Goal: Task Accomplishment & Management: Use online tool/utility

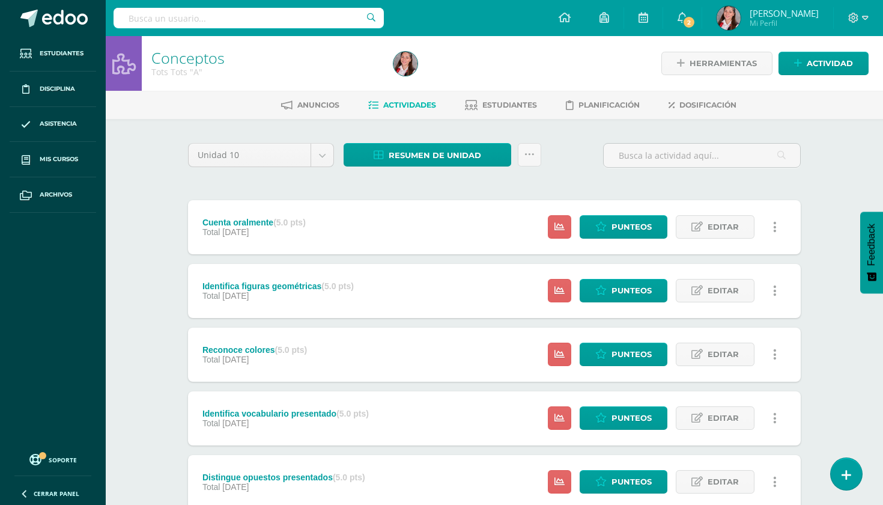
scroll to position [21, 0]
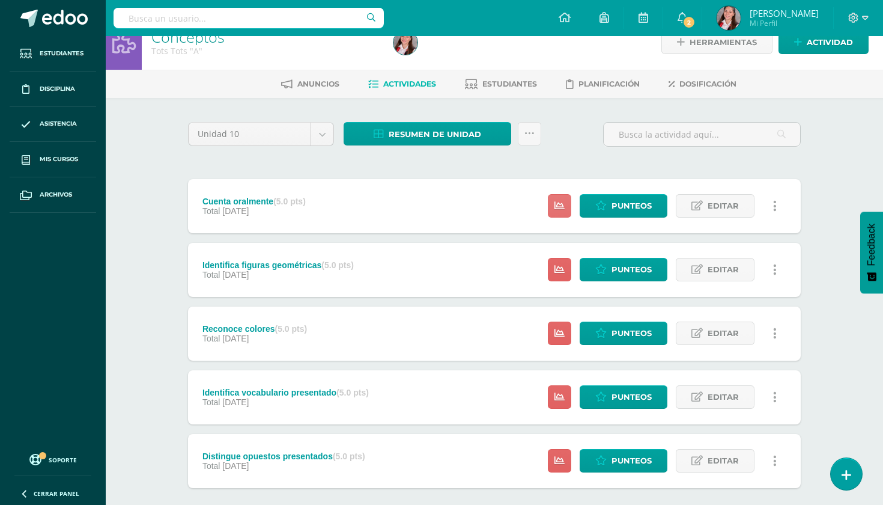
click at [560, 207] on icon at bounding box center [560, 206] width 10 height 10
click at [608, 216] on link "Punteos" at bounding box center [624, 205] width 88 height 23
click at [603, 208] on icon at bounding box center [601, 206] width 11 height 10
click at [603, 207] on icon at bounding box center [601, 206] width 11 height 10
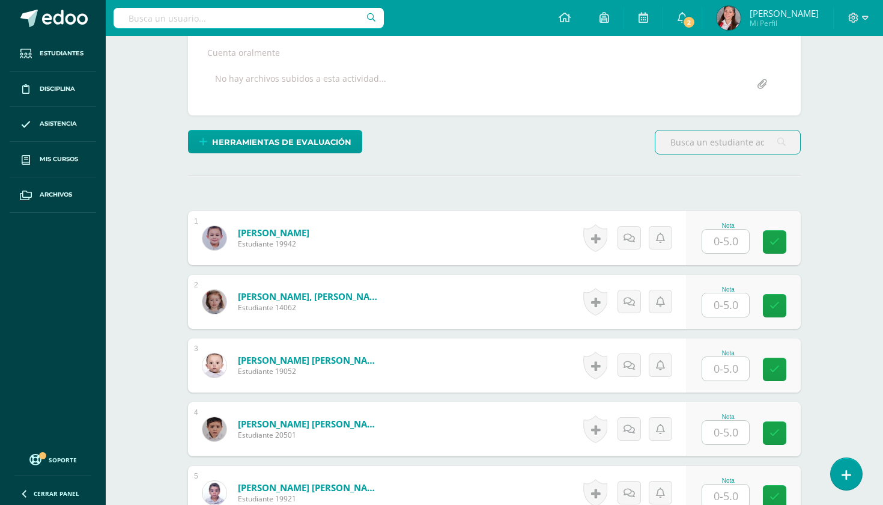
scroll to position [227, 0]
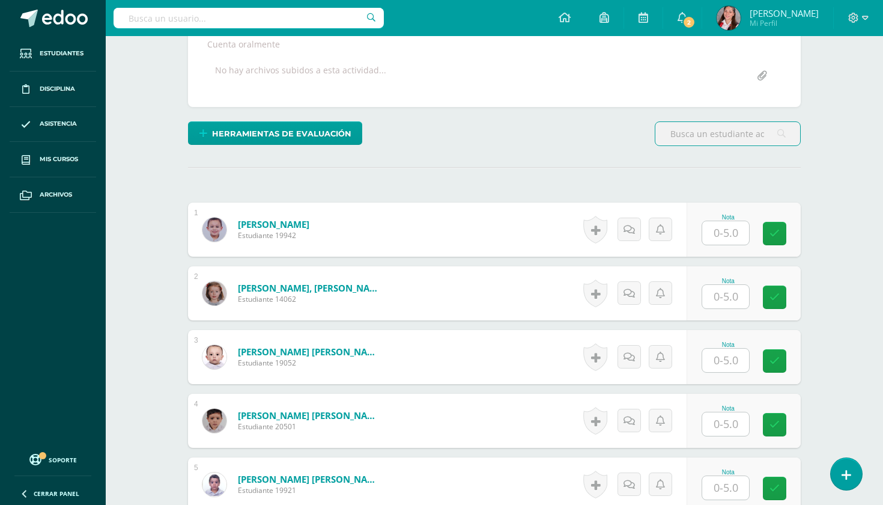
click at [726, 252] on div "Nota" at bounding box center [744, 230] width 114 height 54
click at [726, 246] on div "Nota" at bounding box center [744, 230] width 114 height 54
click at [726, 232] on input "text" at bounding box center [726, 232] width 47 height 23
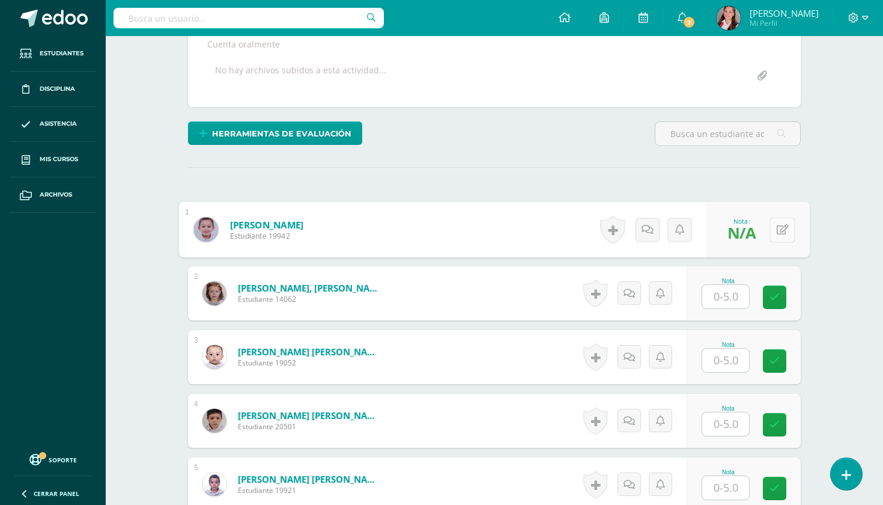
click at [775, 233] on button at bounding box center [782, 229] width 25 height 25
type input "5"
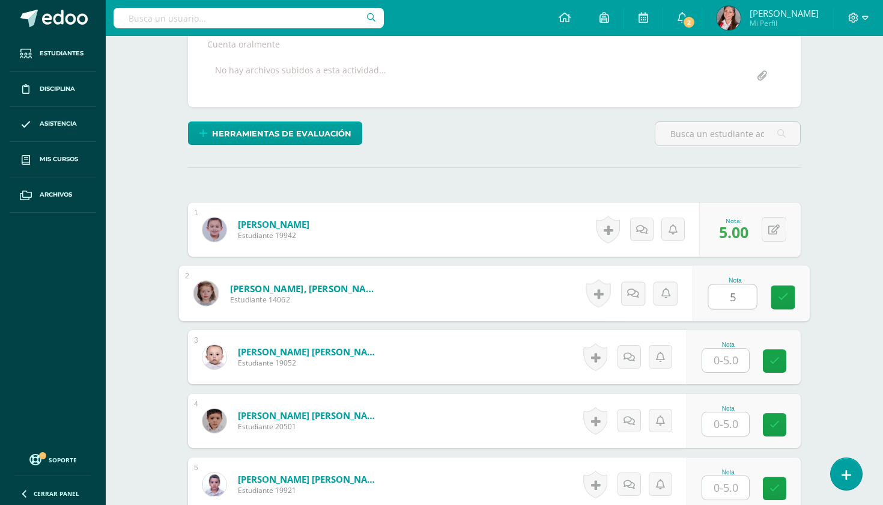
type input "5"
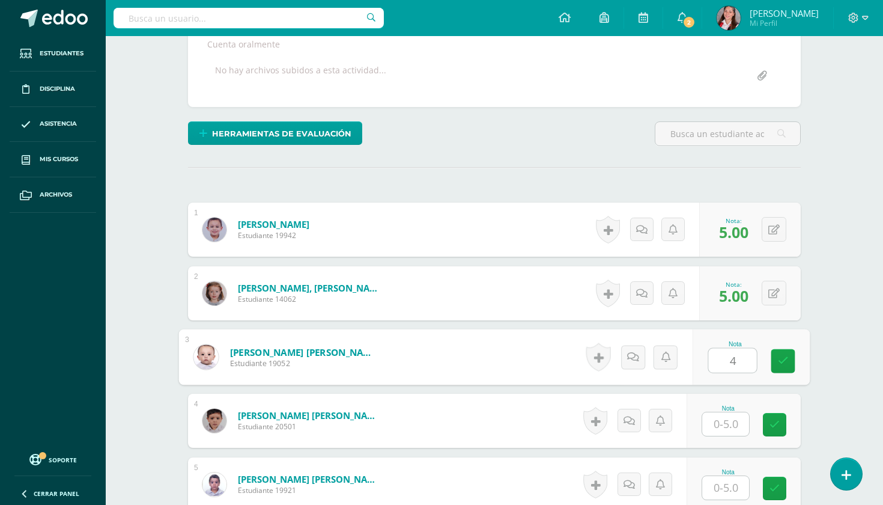
type input "4"
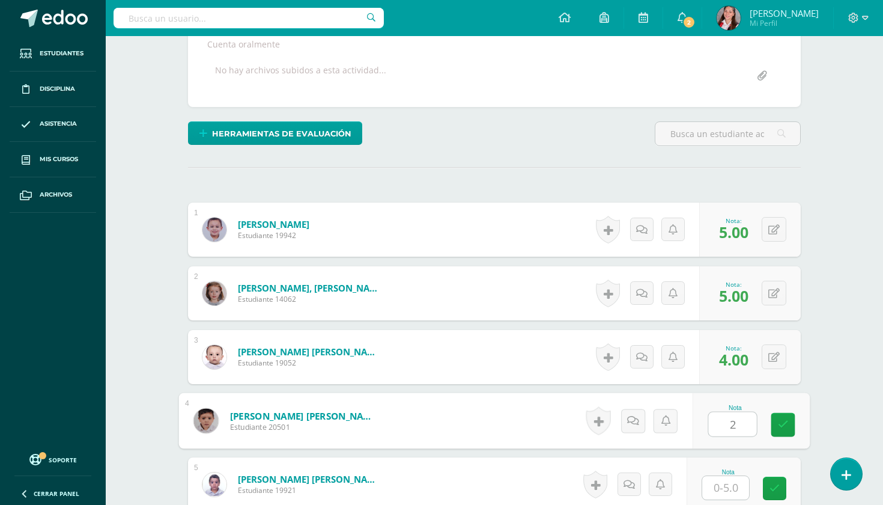
type input "2"
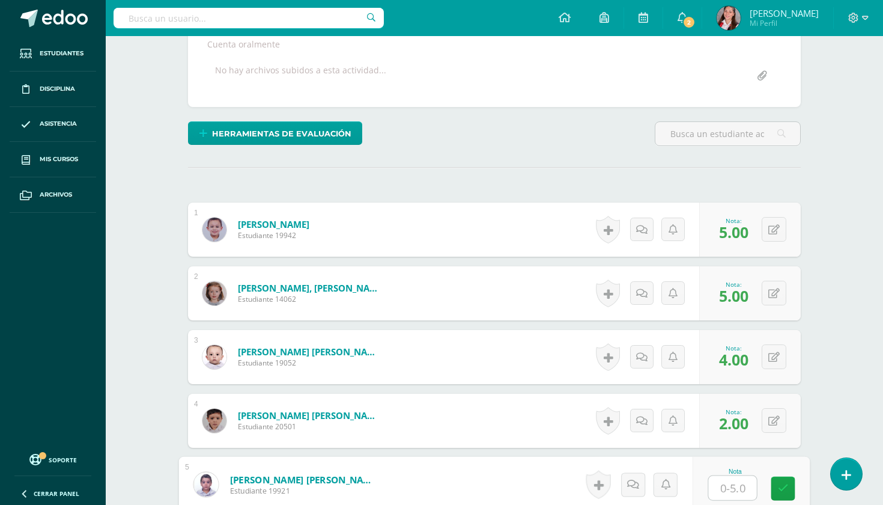
scroll to position [526, 0]
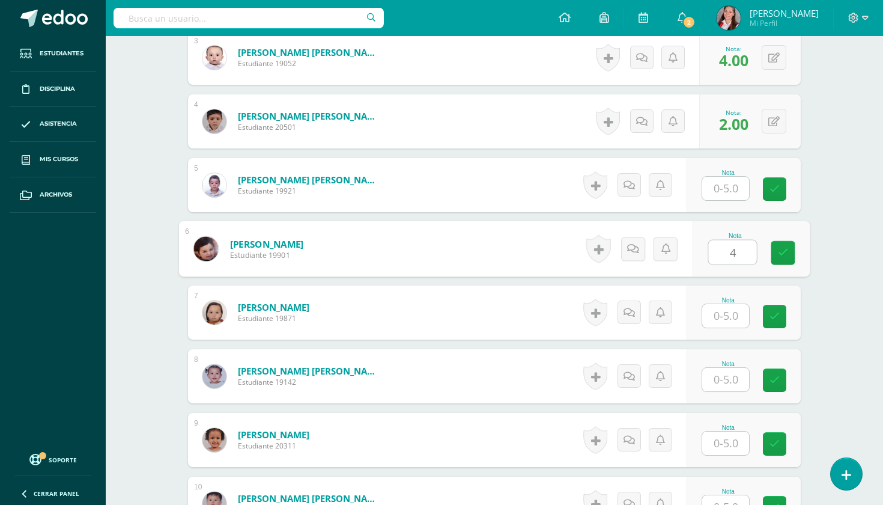
type input "4"
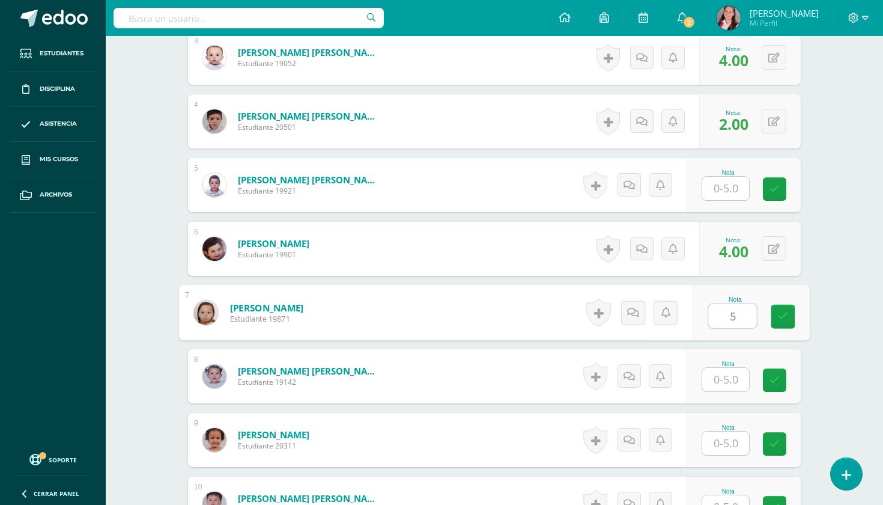
type input "5"
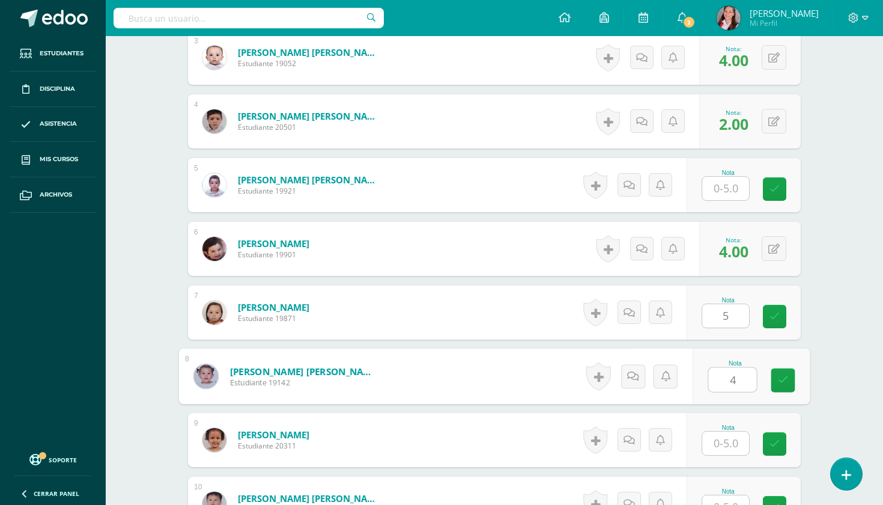
type input "4"
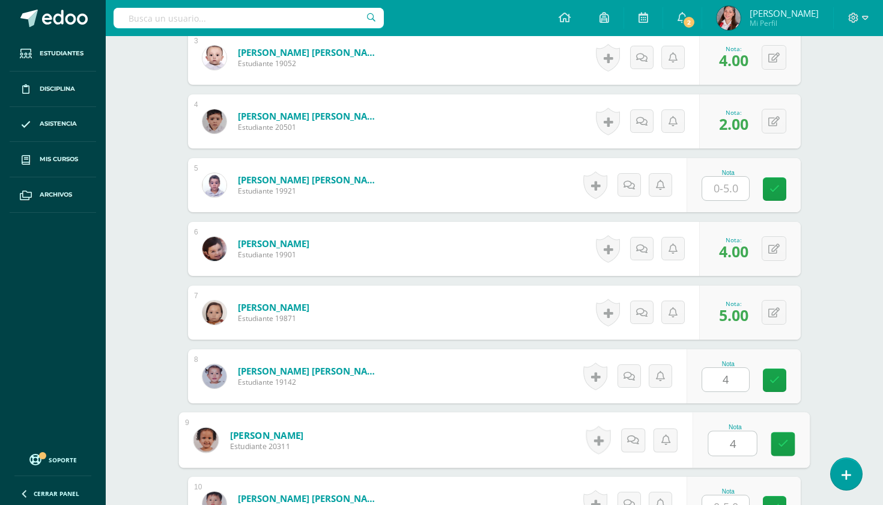
type input "4"
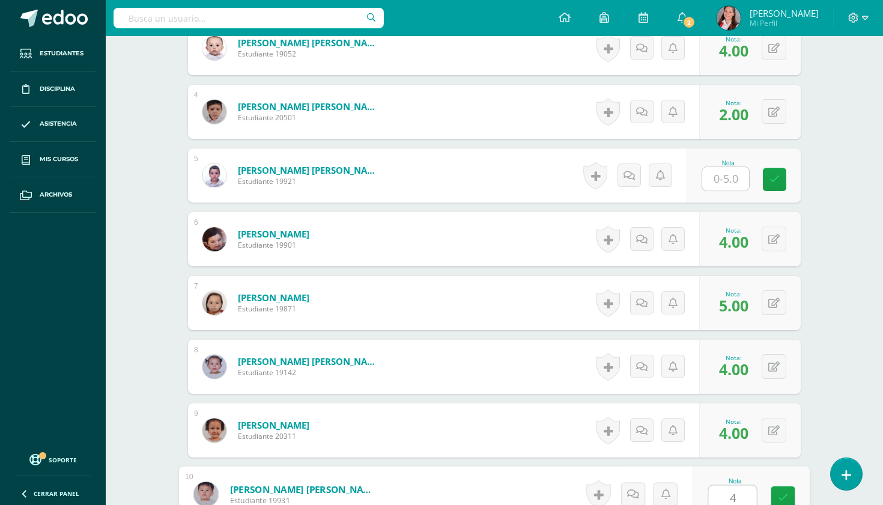
scroll to position [536, 0]
type input "4"
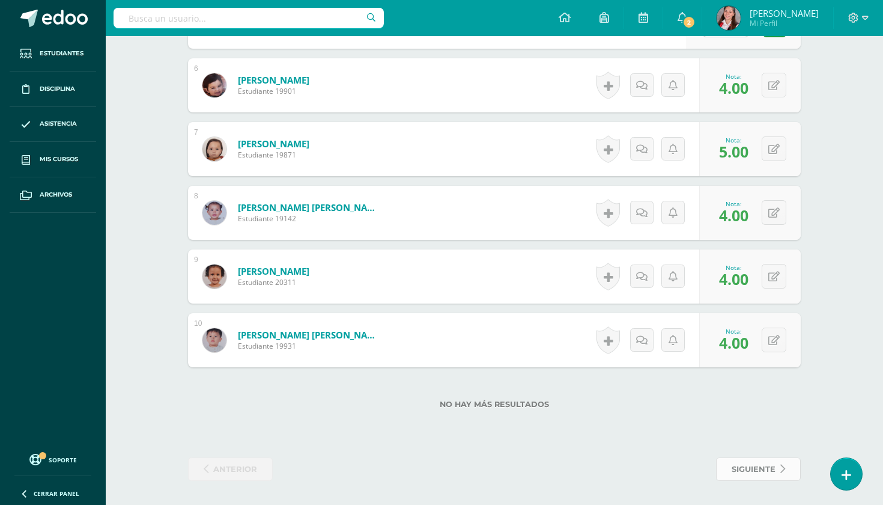
scroll to position [689, 0]
click at [732, 462] on span "siguiente" at bounding box center [754, 469] width 44 height 22
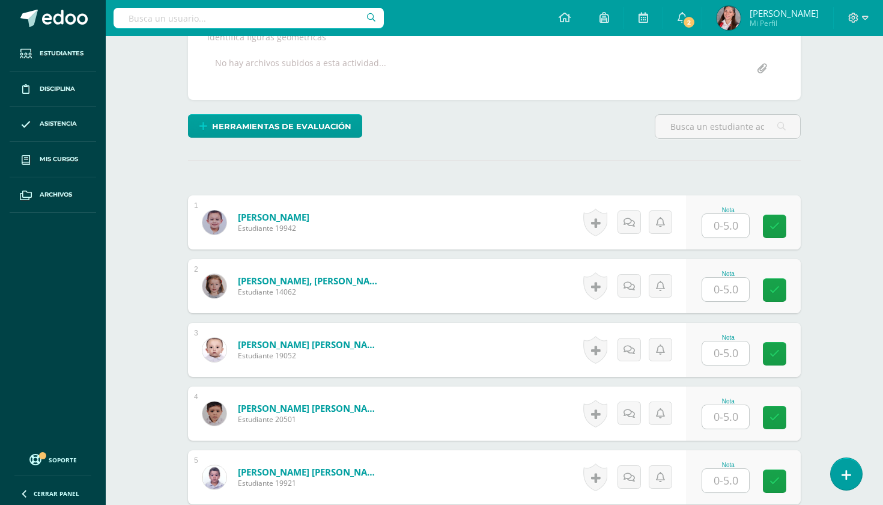
click at [731, 233] on input "text" at bounding box center [726, 225] width 47 height 23
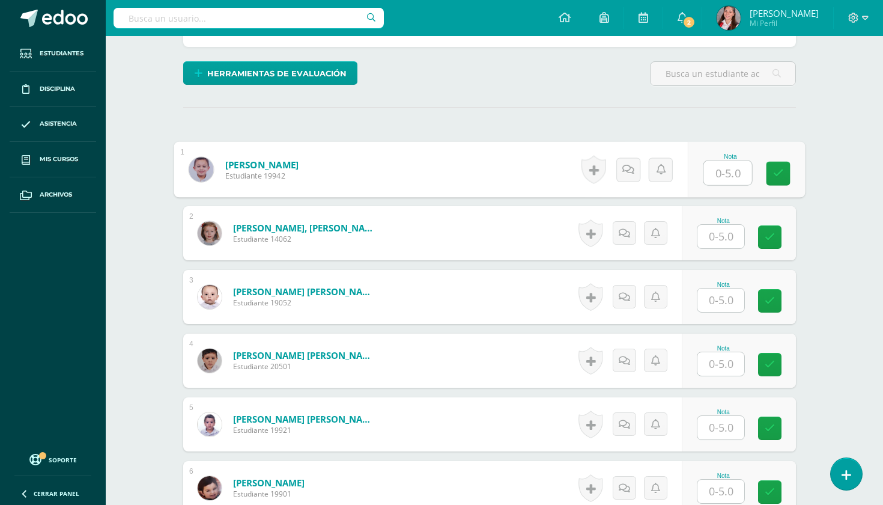
scroll to position [288, 5]
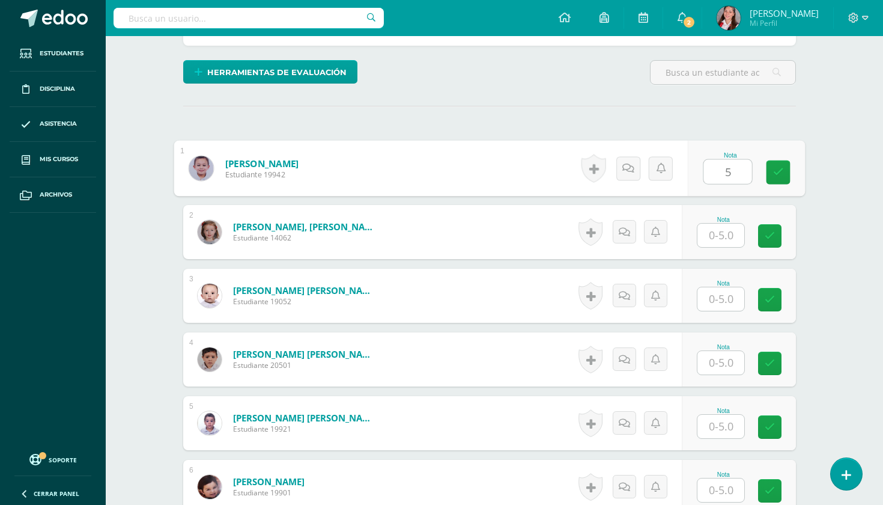
type input "5"
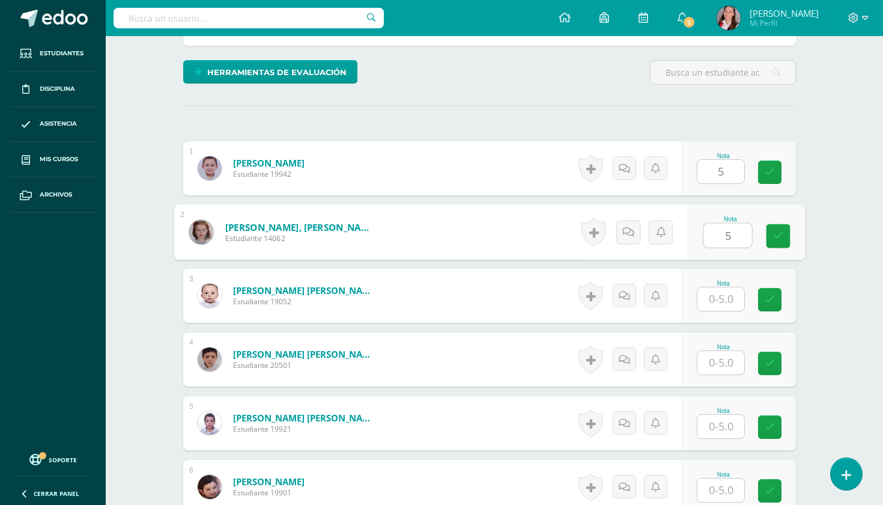
type input "5"
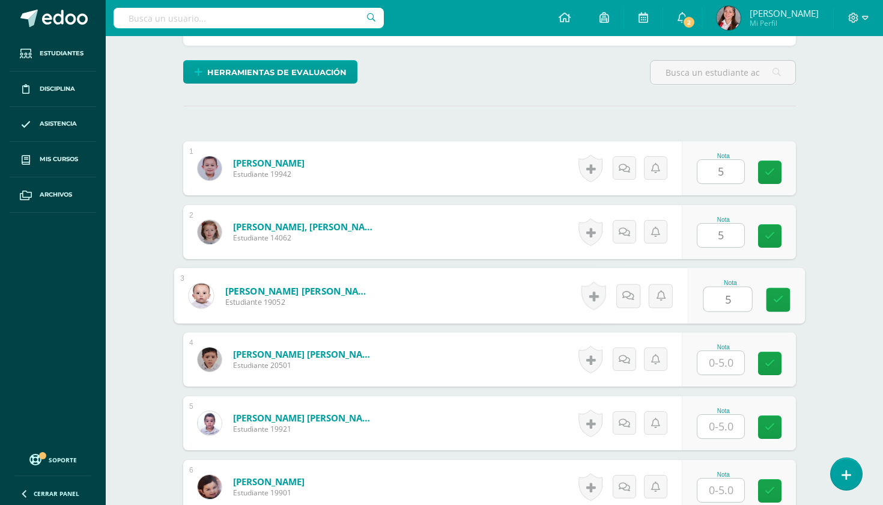
type input "5"
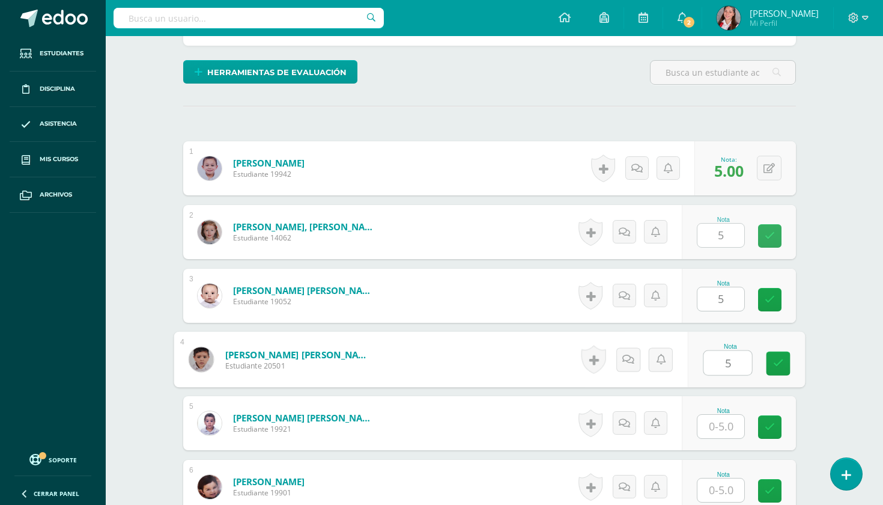
type input "5"
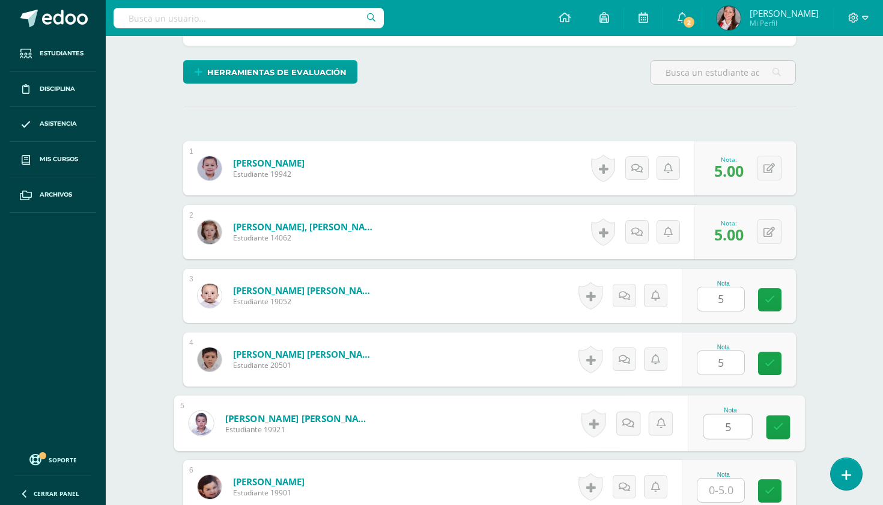
type input "5"
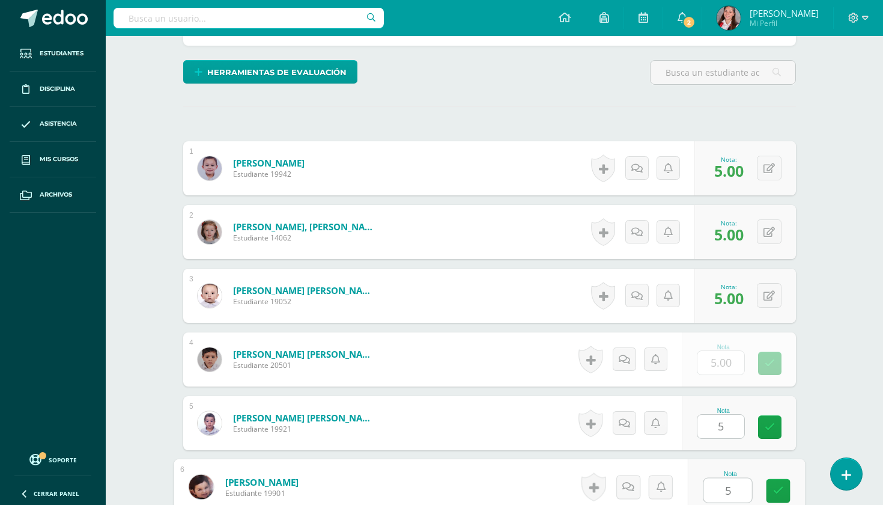
type input "5"
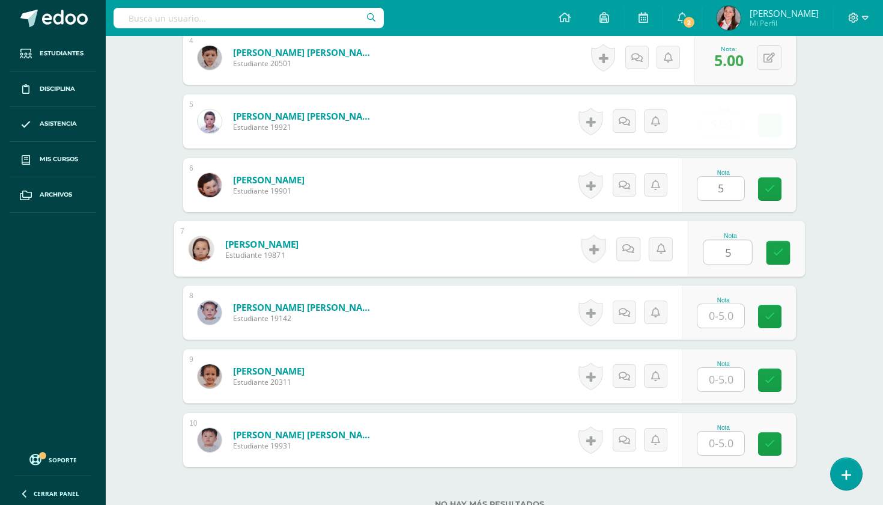
type input "5"
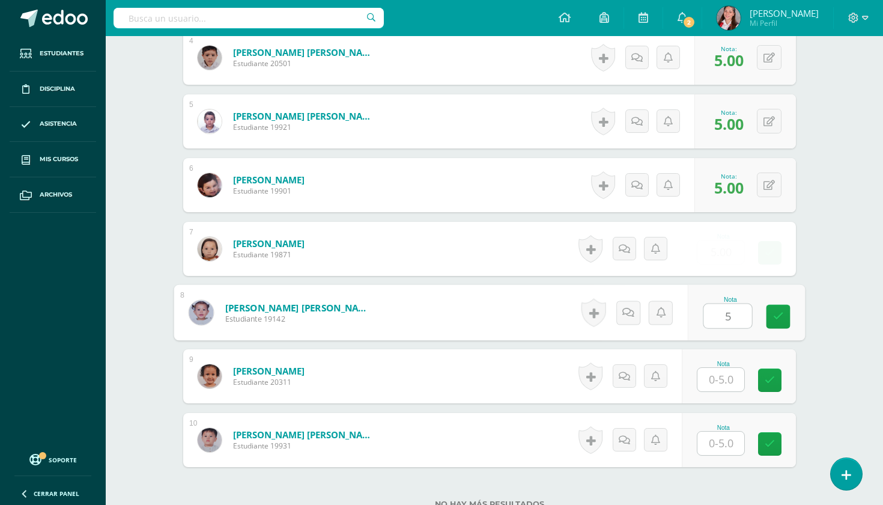
type input "5"
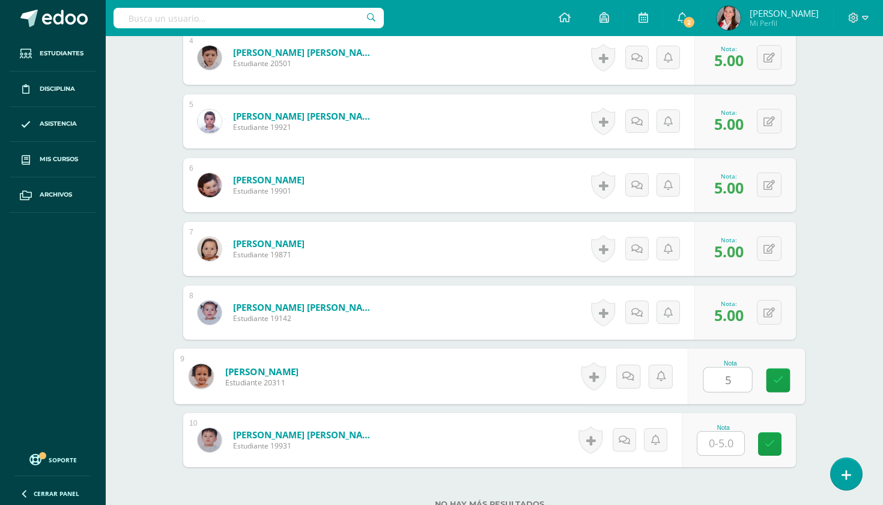
type input "5"
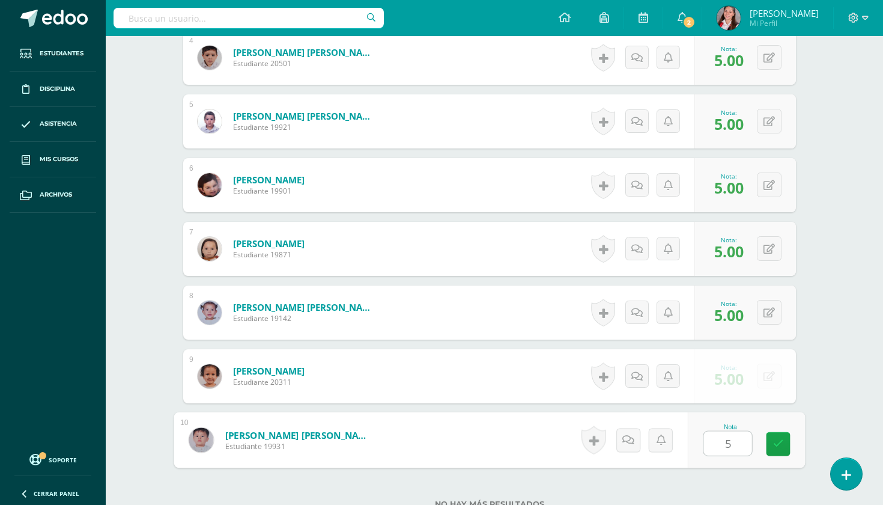
type input "5"
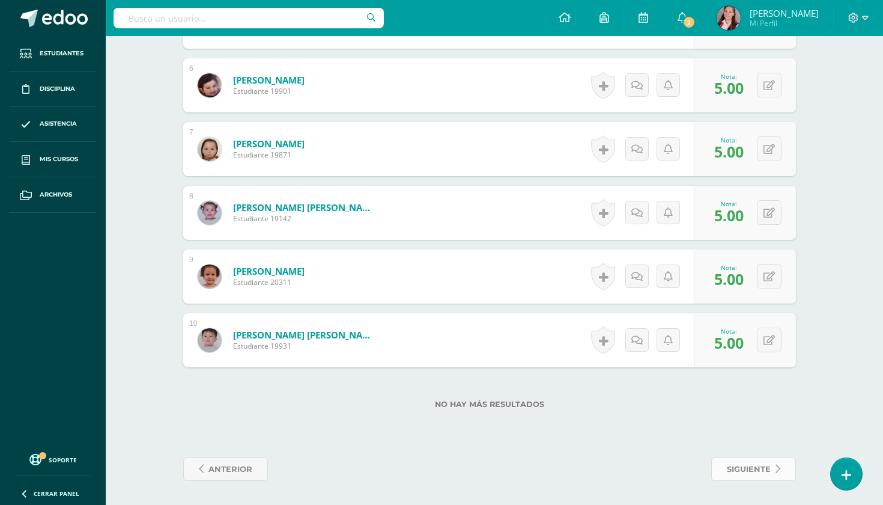
scroll to position [689, 5]
click at [726, 465] on link "siguiente" at bounding box center [754, 468] width 85 height 23
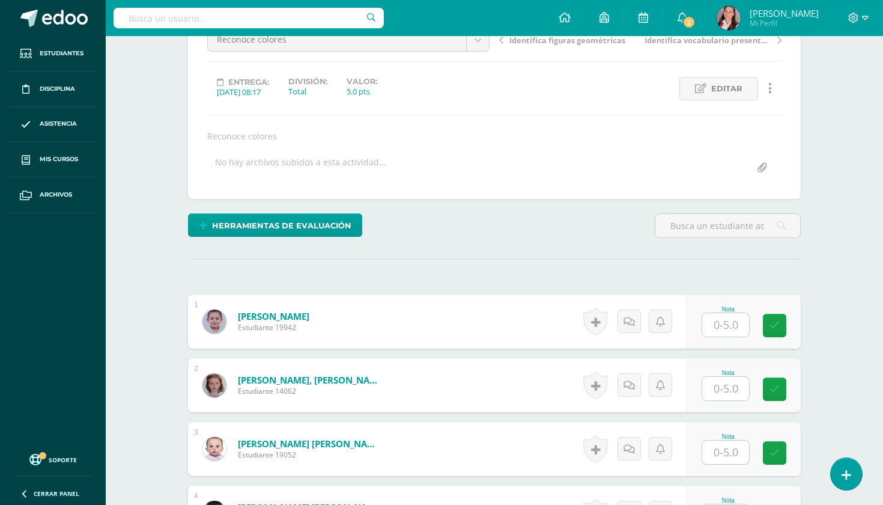
scroll to position [135, 0]
click at [736, 325] on input "text" at bounding box center [733, 325] width 48 height 24
type input "5"
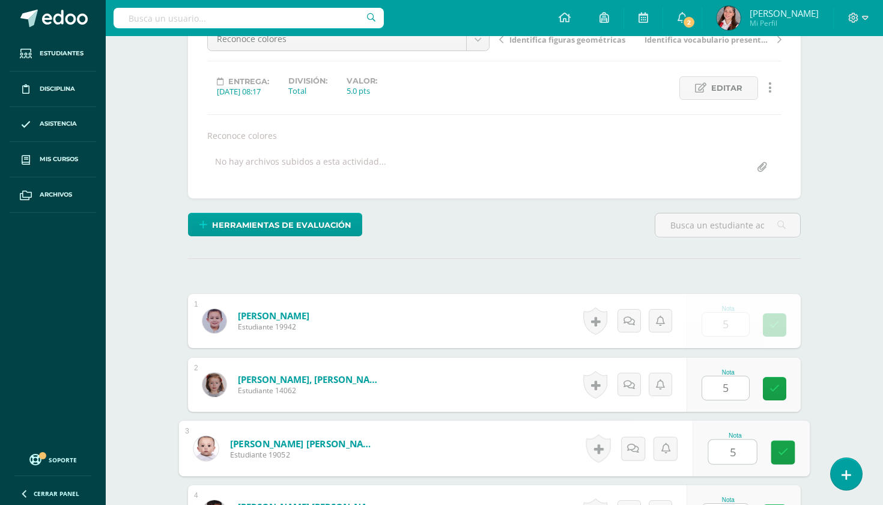
type input "5"
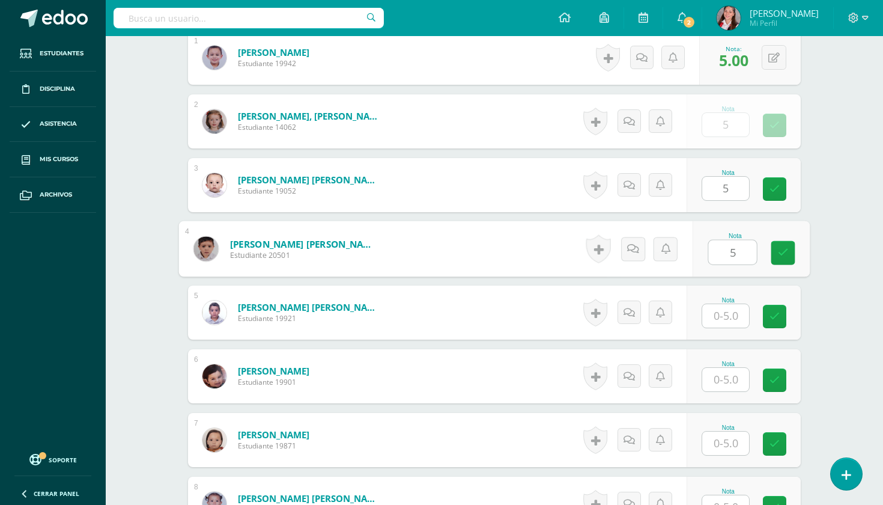
type input "5"
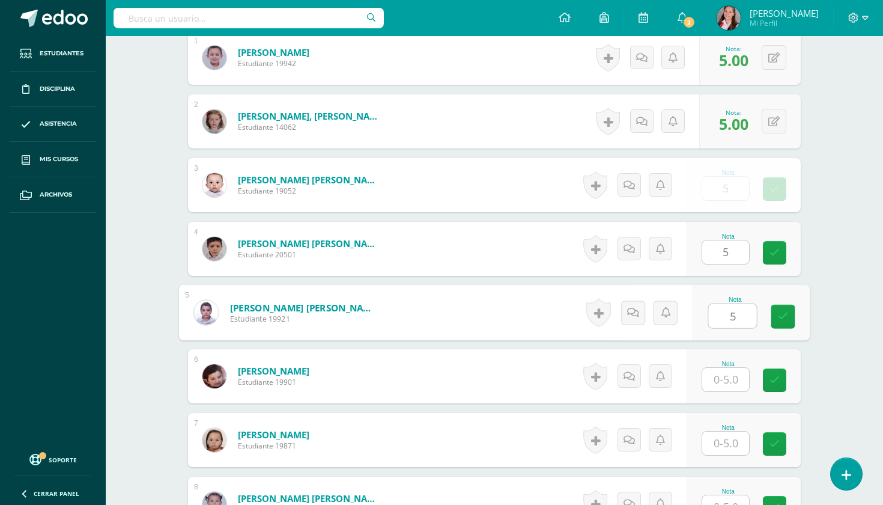
type input "5"
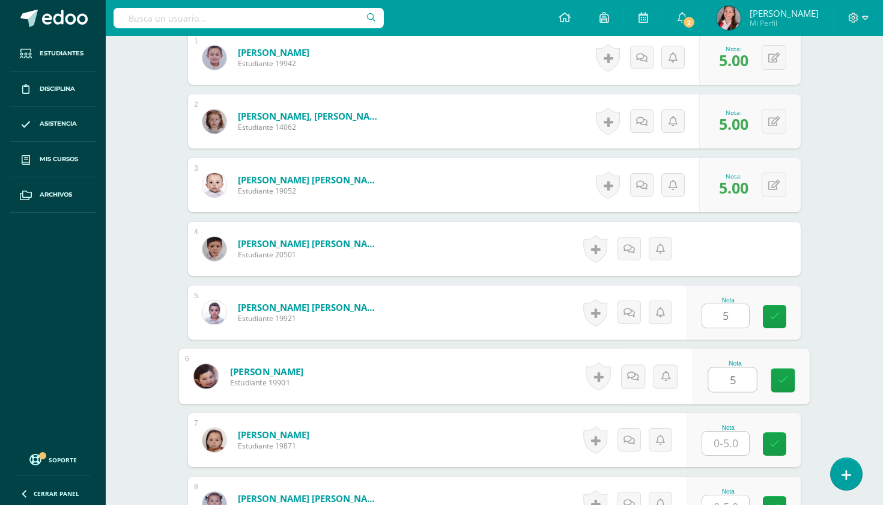
type input "5"
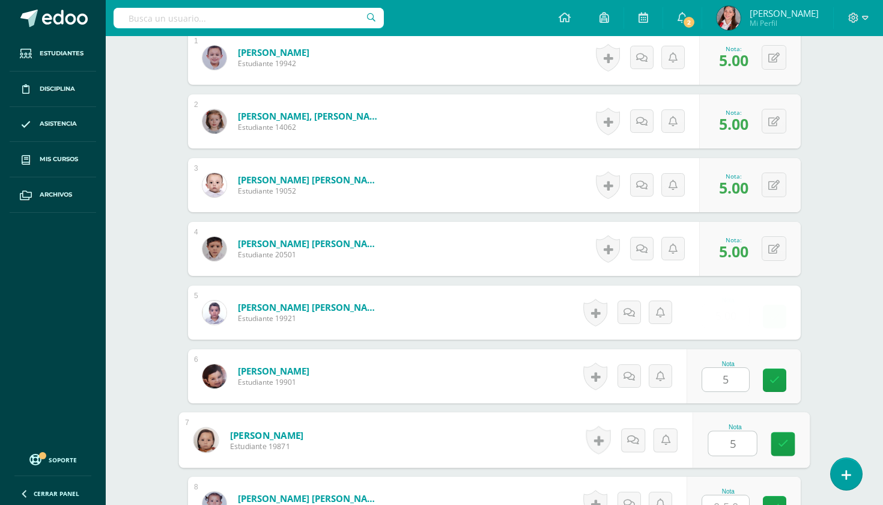
type input "5"
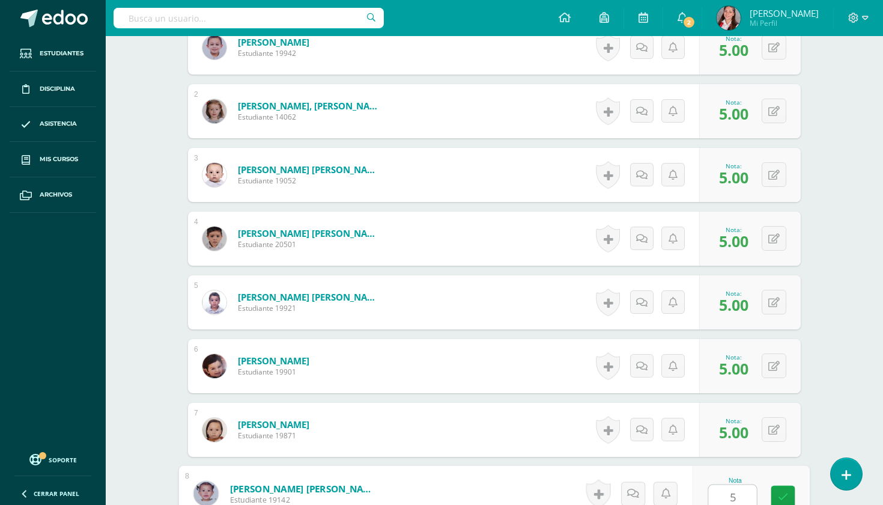
type input "5"
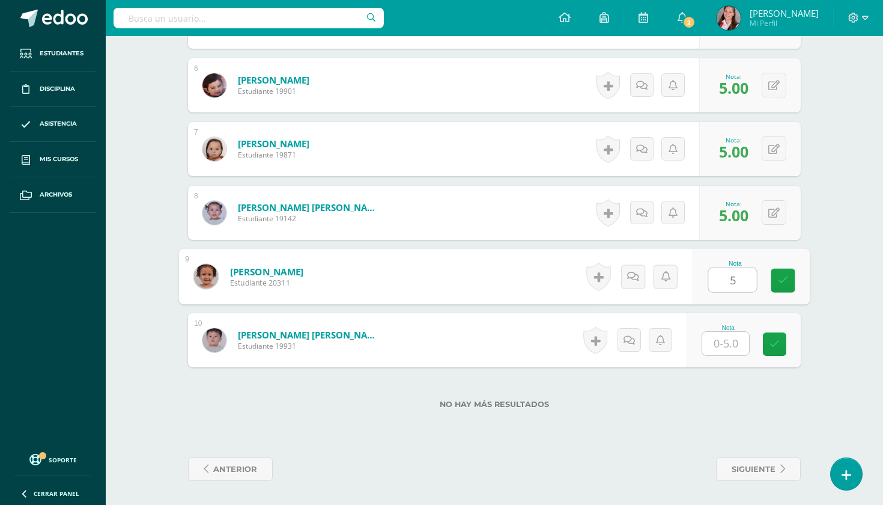
type input "5"
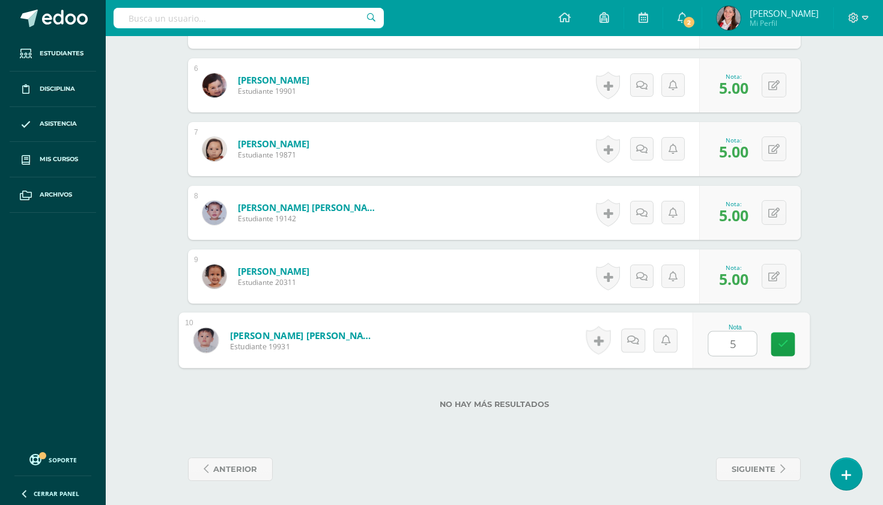
type input "5"
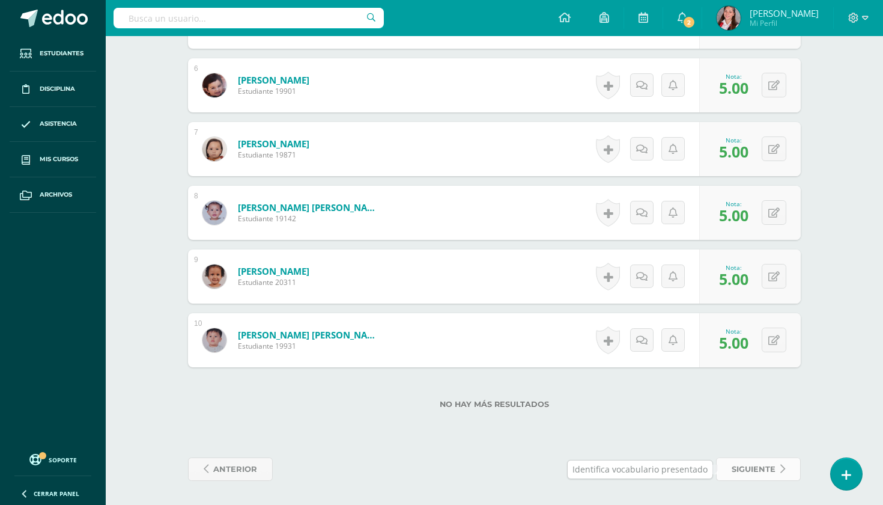
click at [748, 472] on span "siguiente" at bounding box center [754, 469] width 44 height 22
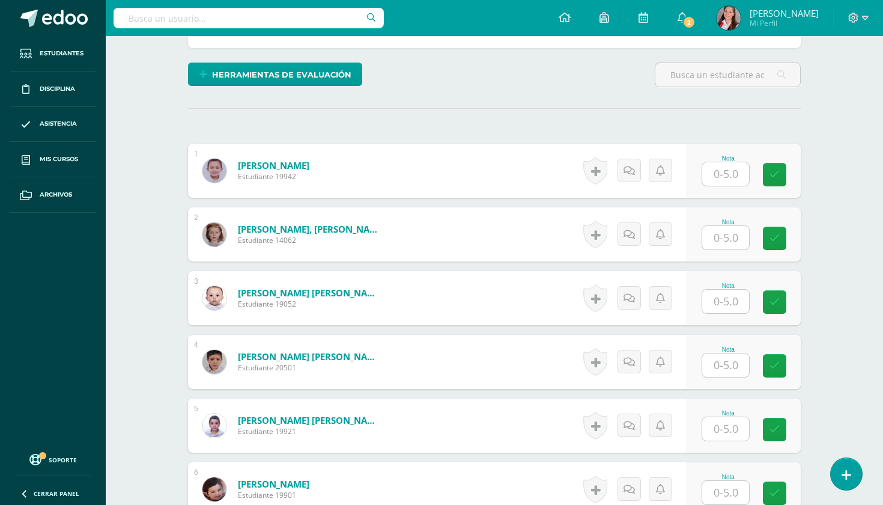
scroll to position [374, 0]
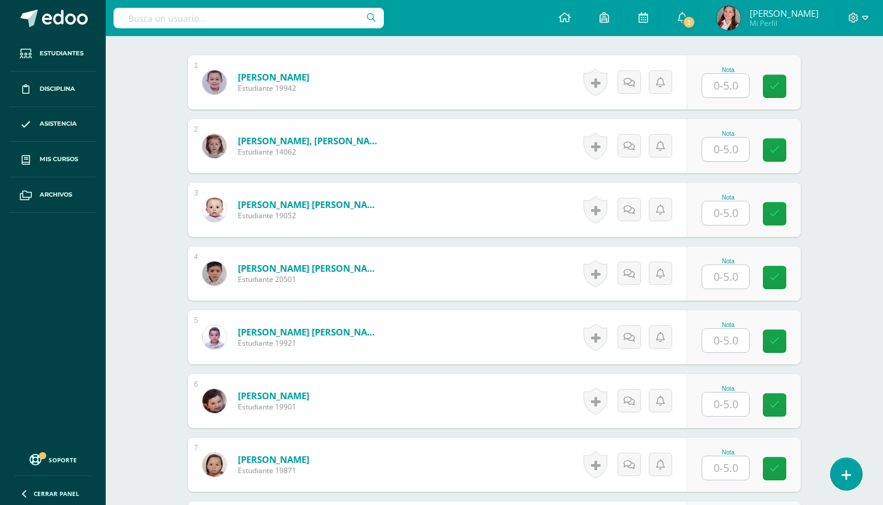
click at [731, 97] on input "text" at bounding box center [726, 85] width 47 height 23
type input "5"
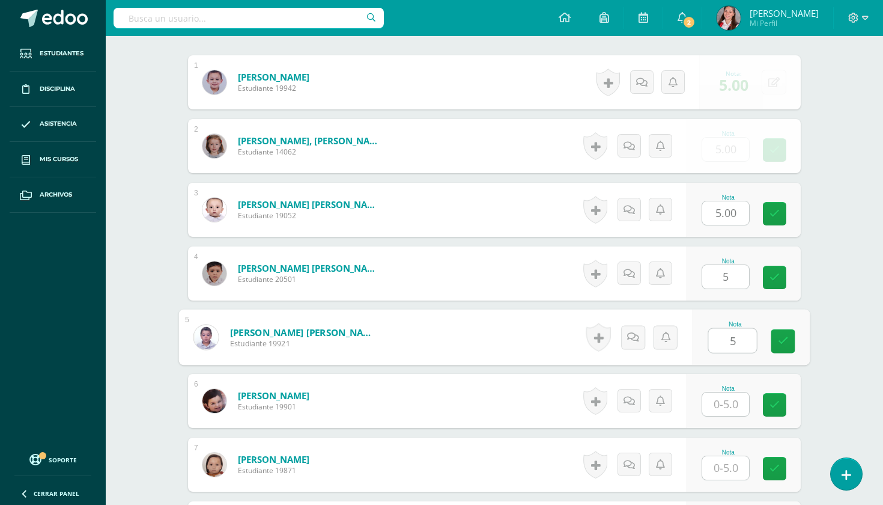
type input "5"
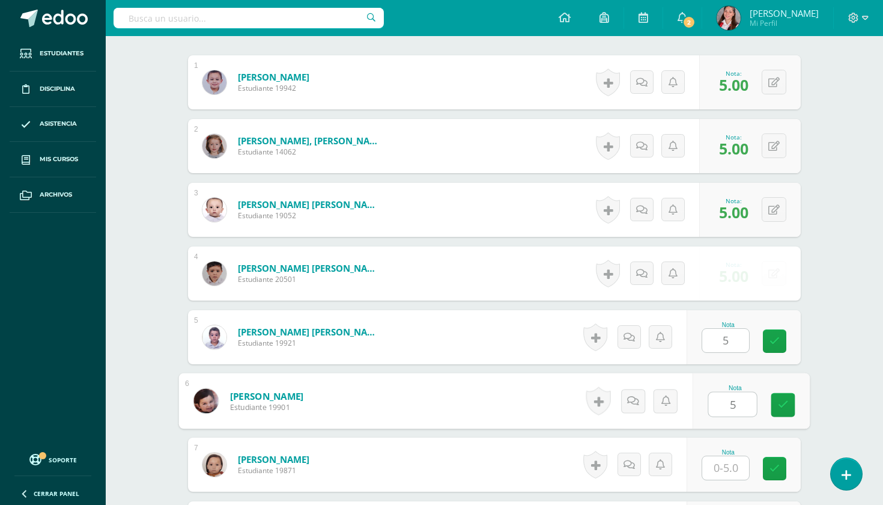
type input "5"
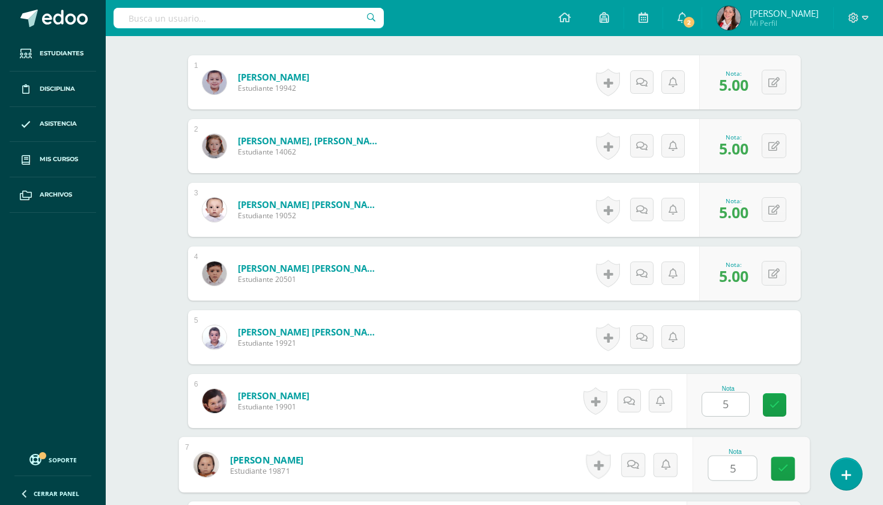
type input "5"
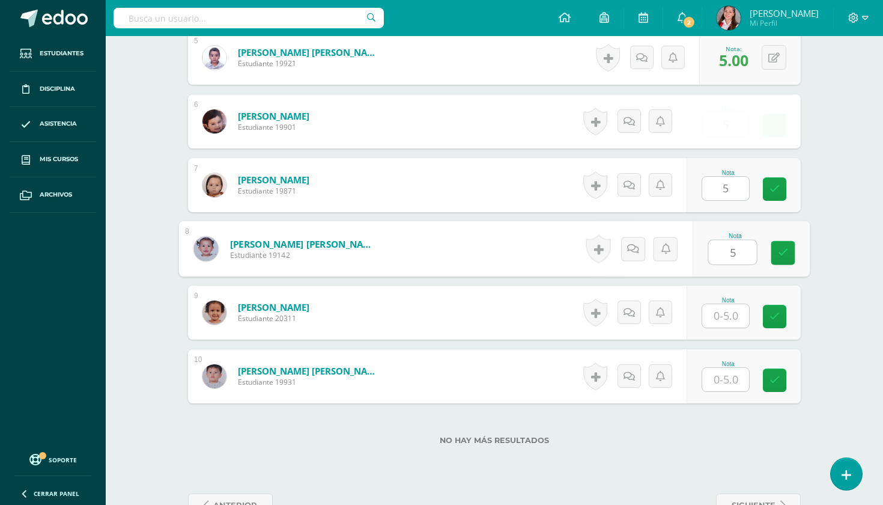
type input "5"
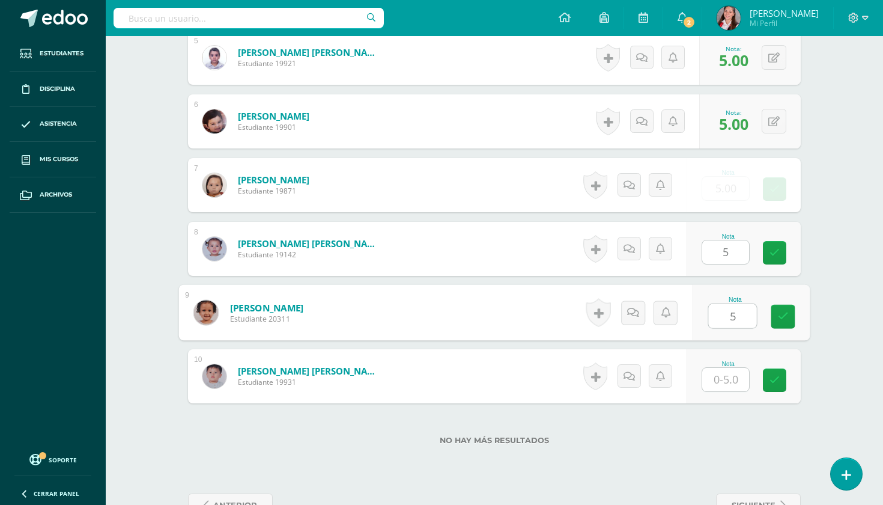
type input "5"
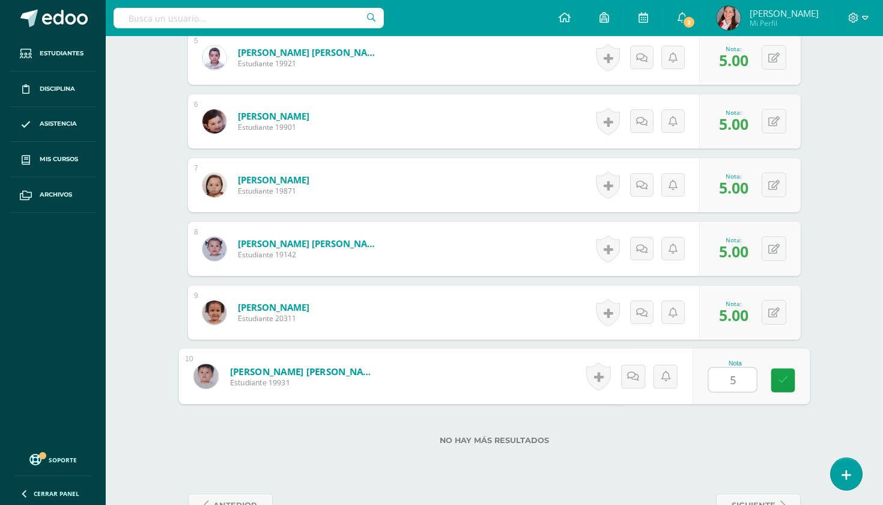
type input "5"
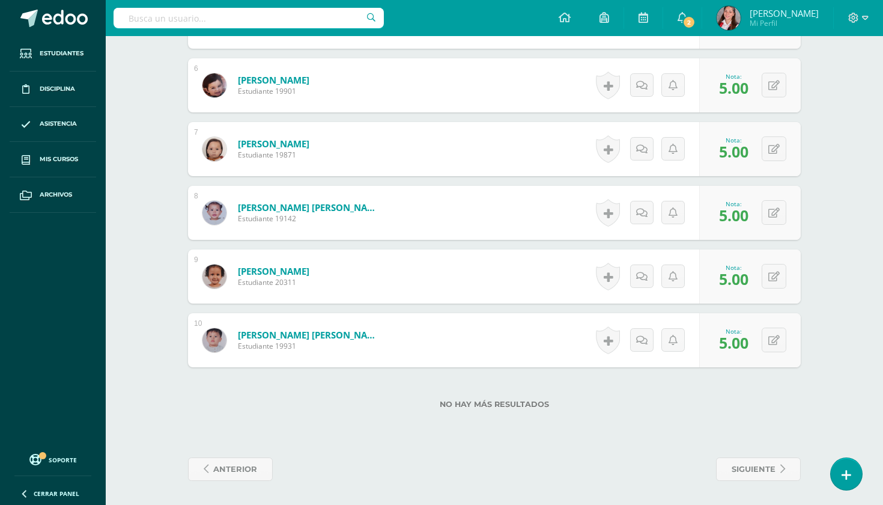
scroll to position [689, 0]
click at [758, 471] on span "siguiente" at bounding box center [754, 469] width 44 height 22
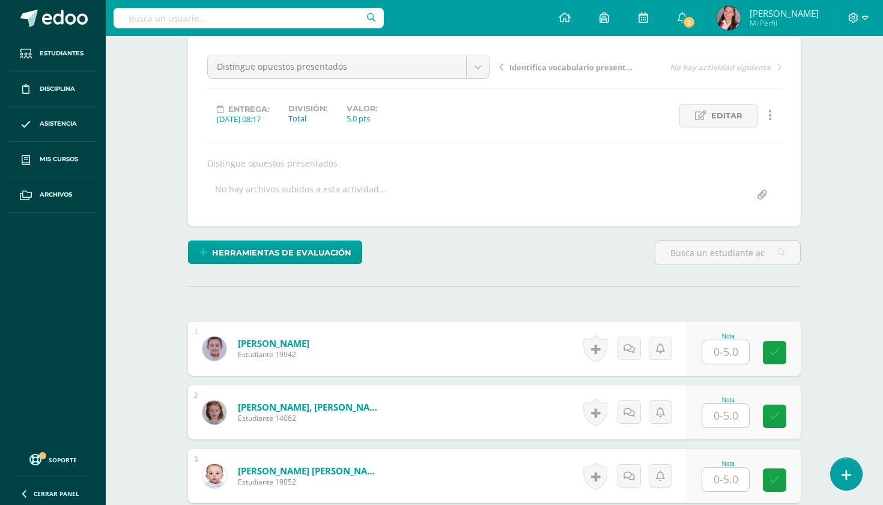
scroll to position [218, 0]
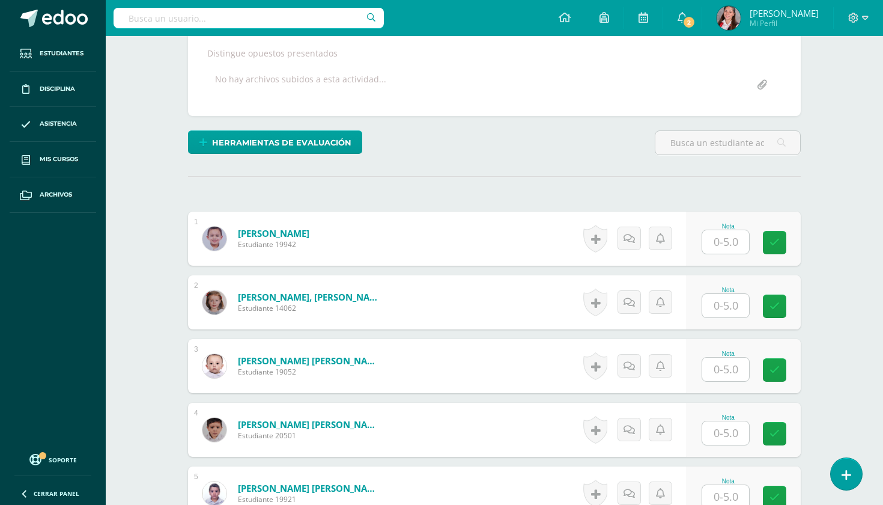
click at [723, 238] on input "text" at bounding box center [726, 241] width 47 height 23
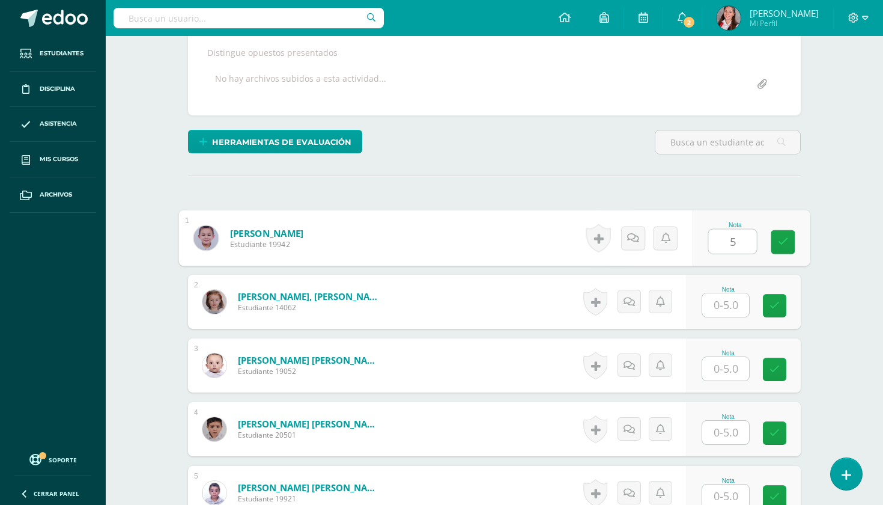
type input "5"
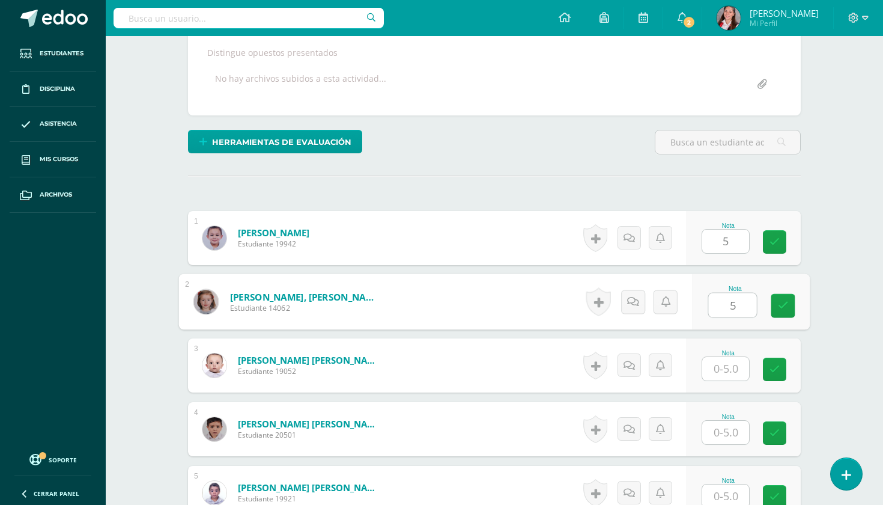
type input "5"
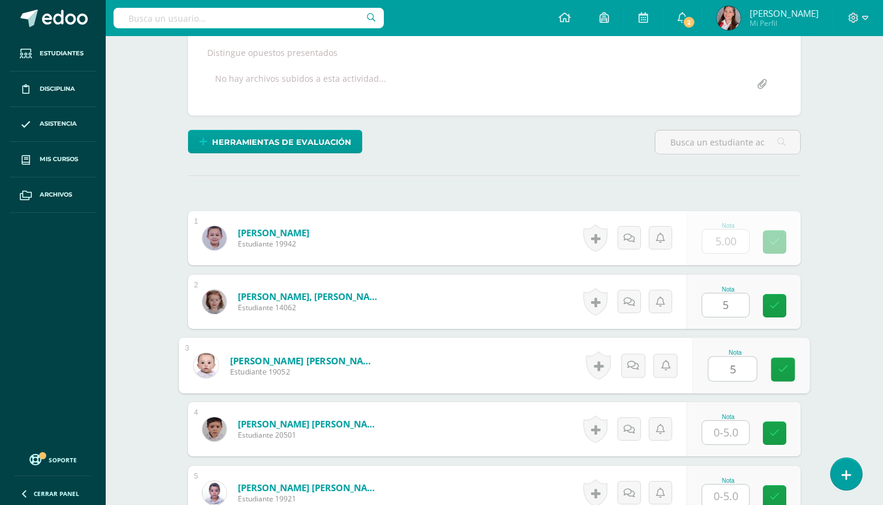
type input "5"
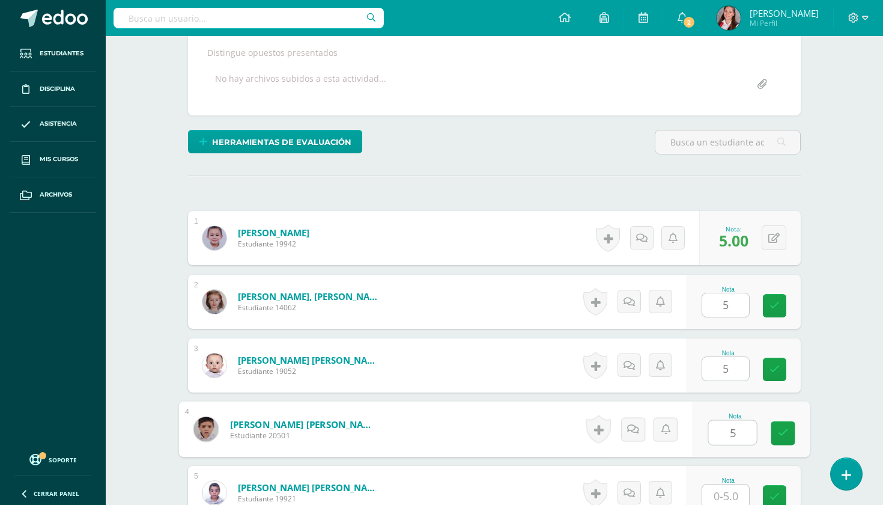
type input "5"
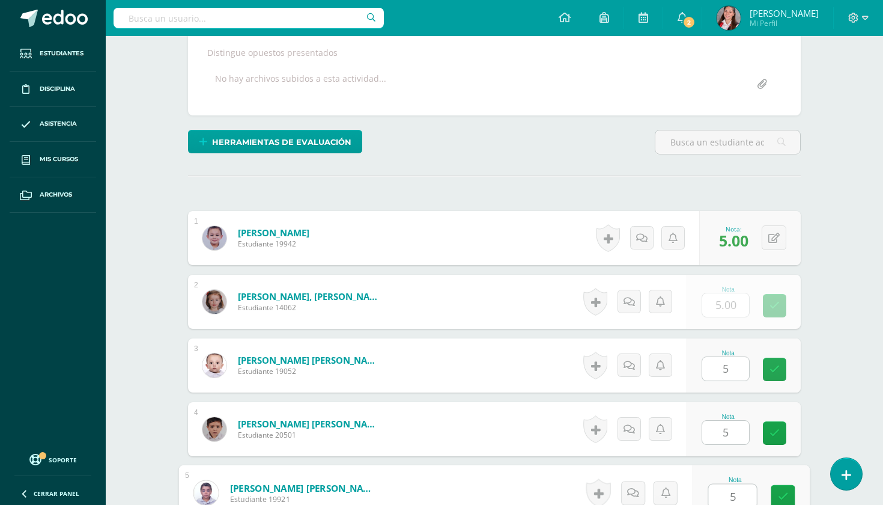
type input "5"
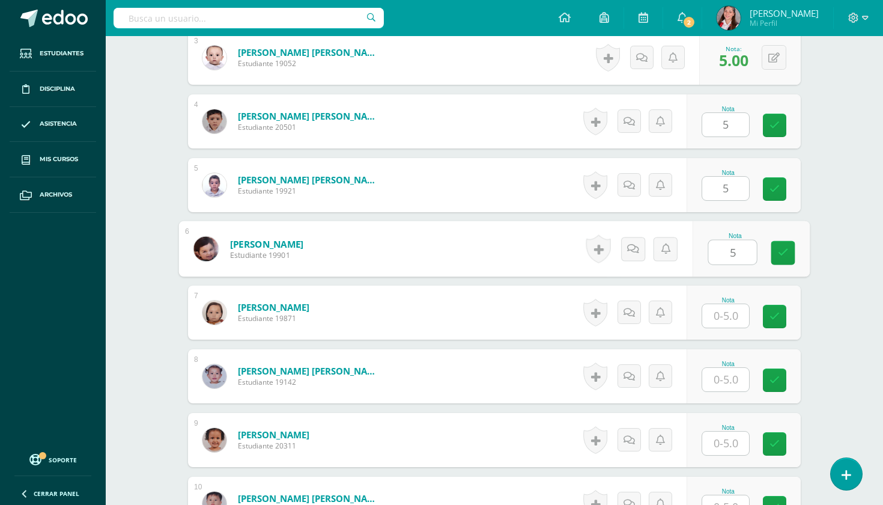
type input "5"
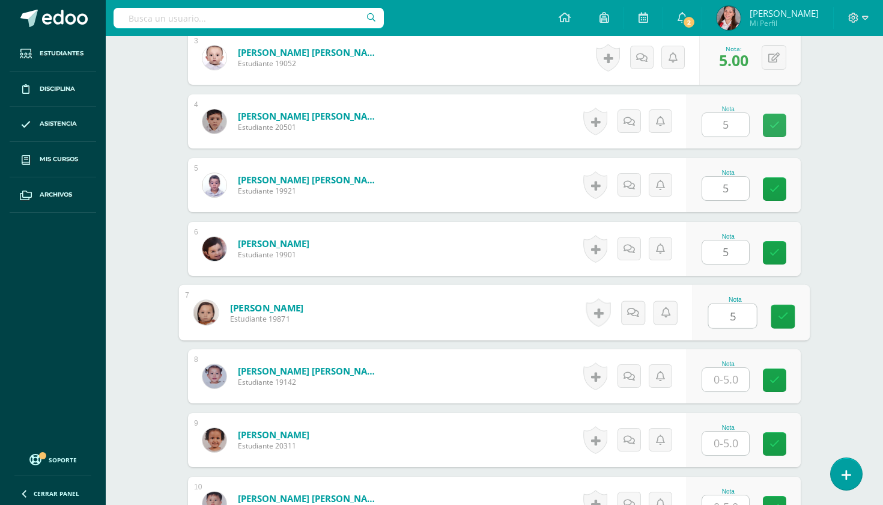
type input "5"
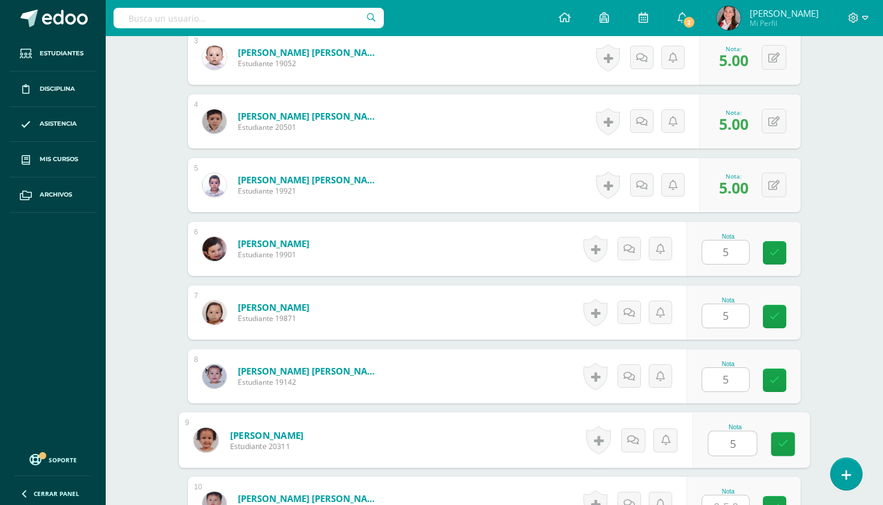
type input "5"
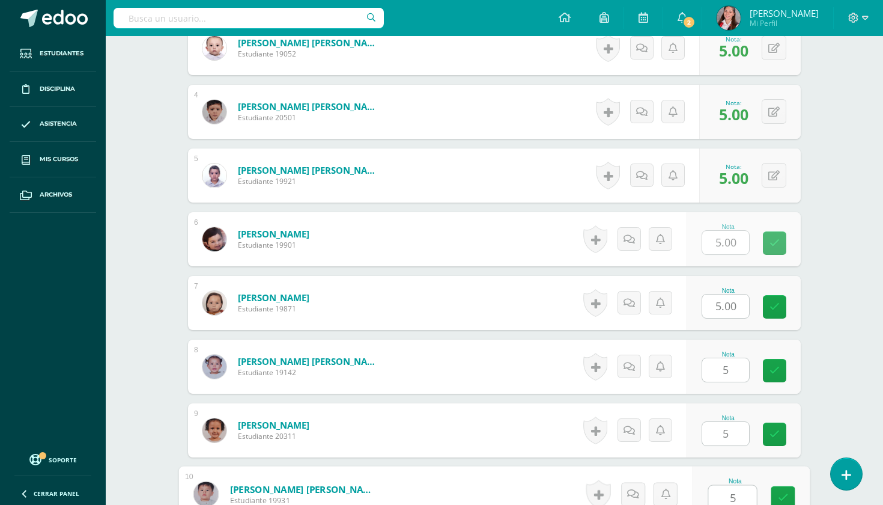
type input "5"
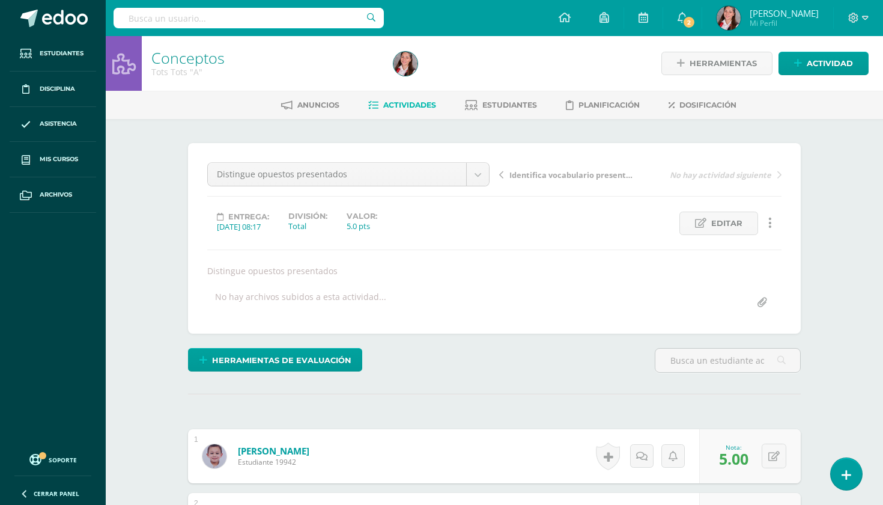
scroll to position [0, 0]
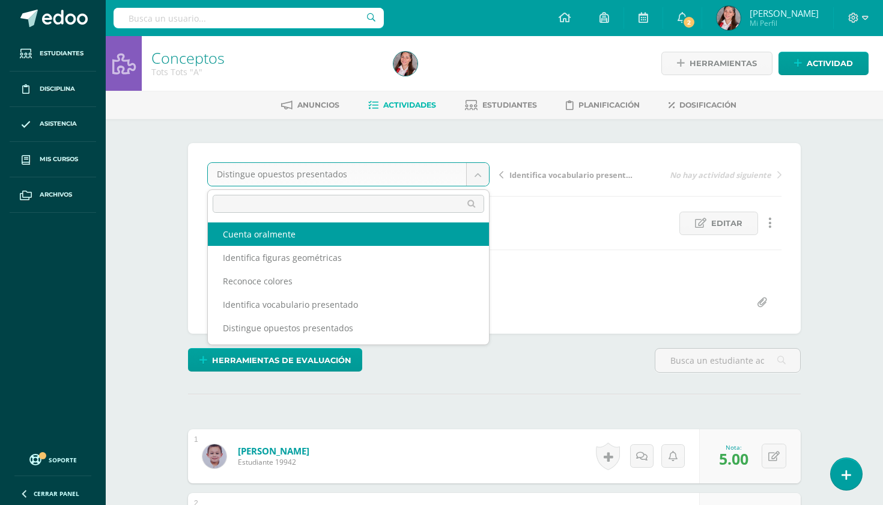
select select "/dashboard/teacher/grade-activity/234527/"
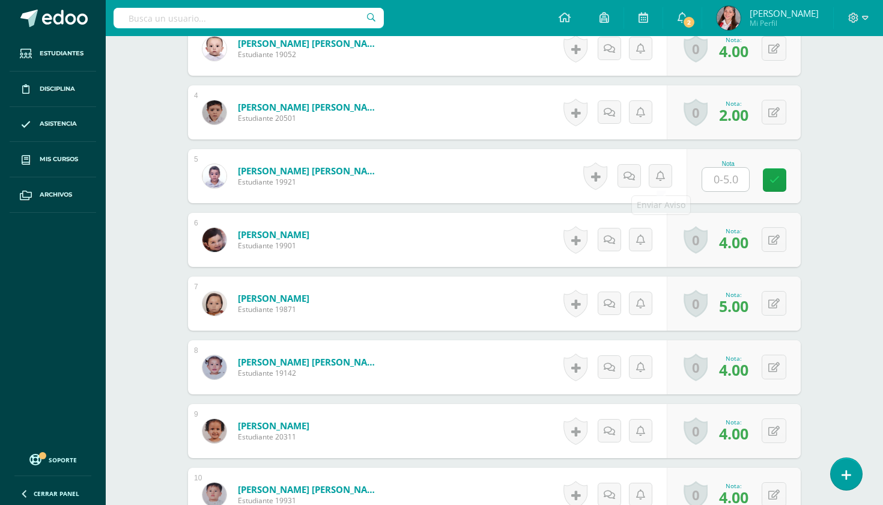
scroll to position [535, 0]
click at [734, 175] on input "text" at bounding box center [726, 178] width 47 height 23
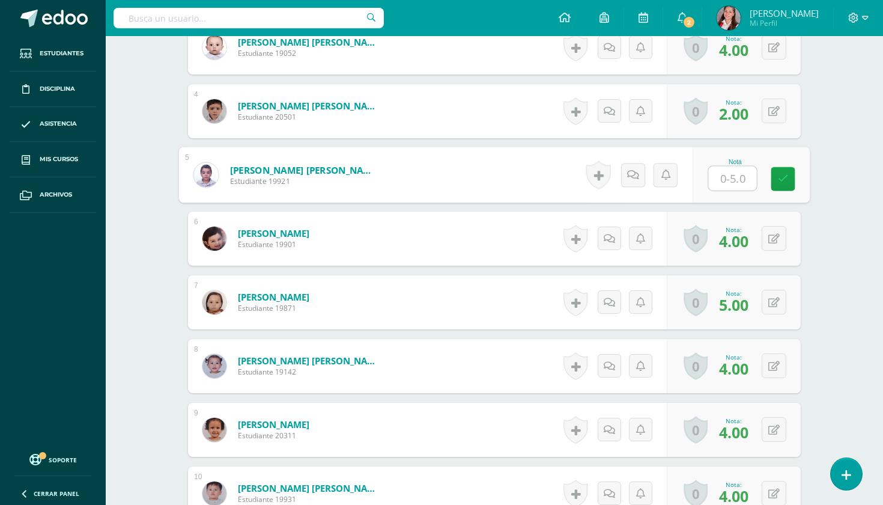
type input "5"
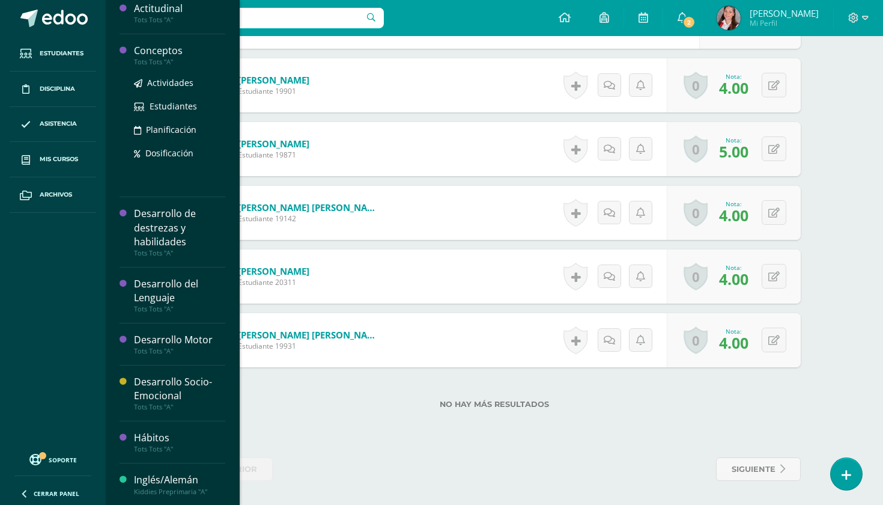
scroll to position [470, 0]
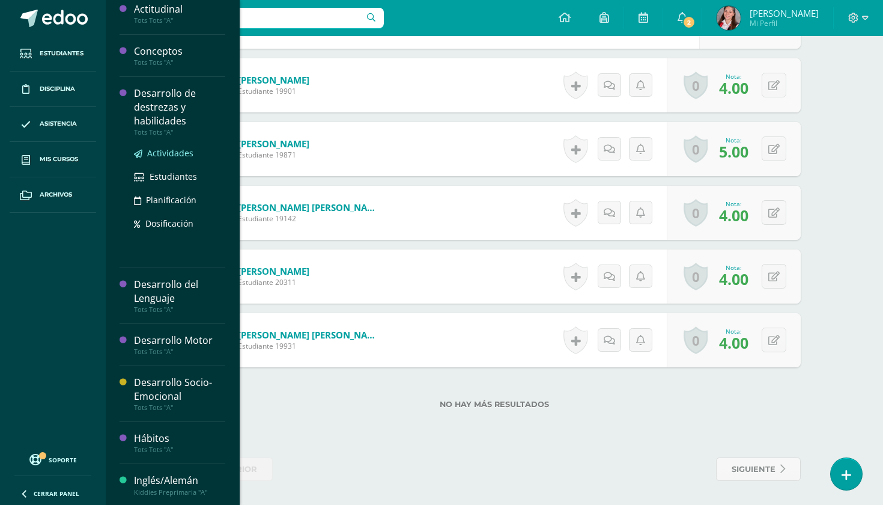
click at [165, 152] on span "Actividades" at bounding box center [170, 152] width 46 height 11
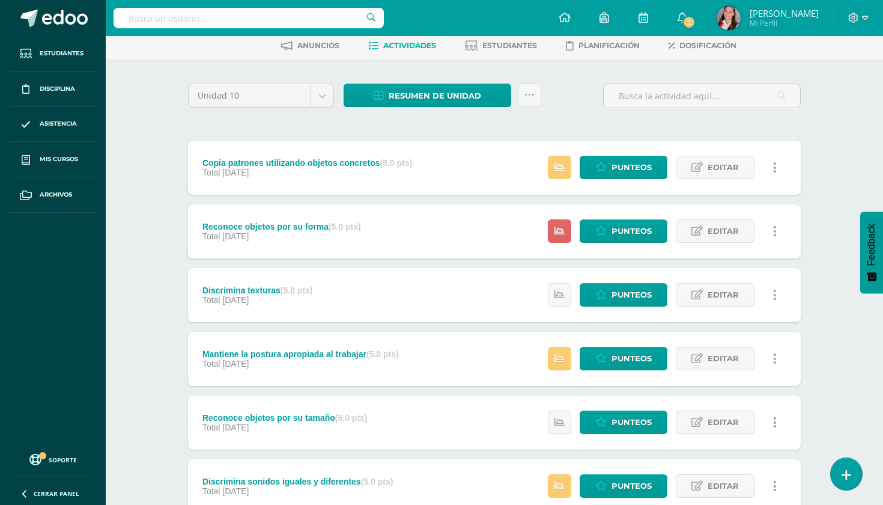
scroll to position [60, 0]
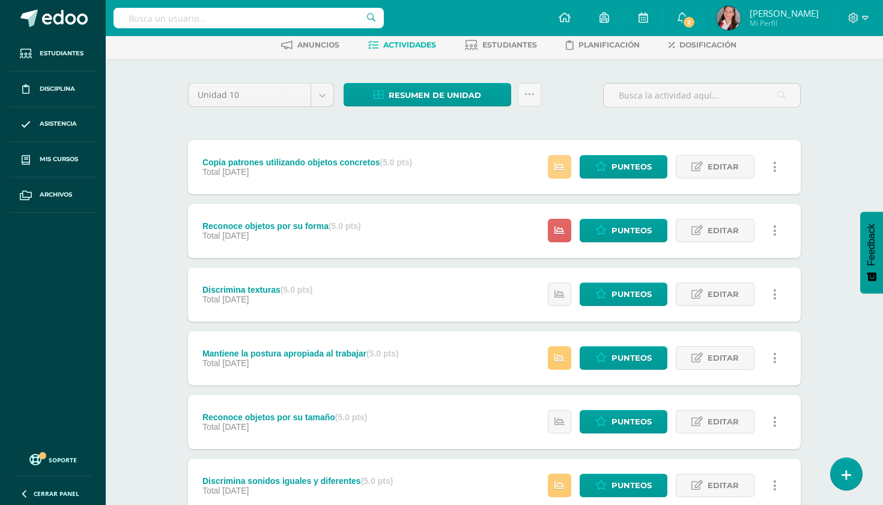
click at [558, 159] on link at bounding box center [559, 166] width 23 height 23
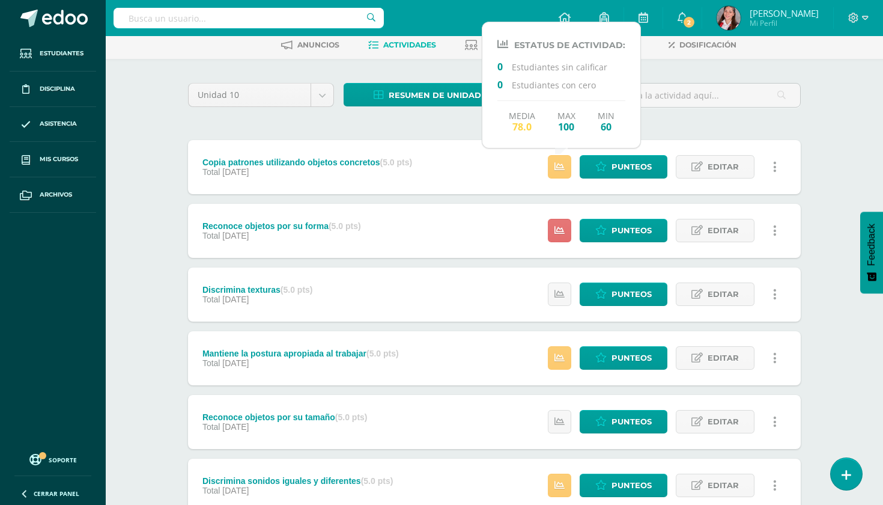
click at [568, 220] on link at bounding box center [559, 230] width 23 height 23
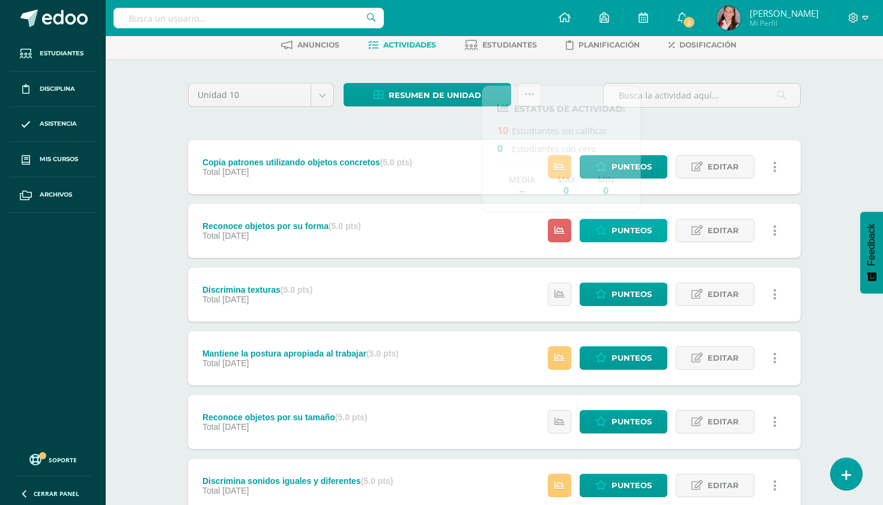
click at [637, 240] on span "Punteos" at bounding box center [632, 230] width 40 height 22
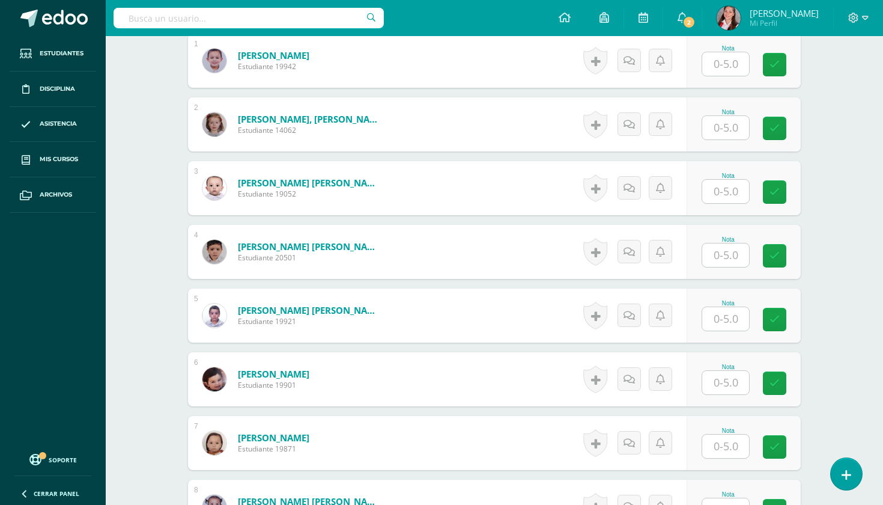
scroll to position [396, 0]
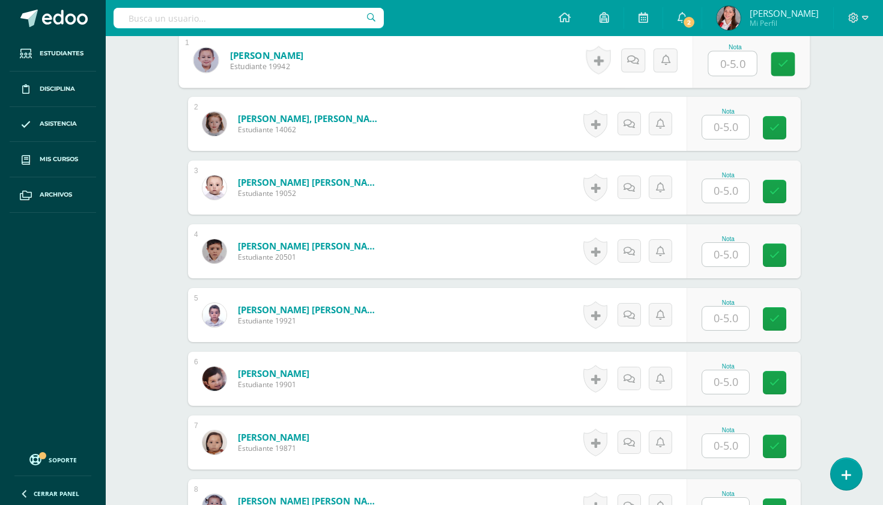
click at [727, 66] on input "text" at bounding box center [733, 64] width 48 height 24
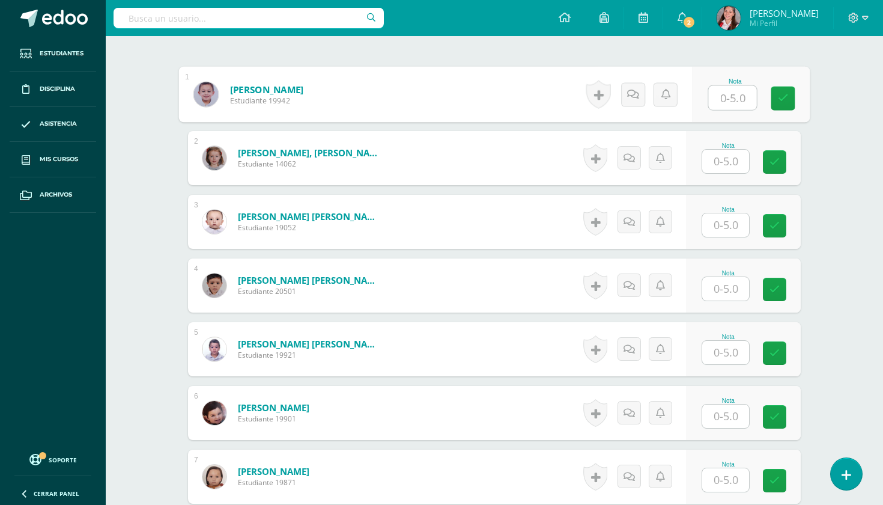
scroll to position [355, 0]
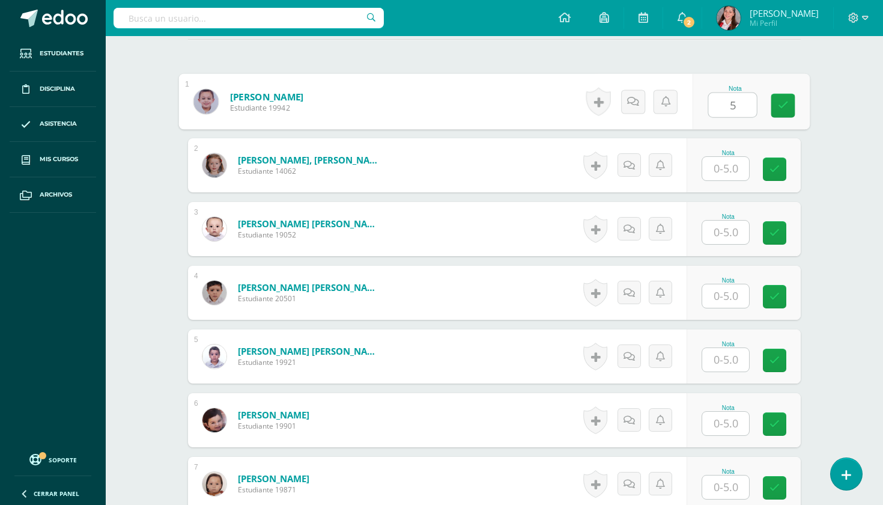
type input "5"
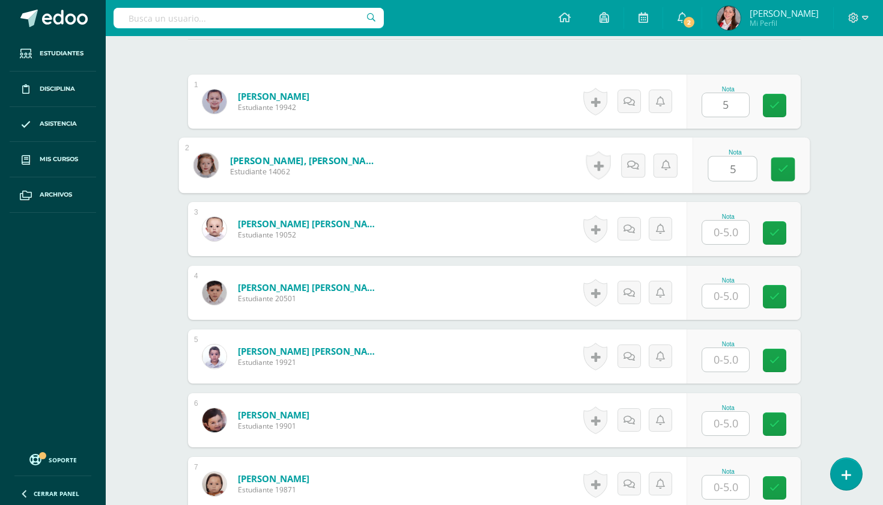
type input "5"
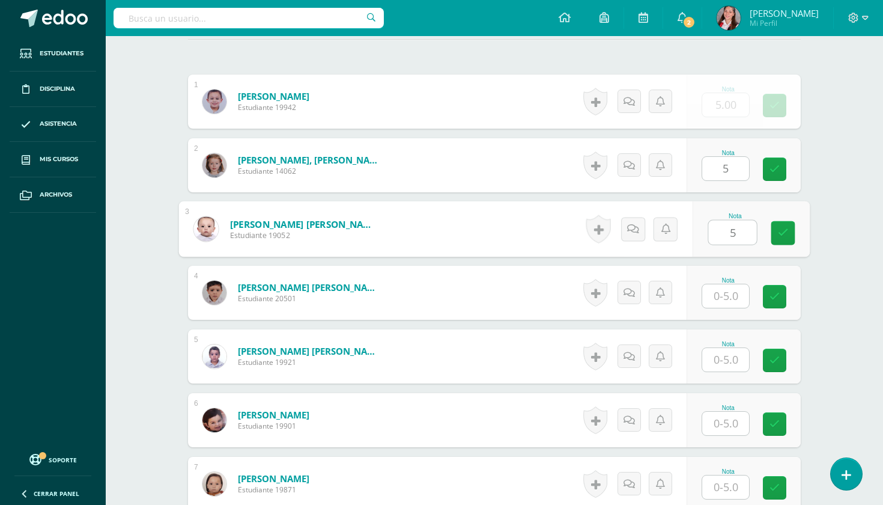
type input "5"
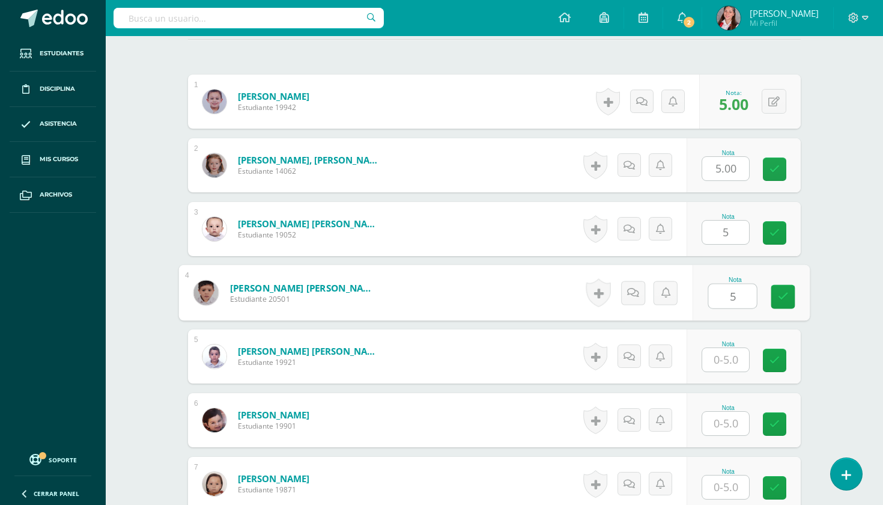
type input "5"
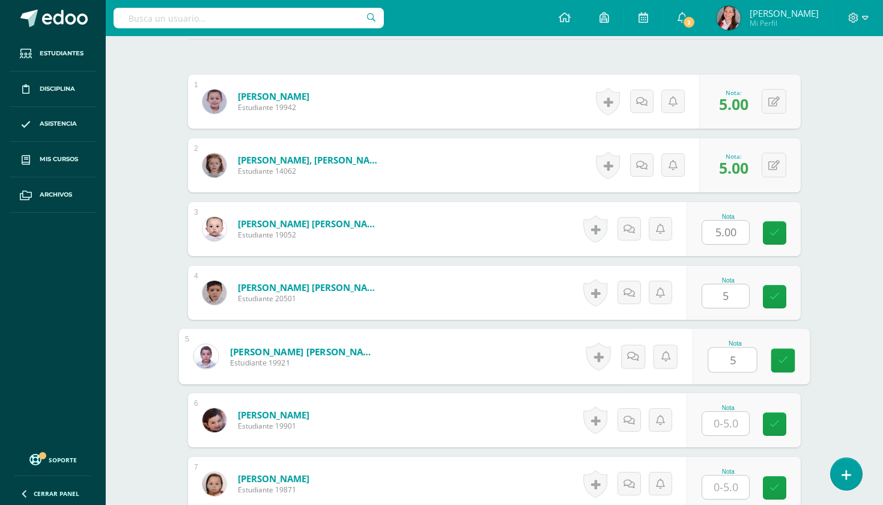
type input "5"
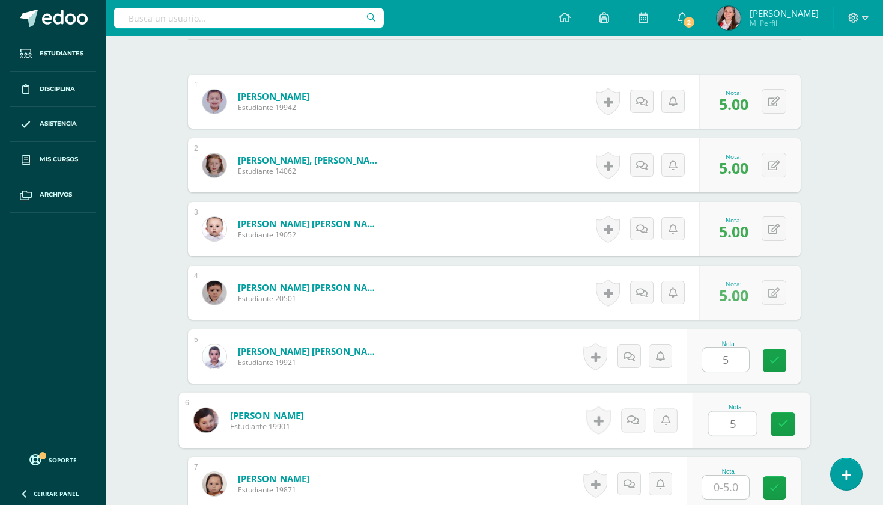
type input "5"
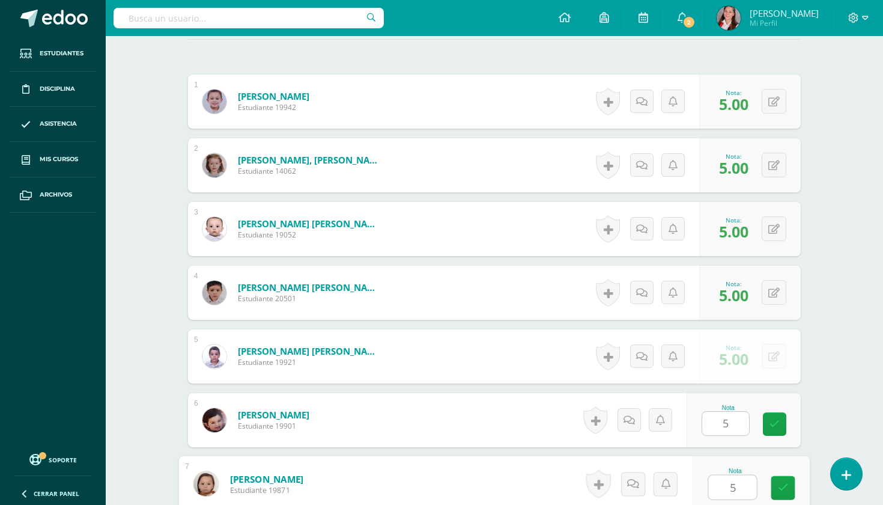
type input "5"
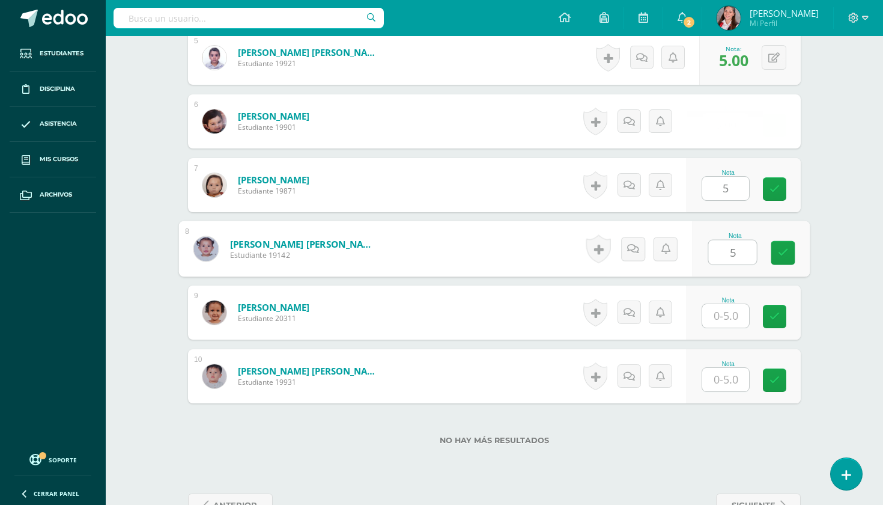
type input "5"
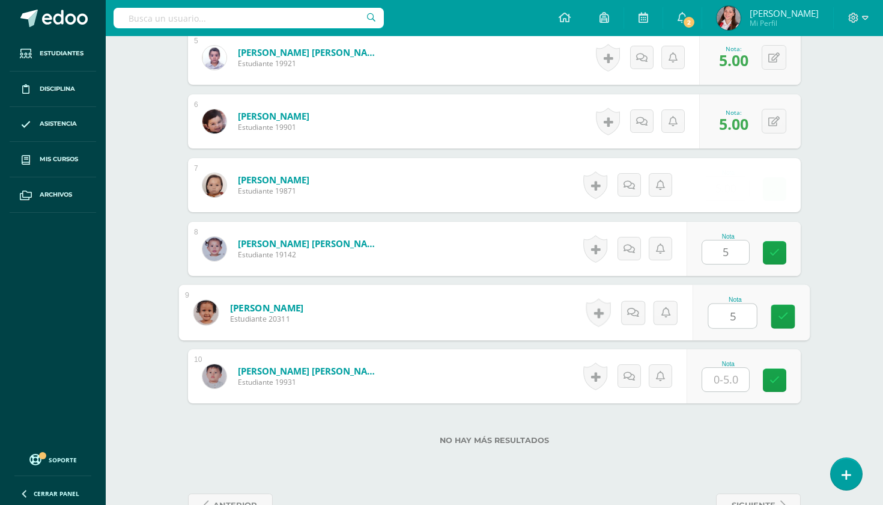
type input "5"
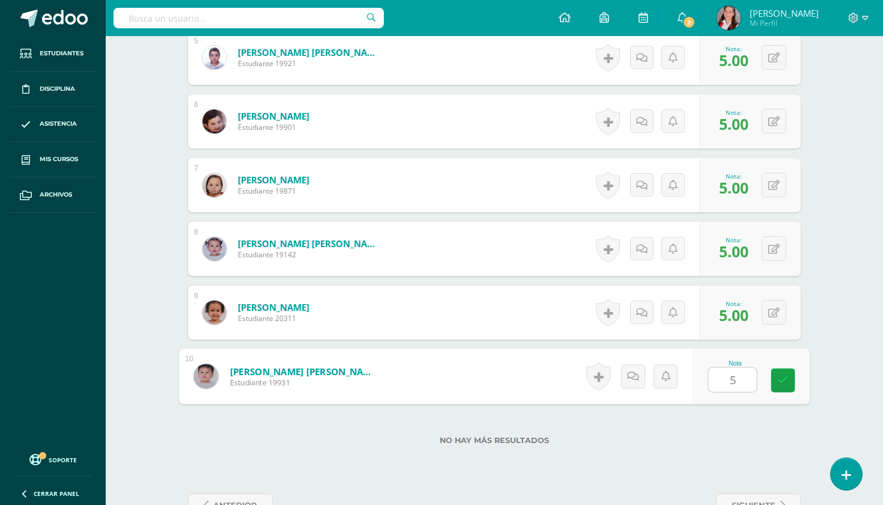
type input "5"
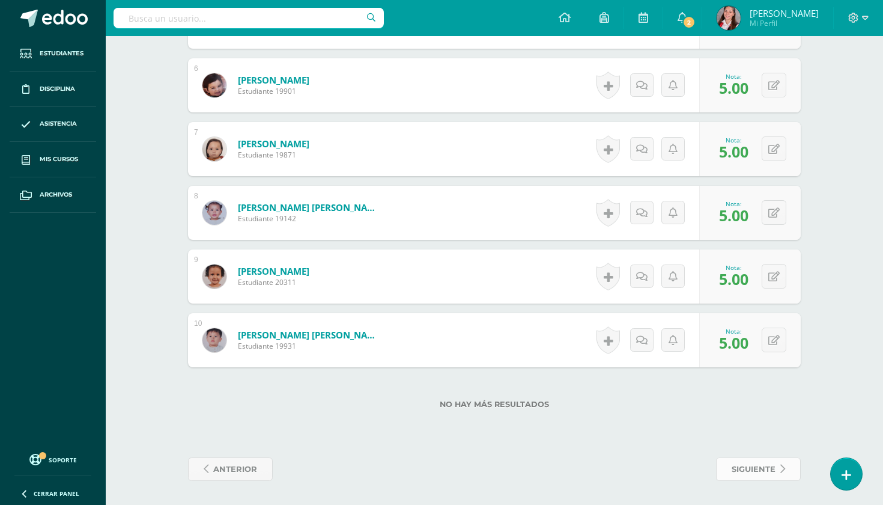
scroll to position [689, 0]
click at [758, 461] on span "siguiente" at bounding box center [754, 469] width 44 height 22
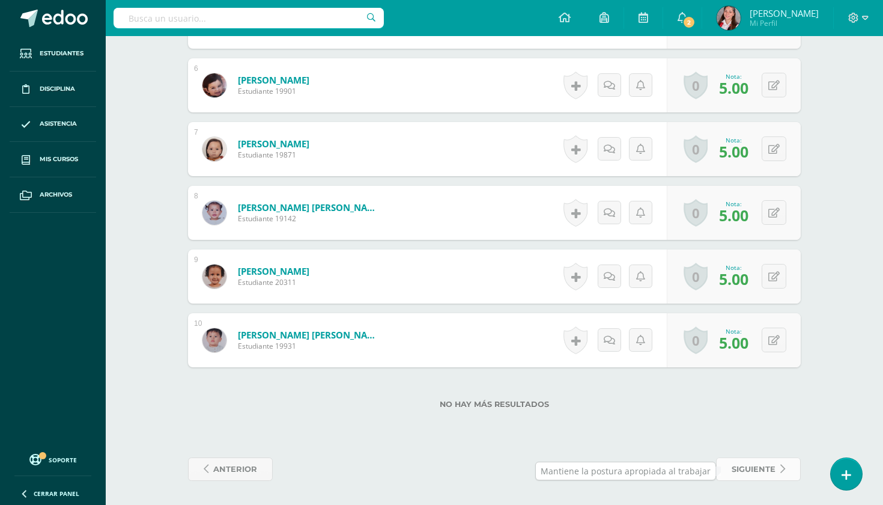
click at [770, 465] on span "siguiente" at bounding box center [754, 469] width 44 height 22
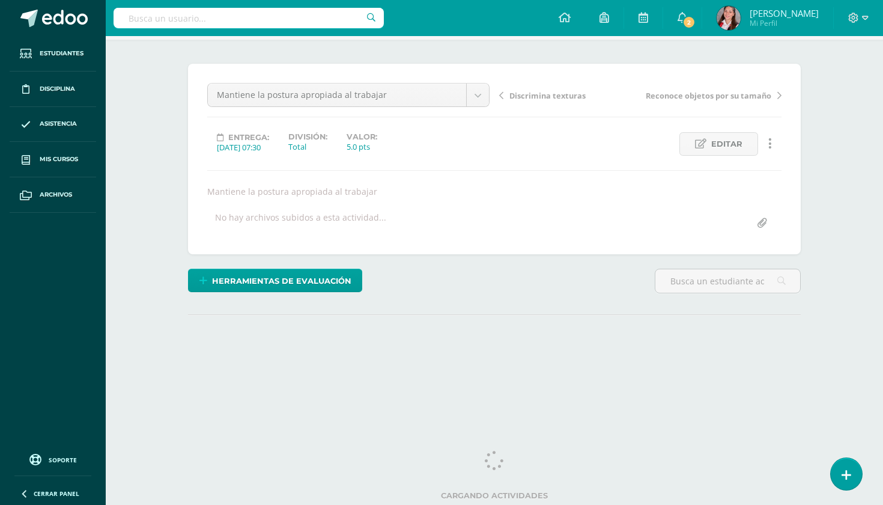
scroll to position [80, 0]
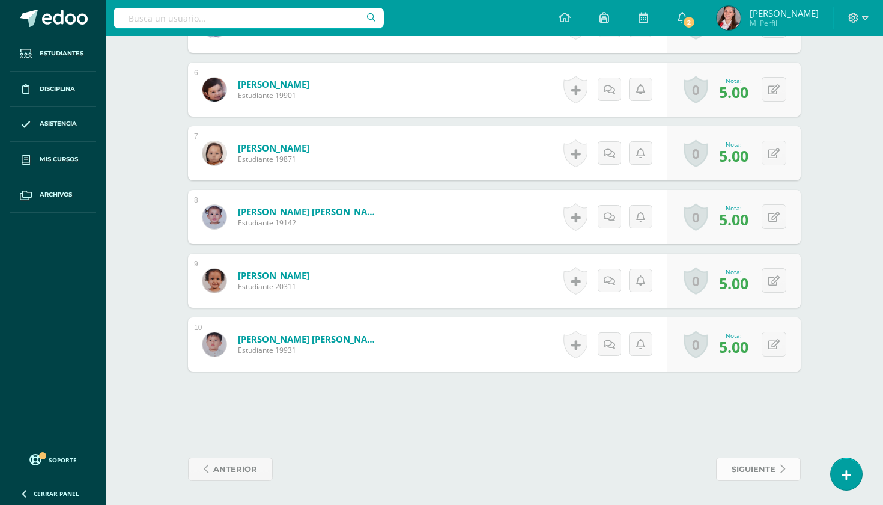
scroll to position [685, 0]
click at [769, 469] on span "siguiente" at bounding box center [754, 469] width 44 height 22
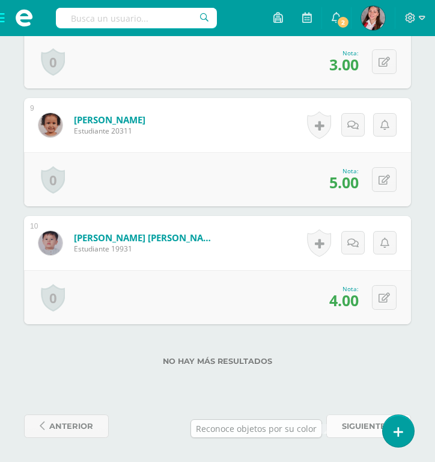
scroll to position [1310, 0]
click at [345, 426] on span "siguiente" at bounding box center [364, 426] width 44 height 22
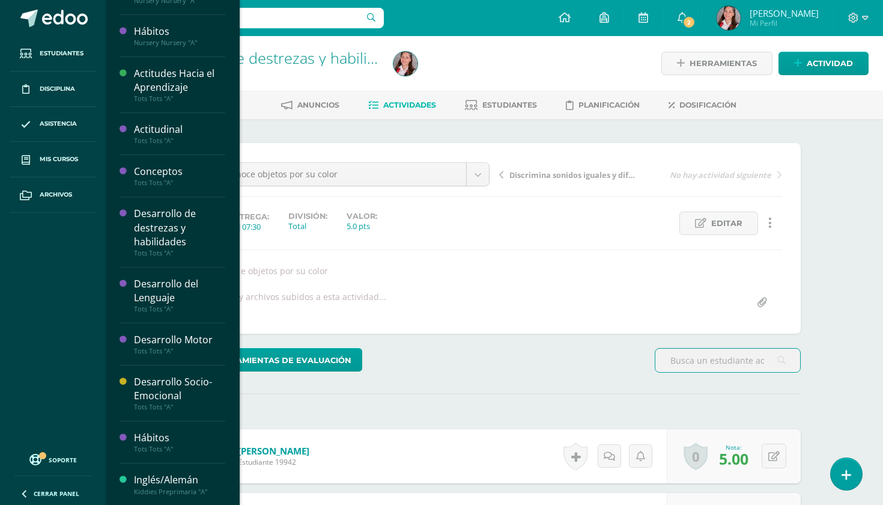
scroll to position [470, 0]
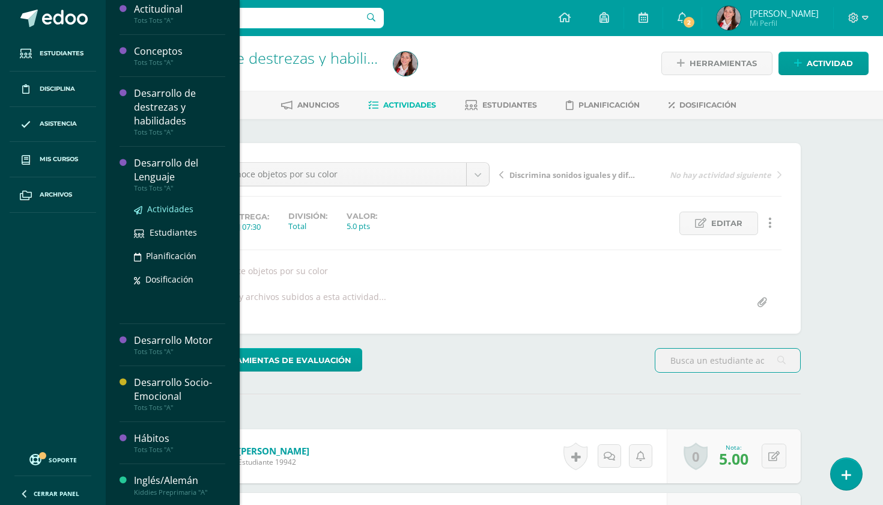
click at [176, 209] on span "Actividades" at bounding box center [170, 208] width 46 height 11
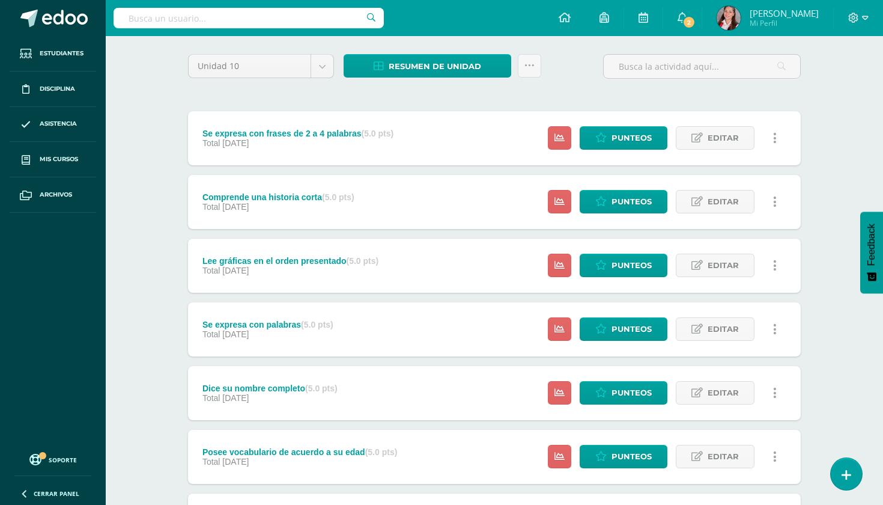
scroll to position [93, 0]
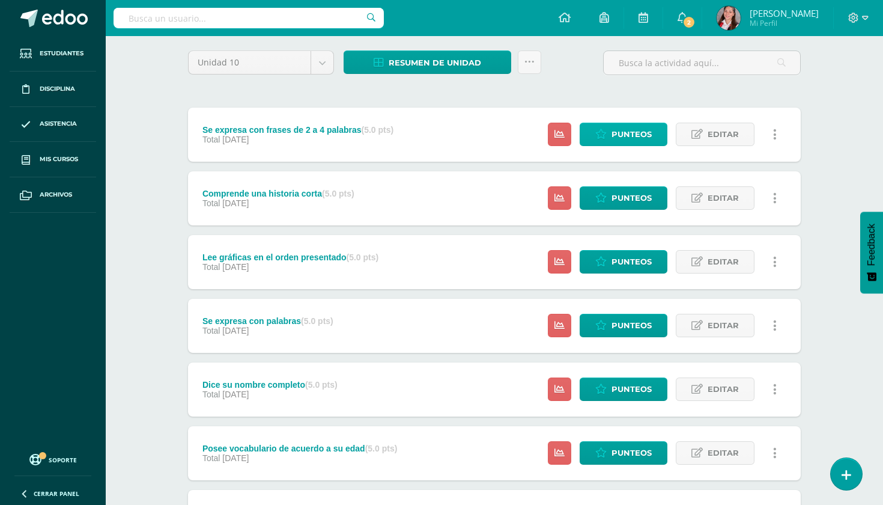
click at [617, 141] on span "Punteos" at bounding box center [632, 134] width 40 height 22
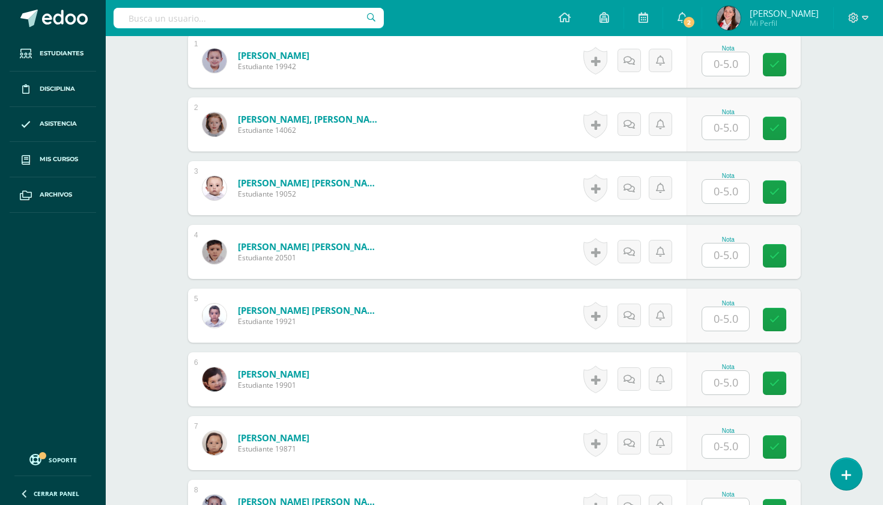
click at [720, 69] on input "text" at bounding box center [726, 63] width 47 height 23
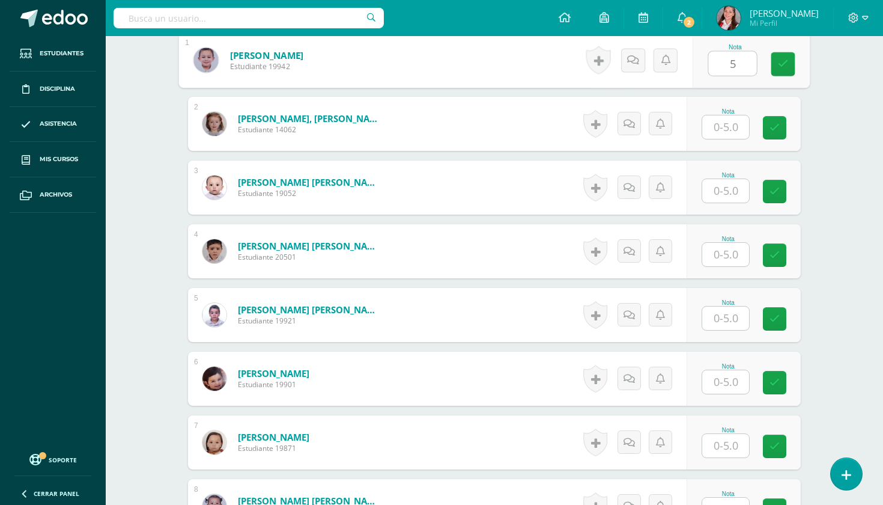
type input "5"
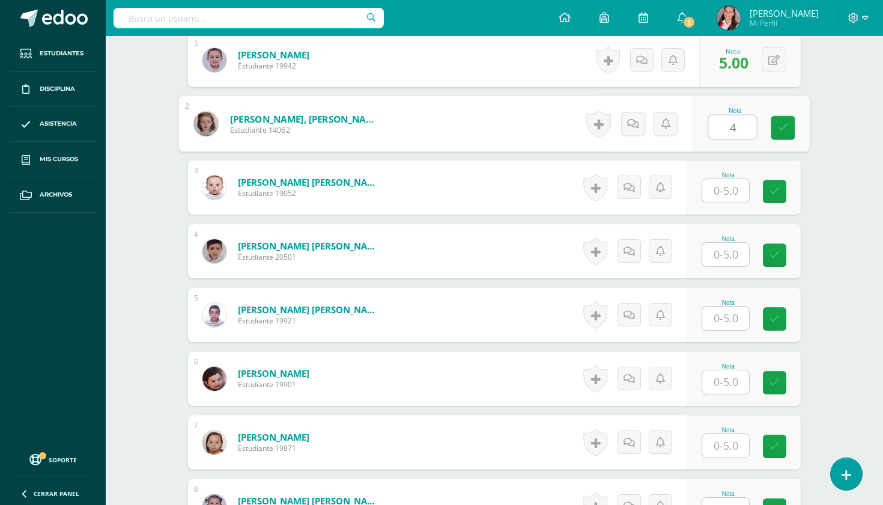
type input "4"
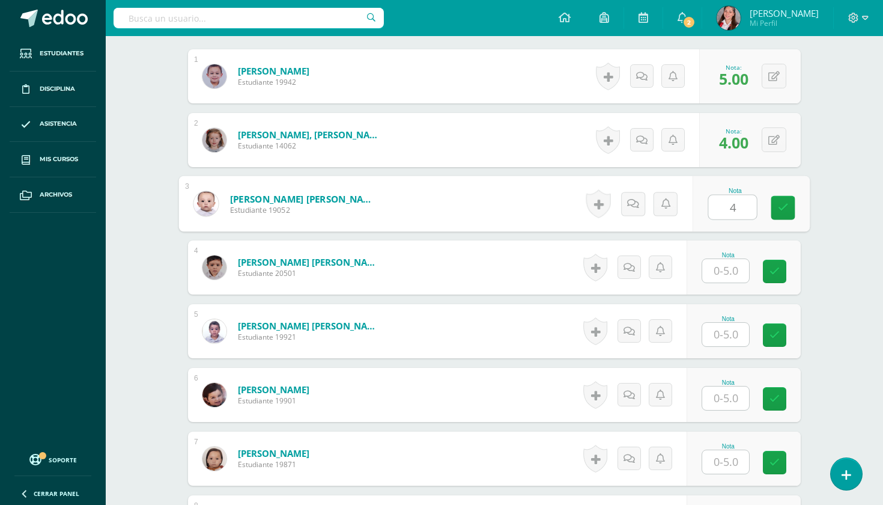
scroll to position [380, 0]
type input "4"
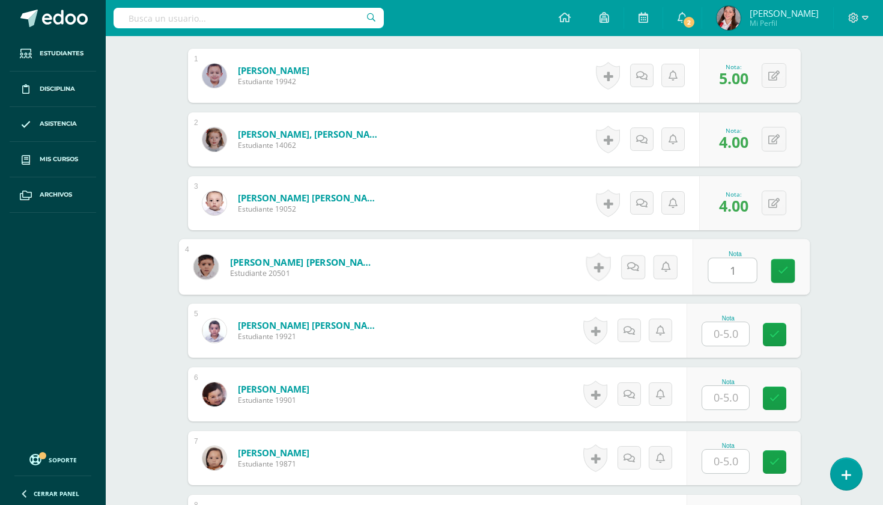
type input "1"
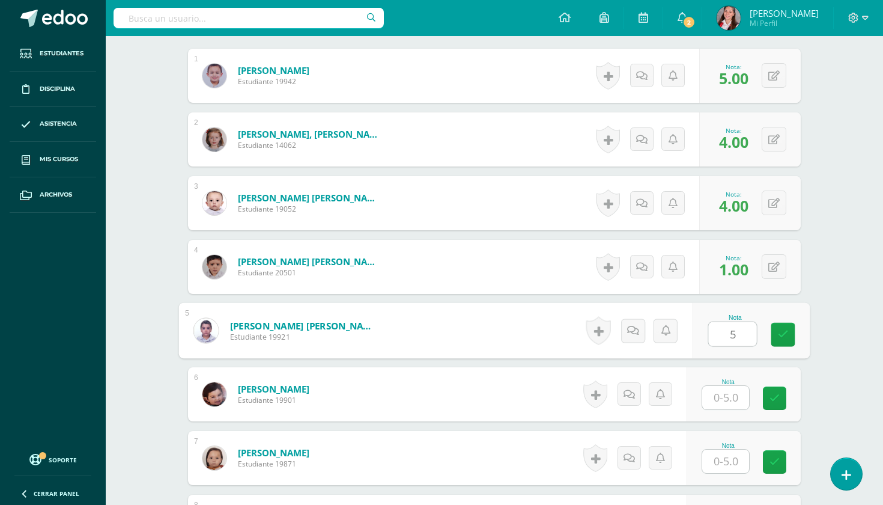
type input "5"
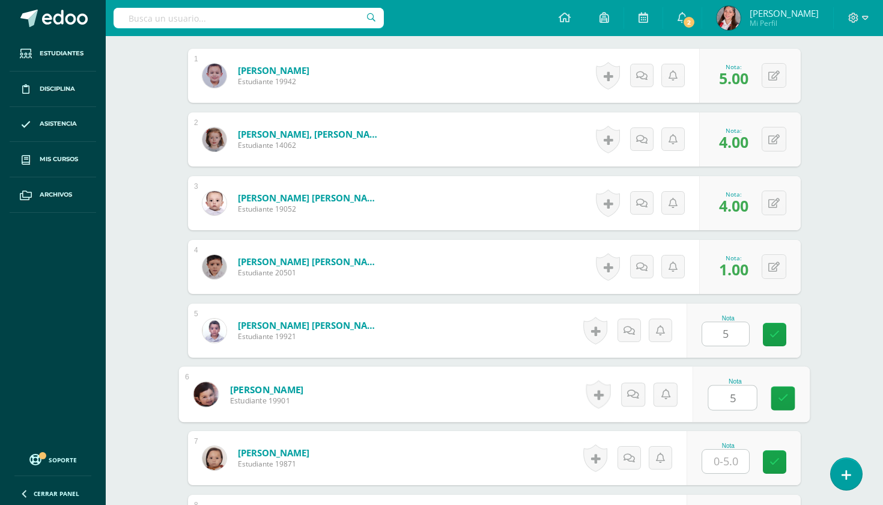
type input "5"
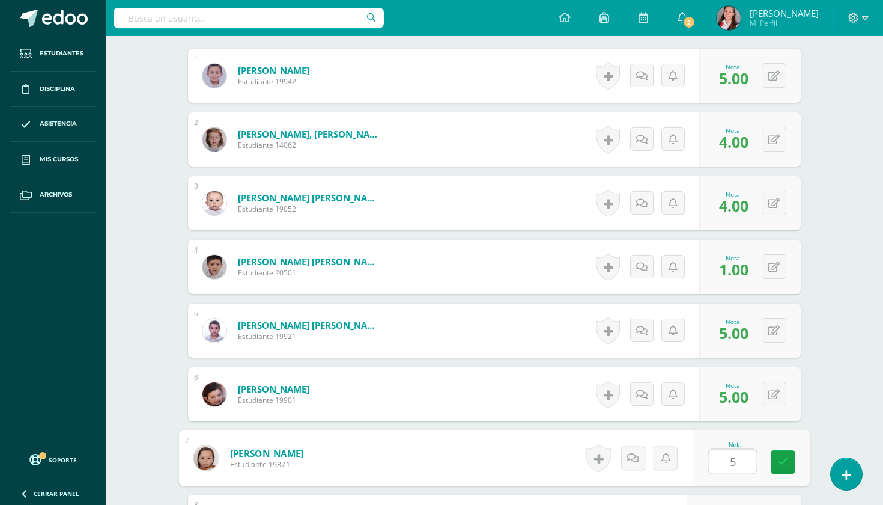
type input "5"
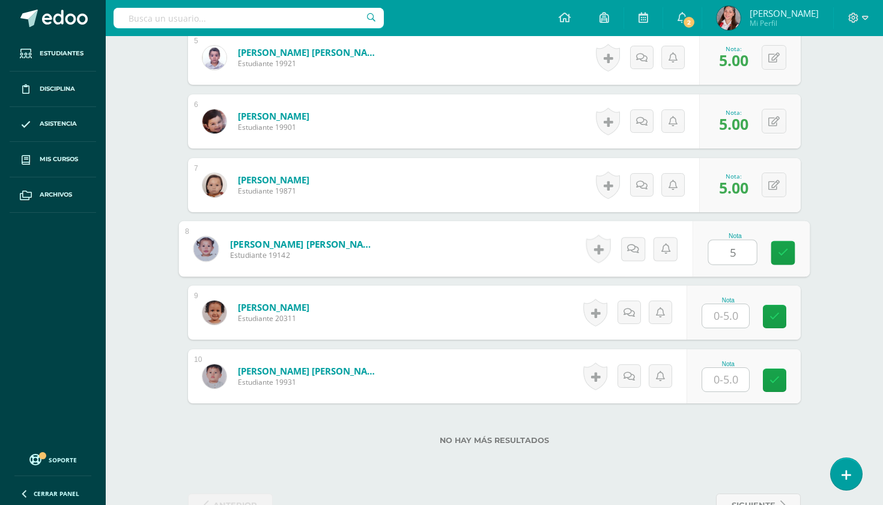
type input "5"
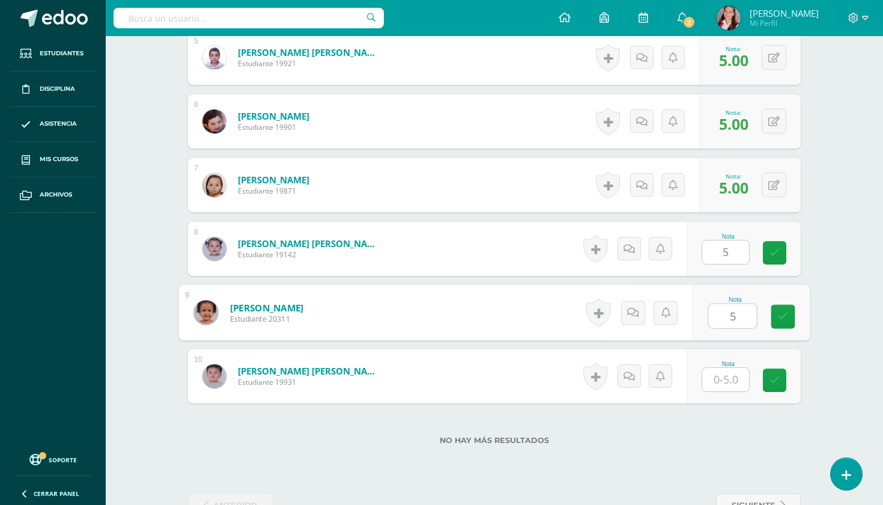
type input "5"
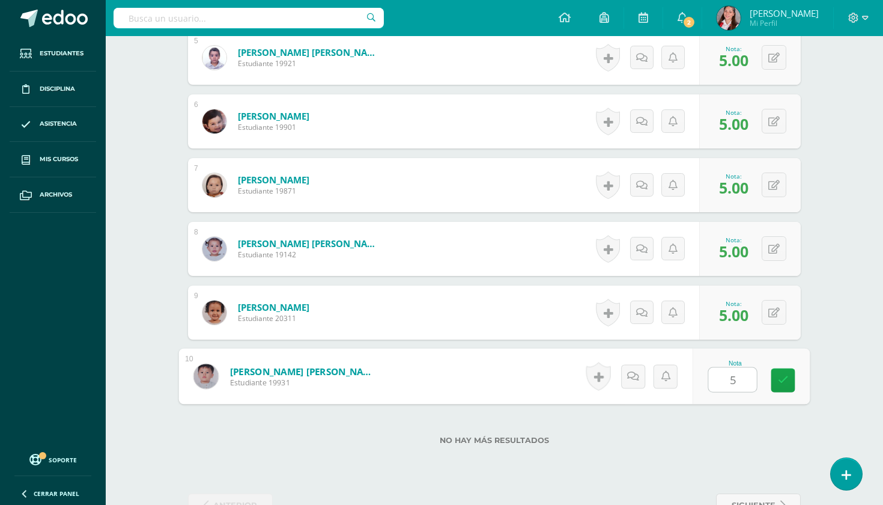
type input "5"
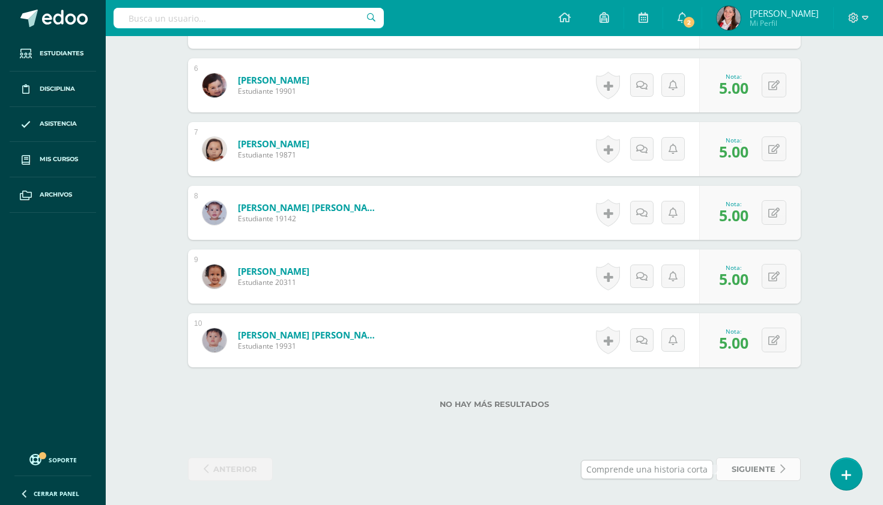
click at [734, 479] on span "siguiente" at bounding box center [754, 469] width 44 height 22
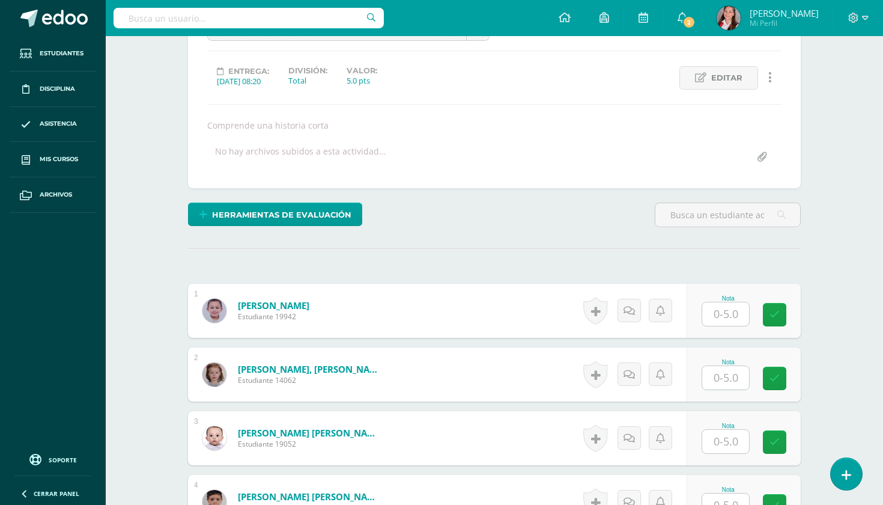
scroll to position [167, 0]
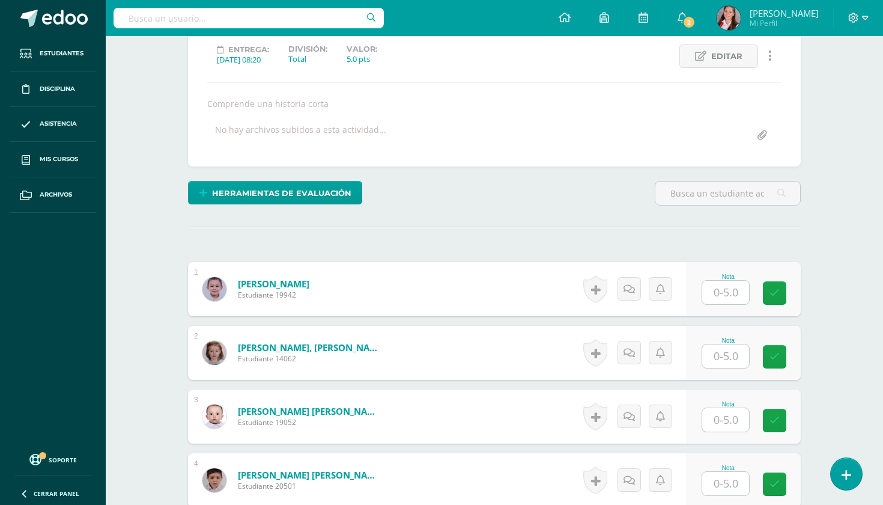
click at [733, 294] on input "text" at bounding box center [726, 292] width 47 height 23
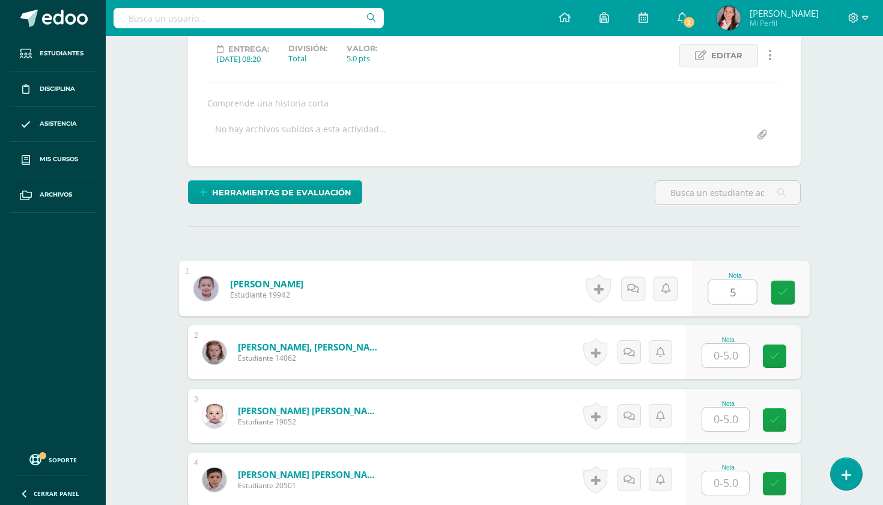
type input "5"
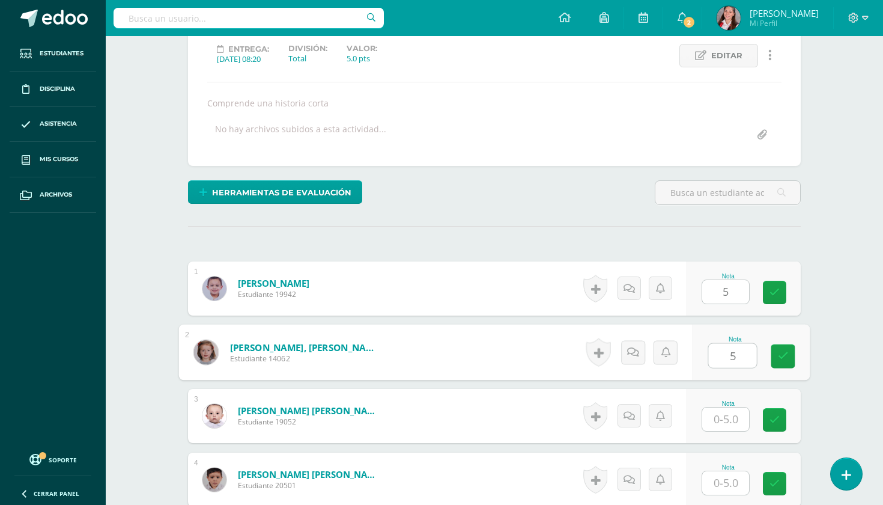
type input "5"
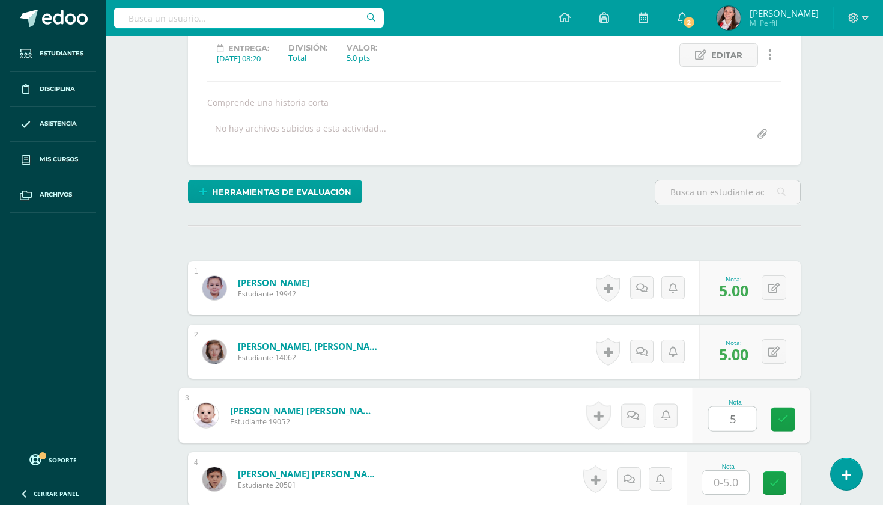
type input "5"
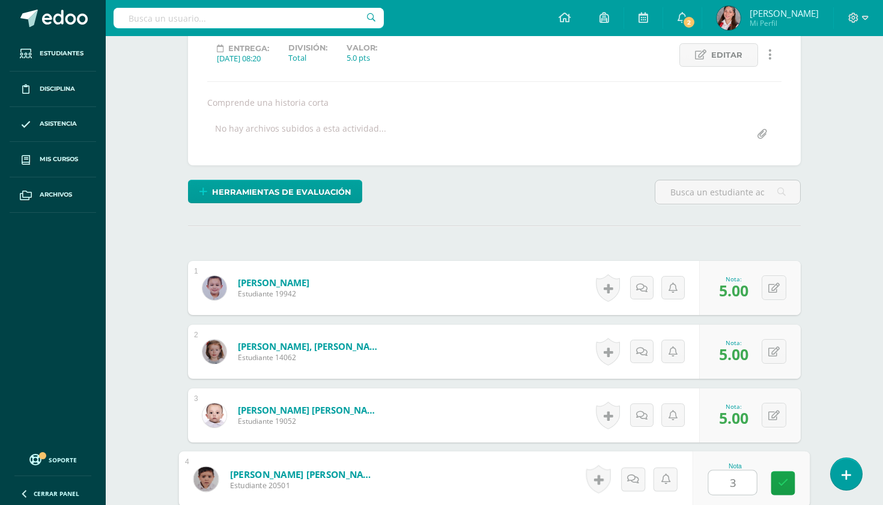
type input "3"
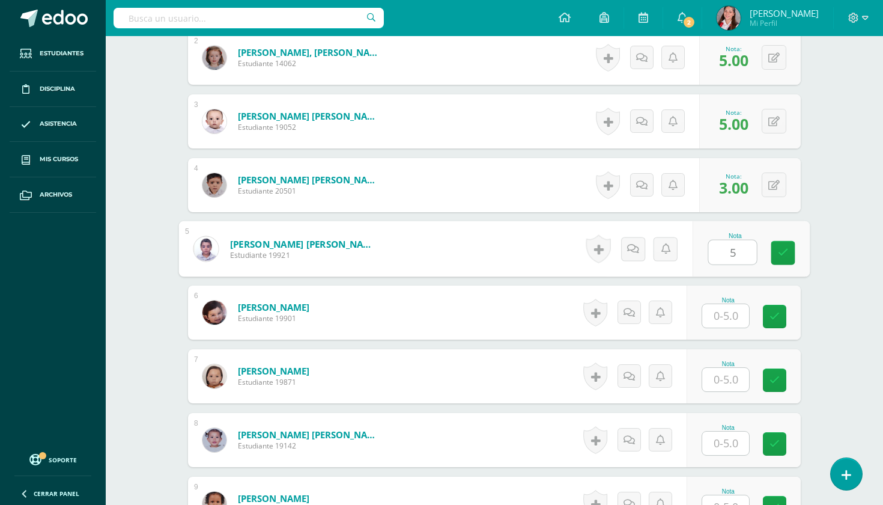
type input "5"
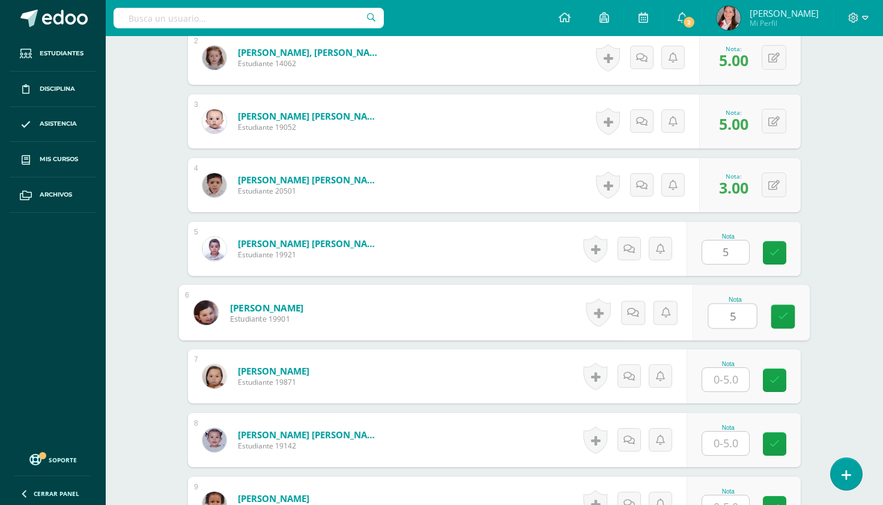
type input "5"
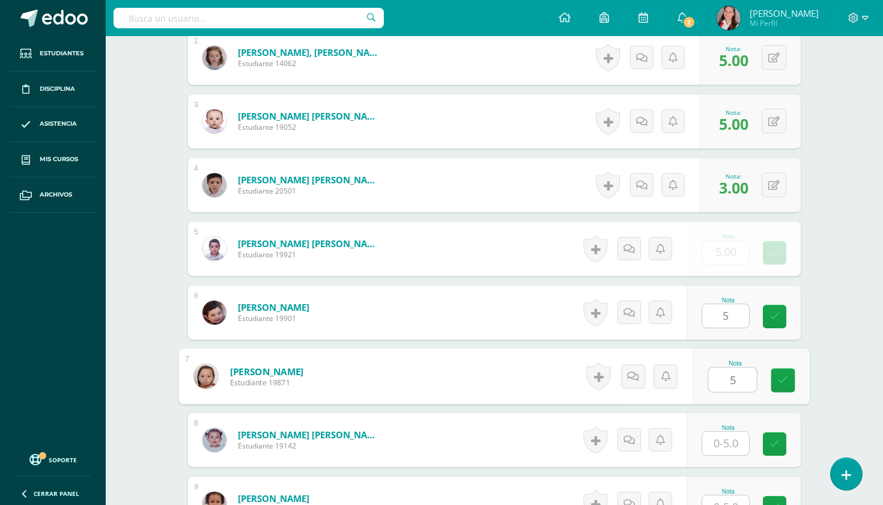
type input "5"
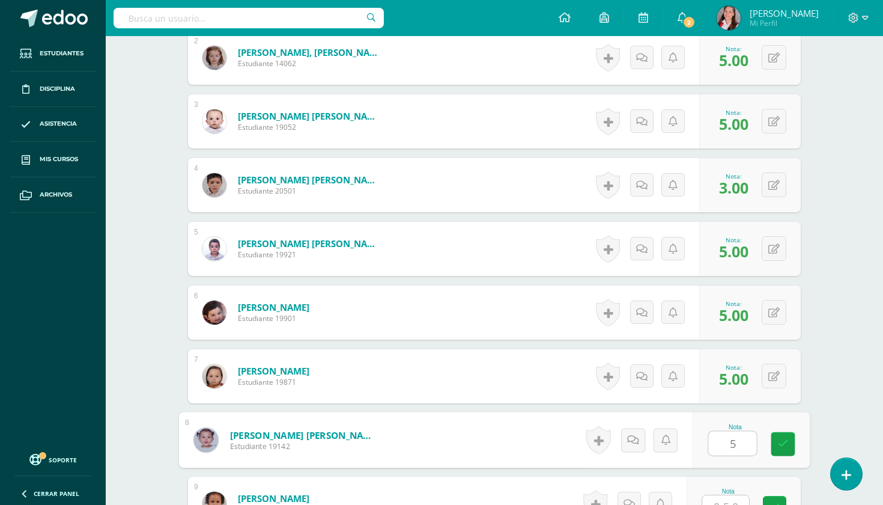
type input "5"
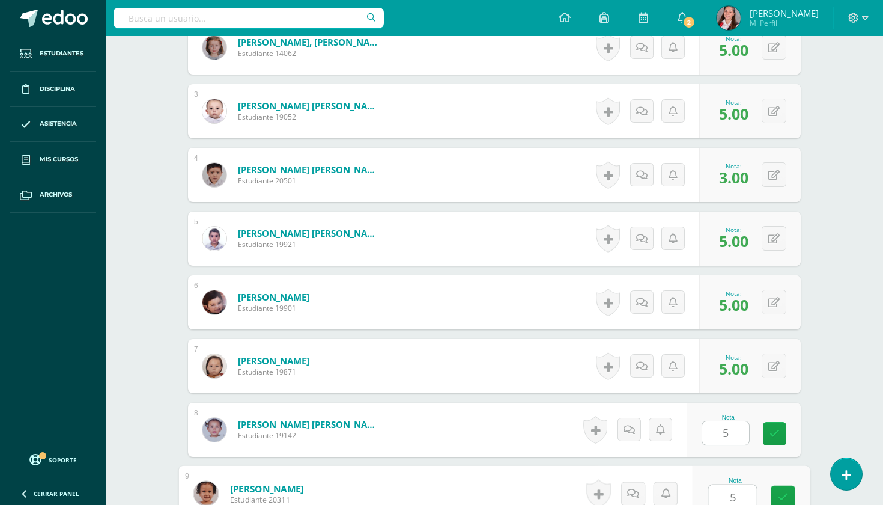
type input "5"
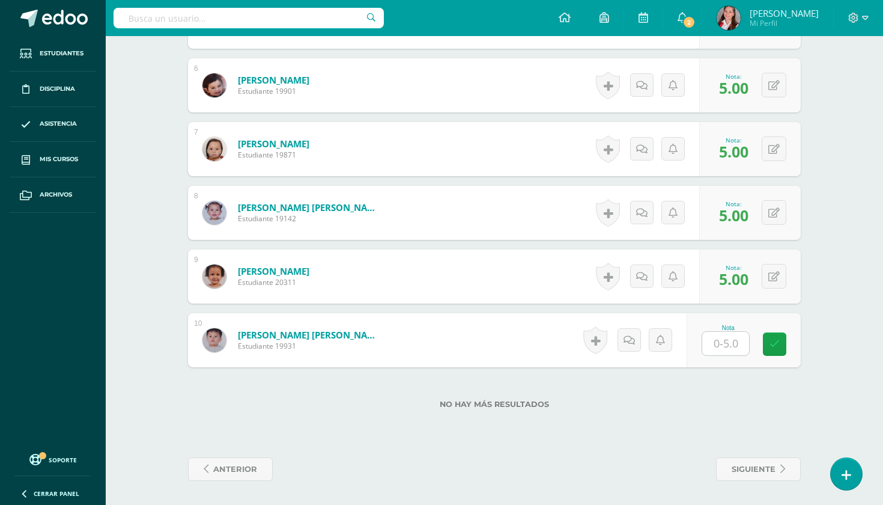
click at [723, 326] on div "Nota" at bounding box center [728, 328] width 53 height 7
click at [723, 346] on input "text" at bounding box center [726, 343] width 47 height 23
type input "5"
click at [758, 459] on span "siguiente" at bounding box center [754, 469] width 44 height 22
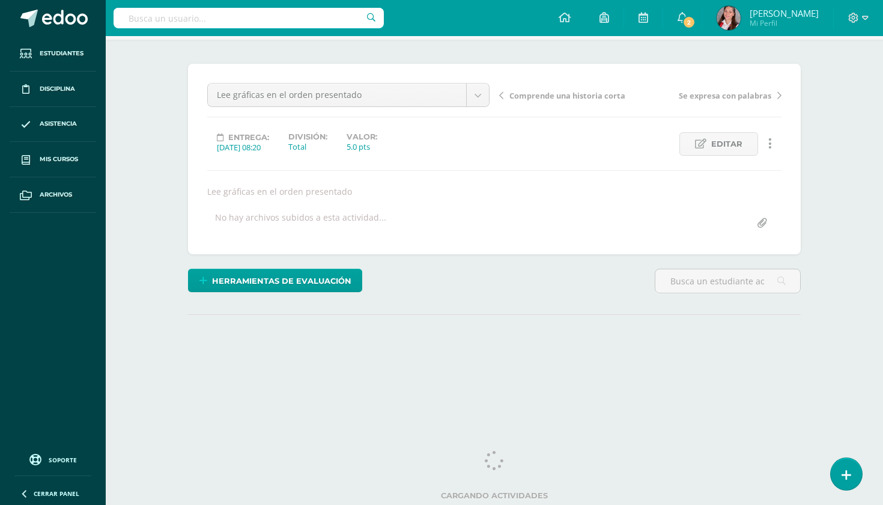
scroll to position [79, 0]
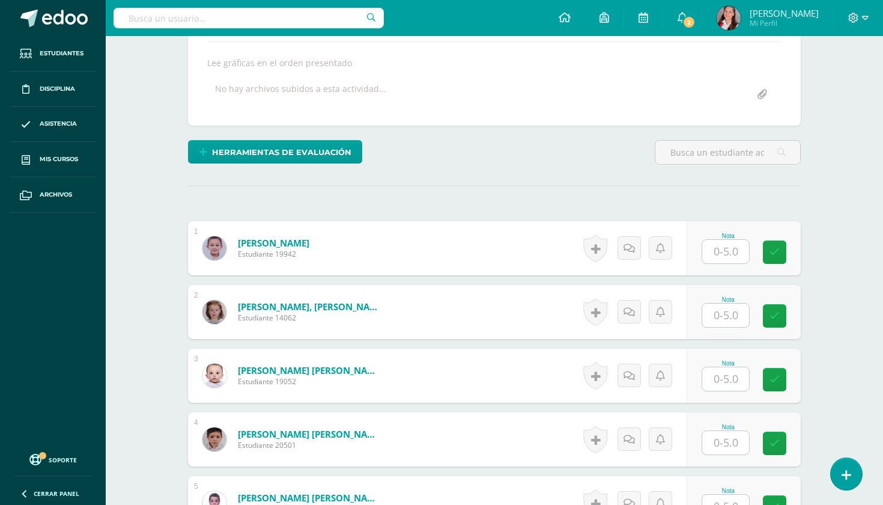
type input "|"
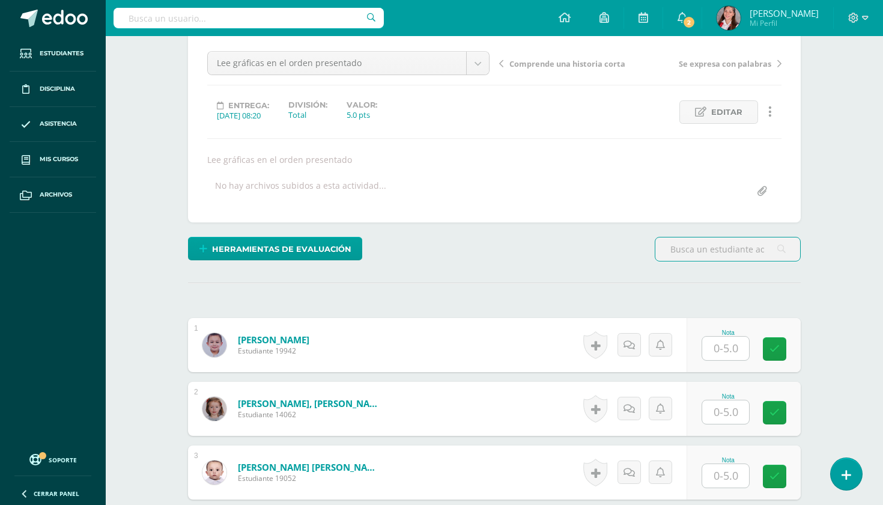
scroll to position [112, 0]
click at [715, 345] on input "text" at bounding box center [726, 347] width 47 height 23
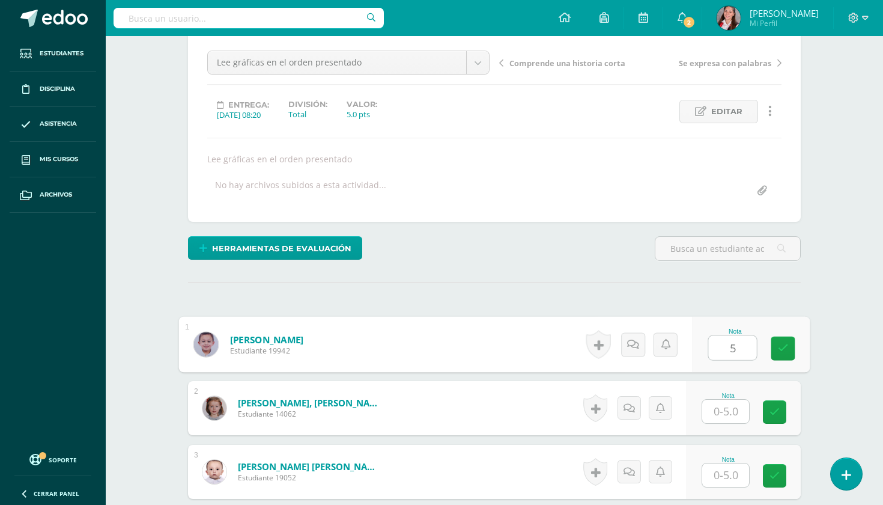
type input "5"
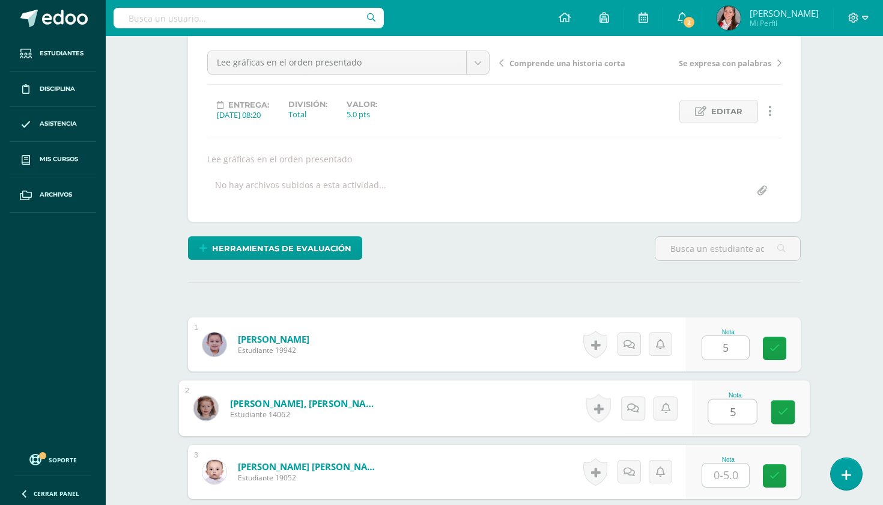
type input "5"
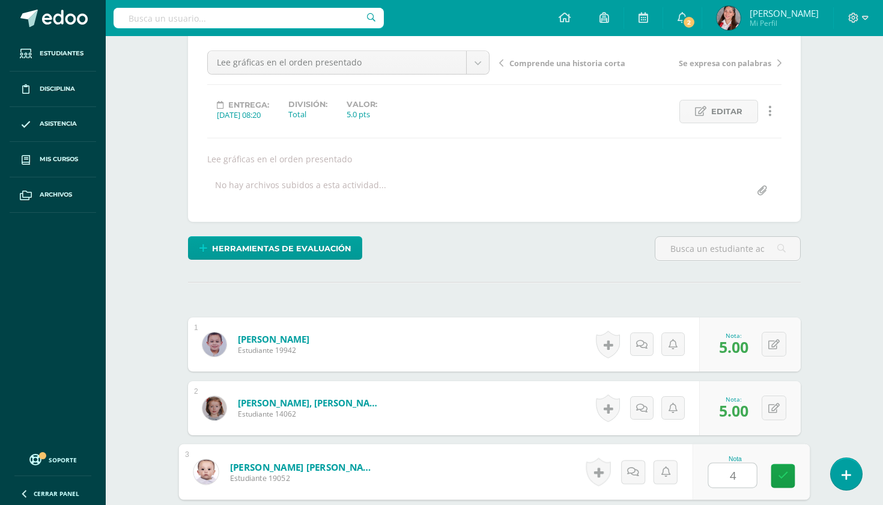
type input "4"
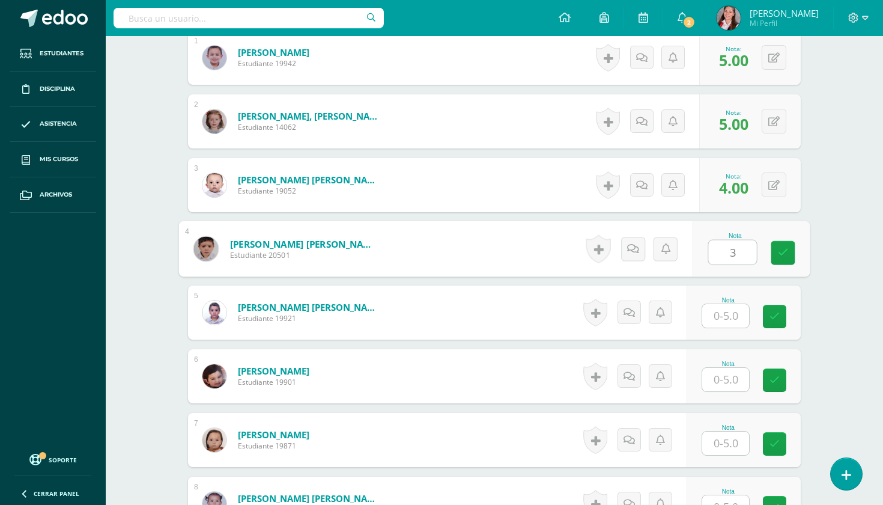
type input "3"
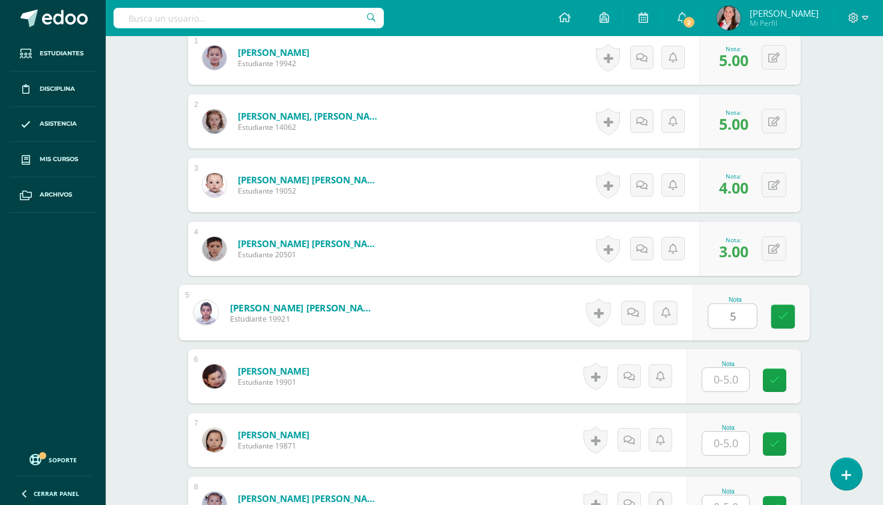
type input "5"
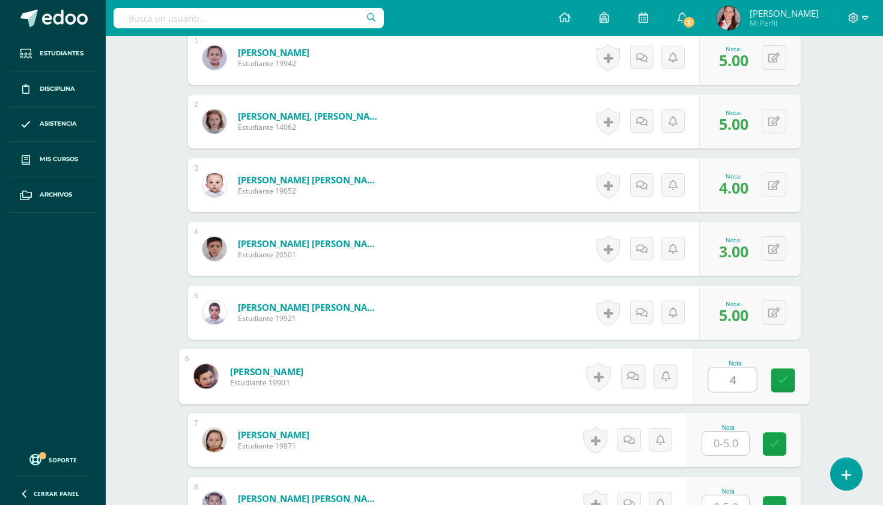
type input "4"
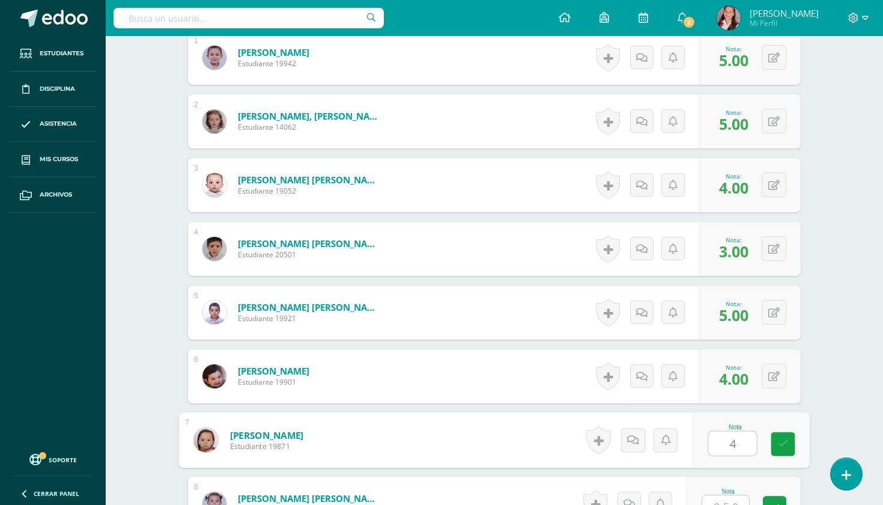
type input "4"
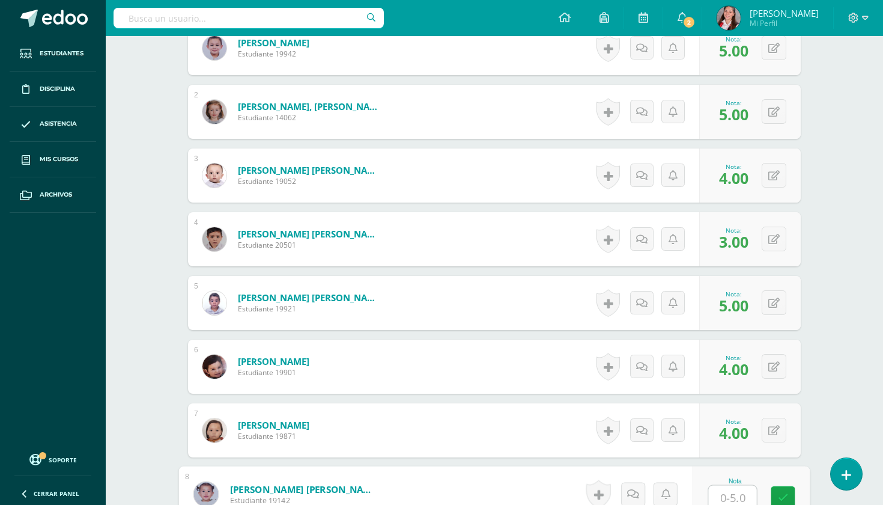
type input "5"
type input "4"
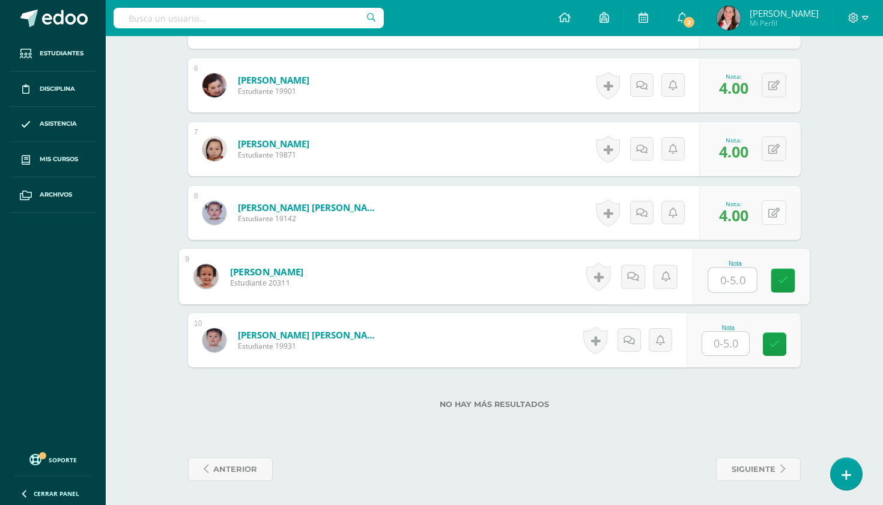
click at [765, 206] on button at bounding box center [774, 212] width 25 height 25
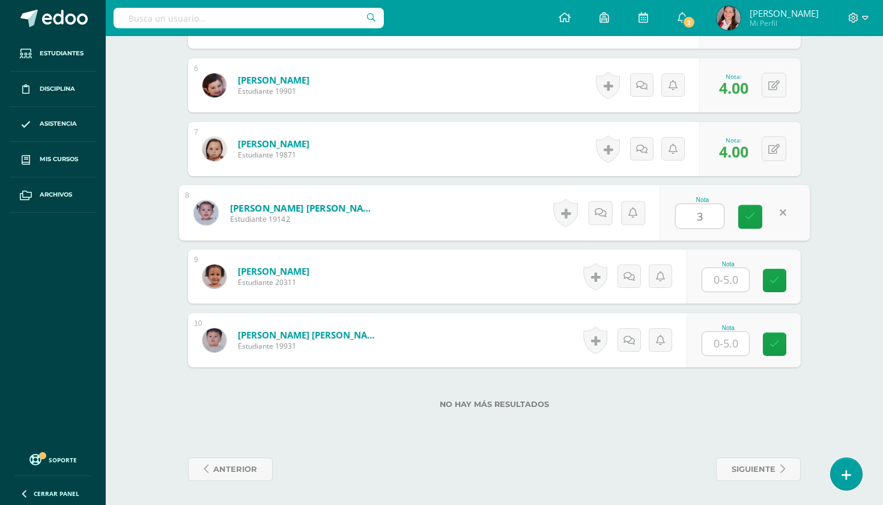
type input "3"
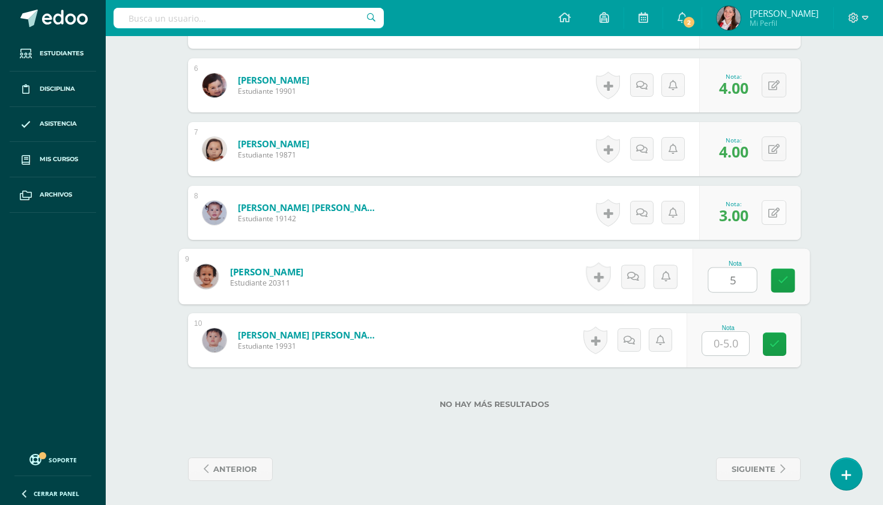
type input "5"
type input "5.00"
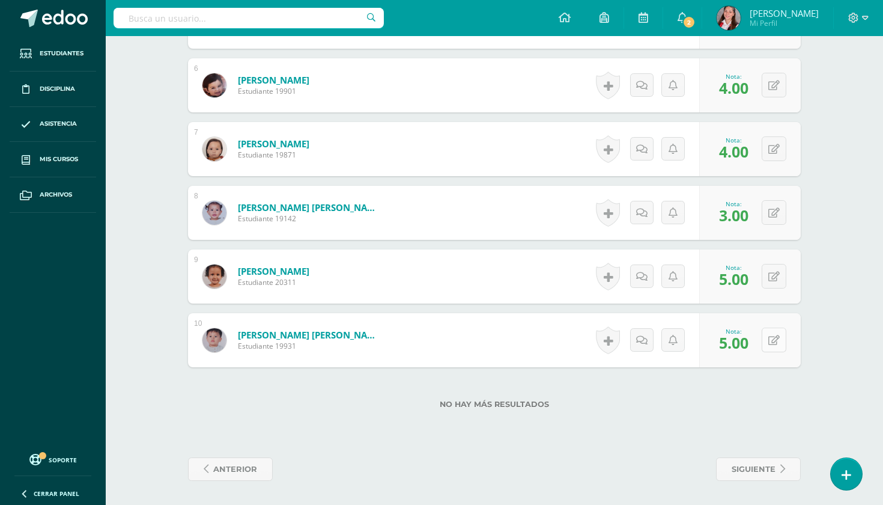
click at [767, 343] on button at bounding box center [774, 340] width 25 height 25
type input "4"
click at [764, 478] on span "siguiente" at bounding box center [754, 469] width 44 height 22
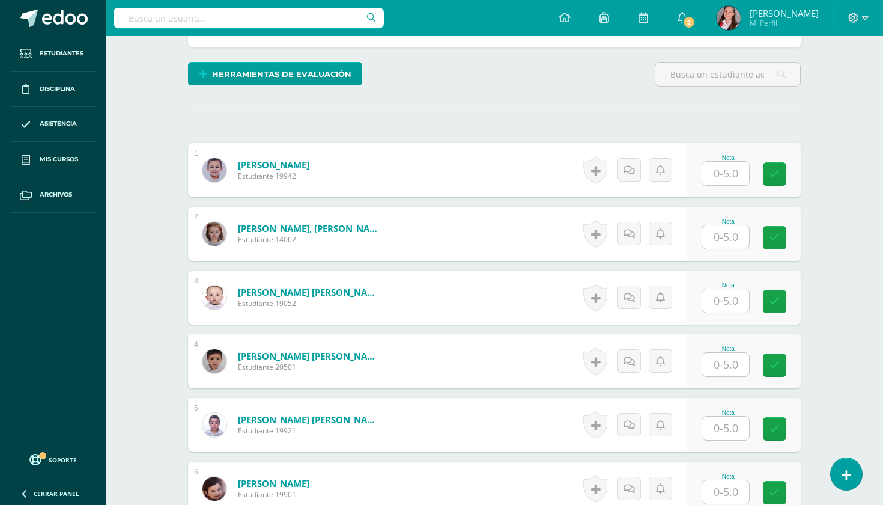
scroll to position [287, 0]
click at [739, 171] on input "text" at bounding box center [726, 172] width 47 height 23
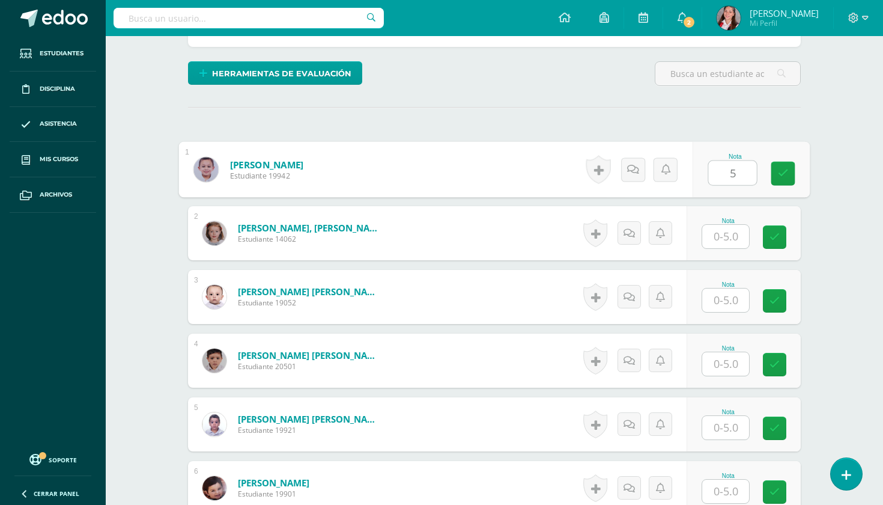
type input "5"
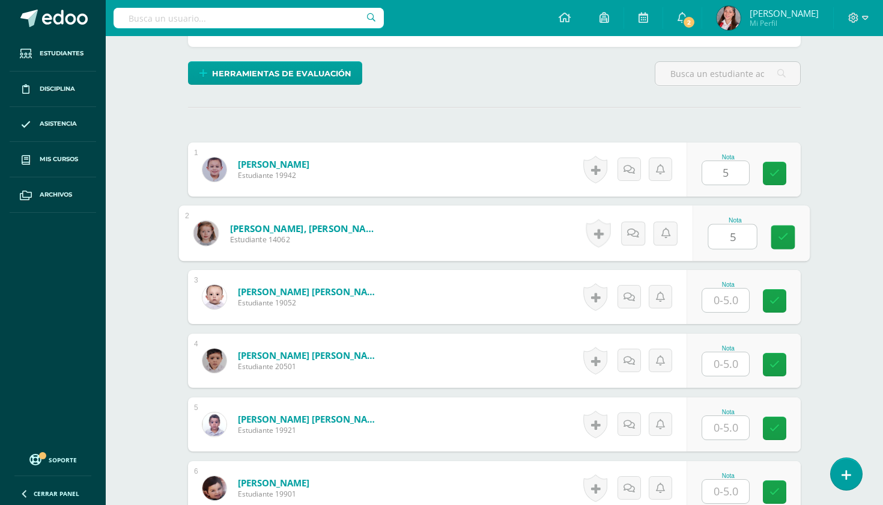
type input "5"
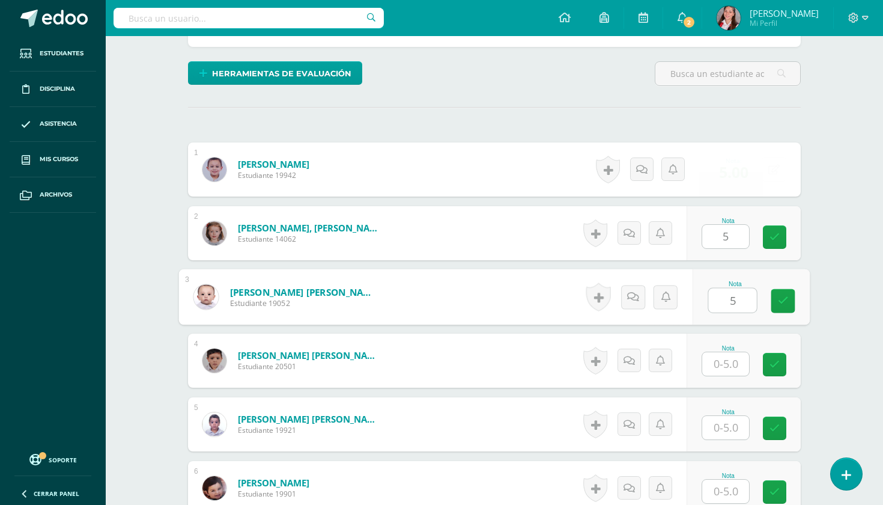
type input "5"
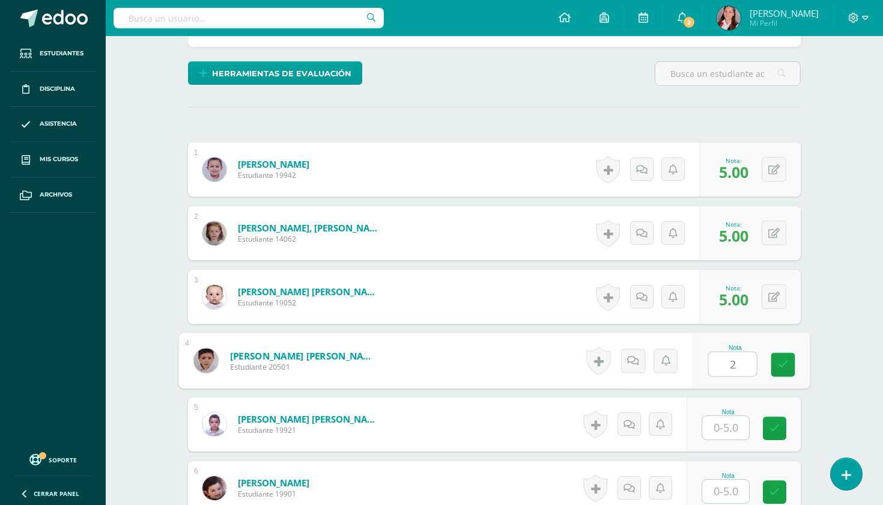
type input "2"
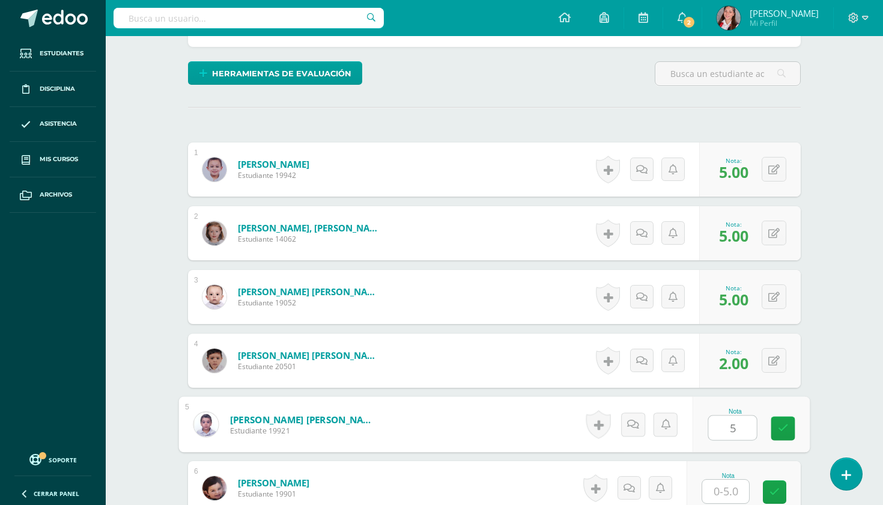
type input "5"
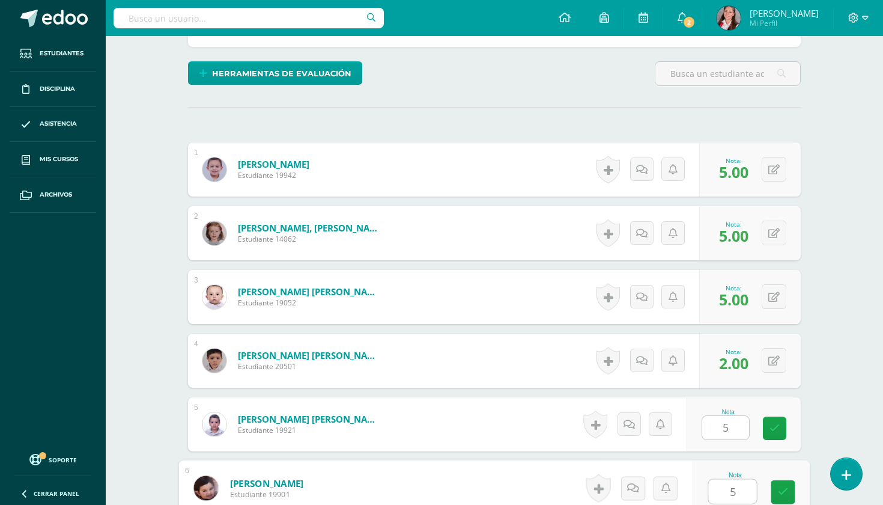
type input "5"
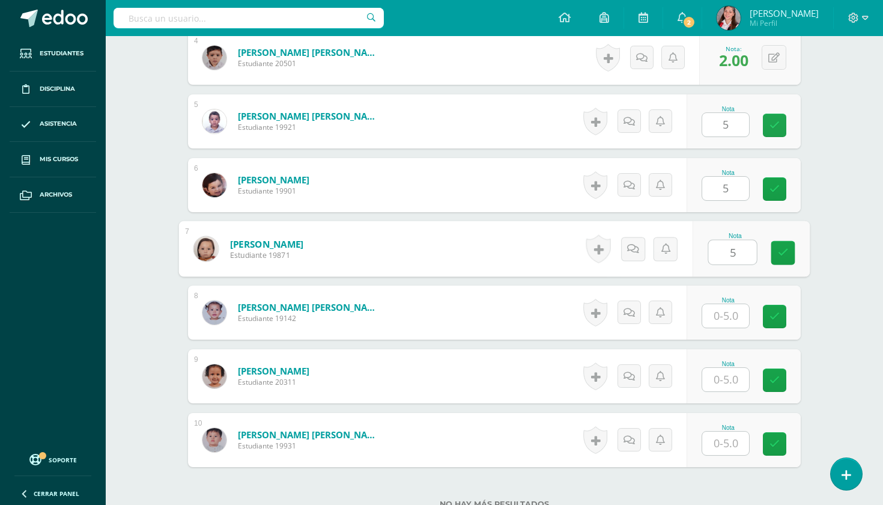
type input "5"
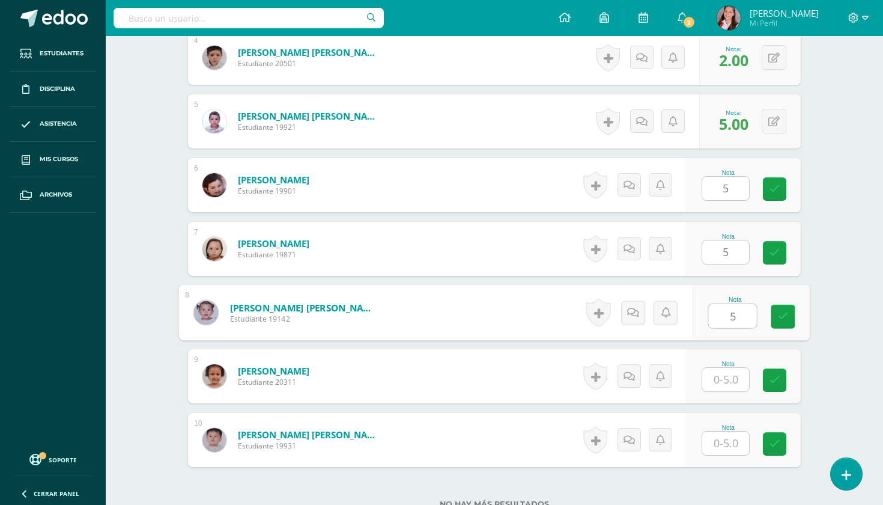
type input "5"
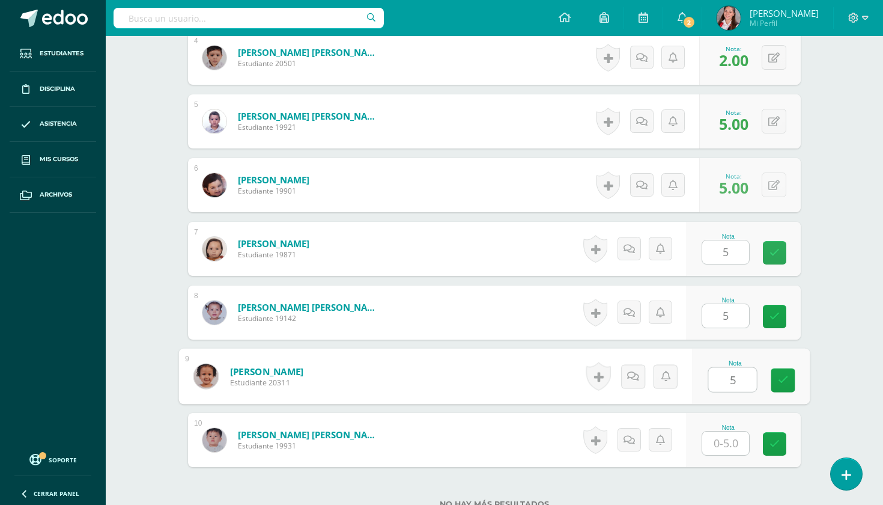
type input "5"
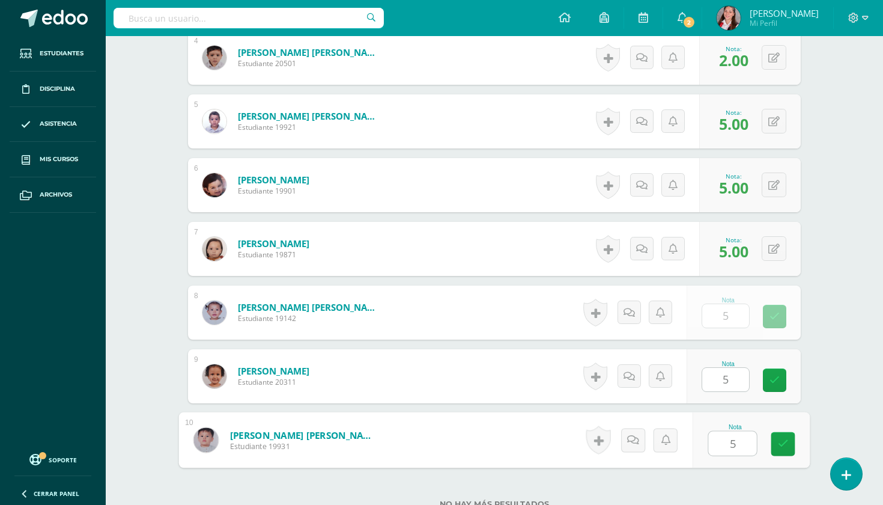
type input "5"
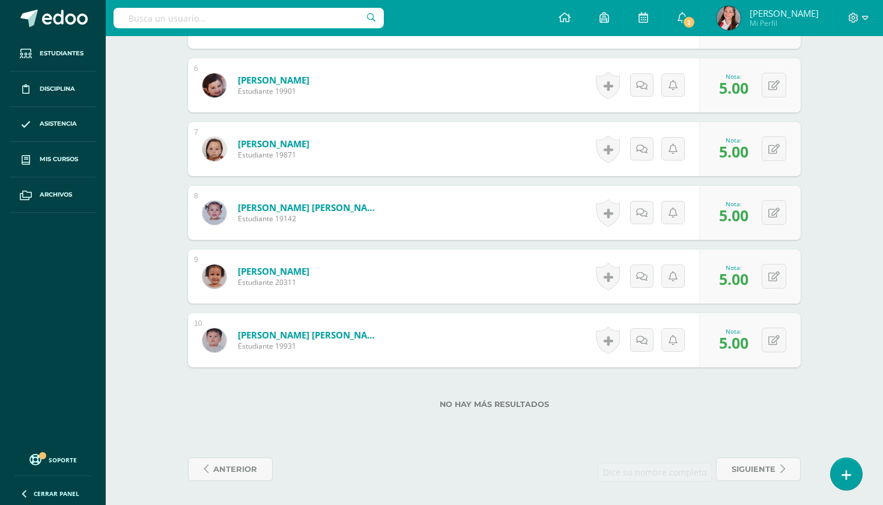
scroll to position [689, 0]
click at [728, 458] on link "siguiente" at bounding box center [758, 468] width 85 height 23
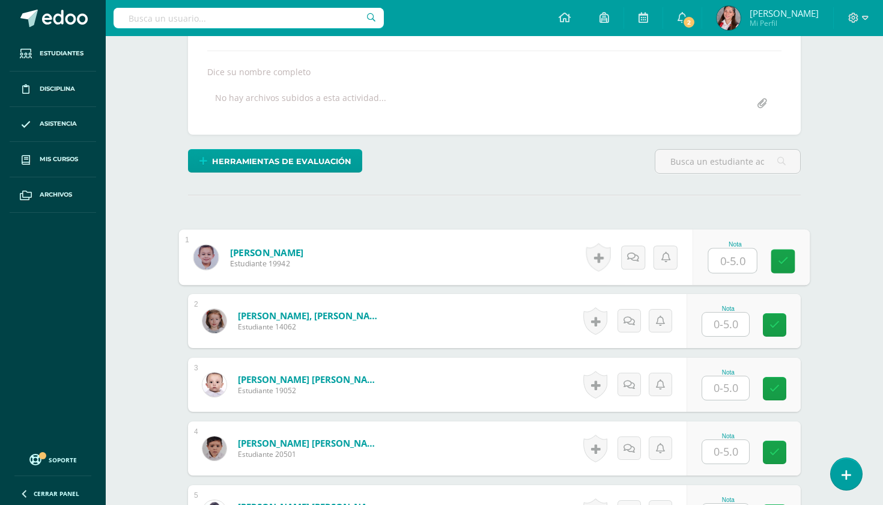
click at [732, 256] on input "text" at bounding box center [733, 261] width 48 height 24
type input "5"
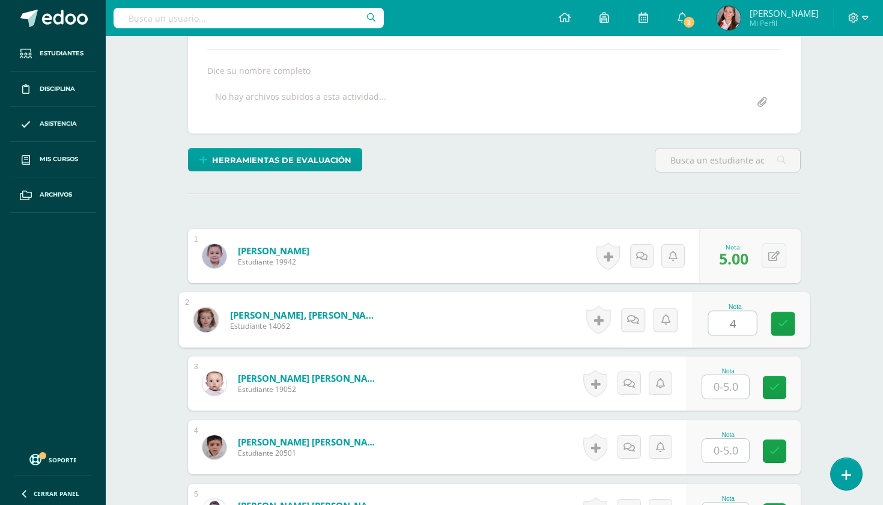
type input "4"
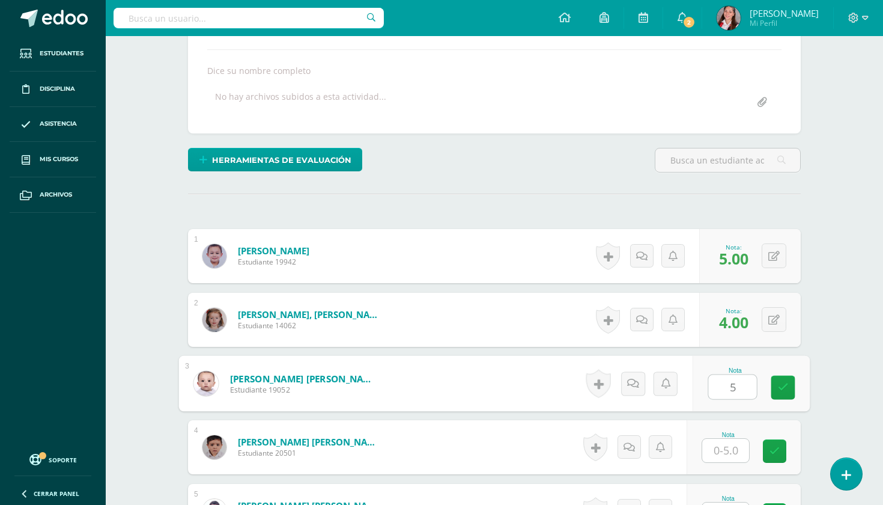
type input "5"
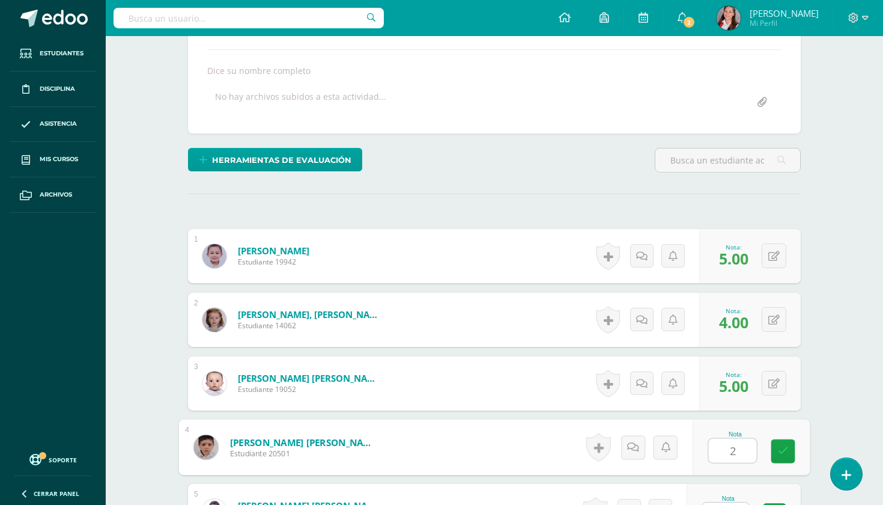
type input "2"
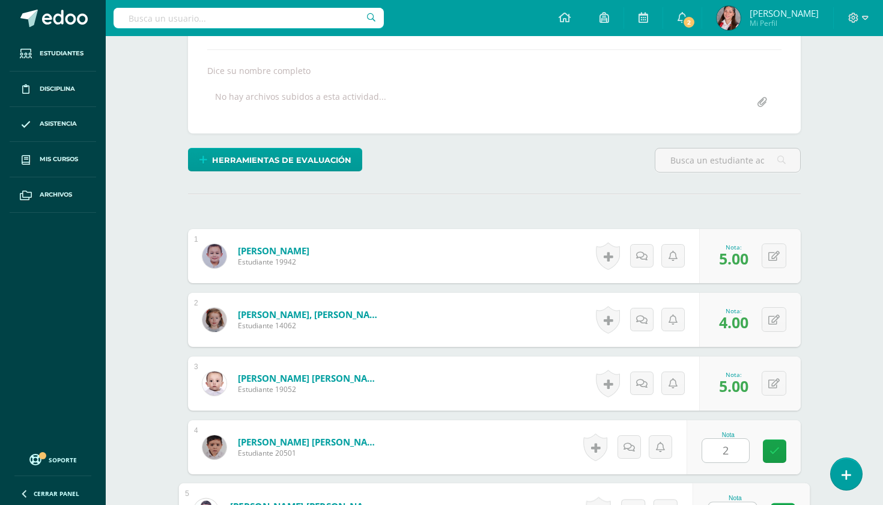
scroll to position [462, 0]
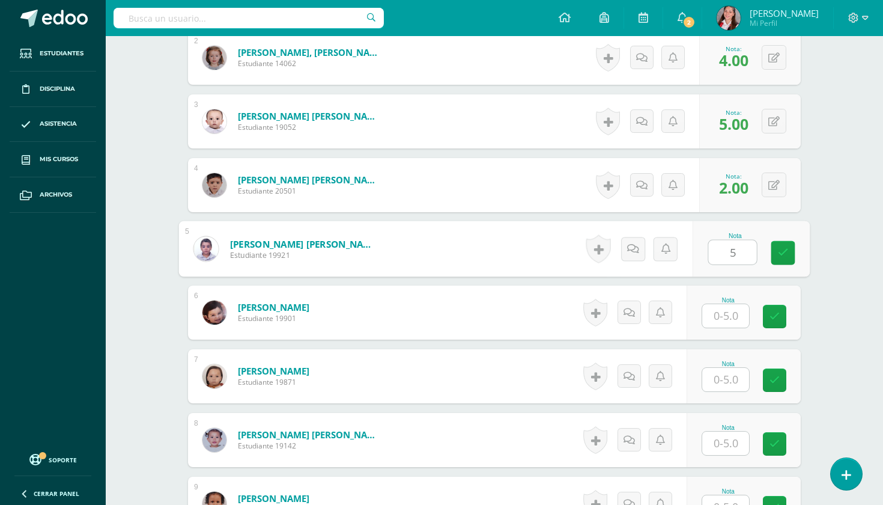
type input "5"
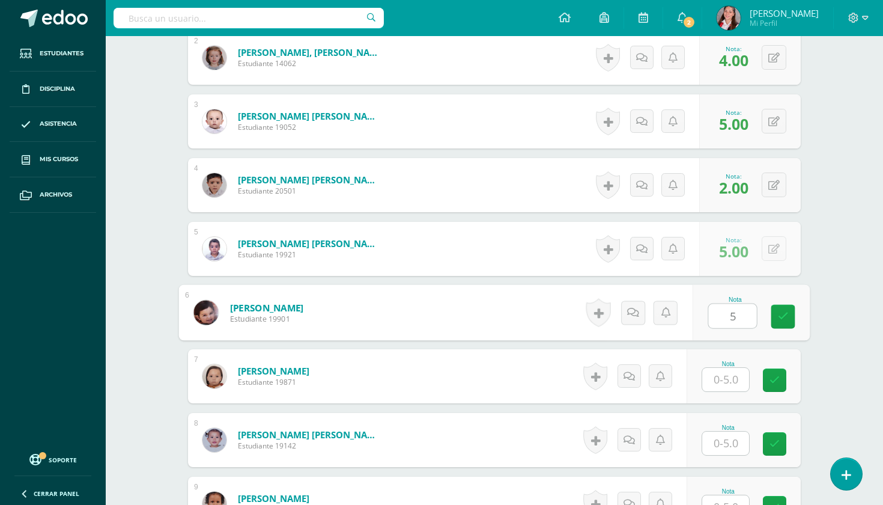
type input "5"
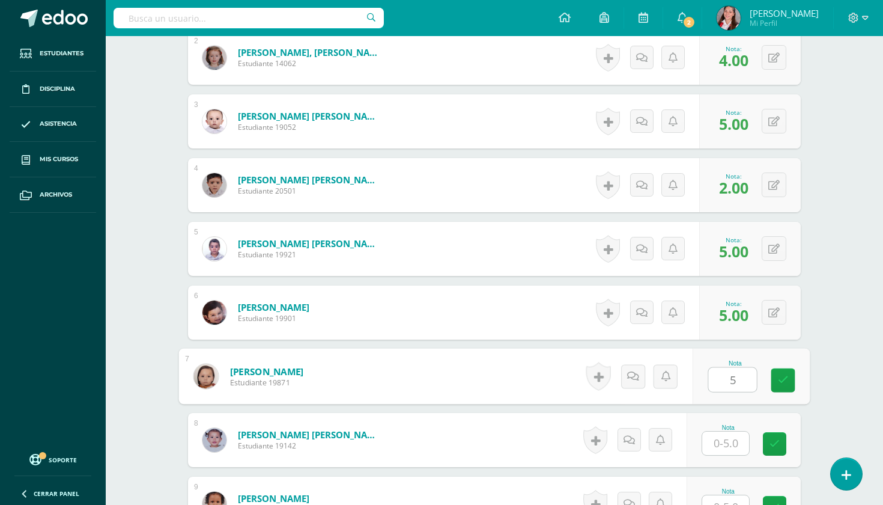
type input "5"
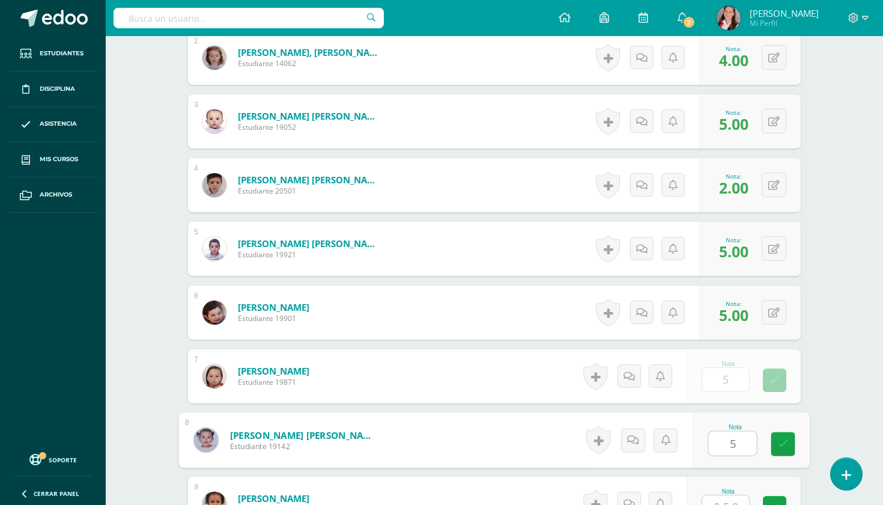
type input "5"
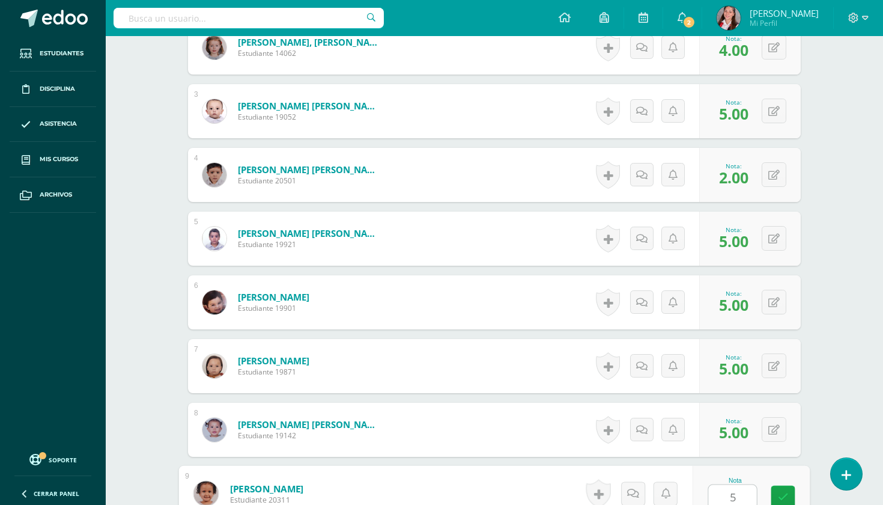
type input "5"
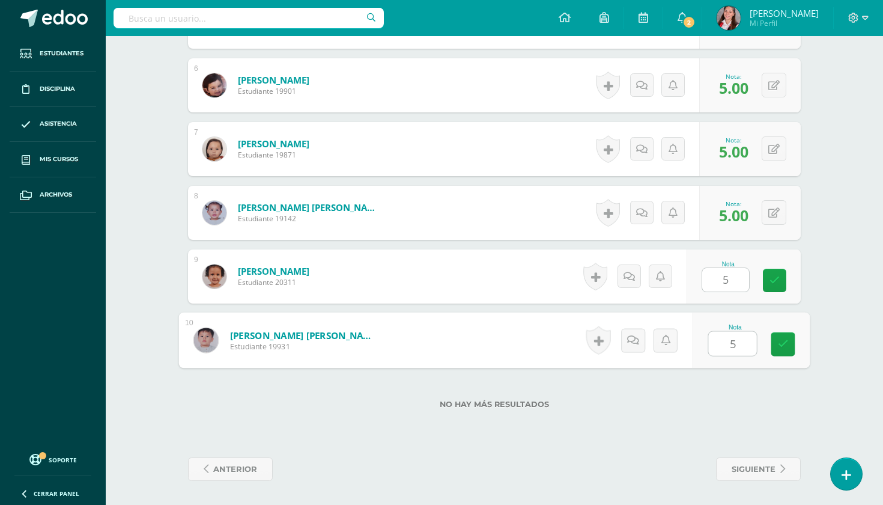
type input "5"
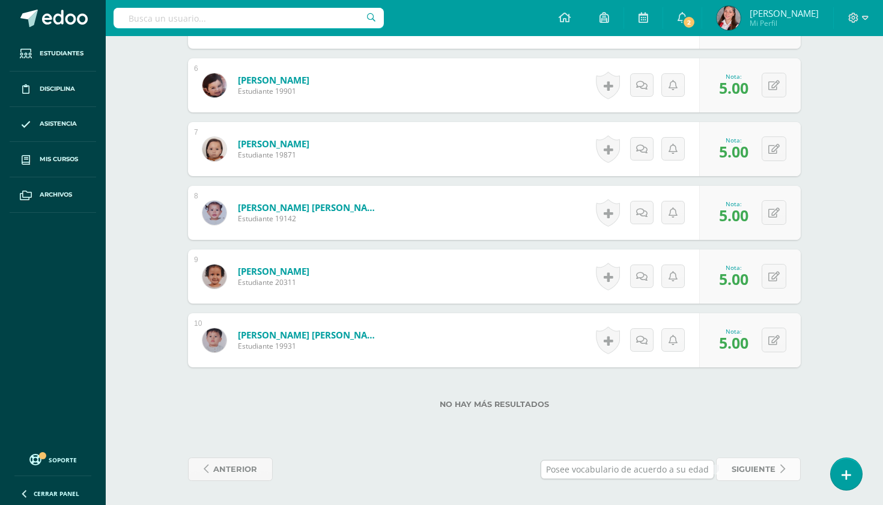
click at [735, 462] on span "siguiente" at bounding box center [754, 469] width 44 height 22
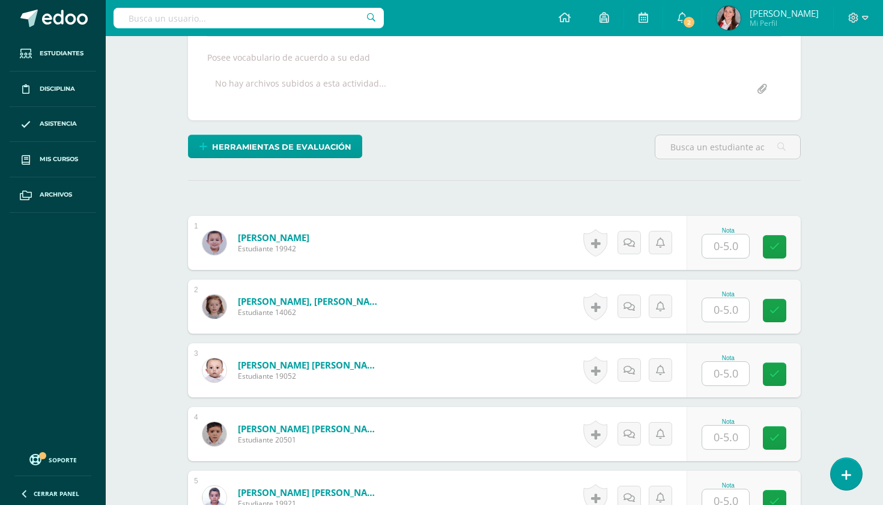
scroll to position [221, 0]
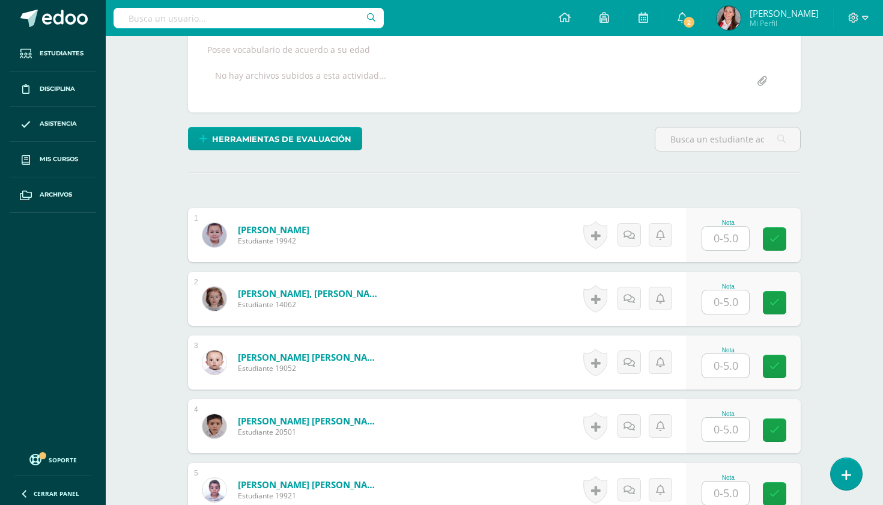
click at [730, 246] on input "text" at bounding box center [726, 238] width 47 height 23
type input "5"
click at [776, 307] on button at bounding box center [774, 298] width 25 height 25
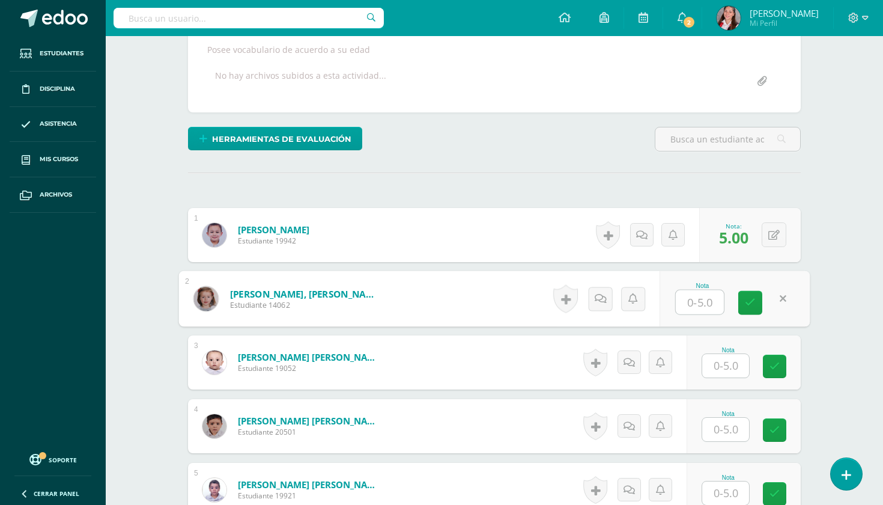
type input "3"
type input "4"
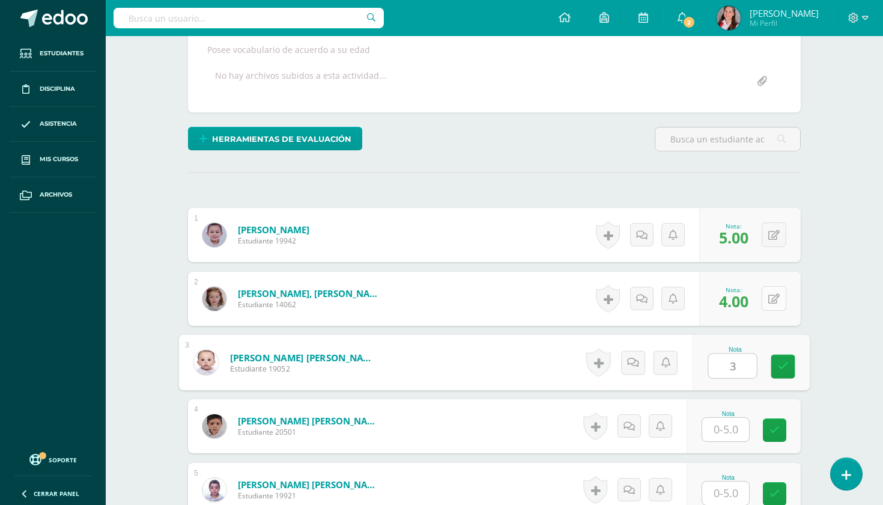
type input "3"
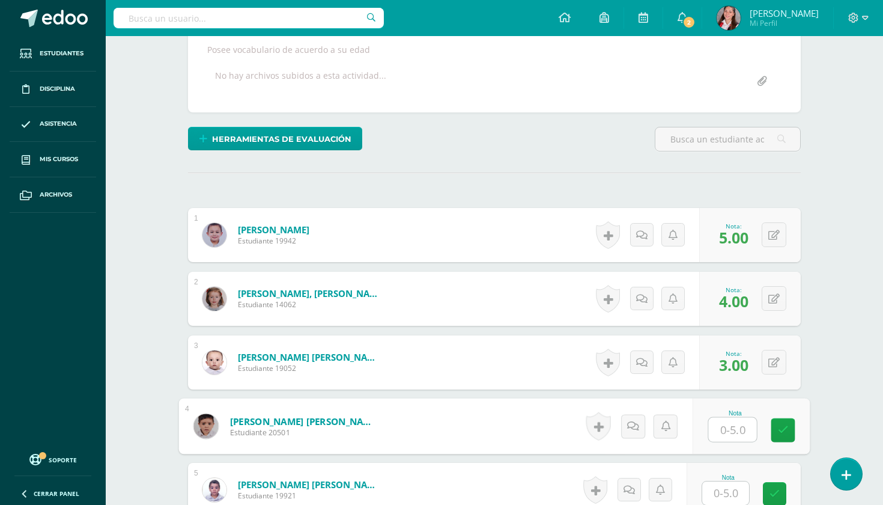
type input "2"
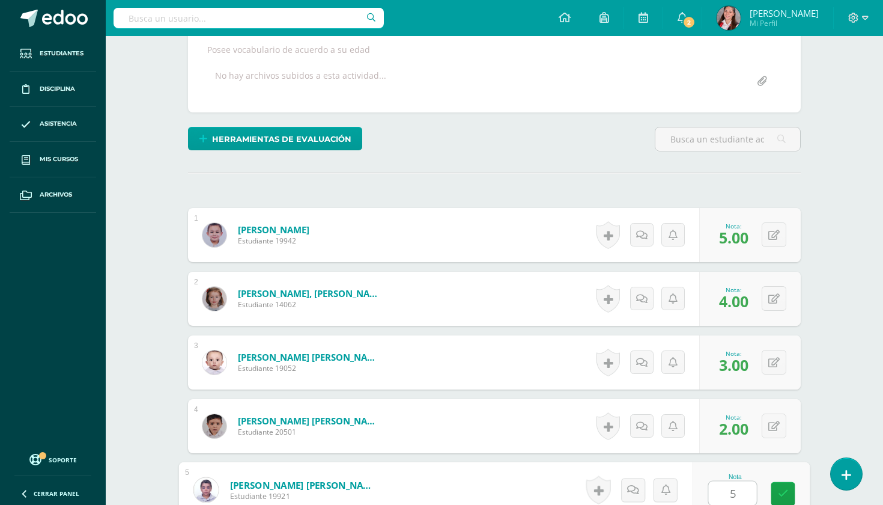
type input "5"
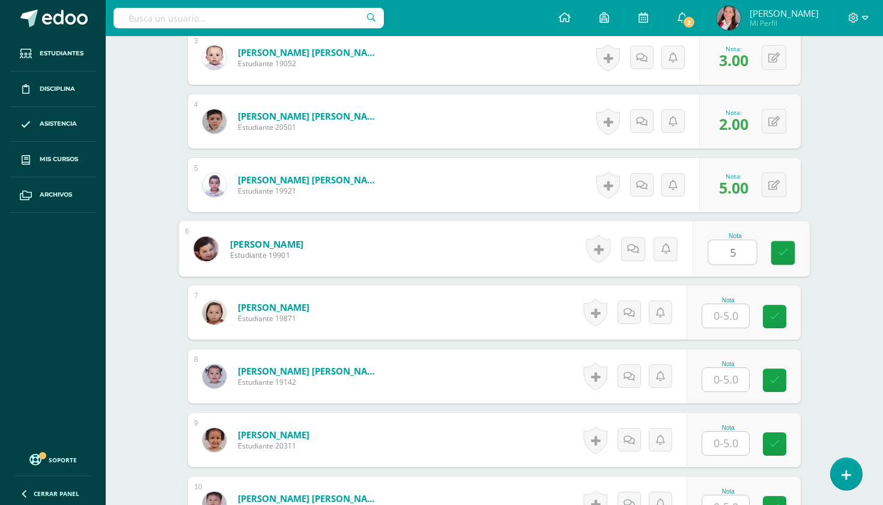
type input "5"
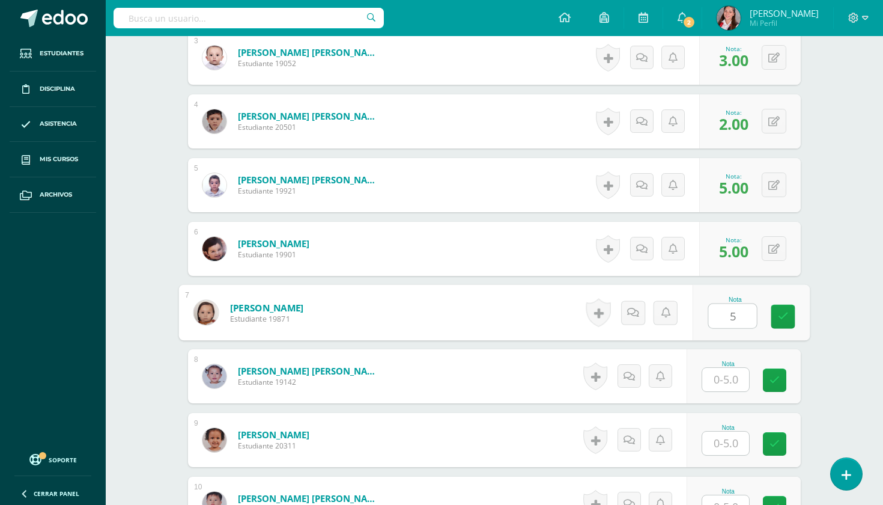
type input "5"
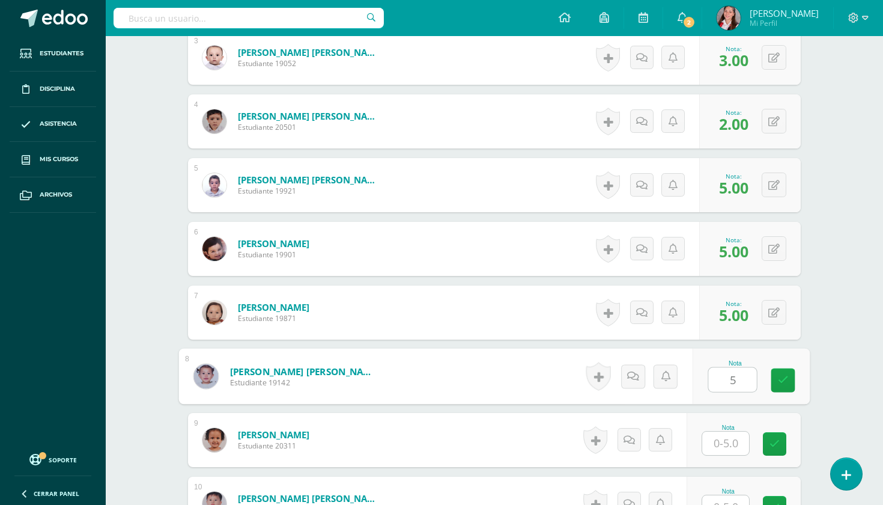
type input "5"
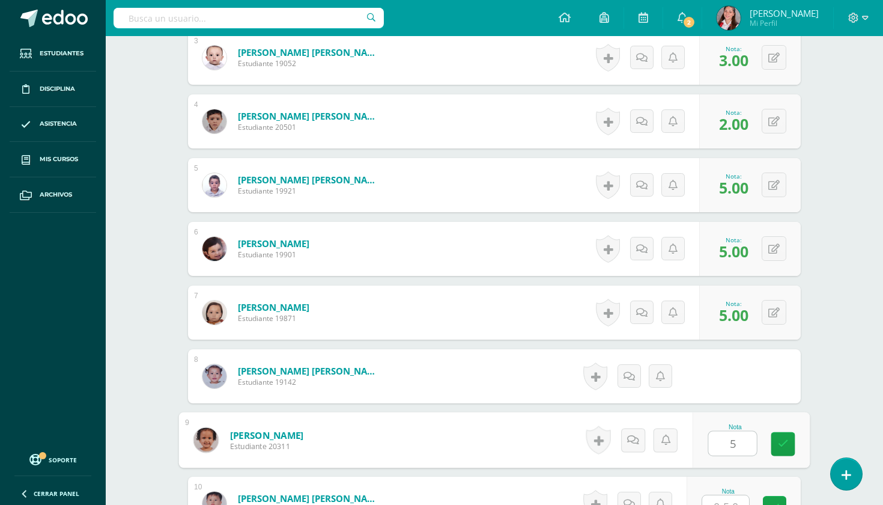
type input "5"
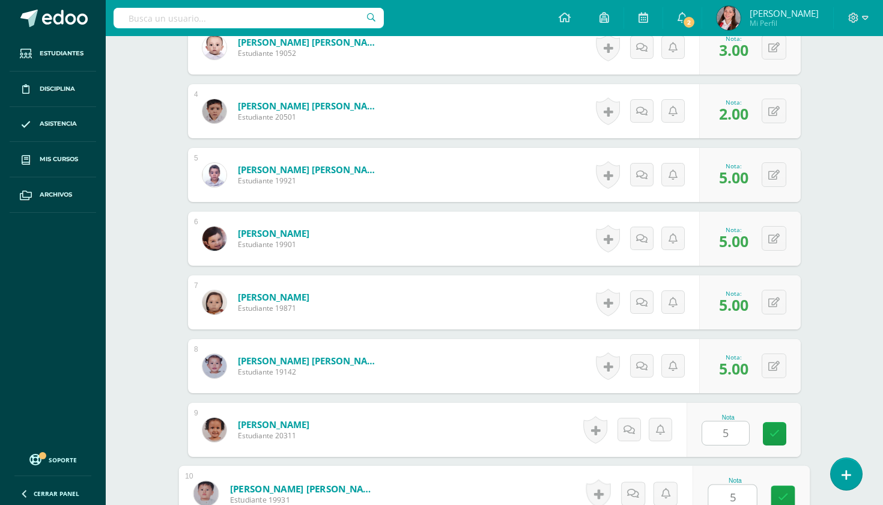
type input "5"
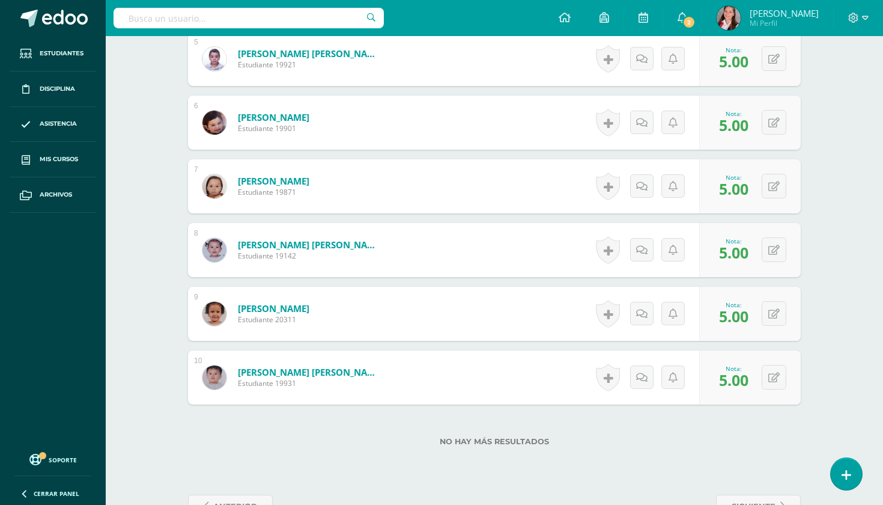
scroll to position [689, 0]
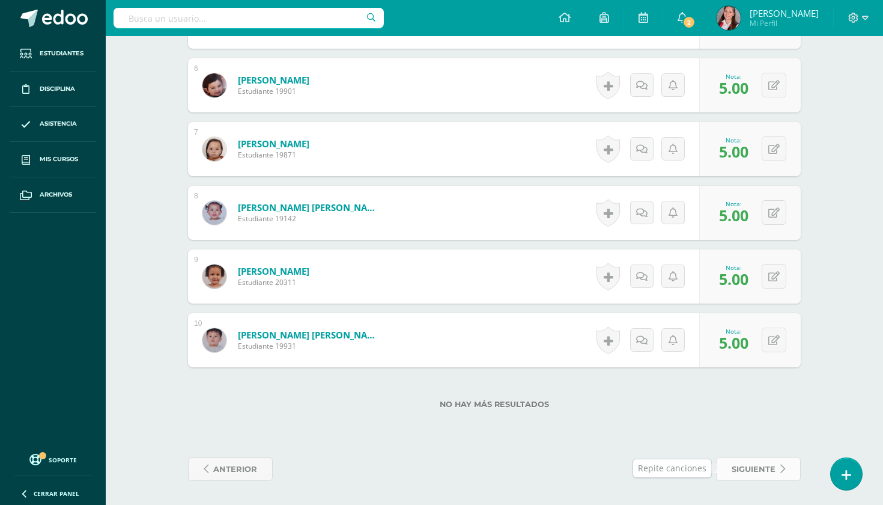
click at [754, 466] on span "siguiente" at bounding box center [754, 469] width 44 height 22
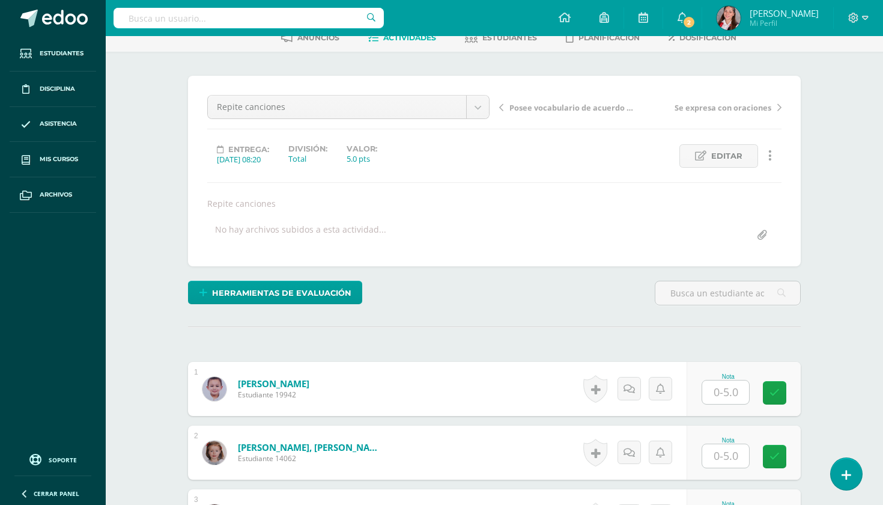
scroll to position [79, 0]
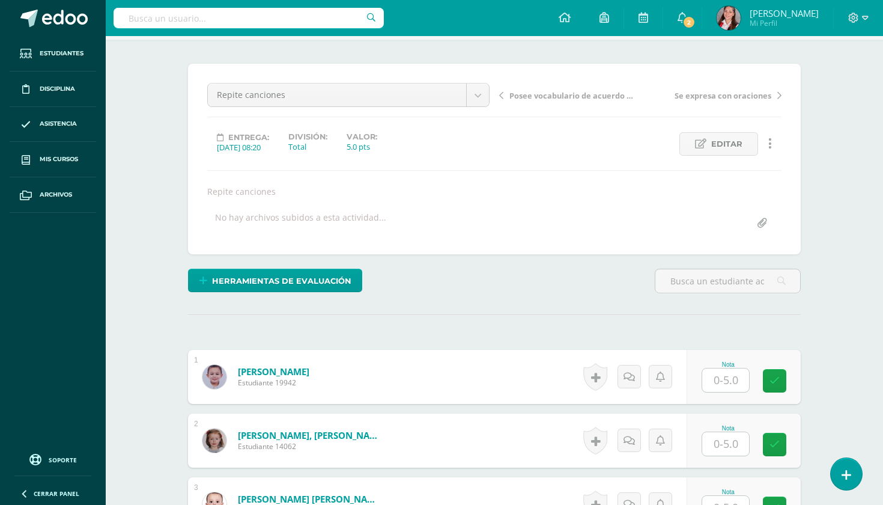
click at [743, 364] on div "Nota" at bounding box center [728, 364] width 53 height 7
click at [735, 380] on input "text" at bounding box center [726, 379] width 47 height 23
type input "5"
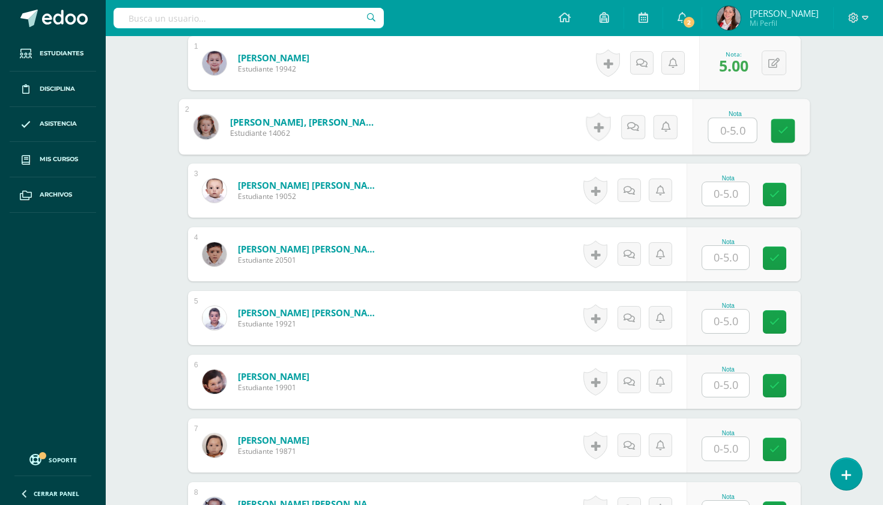
scroll to position [418, 0]
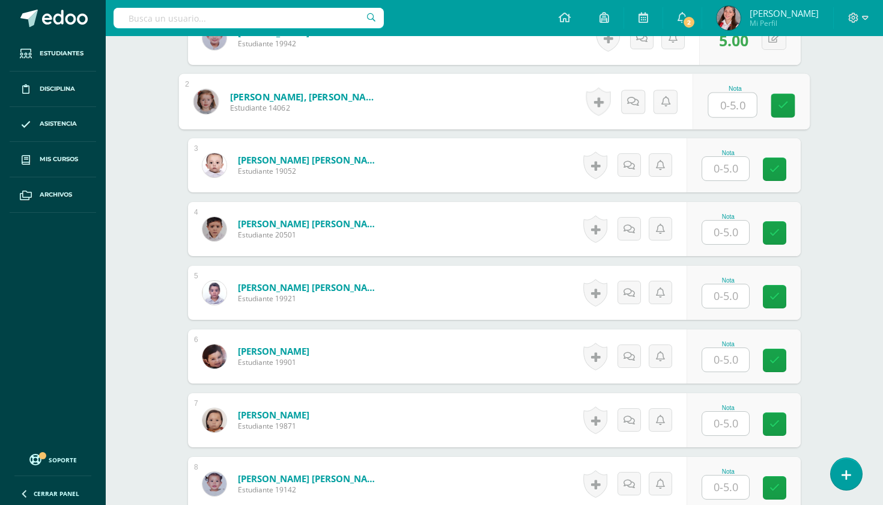
type input "4"
type input "3"
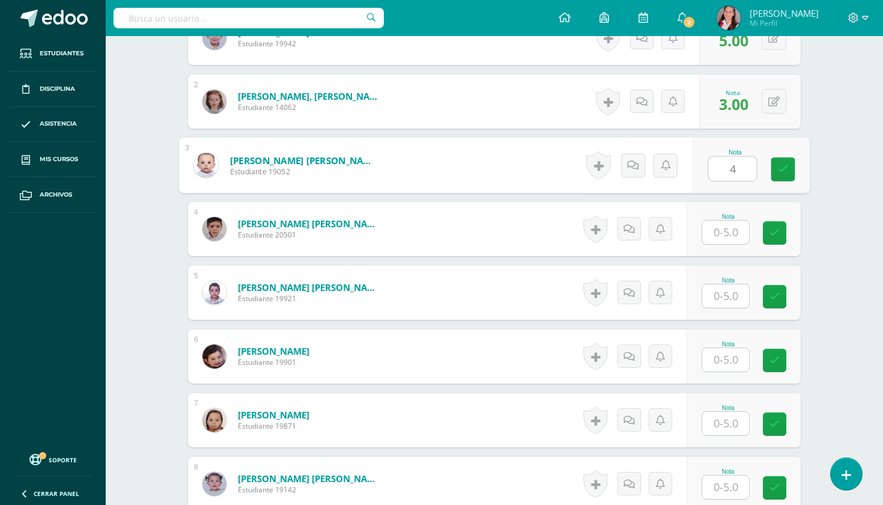
type input "4"
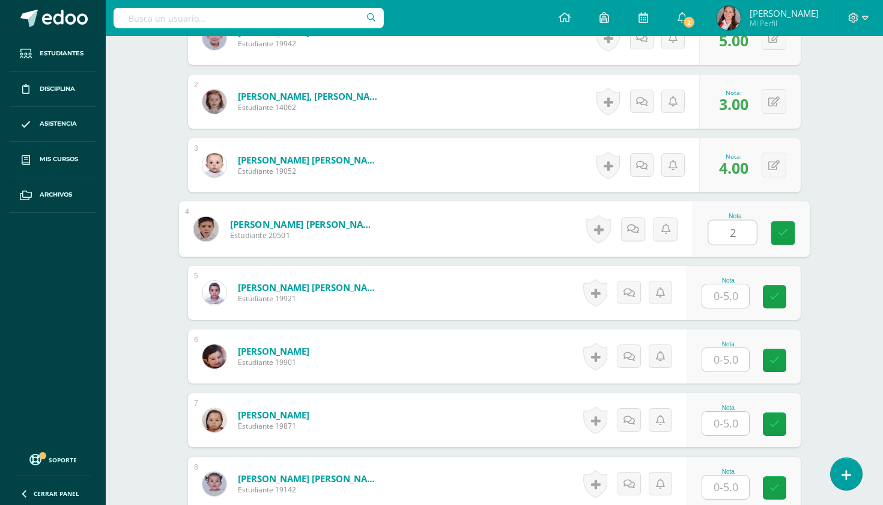
type input "2"
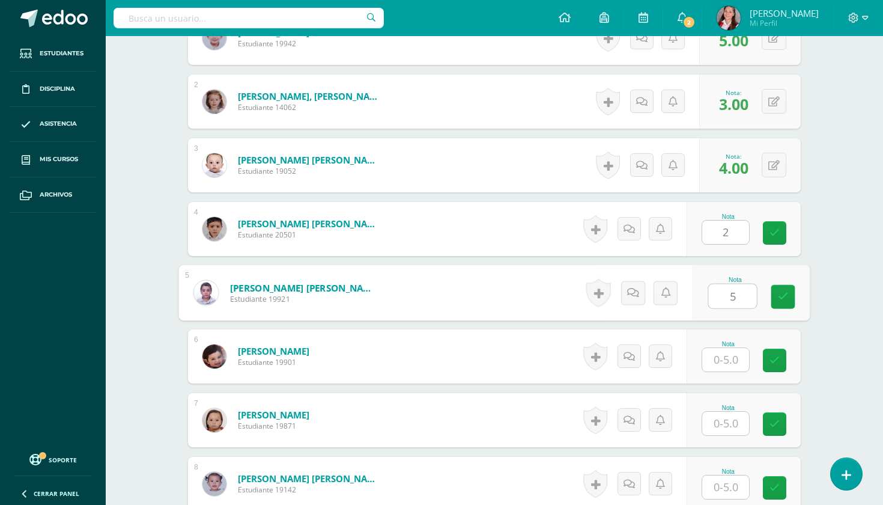
type input "5"
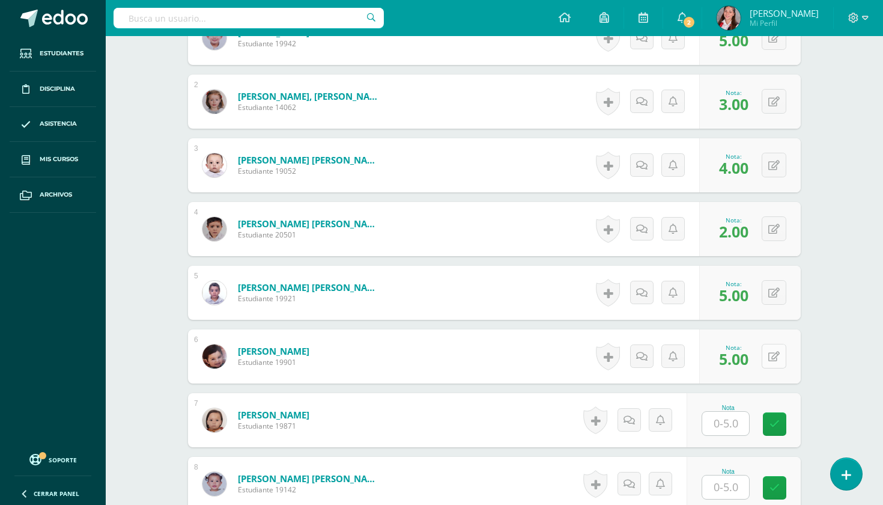
click at [775, 358] on icon at bounding box center [774, 357] width 11 height 10
type input "4"
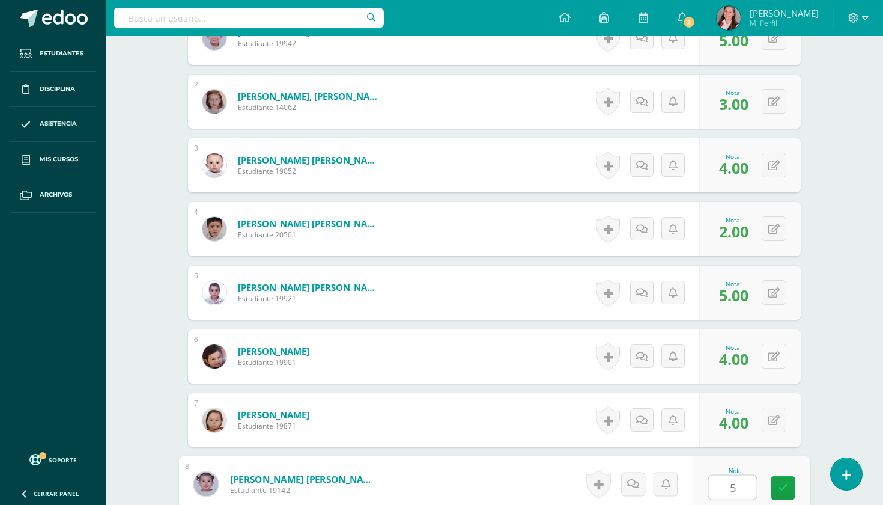
type input "5"
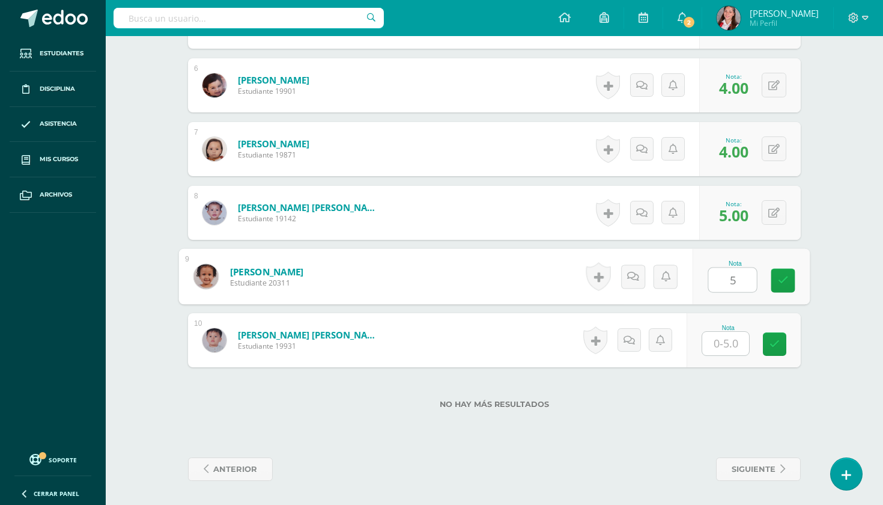
type input "5"
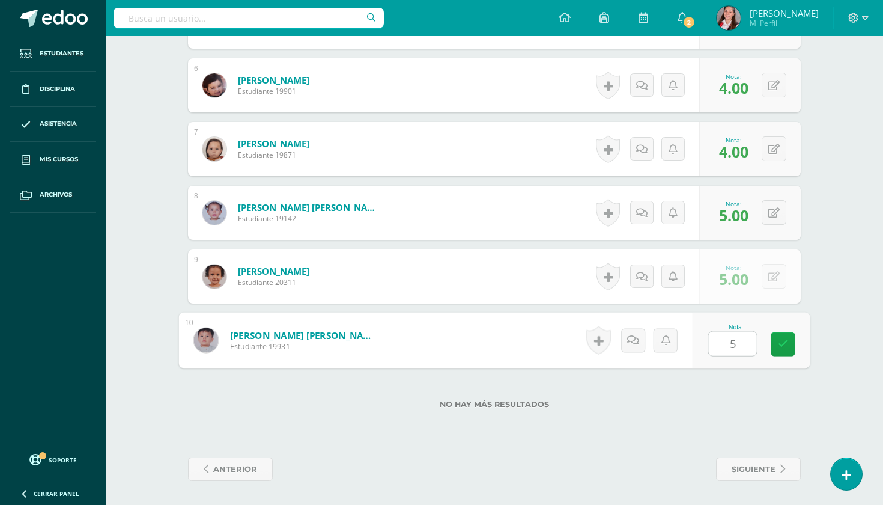
type input "5"
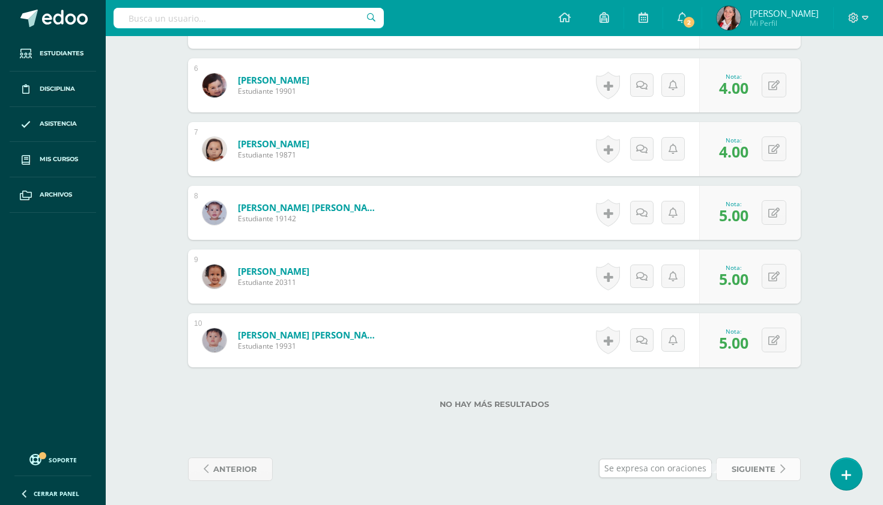
click at [752, 469] on span "siguiente" at bounding box center [754, 469] width 44 height 22
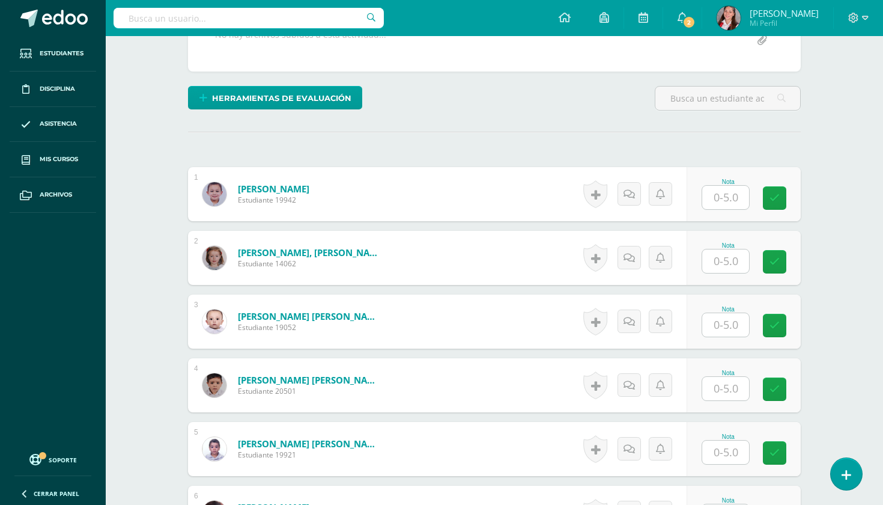
click at [740, 196] on input "text" at bounding box center [726, 197] width 47 height 23
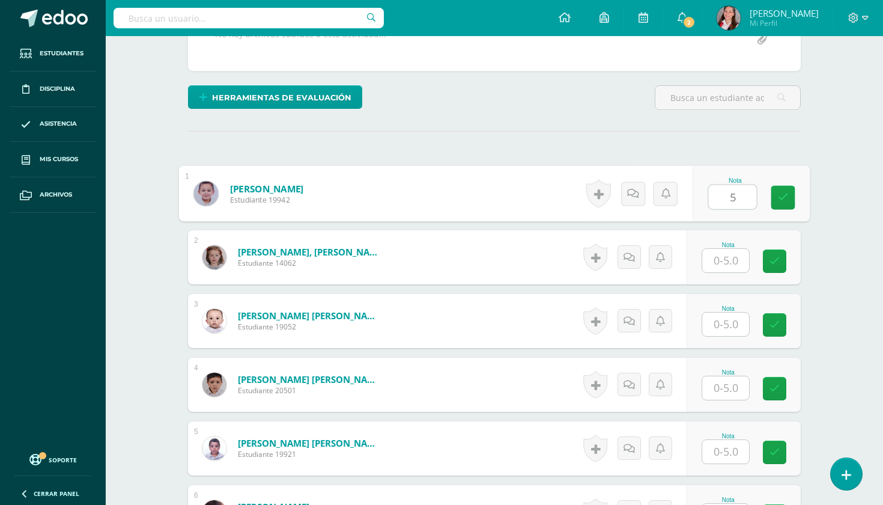
type input "5"
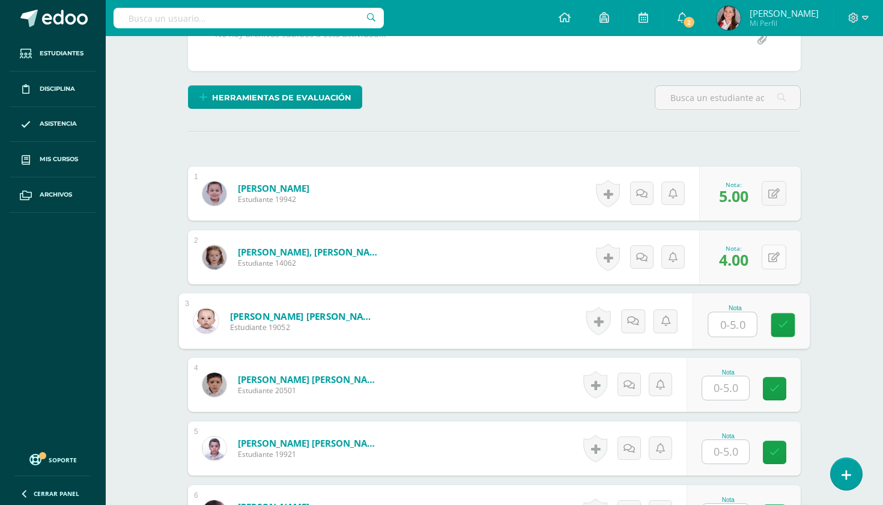
click at [777, 256] on icon at bounding box center [774, 257] width 11 height 10
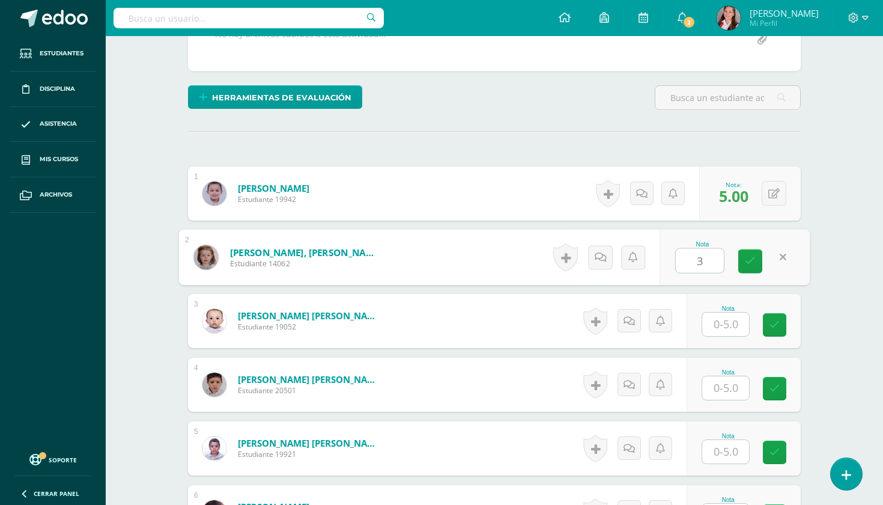
type input "3"
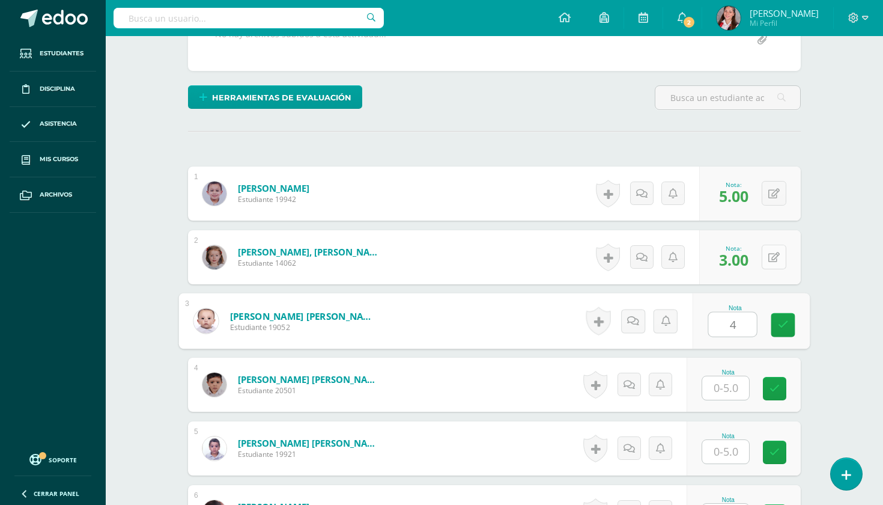
type input "4"
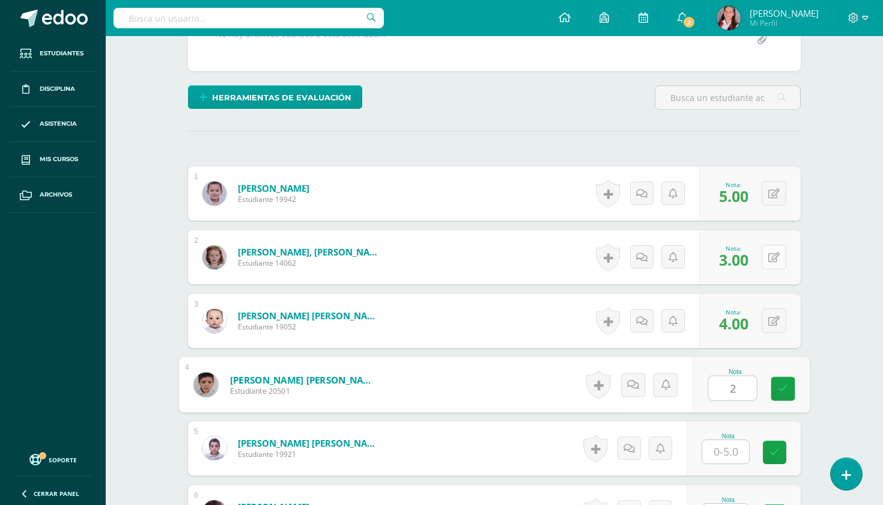
type input "2"
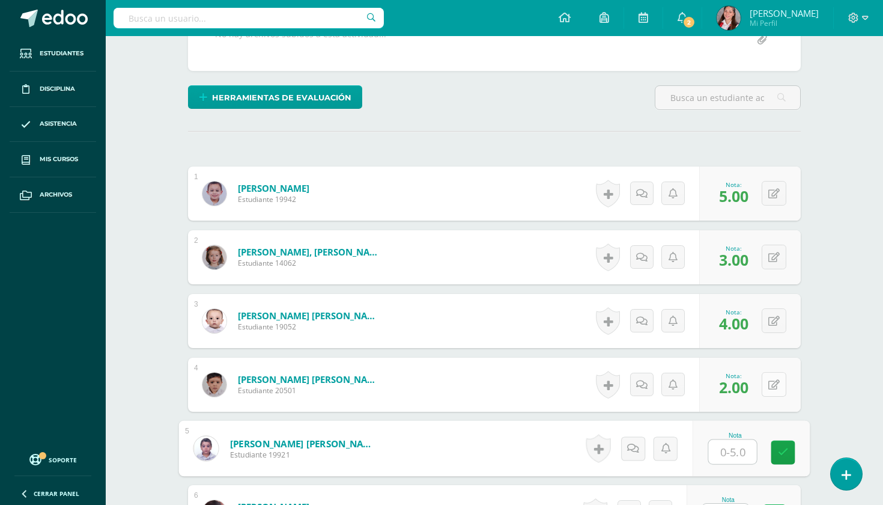
click at [768, 389] on button at bounding box center [774, 384] width 25 height 25
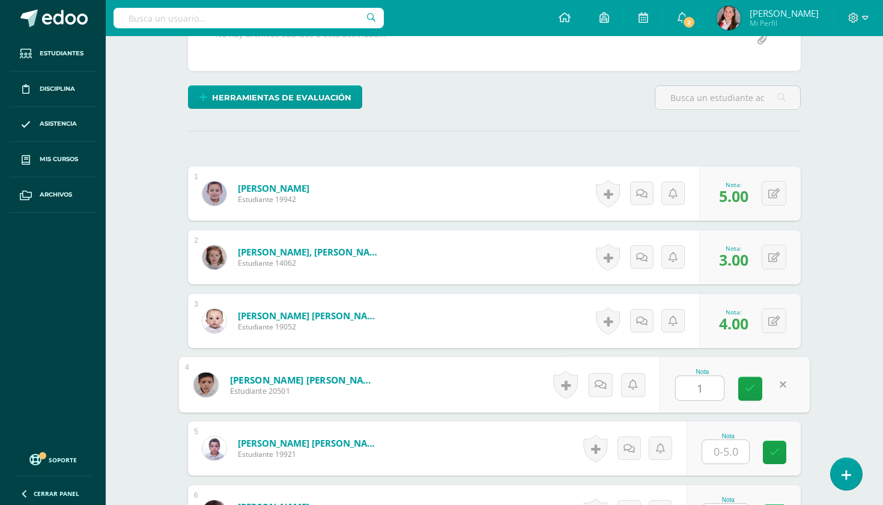
type input "1"
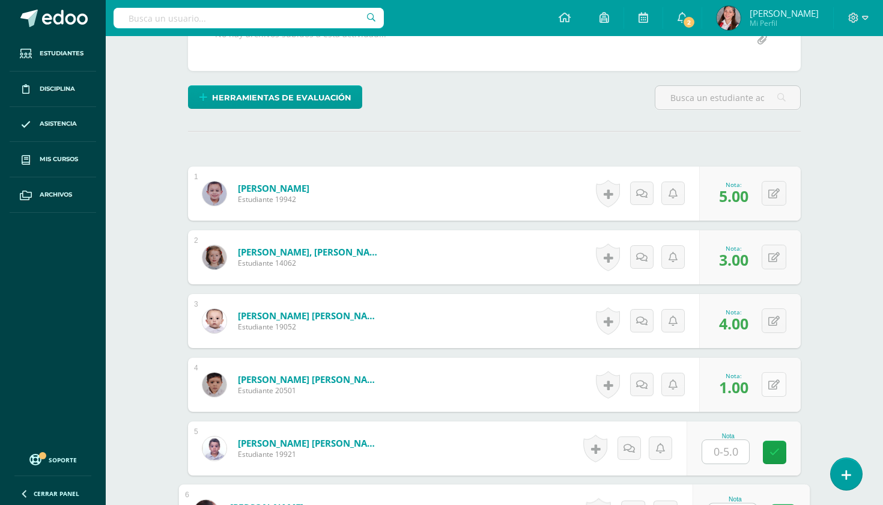
scroll to position [526, 0]
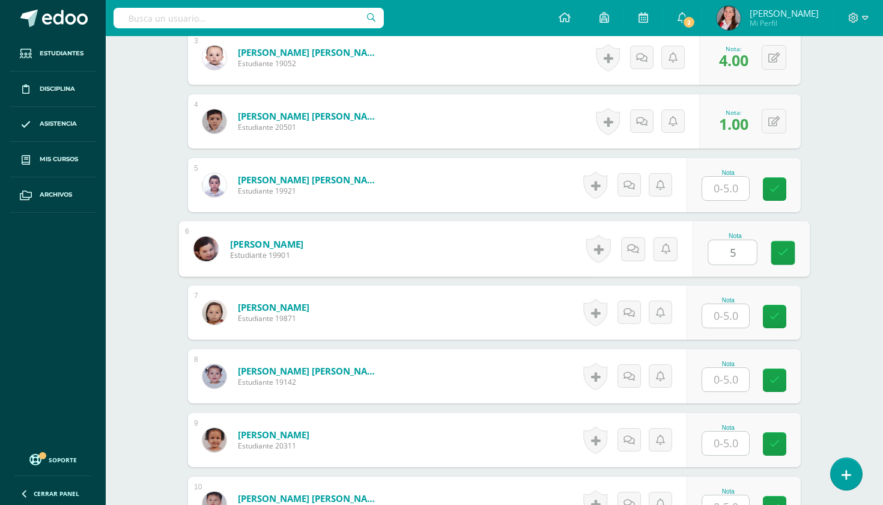
type input "5"
click at [736, 179] on input "text" at bounding box center [726, 188] width 47 height 23
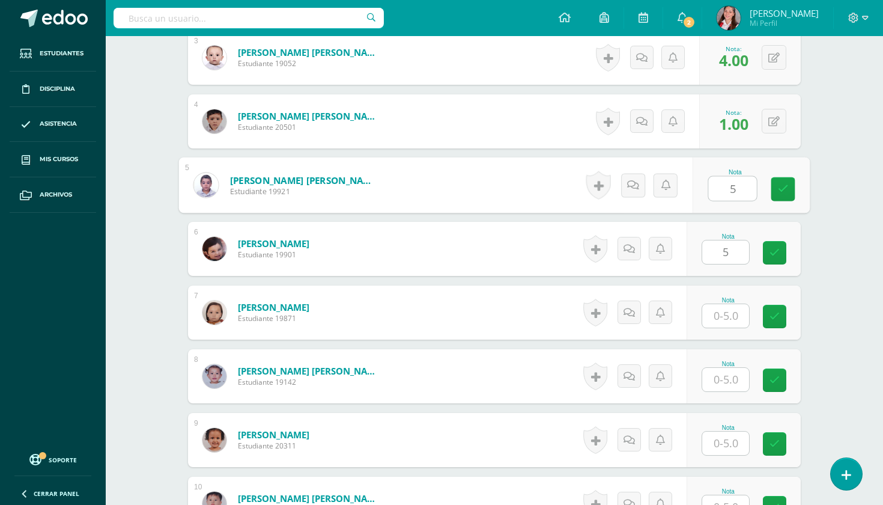
type input "5"
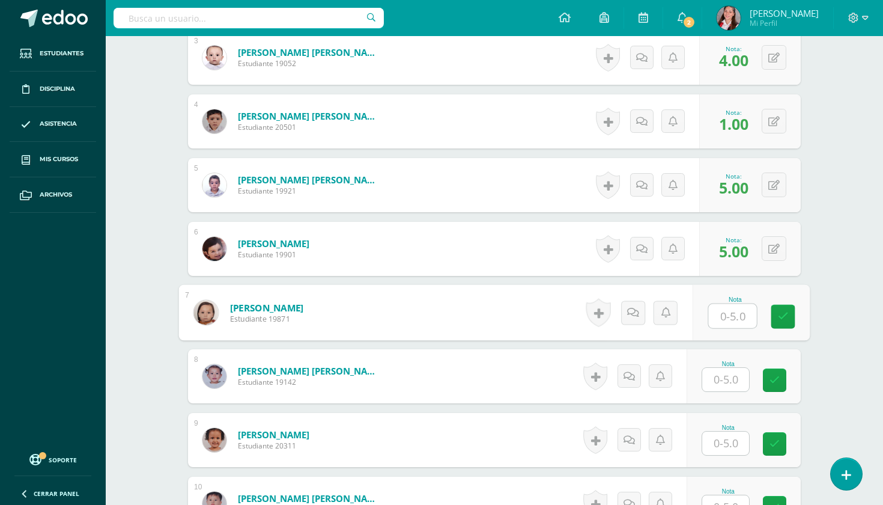
click at [727, 309] on input "text" at bounding box center [733, 316] width 48 height 24
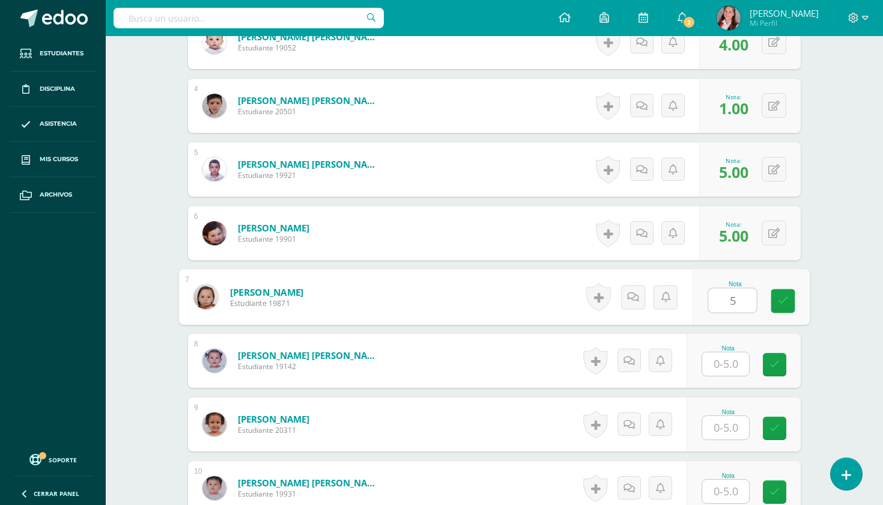
type input "5"
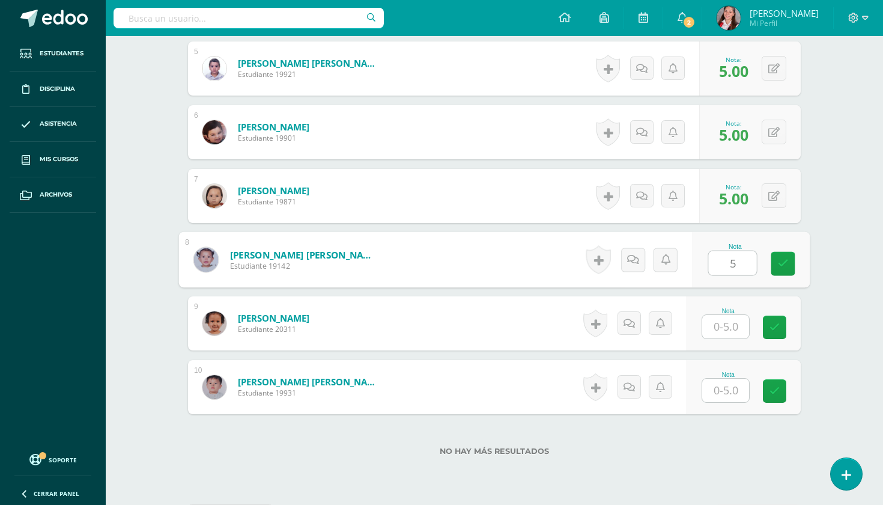
type input "5"
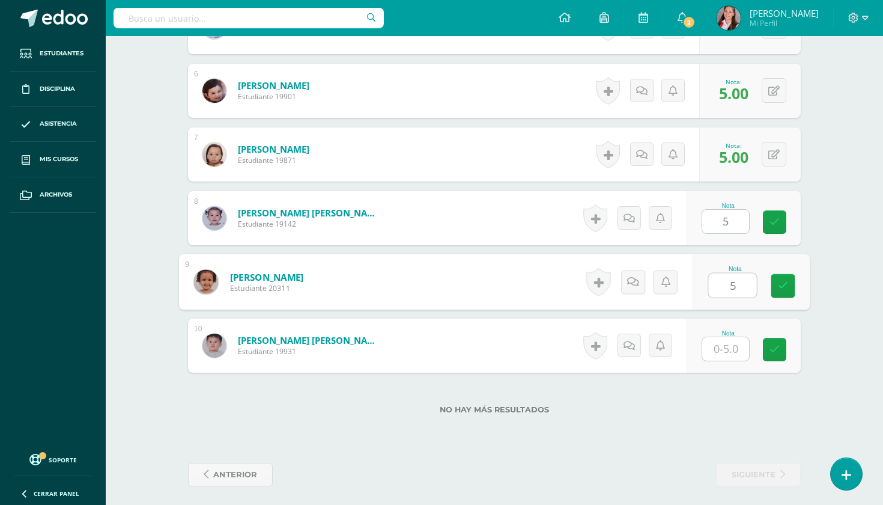
type input "5"
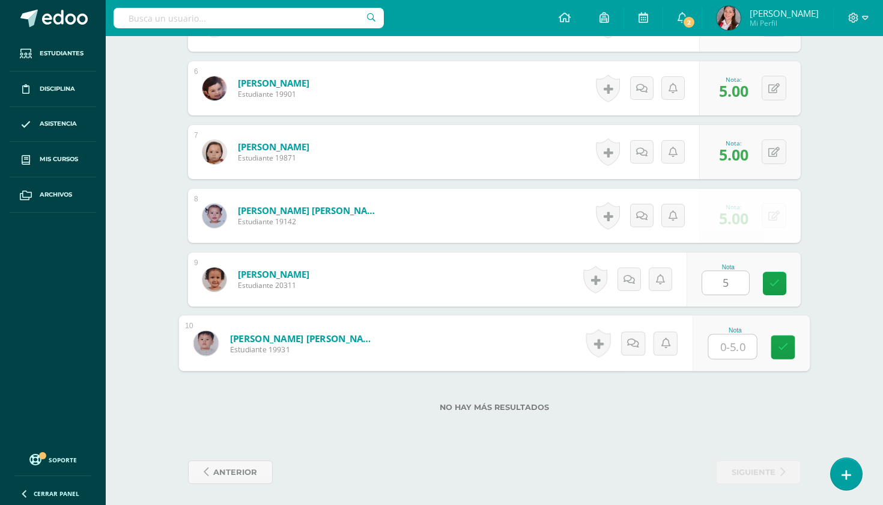
scroll to position [687, 0]
type input "5"
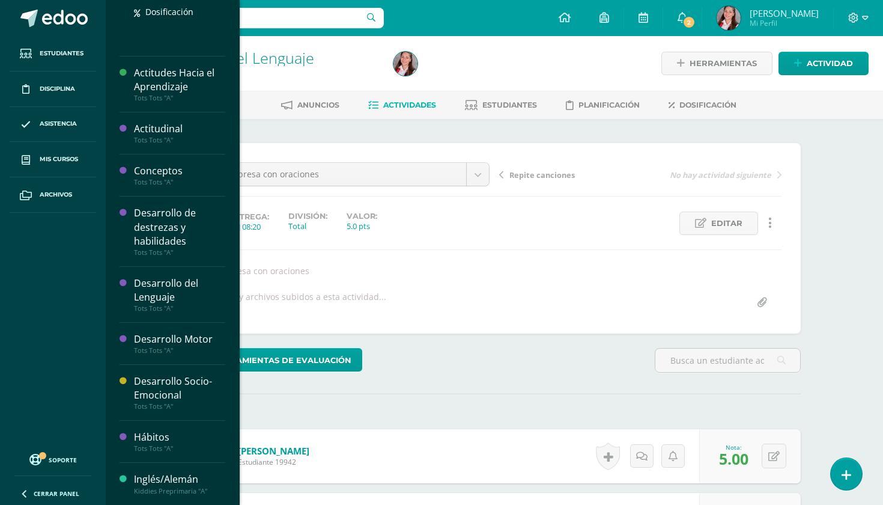
scroll to position [470, 0]
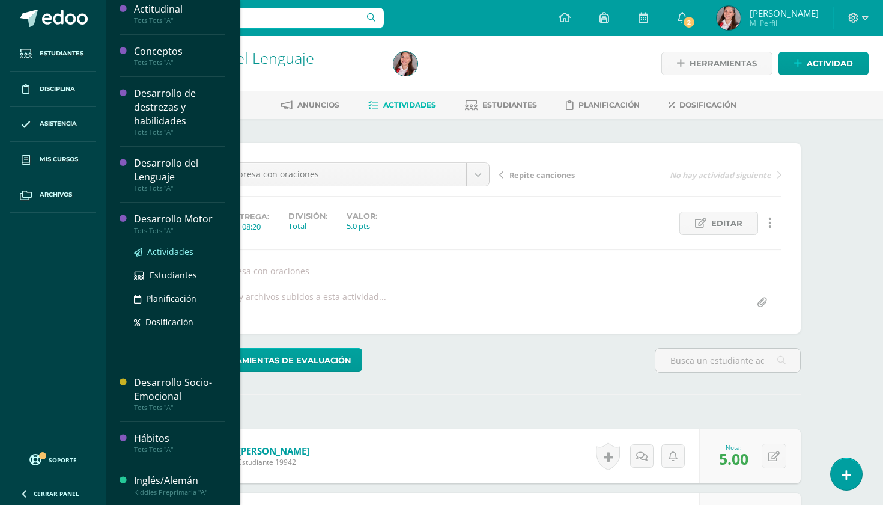
click at [150, 252] on span "Actividades" at bounding box center [170, 251] width 46 height 11
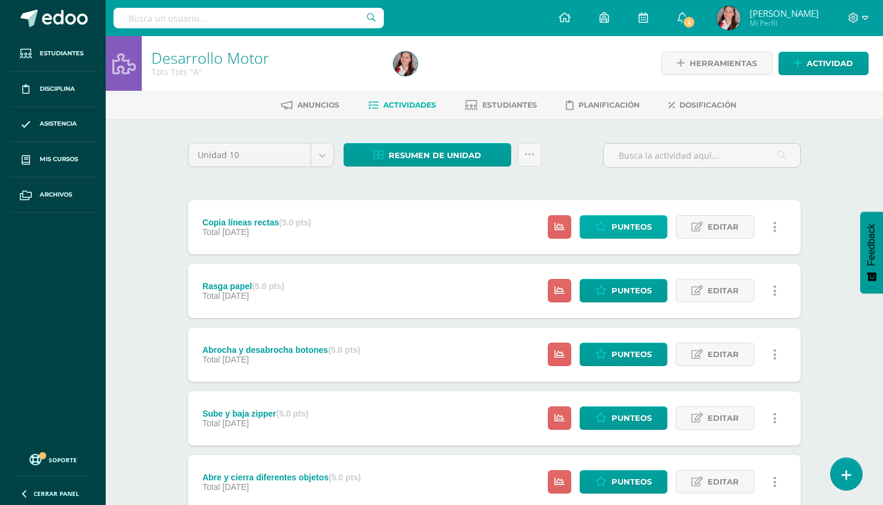
click at [611, 229] on link "Punteos" at bounding box center [624, 226] width 88 height 23
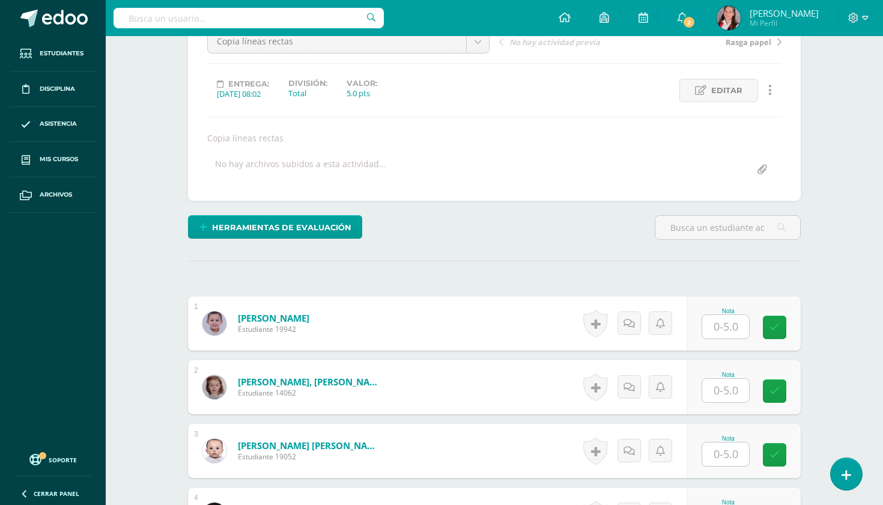
scroll to position [132, 0]
click at [723, 340] on div at bounding box center [726, 327] width 48 height 25
click at [728, 323] on input "text" at bounding box center [726, 327] width 47 height 23
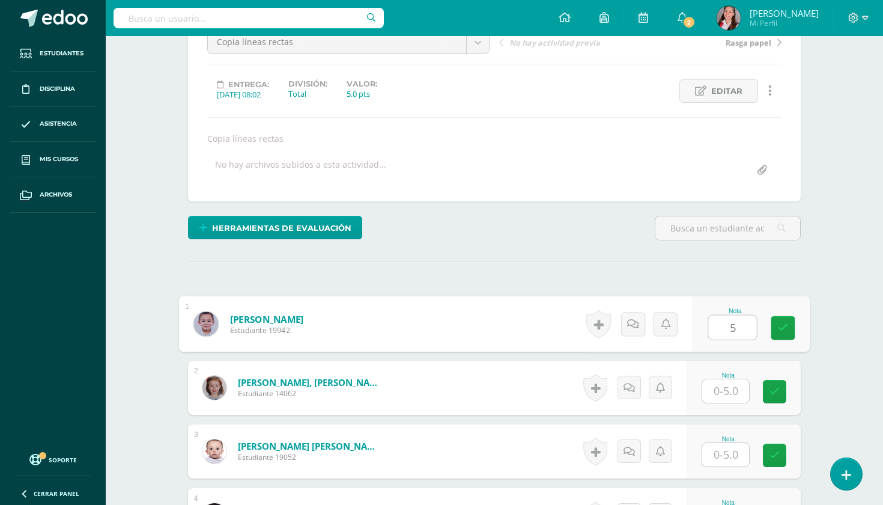
type input "5"
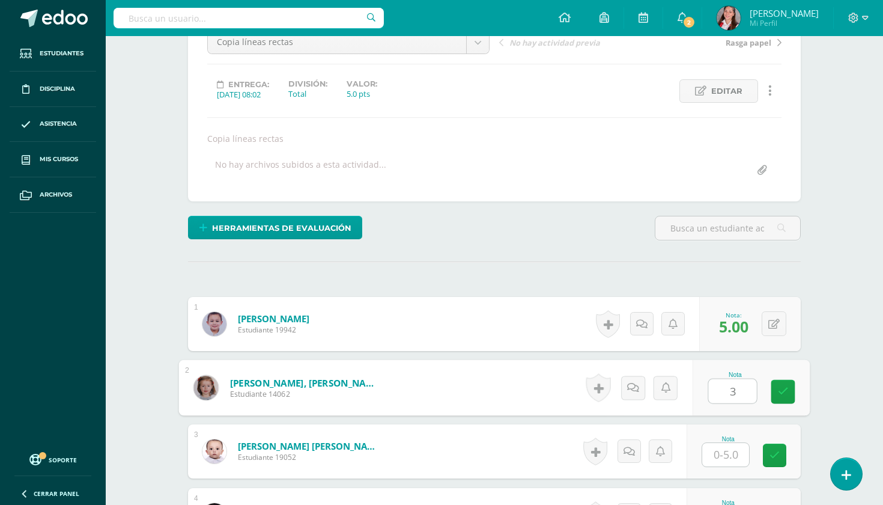
type input "3"
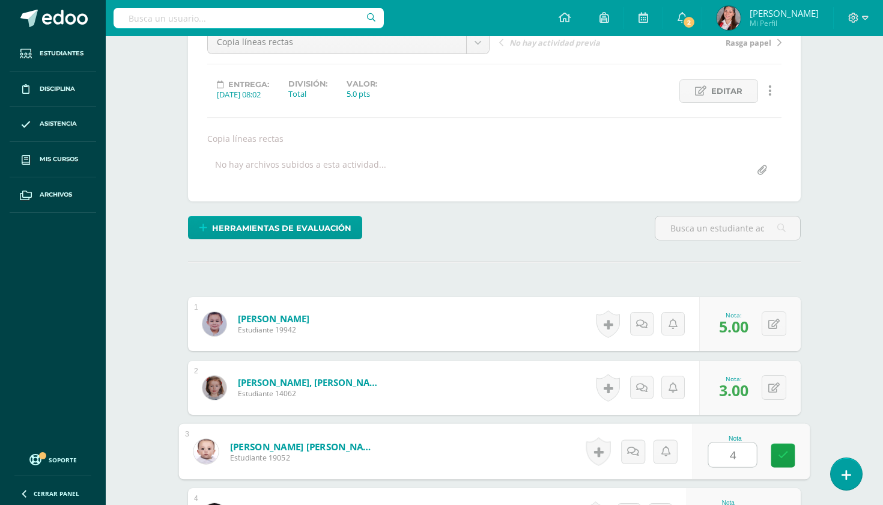
type input "4"
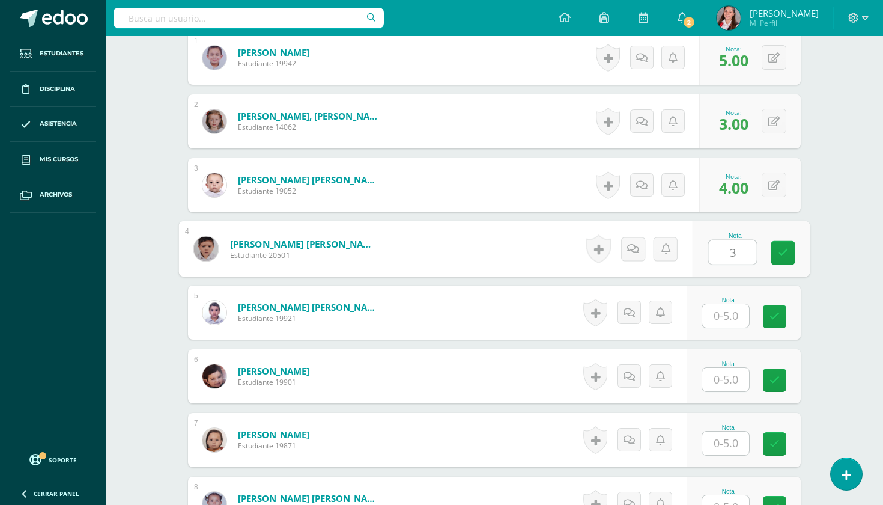
type input "3"
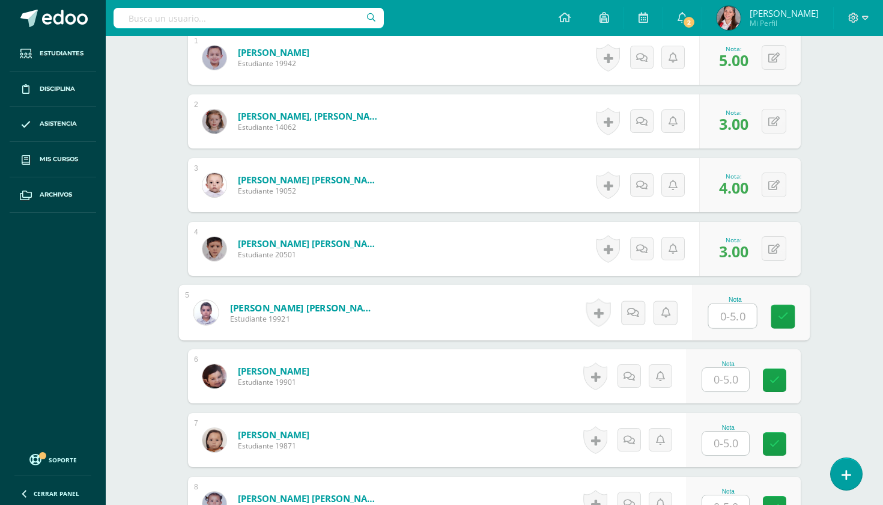
type input "4"
click at [746, 318] on span "N/A" at bounding box center [735, 315] width 28 height 20
click at [765, 318] on button at bounding box center [774, 312] width 25 height 25
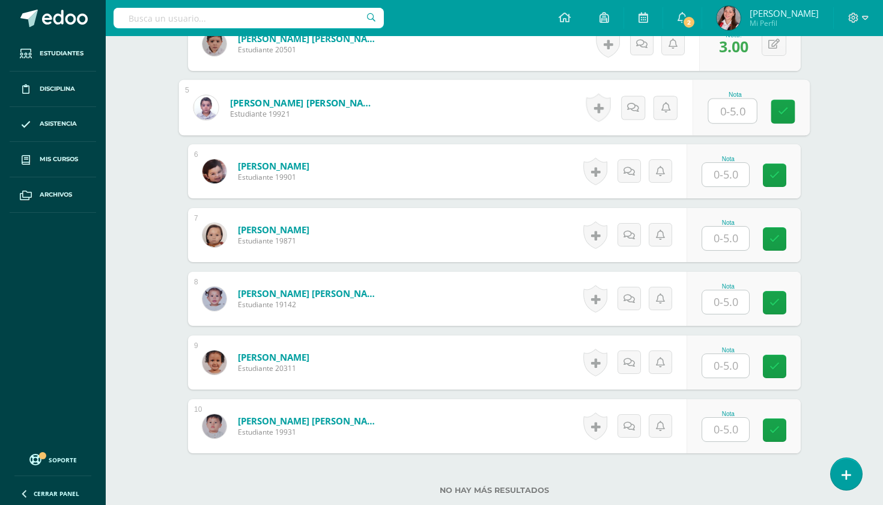
scroll to position [602, 0]
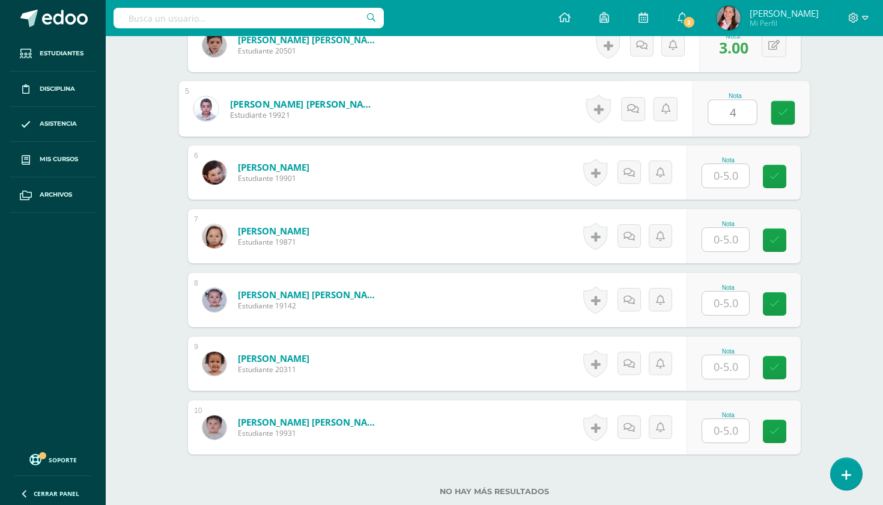
type input "4"
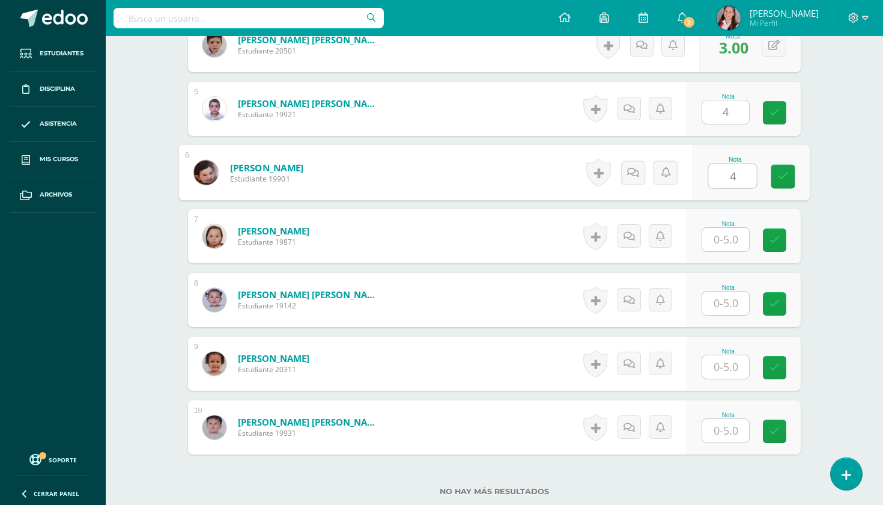
type input "4"
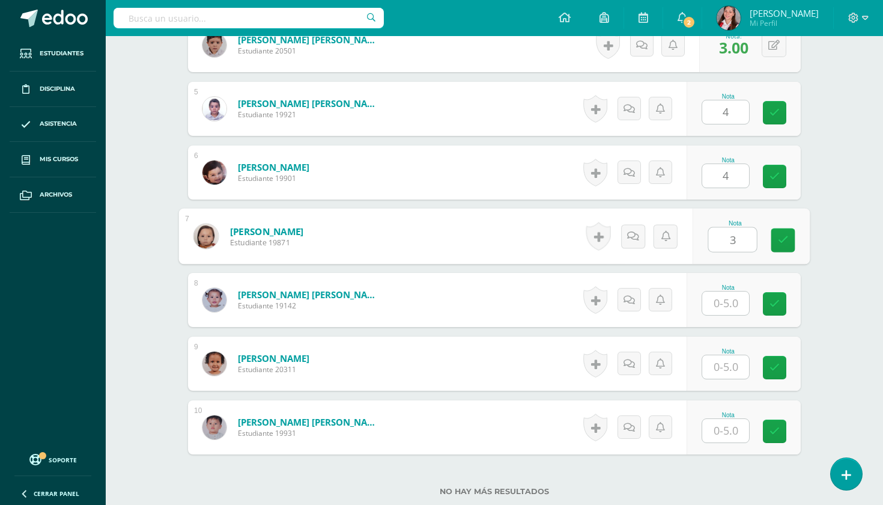
type input "3"
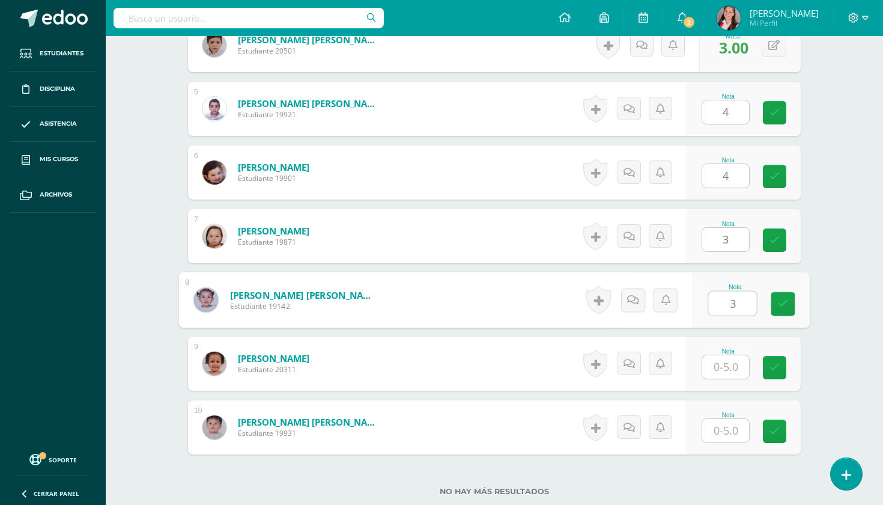
type input "3"
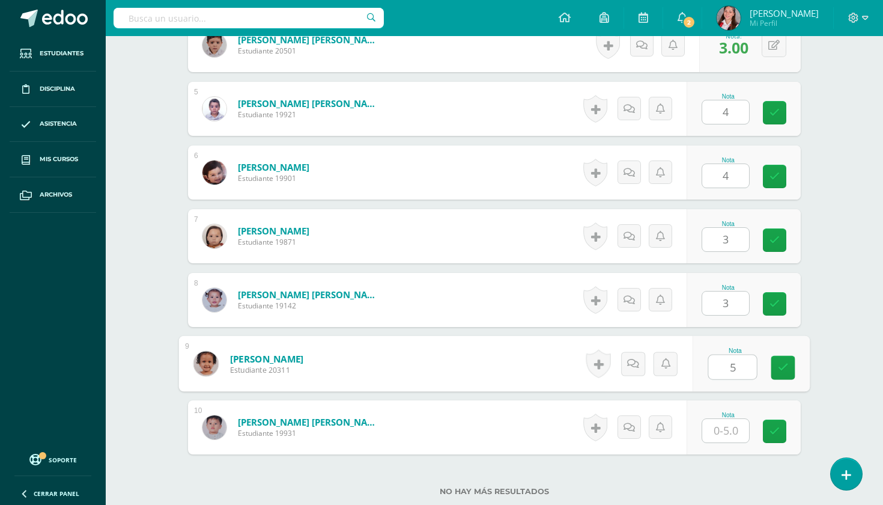
type input "5"
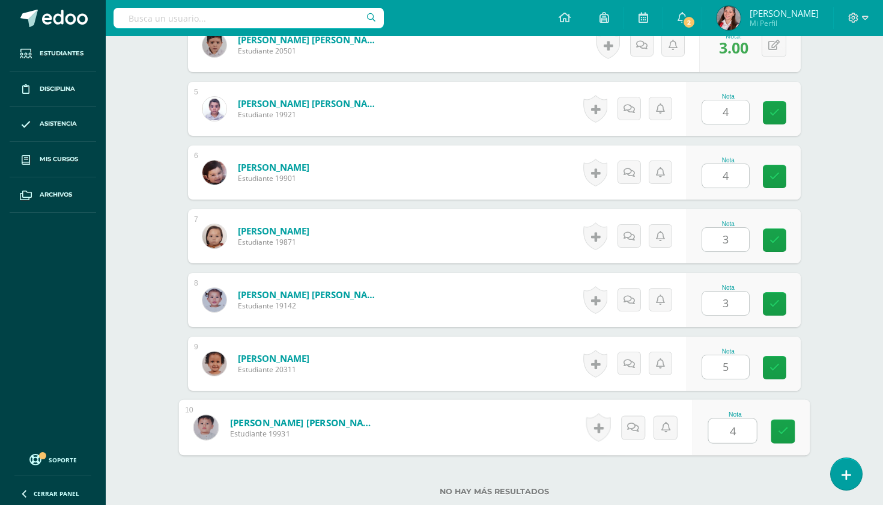
type input "4"
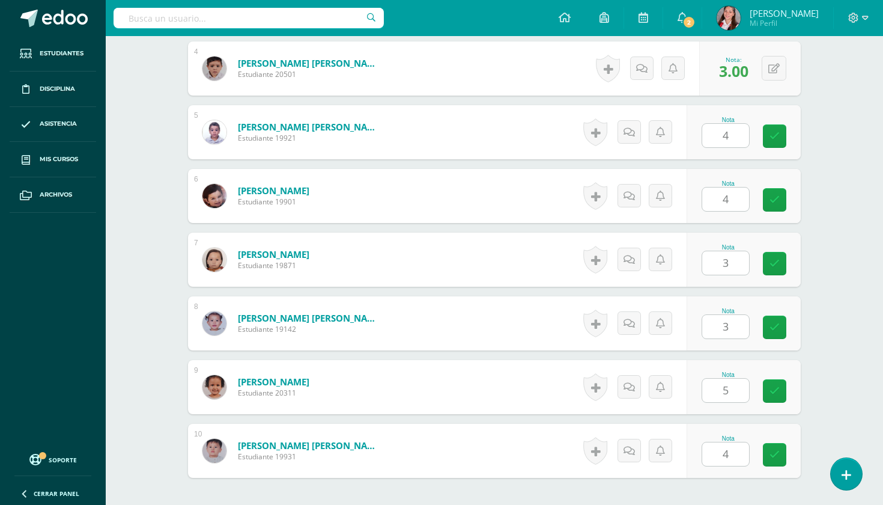
scroll to position [528, 0]
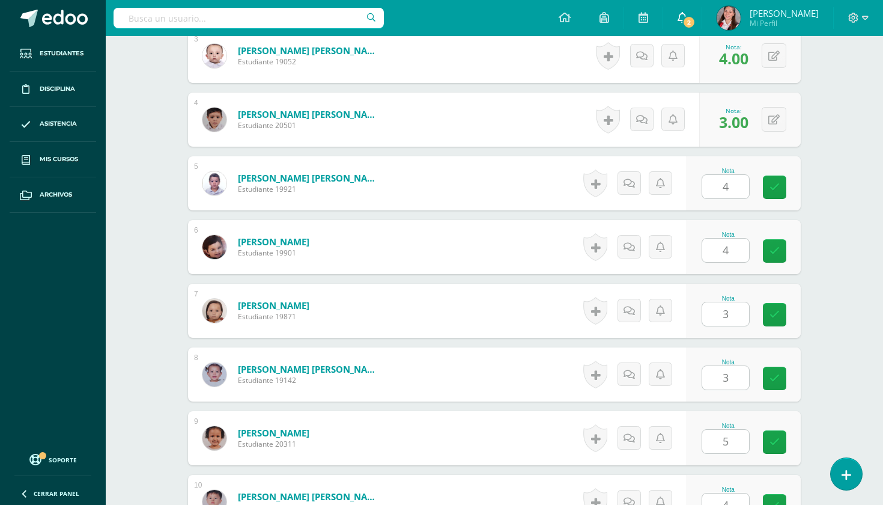
click at [804, 93] on div "¿Estás seguro que quieres eliminar esta actividad? Esto borrará la actividad y …" at bounding box center [494, 128] width 623 height 1027
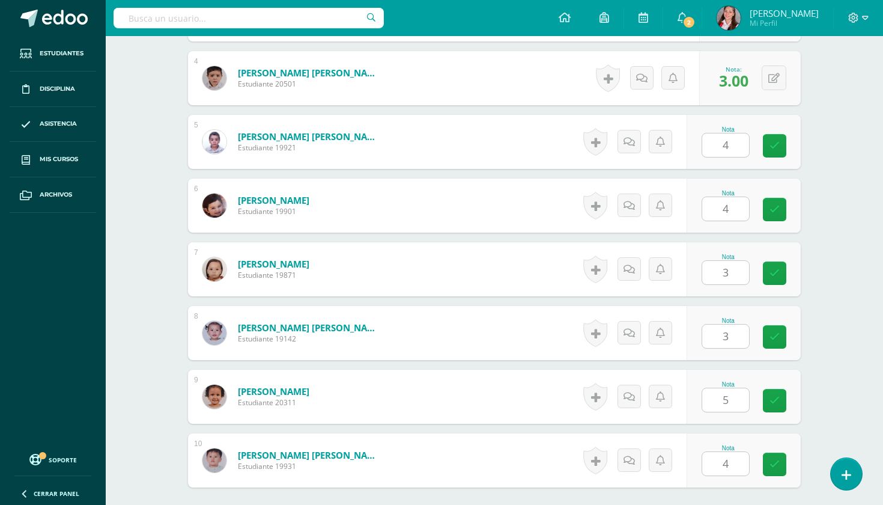
scroll to position [564, 0]
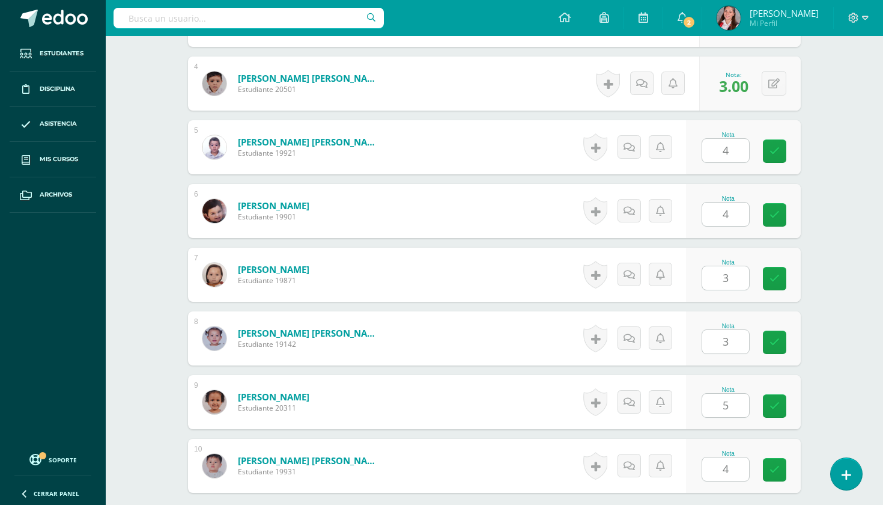
click at [780, 157] on link at bounding box center [774, 150] width 23 height 23
click at [772, 201] on div "Nota 4" at bounding box center [744, 211] width 114 height 54
click at [774, 224] on link at bounding box center [774, 214] width 23 height 23
click at [781, 281] on link at bounding box center [774, 278] width 23 height 23
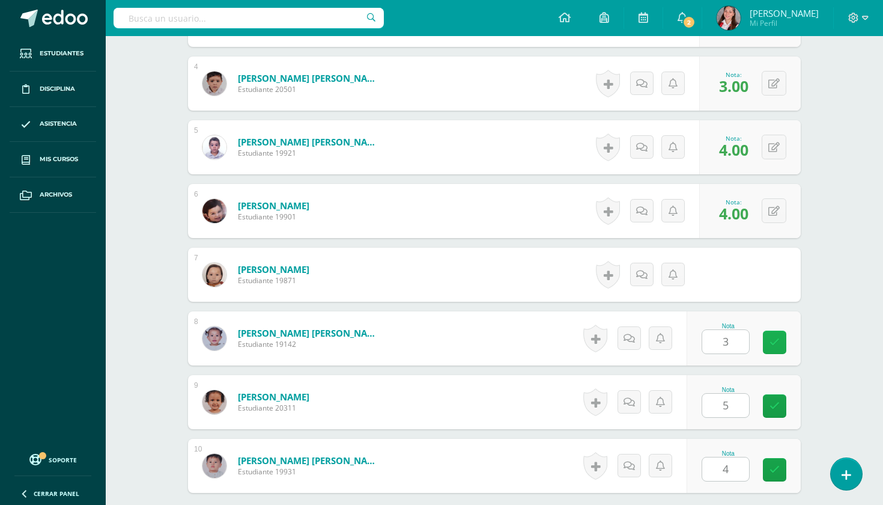
click at [780, 350] on link at bounding box center [774, 342] width 23 height 23
click at [784, 419] on div "Nota 5" at bounding box center [744, 402] width 114 height 54
click at [784, 407] on link at bounding box center [774, 405] width 23 height 23
click at [783, 473] on link at bounding box center [774, 469] width 23 height 23
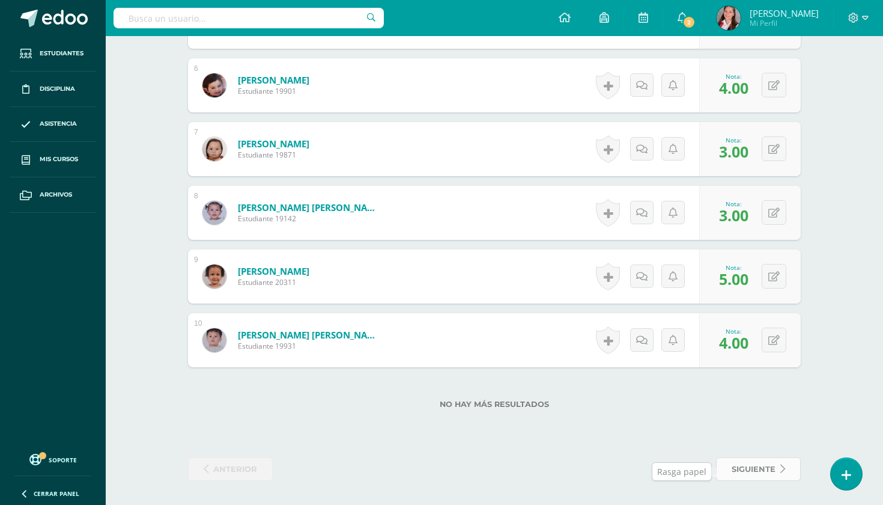
scroll to position [689, 0]
click at [781, 468] on icon at bounding box center [783, 469] width 5 height 10
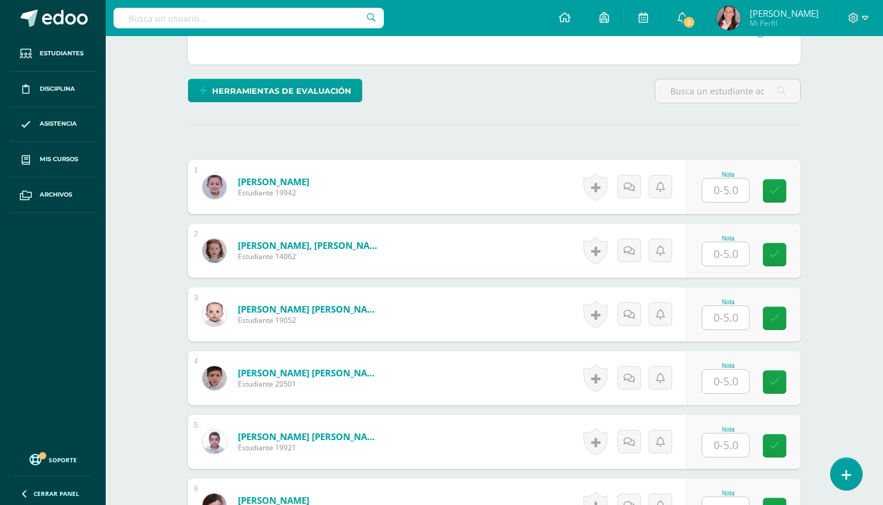
scroll to position [270, 0]
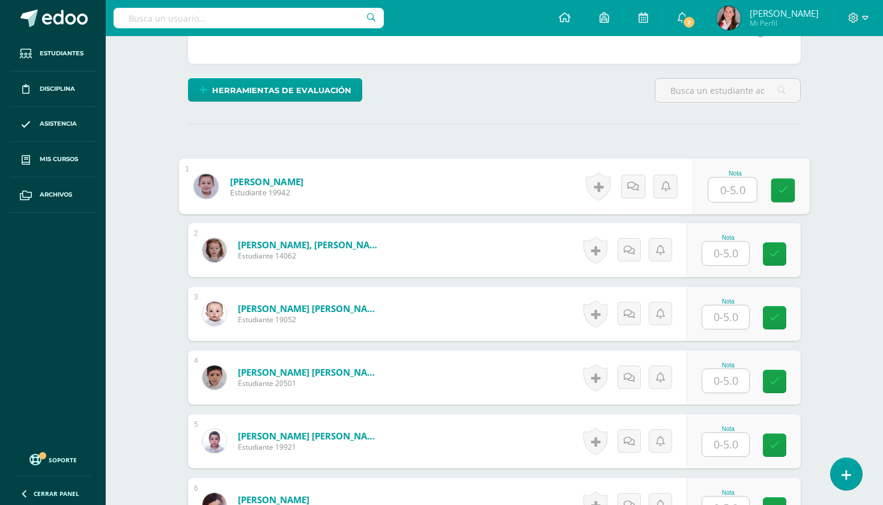
click at [722, 183] on input "text" at bounding box center [733, 190] width 48 height 24
type input "5"
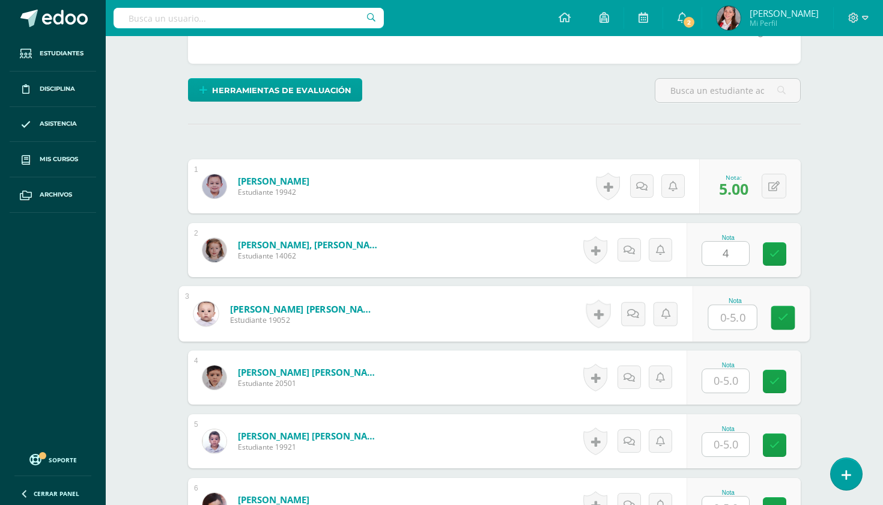
type input "4.00"
click at [769, 242] on button at bounding box center [774, 249] width 25 height 25
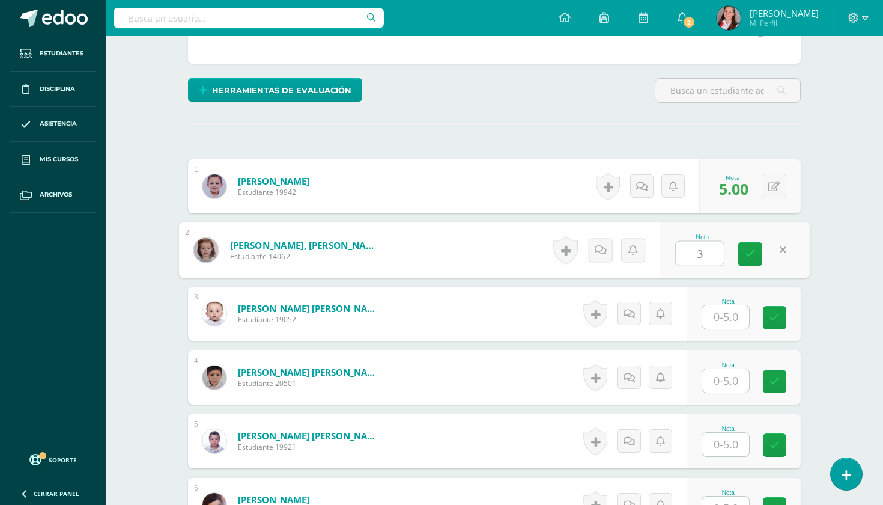
type input "3"
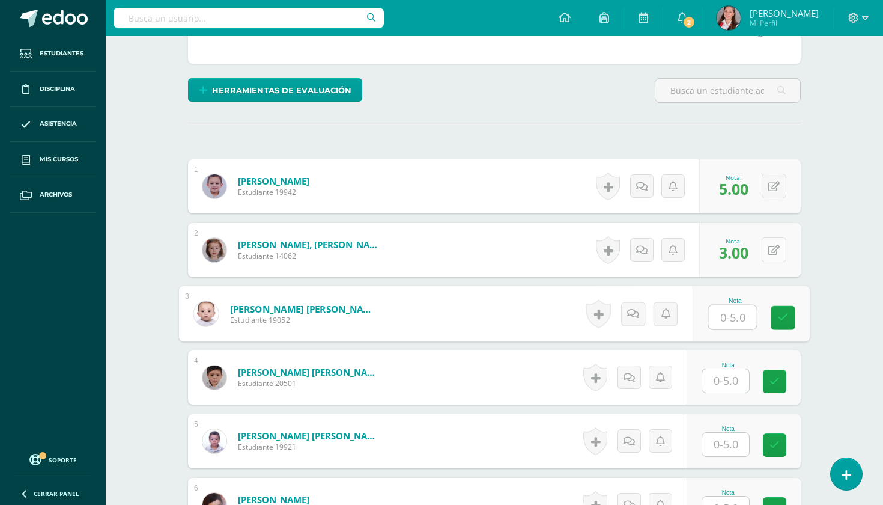
click at [778, 257] on button at bounding box center [774, 249] width 25 height 25
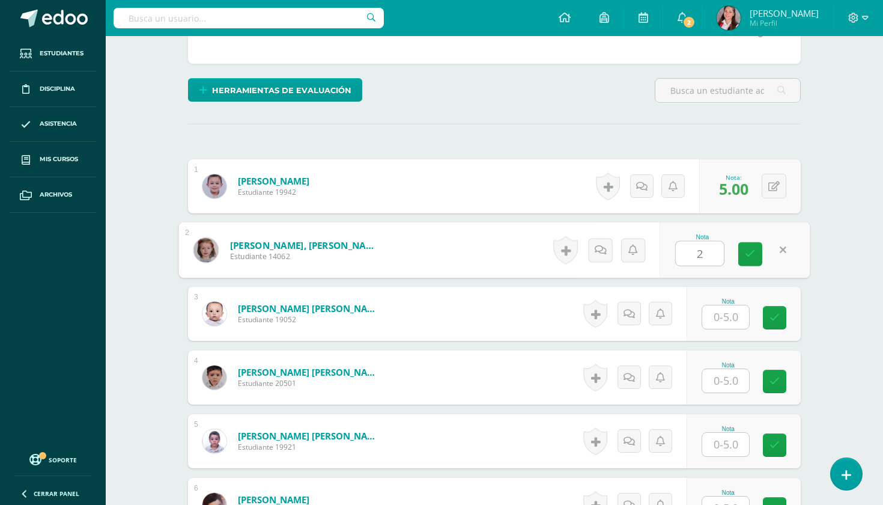
type input "2"
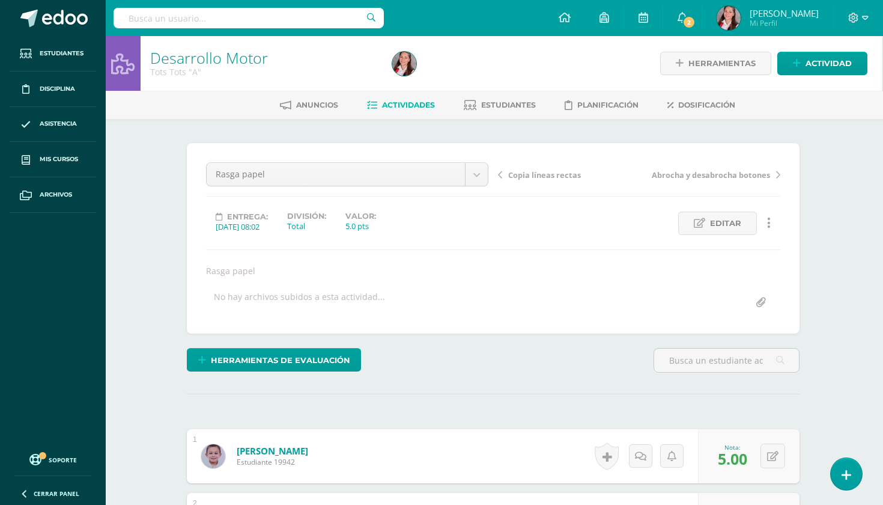
scroll to position [2, 1]
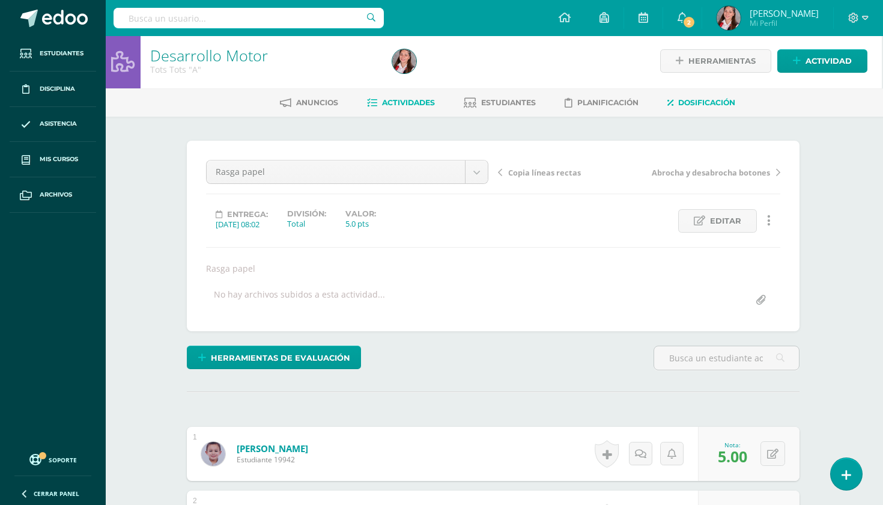
click at [731, 104] on span "Dosificación" at bounding box center [707, 102] width 57 height 9
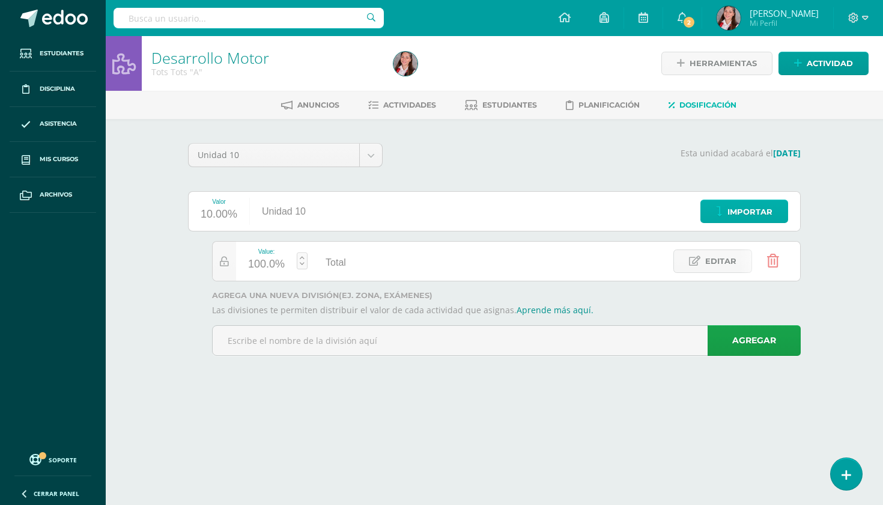
click at [733, 211] on span "Importar" at bounding box center [750, 212] width 45 height 22
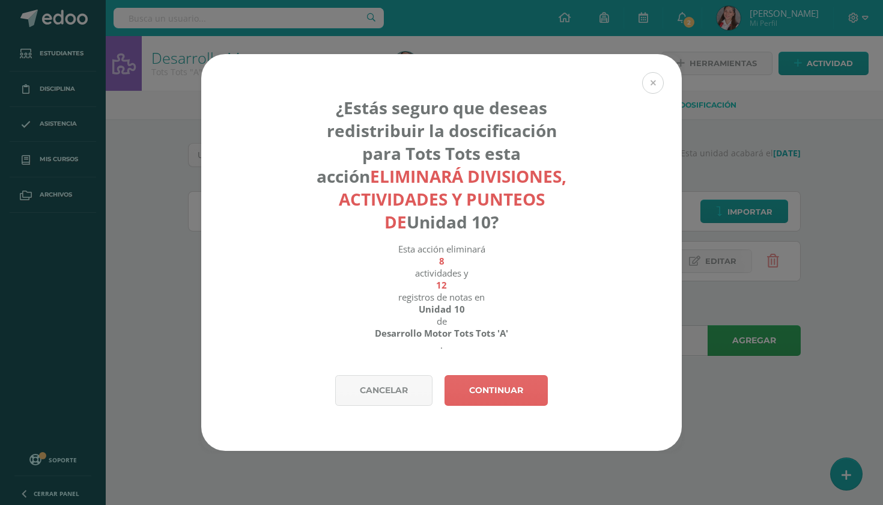
click at [651, 86] on button at bounding box center [653, 83] width 22 height 22
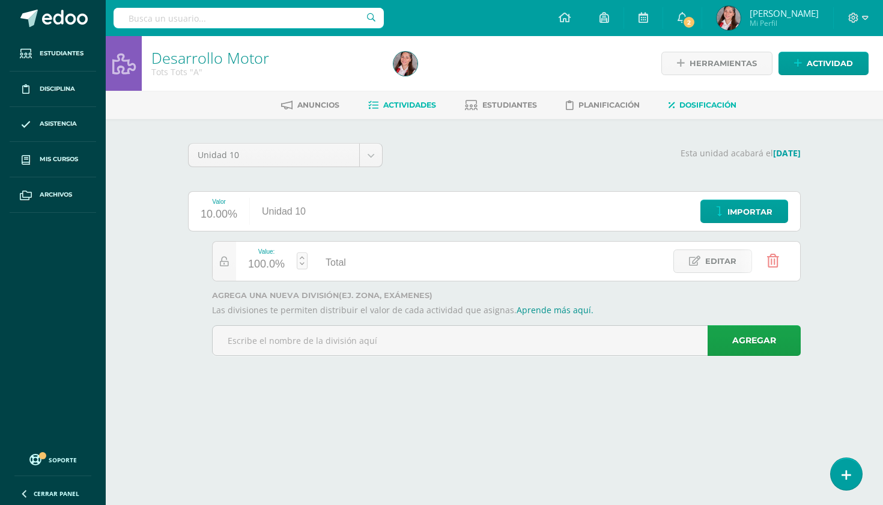
click at [432, 104] on span "Actividades" at bounding box center [409, 104] width 53 height 9
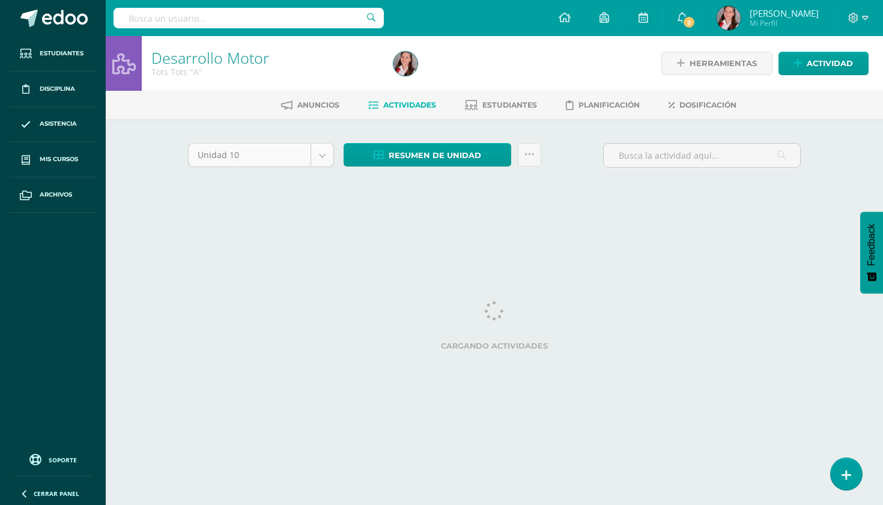
click at [328, 147] on body "Estudiantes Disciplina Asistencia Mis cursos Archivos Soporte Ayuda Reportar un…" at bounding box center [441, 112] width 883 height 224
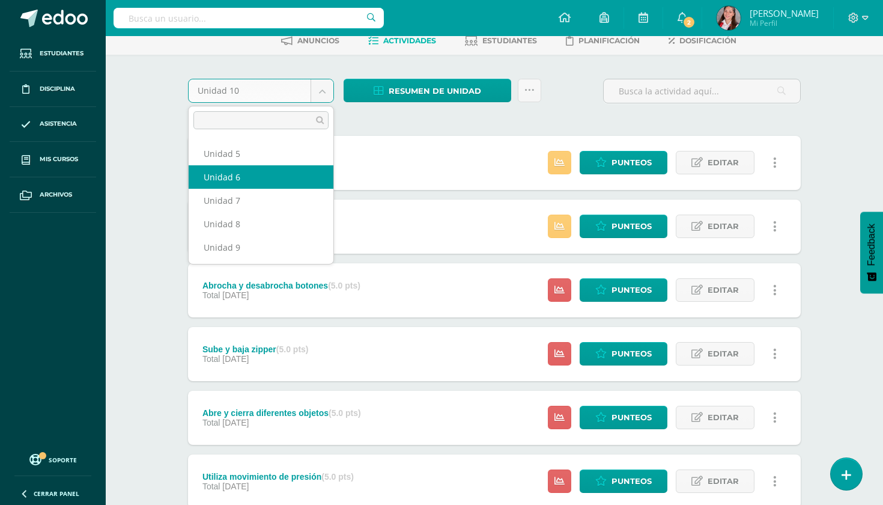
scroll to position [99, 0]
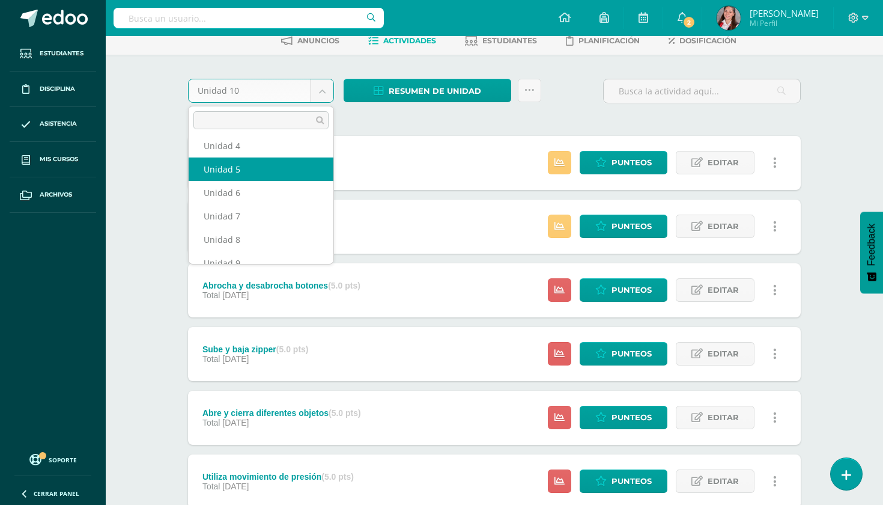
select select "Unidad 5"
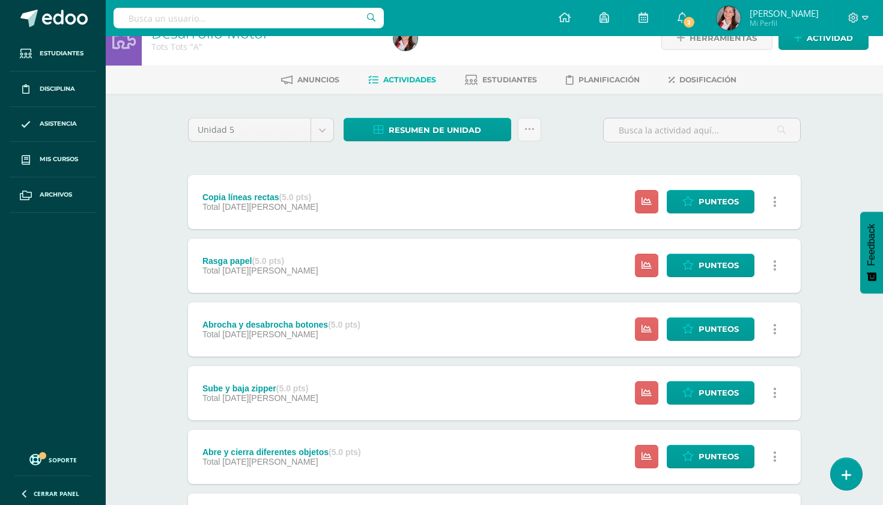
scroll to position [29, 0]
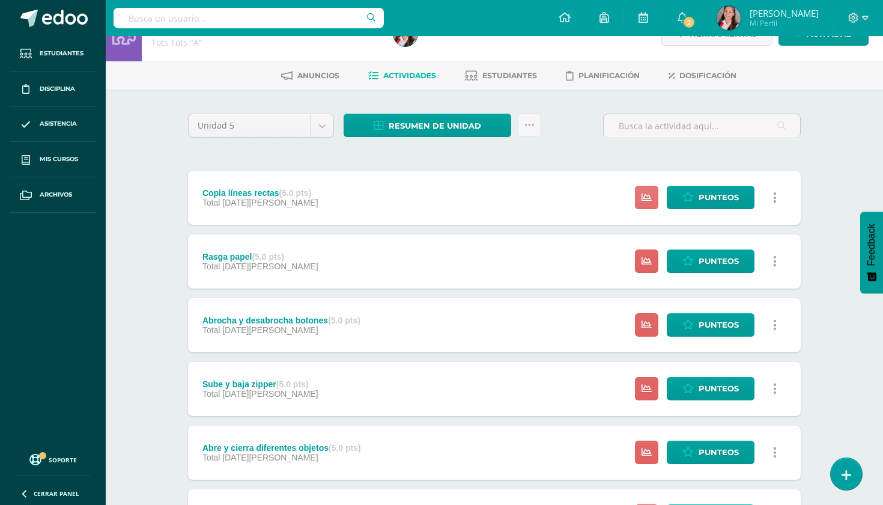
click at [651, 201] on icon at bounding box center [647, 197] width 10 height 10
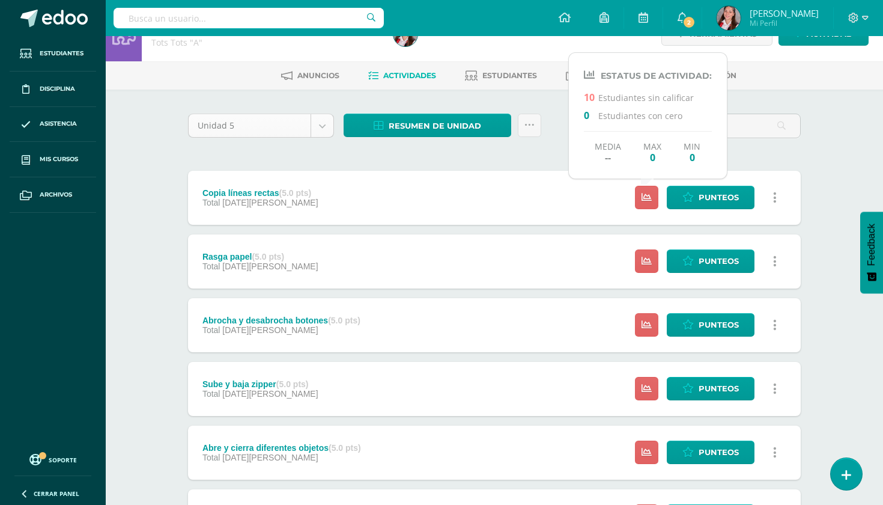
click at [328, 126] on body "Estudiantes Disciplina Asistencia Mis cursos Archivos Soporte Ayuda Reportar un…" at bounding box center [441, 361] width 883 height 780
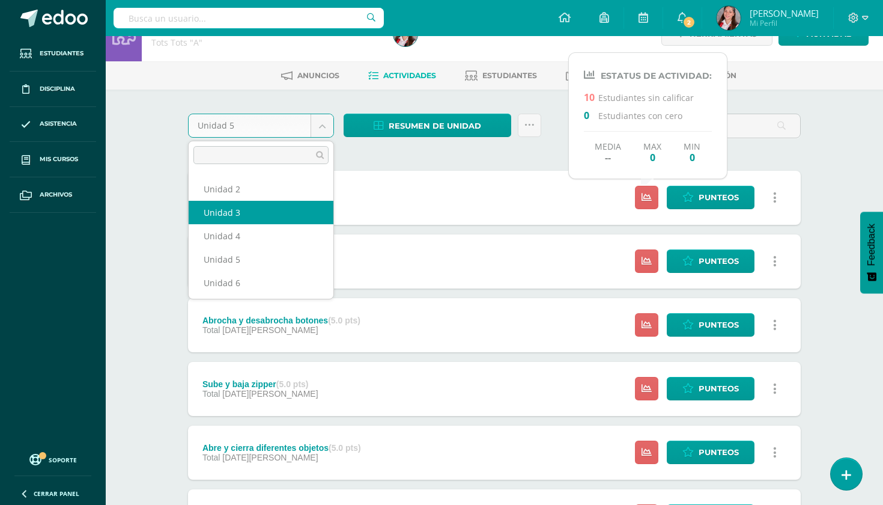
scroll to position [47, 0]
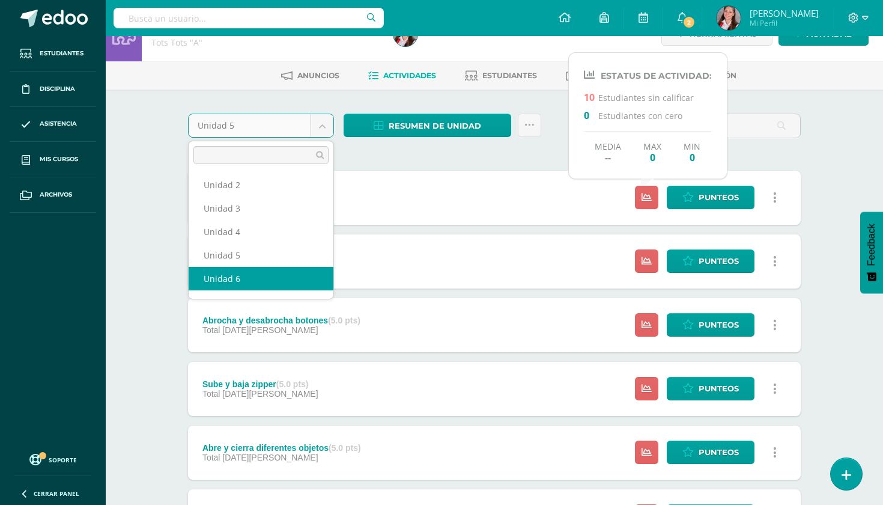
select select "Unidad 6"
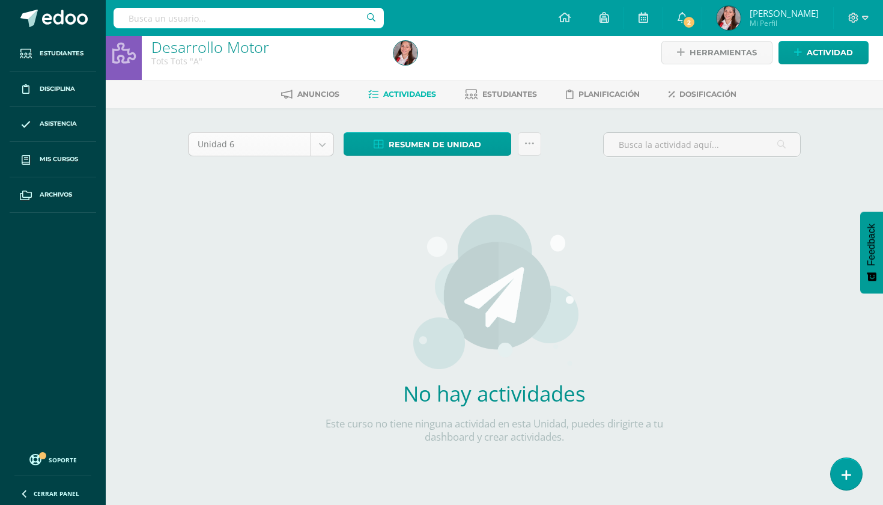
scroll to position [39, 0]
click at [320, 141] on body "Estudiantes Disciplina Asistencia Mis cursos Archivos Soporte Ayuda Reportar un…" at bounding box center [441, 247] width 883 height 516
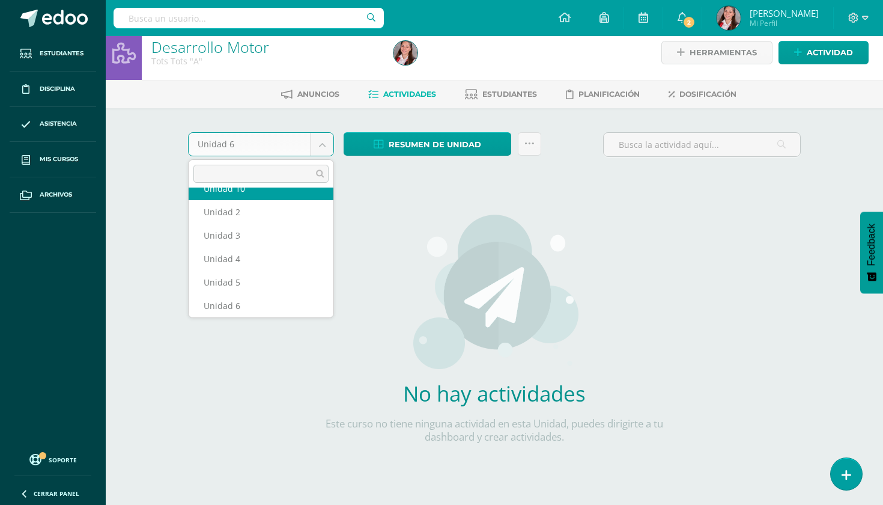
scroll to position [28, 0]
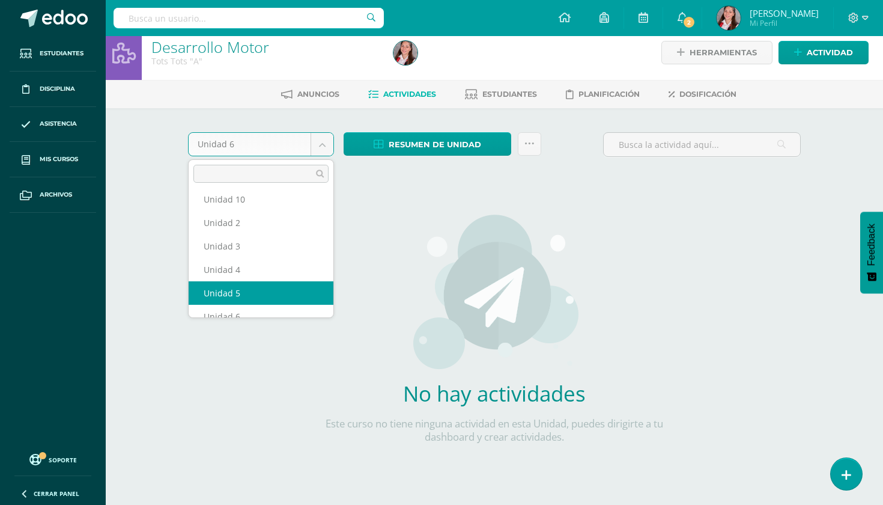
select select "Unidad 5"
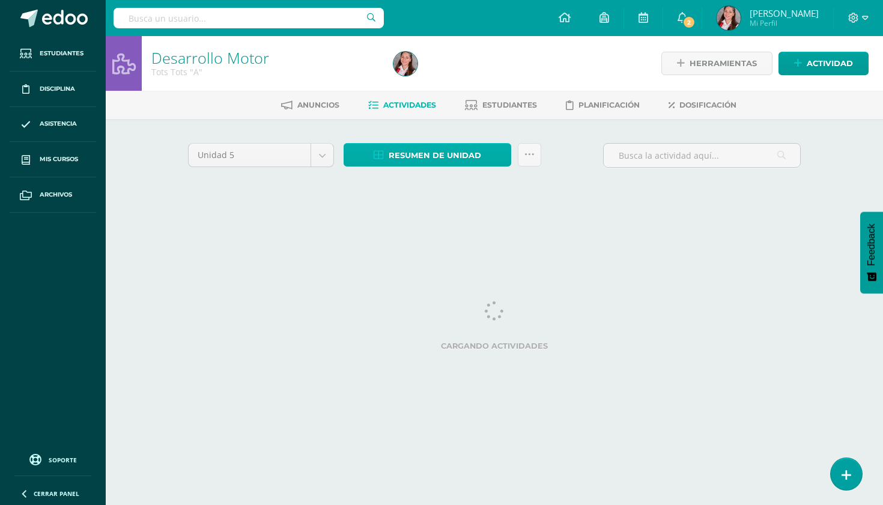
click at [443, 154] on span "Resumen de unidad" at bounding box center [435, 155] width 93 height 22
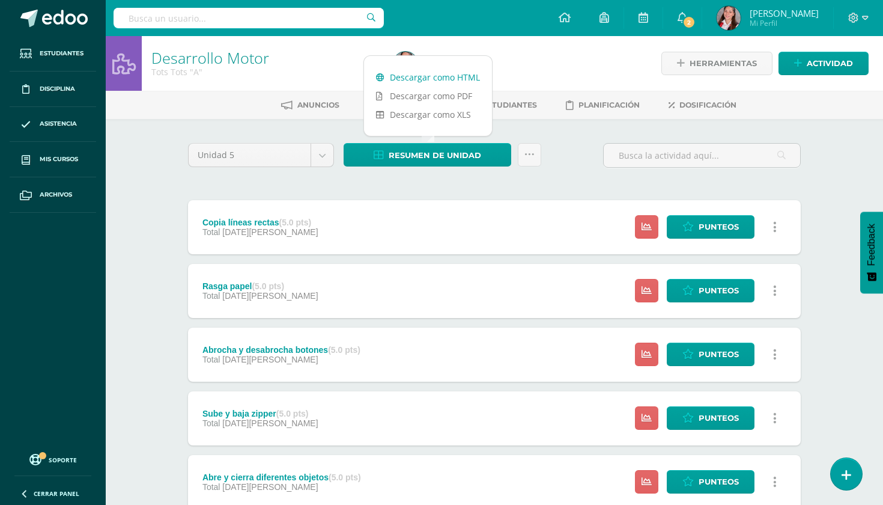
click at [444, 75] on link "Descargar como HTML" at bounding box center [428, 77] width 128 height 19
click at [321, 161] on body "Estudiantes Disciplina Asistencia Mis cursos Archivos Soporte Ayuda Reportar un…" at bounding box center [441, 390] width 883 height 780
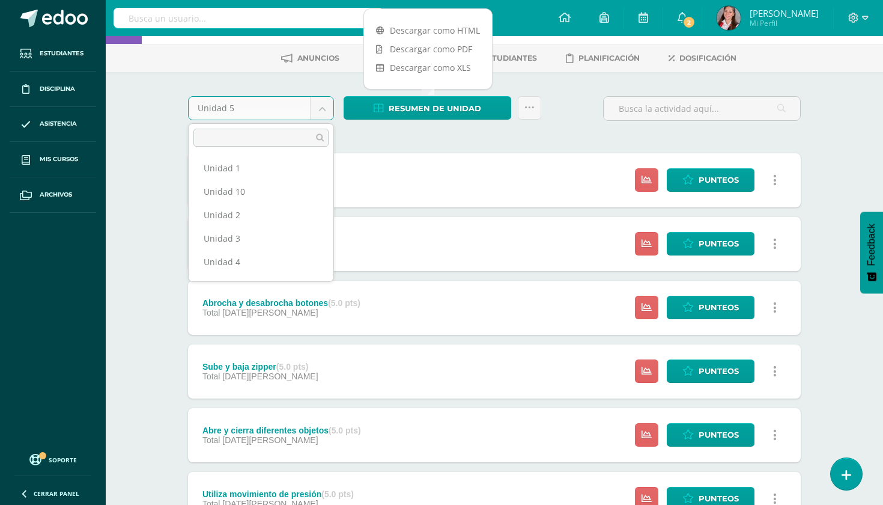
scroll to position [49, 0]
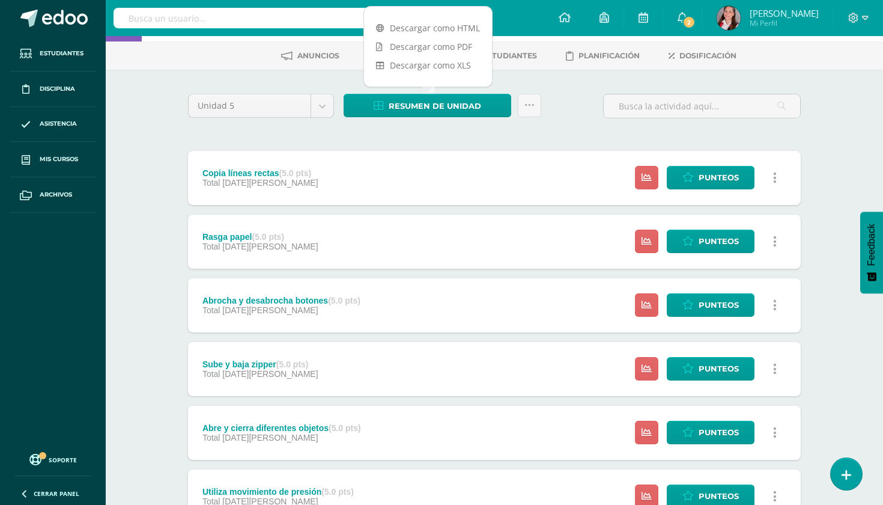
click at [555, 139] on body "Estudiantes Disciplina Asistencia Mis cursos Archivos Soporte Ayuda Reportar un…" at bounding box center [441, 341] width 883 height 780
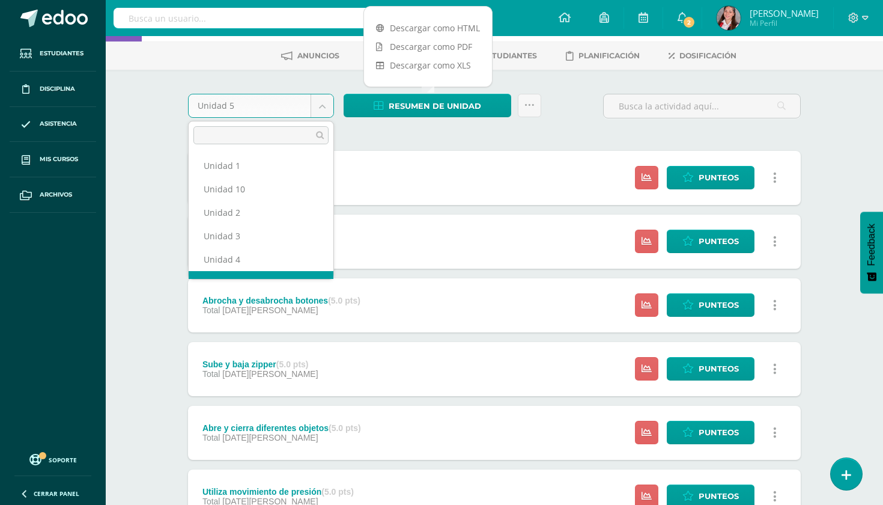
scroll to position [16, 0]
click at [327, 103] on body "Estudiantes Disciplina Asistencia Mis cursos Archivos Soporte Ayuda Reportar un…" at bounding box center [441, 341] width 883 height 780
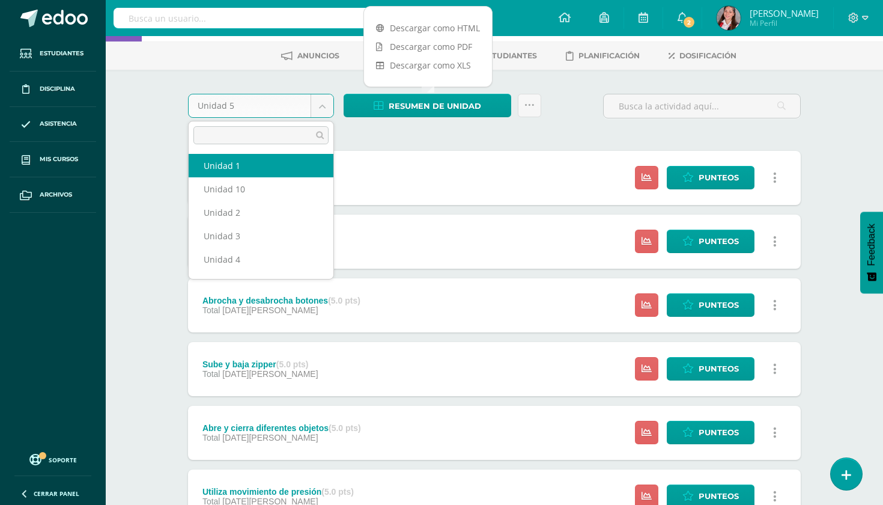
select select "Unidad 1"
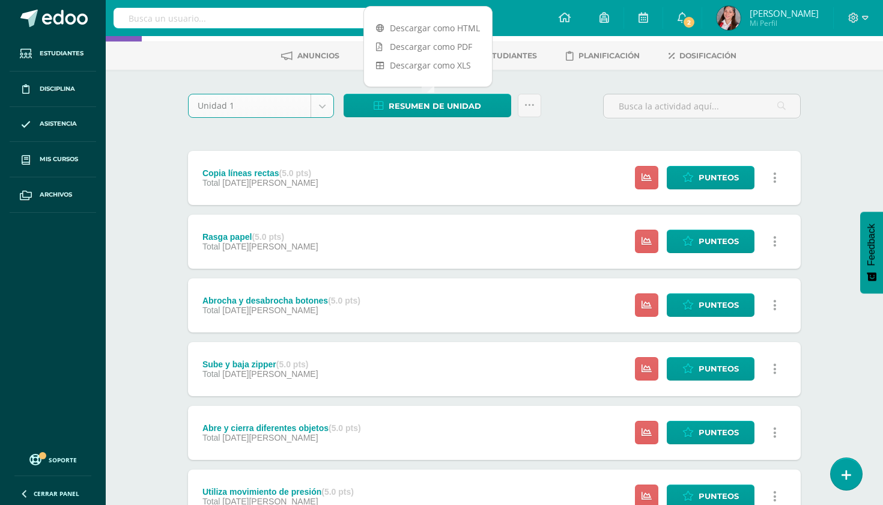
click at [328, 97] on body "Estudiantes Disciplina Asistencia Mis cursos Archivos Soporte Ayuda Reportar un…" at bounding box center [441, 341] width 883 height 780
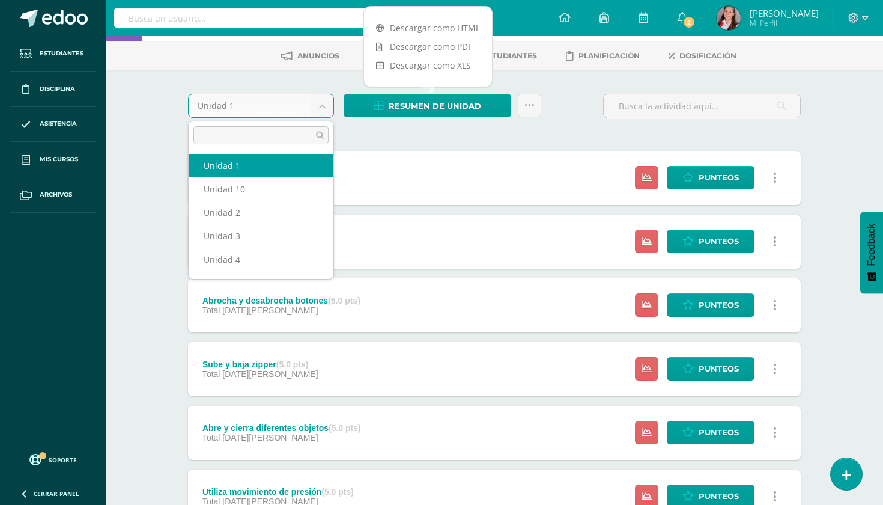
click at [323, 107] on body "Estudiantes Disciplina Asistencia Mis cursos Archivos Soporte Ayuda Reportar un…" at bounding box center [441, 341] width 883 height 780
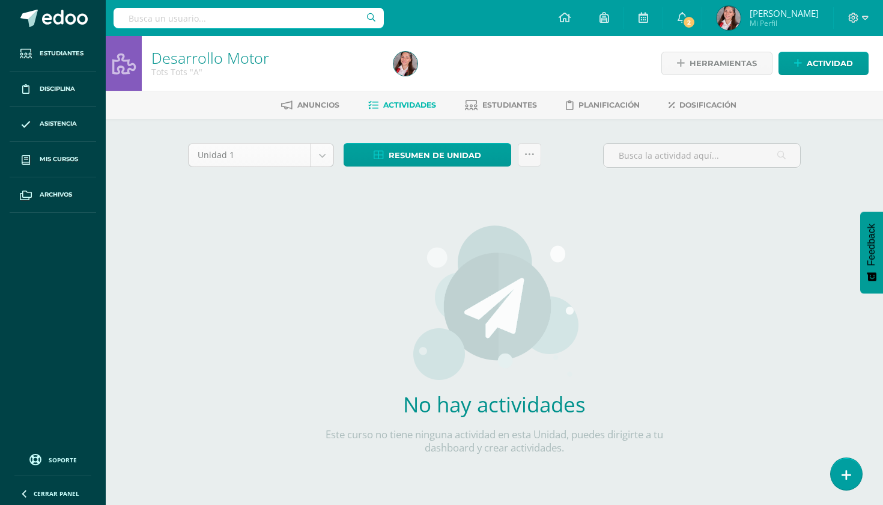
click at [316, 166] on body "Estudiantes Disciplina Asistencia Mis cursos Archivos Soporte Ayuda Reportar un…" at bounding box center [441, 258] width 883 height 516
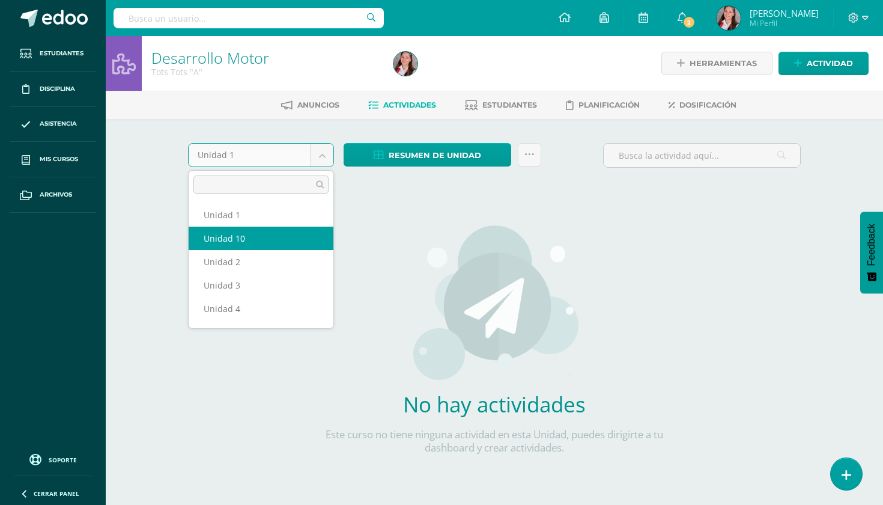
select select "Unidad 10"
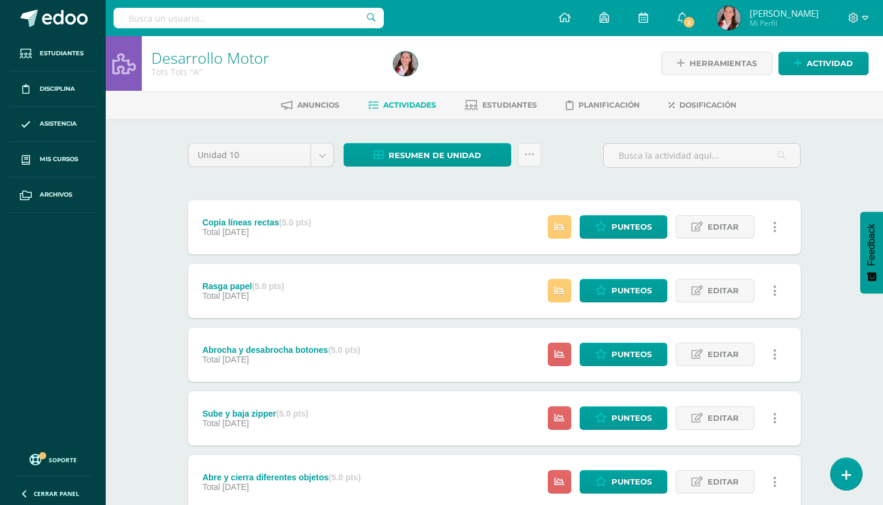
click at [573, 290] on div "Estatus de Actividad: 8 Estudiantes sin calificar 0 Estudiantes con cero Media …" at bounding box center [665, 291] width 271 height 54
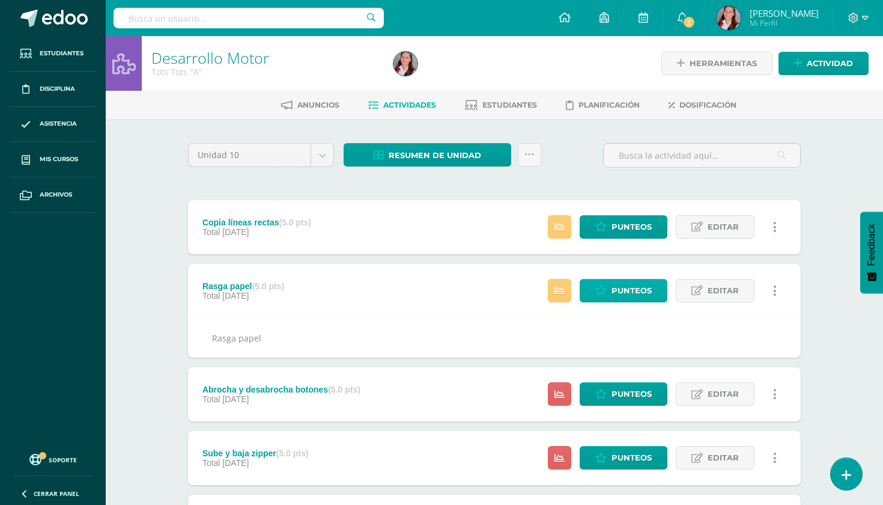
click at [644, 285] on span "Punteos" at bounding box center [632, 290] width 40 height 22
click at [646, 293] on span "Punteos" at bounding box center [632, 290] width 40 height 22
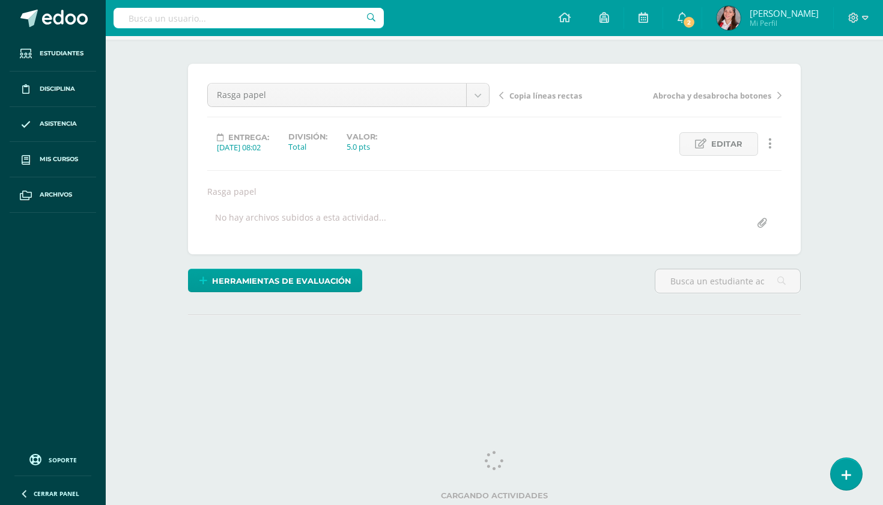
scroll to position [79, 0]
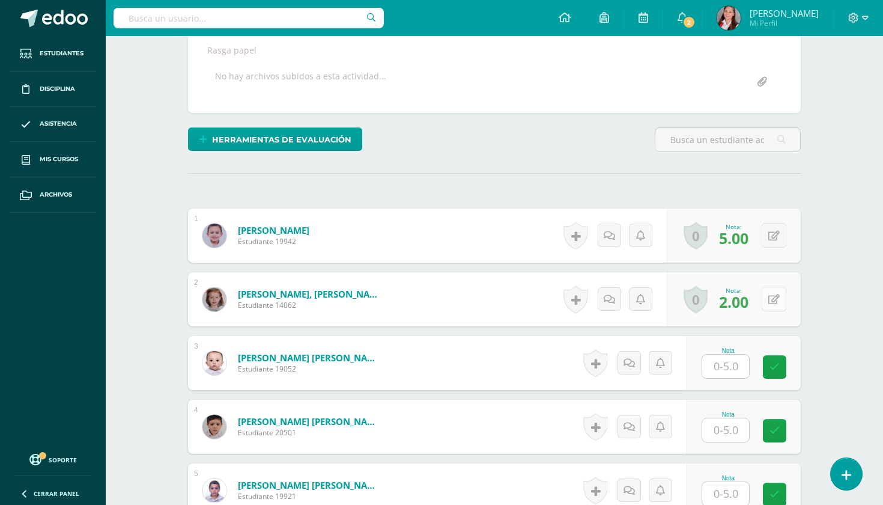
click at [781, 307] on button at bounding box center [774, 299] width 25 height 25
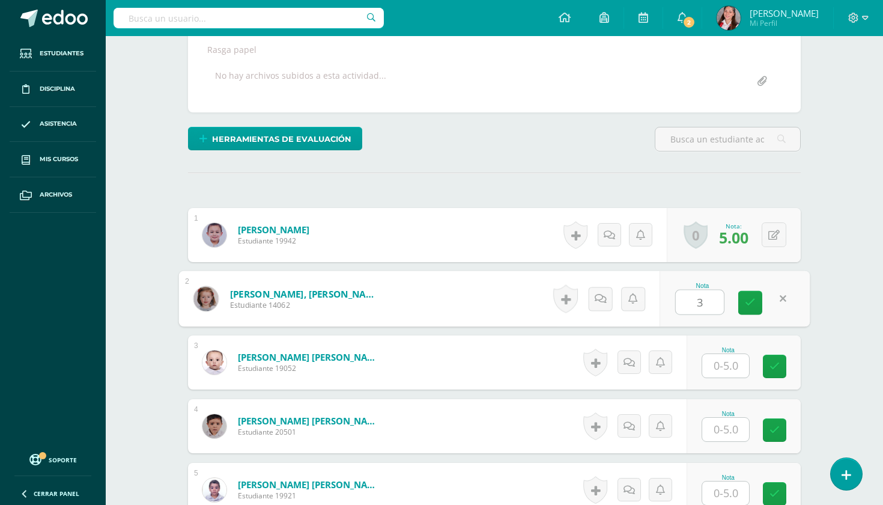
type input "3"
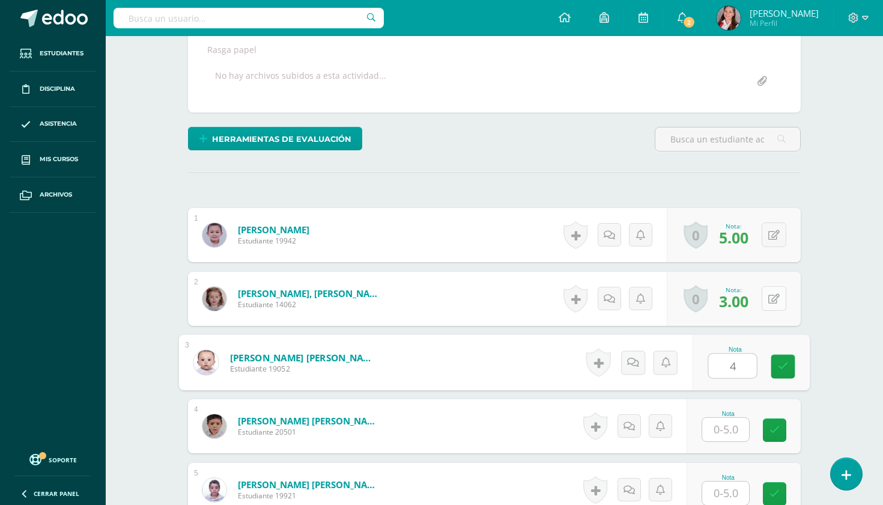
type input "4"
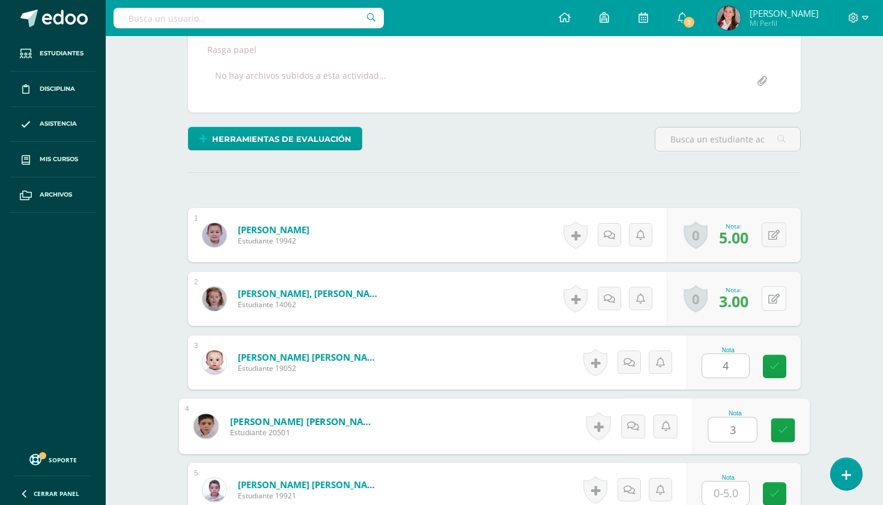
type input "3"
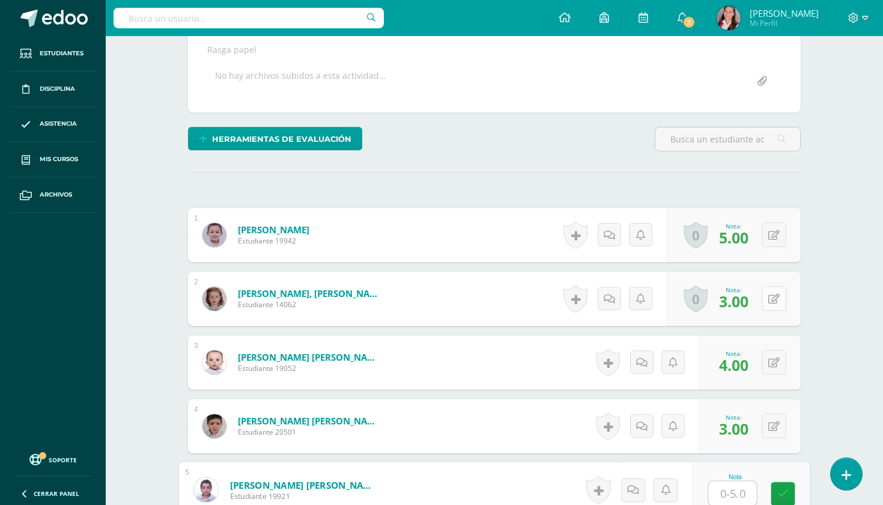
type input "4"
type input "3"
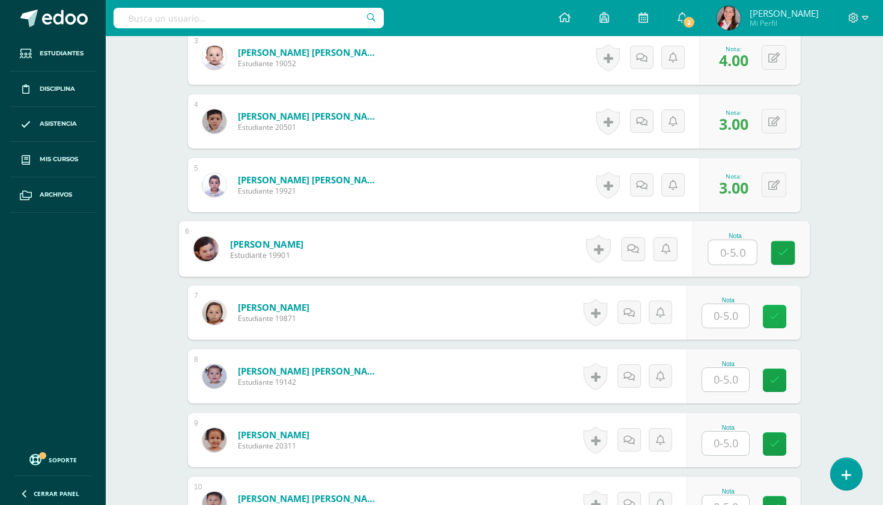
type input "4"
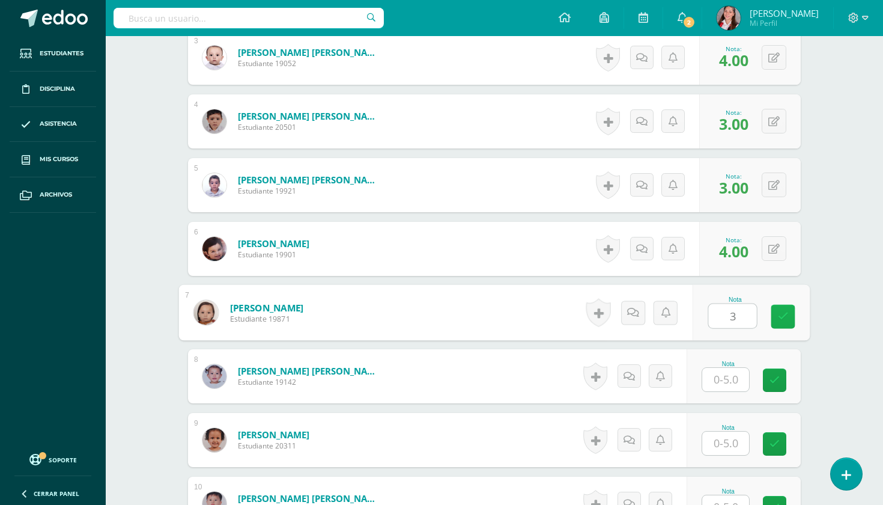
type input "3"
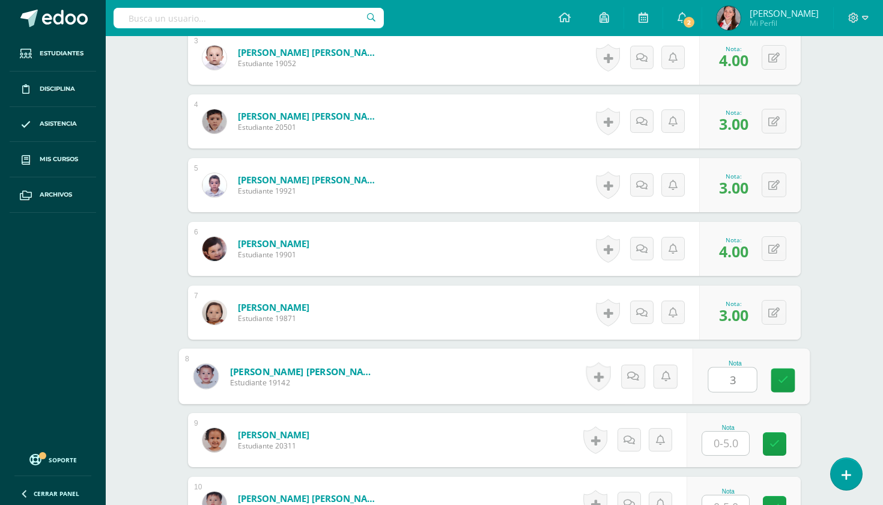
type input "3"
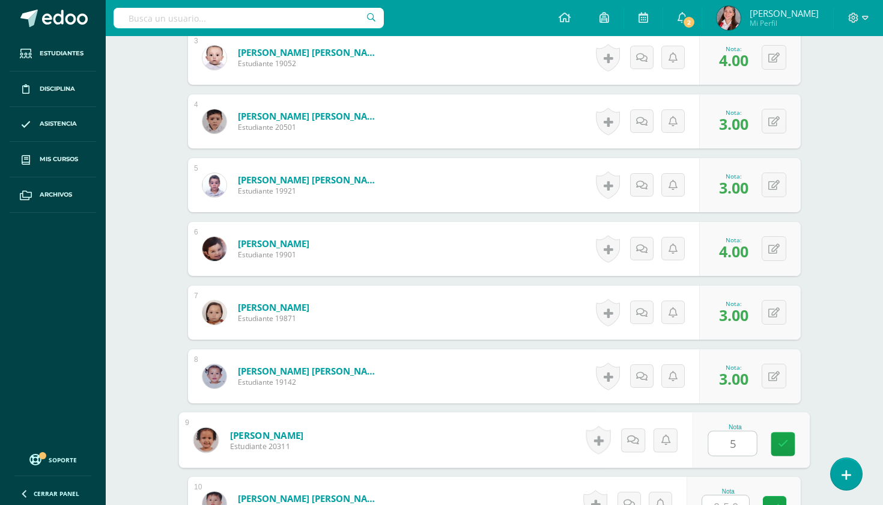
type input "5"
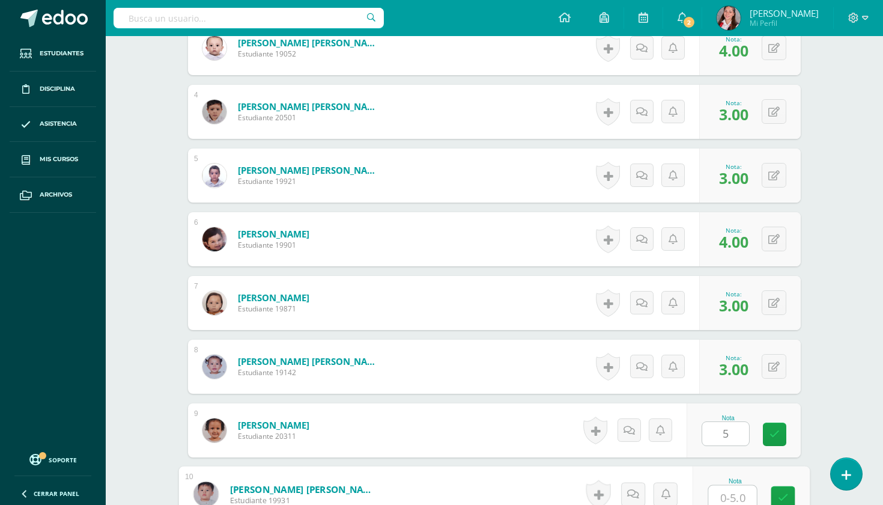
type input "5"
type input "4"
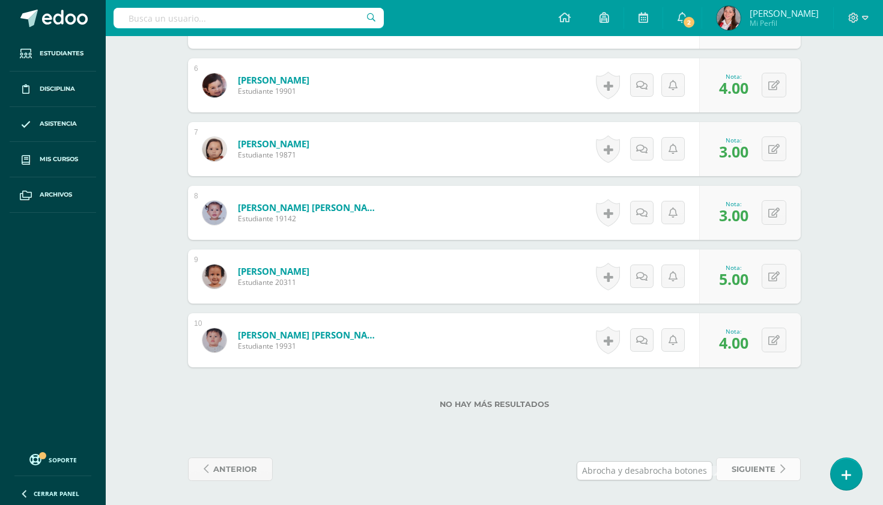
scroll to position [689, 0]
click at [762, 467] on span "siguiente" at bounding box center [754, 469] width 44 height 22
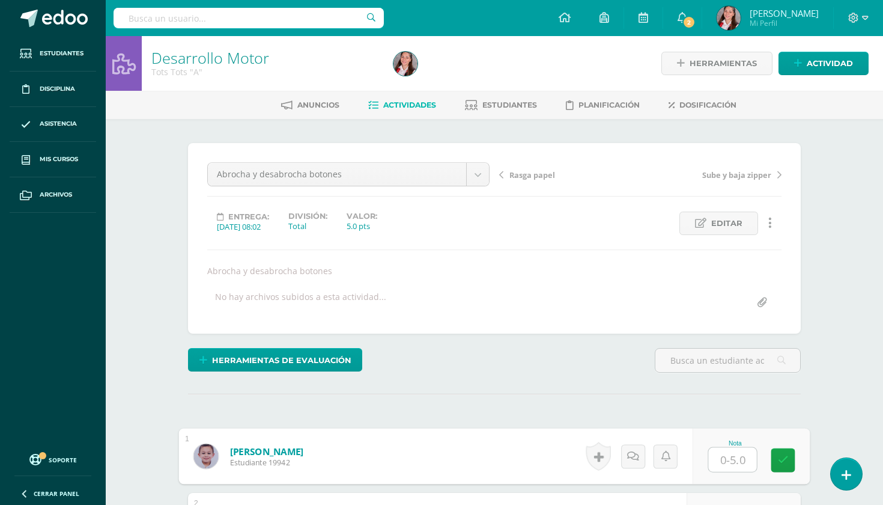
click at [724, 455] on input "text" at bounding box center [733, 460] width 48 height 24
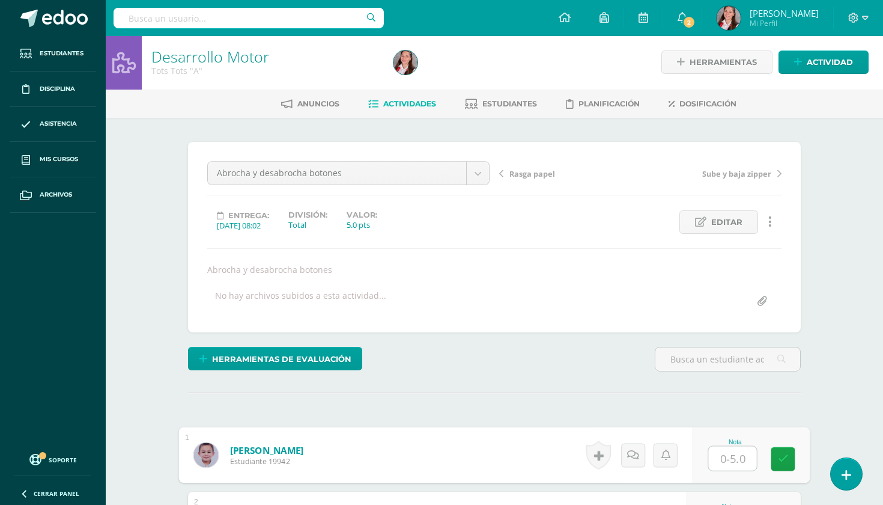
type input "4"
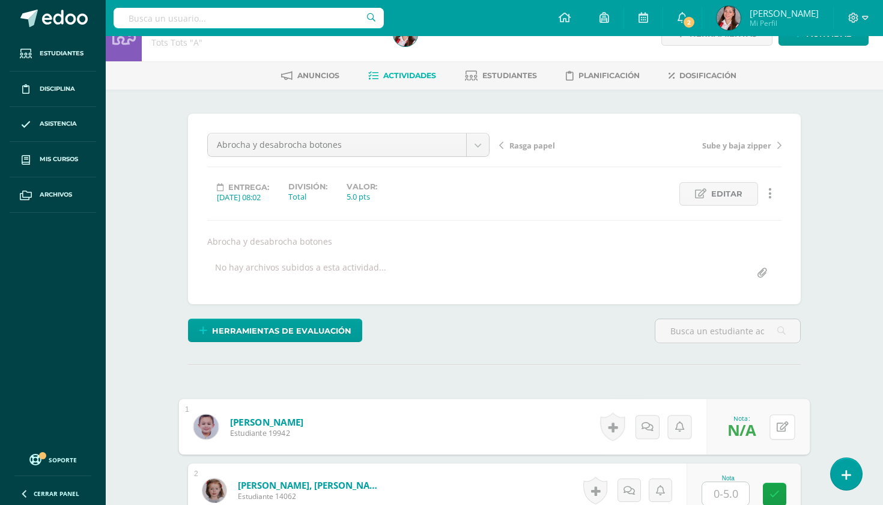
scroll to position [35, 0]
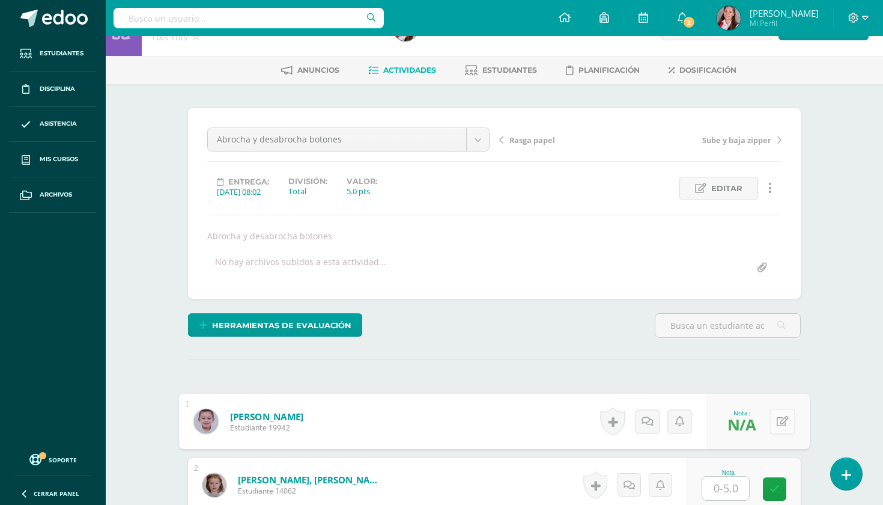
click at [784, 418] on button at bounding box center [782, 421] width 25 height 25
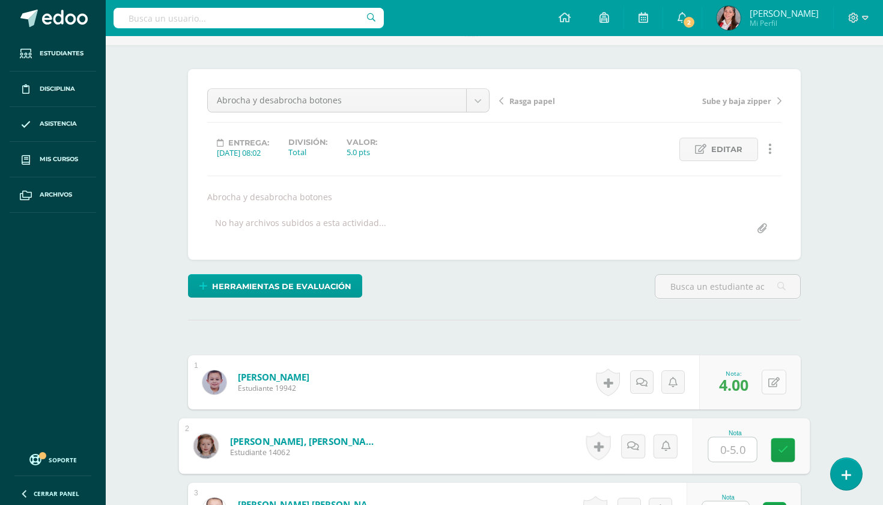
scroll to position [76, 0]
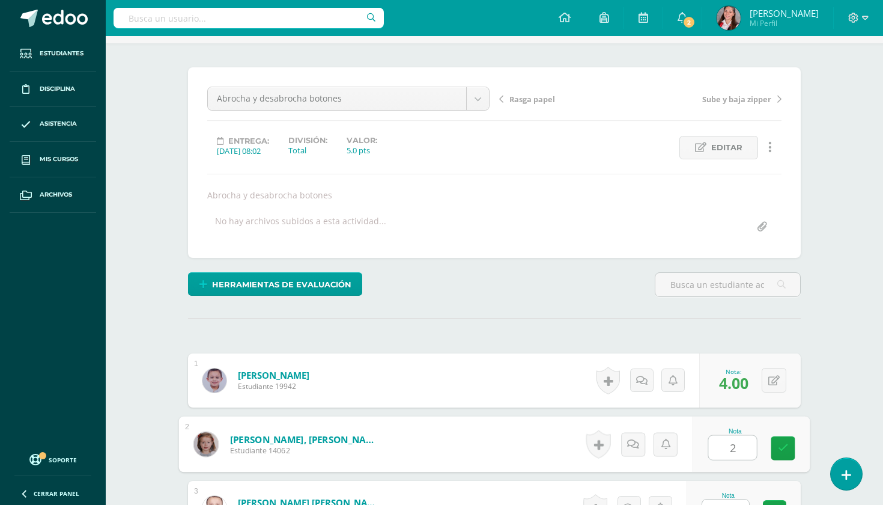
type input "2"
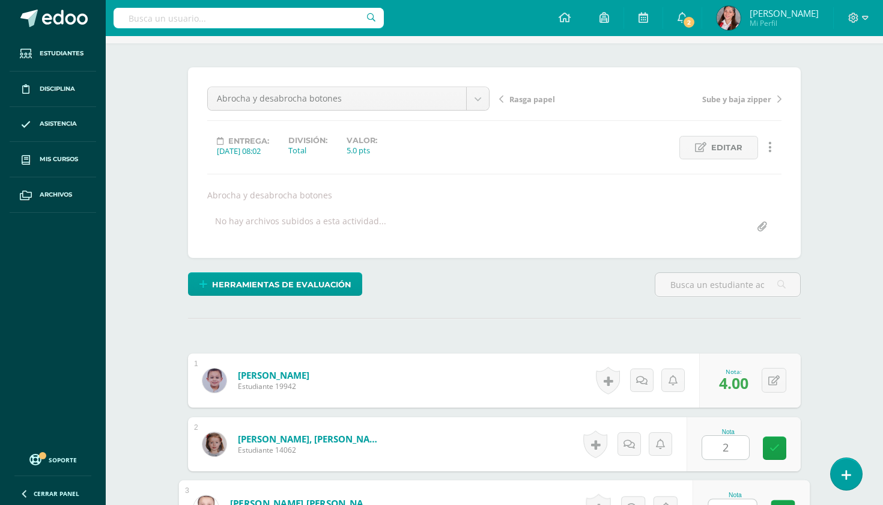
scroll to position [90, 0]
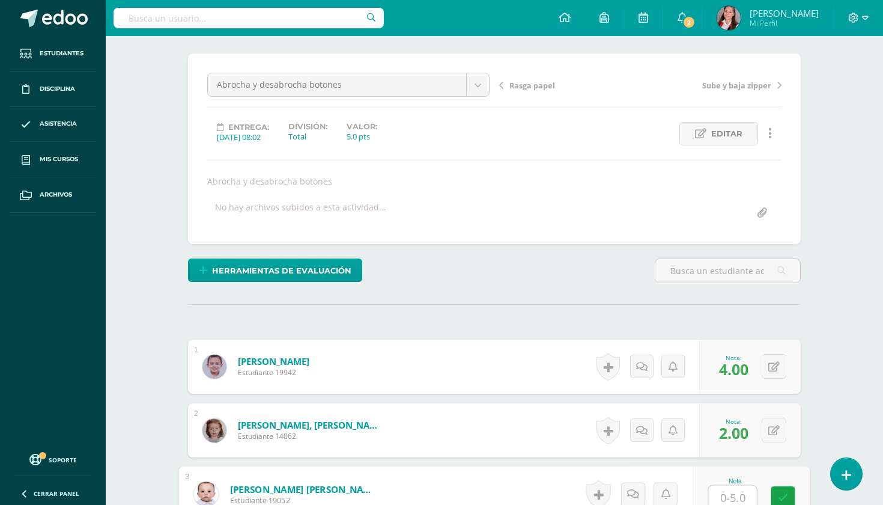
type input "2"
type input "3"
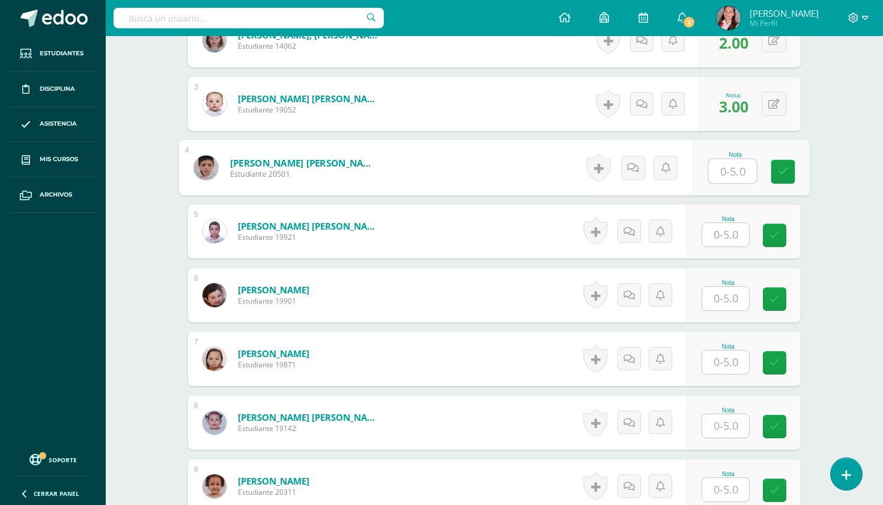
scroll to position [476, 0]
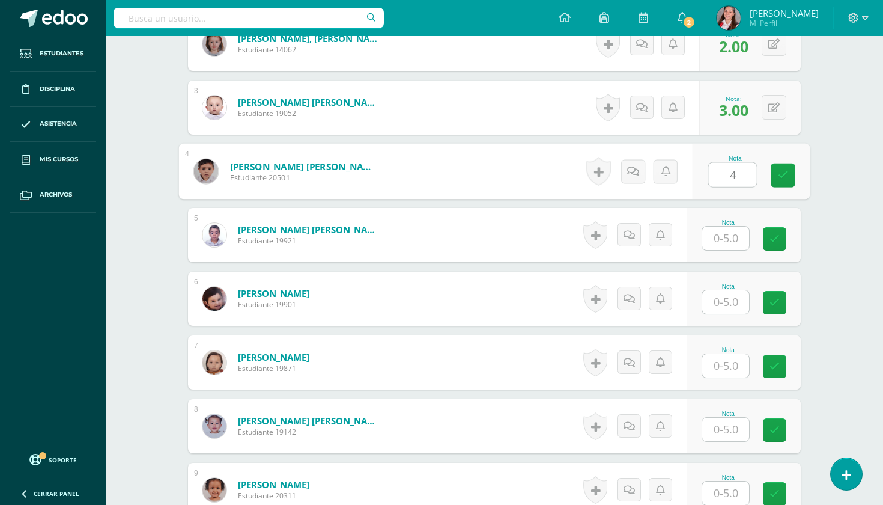
type input "4"
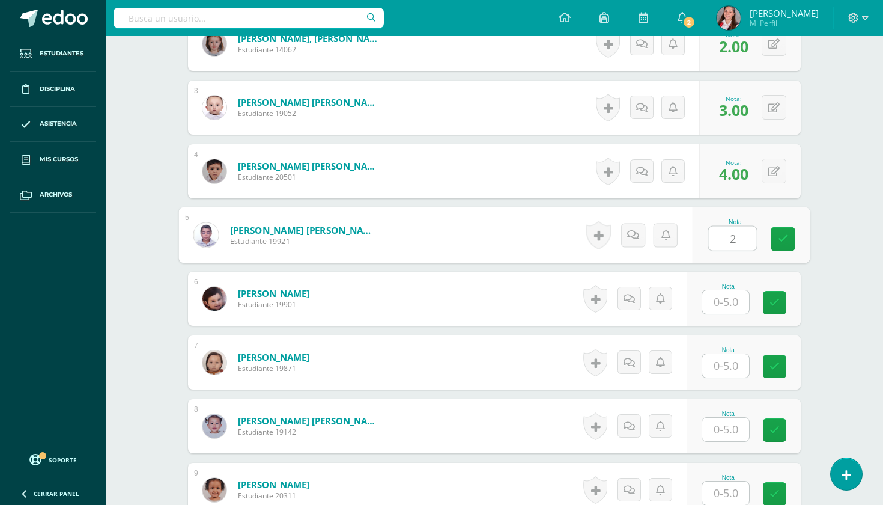
type input "2"
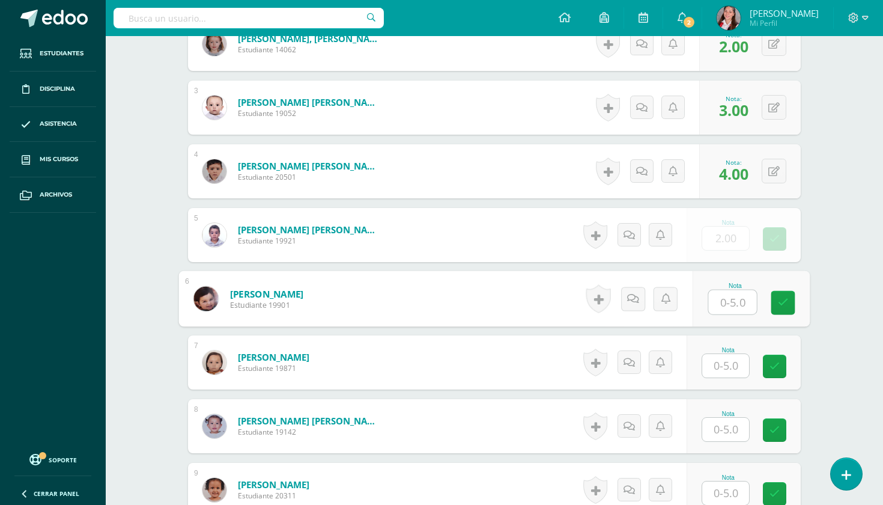
type input "4"
type input "3"
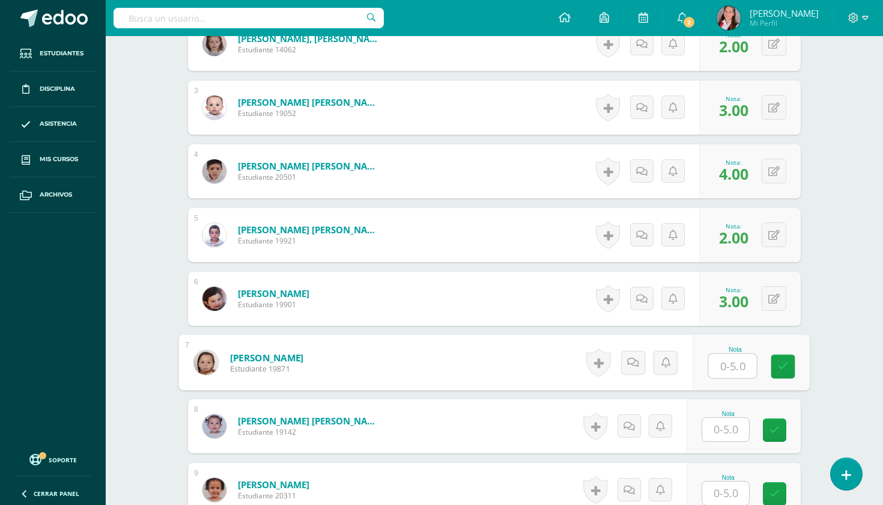
type input "3"
type input "2"
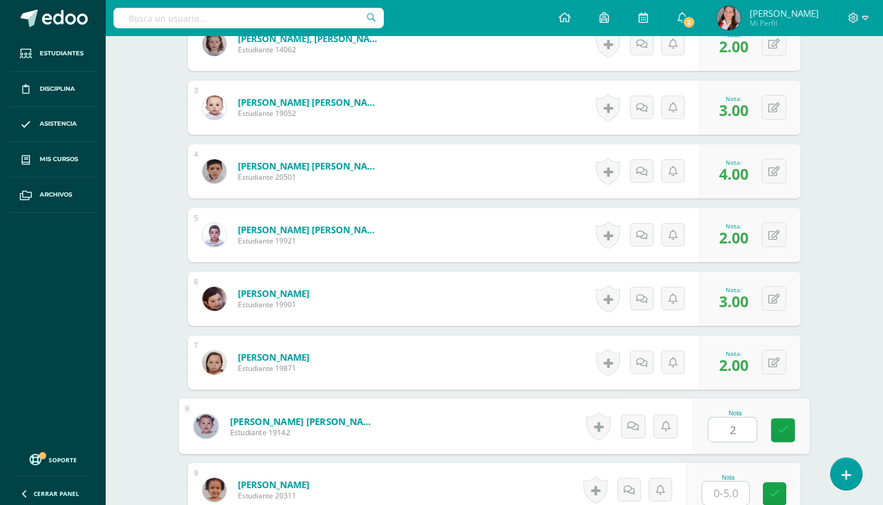
type input "2"
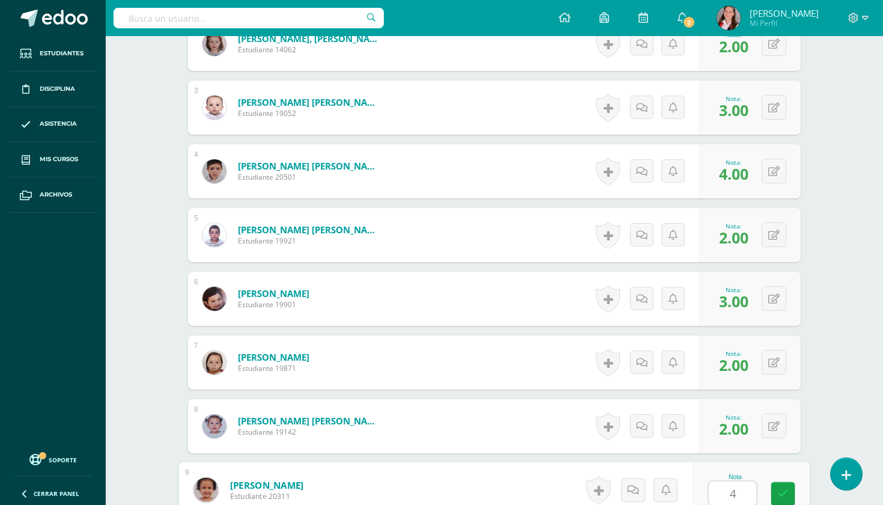
scroll to position [689, 0]
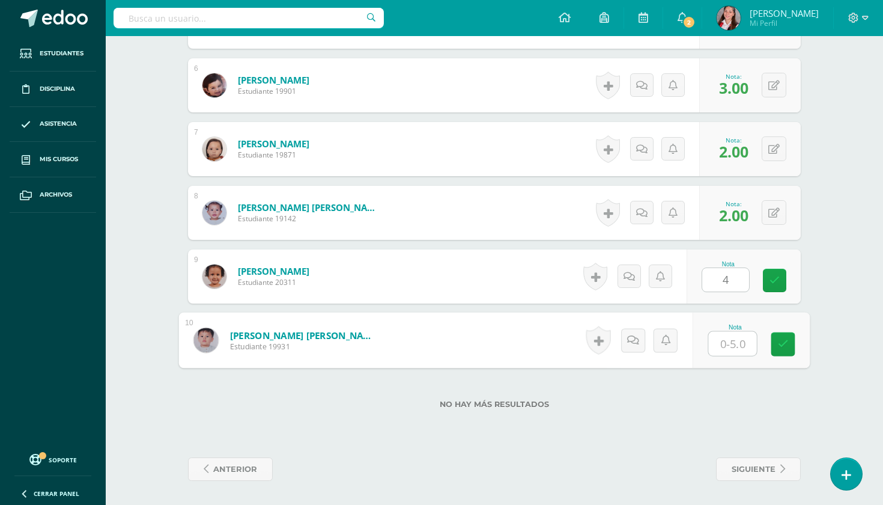
type input "4.00"
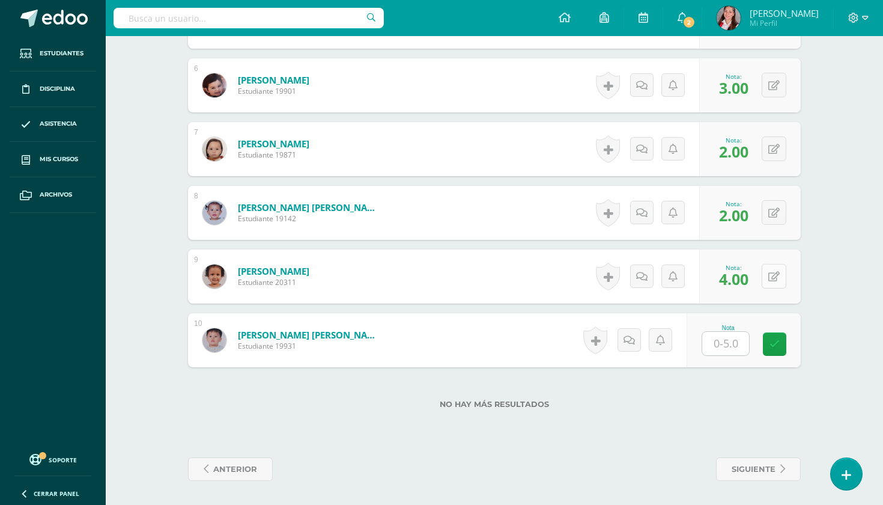
click at [771, 285] on button at bounding box center [774, 276] width 25 height 25
type input "5"
type input "3"
click at [752, 475] on span "siguiente" at bounding box center [754, 469] width 44 height 22
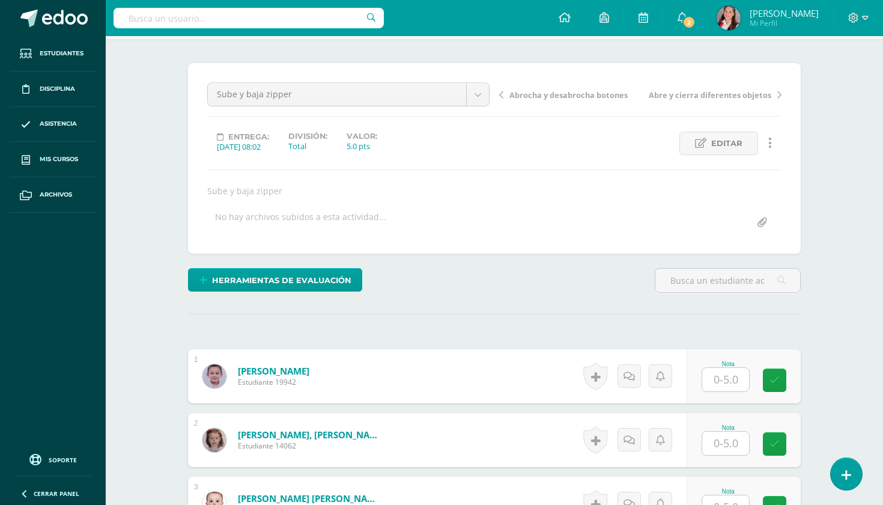
scroll to position [79, 0]
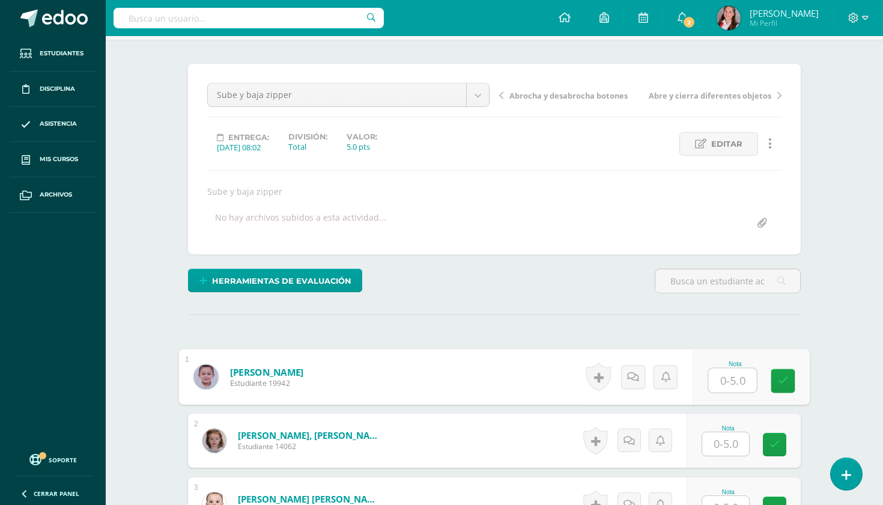
click at [738, 391] on input "text" at bounding box center [733, 380] width 48 height 24
type input "5"
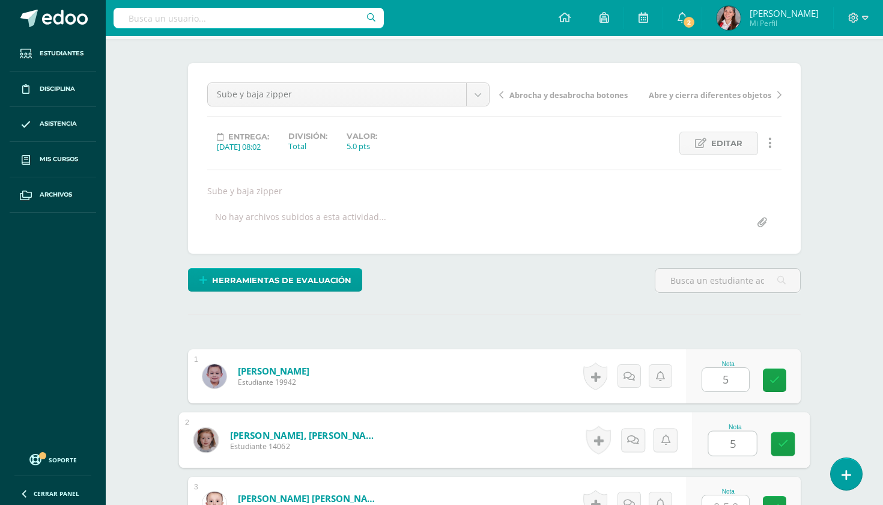
type input "5"
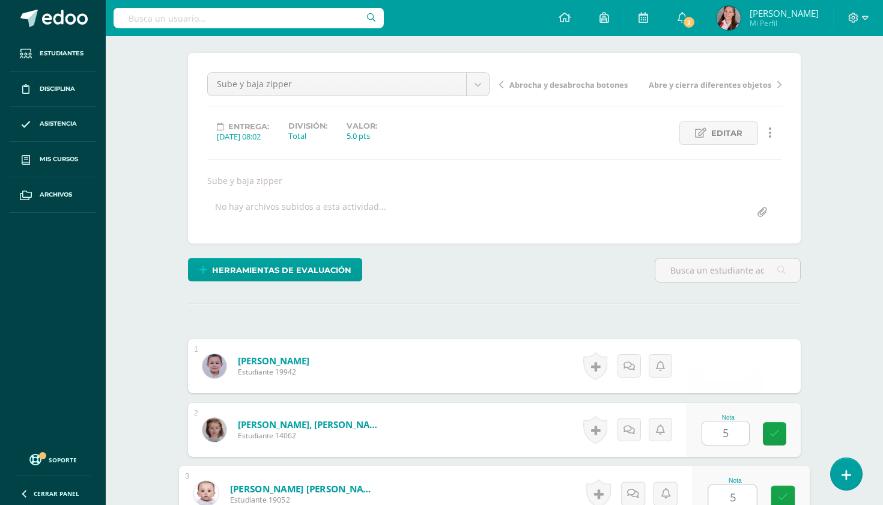
type input "5"
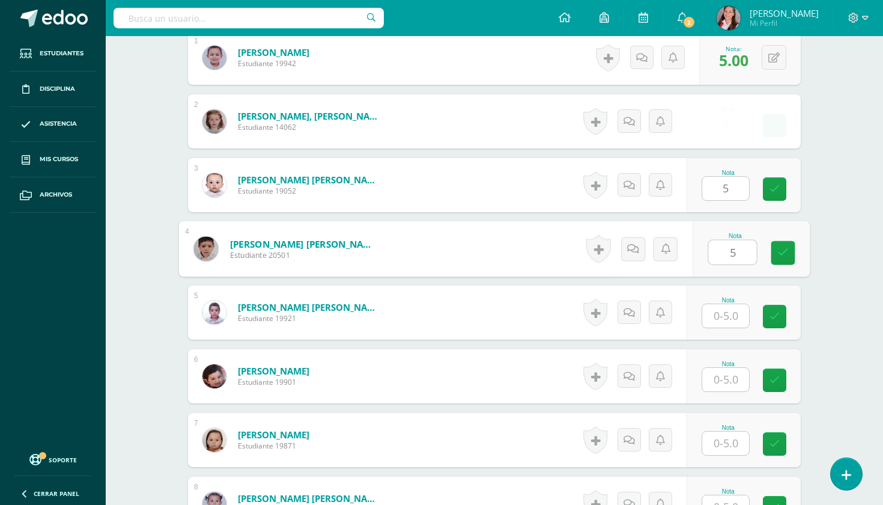
type input "5"
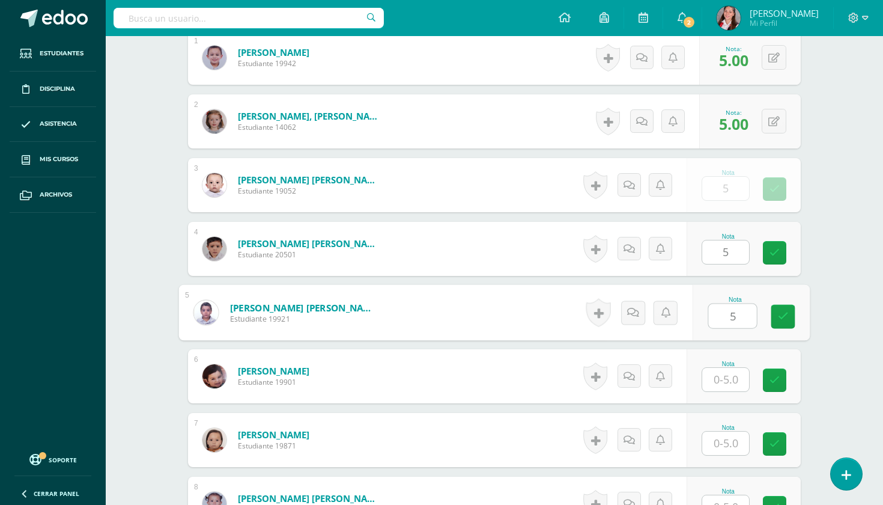
type input "5"
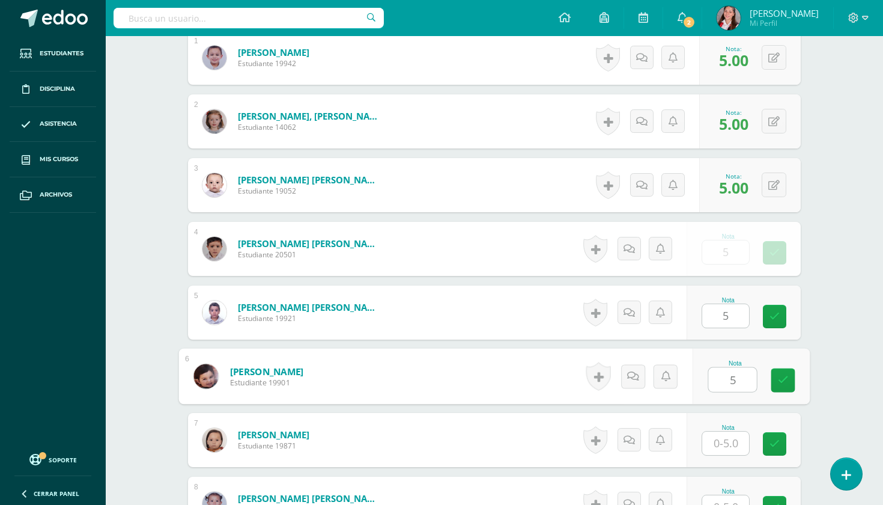
type input "5"
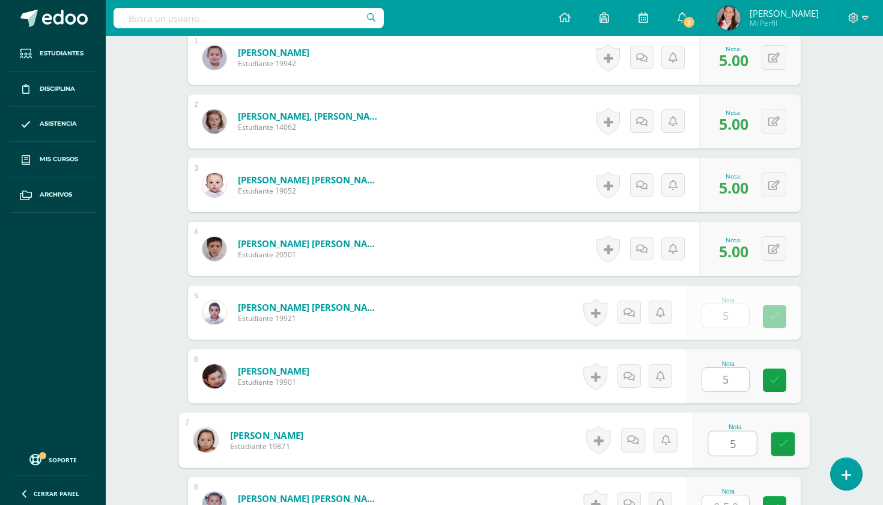
type input "5"
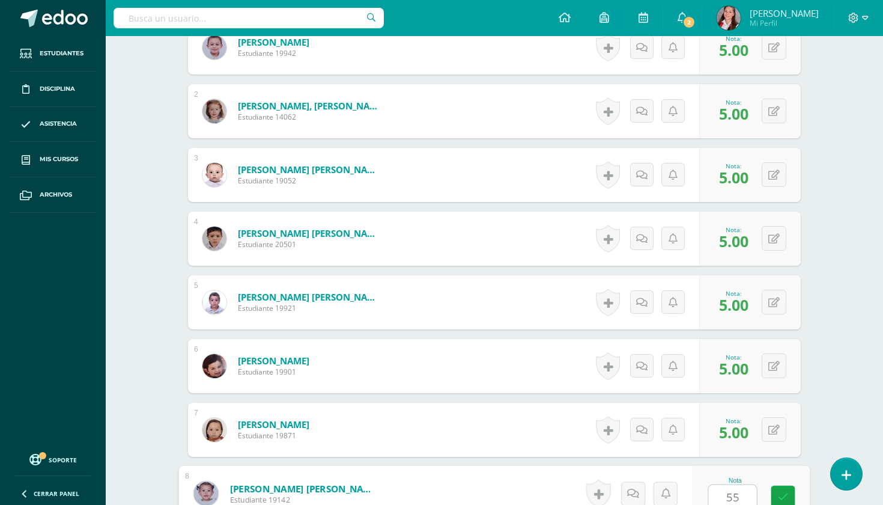
scroll to position [689, 0]
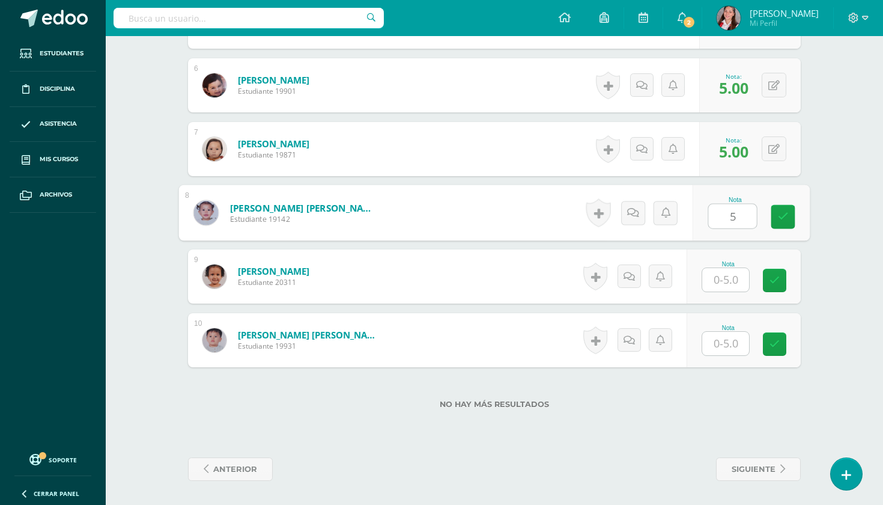
type input "5"
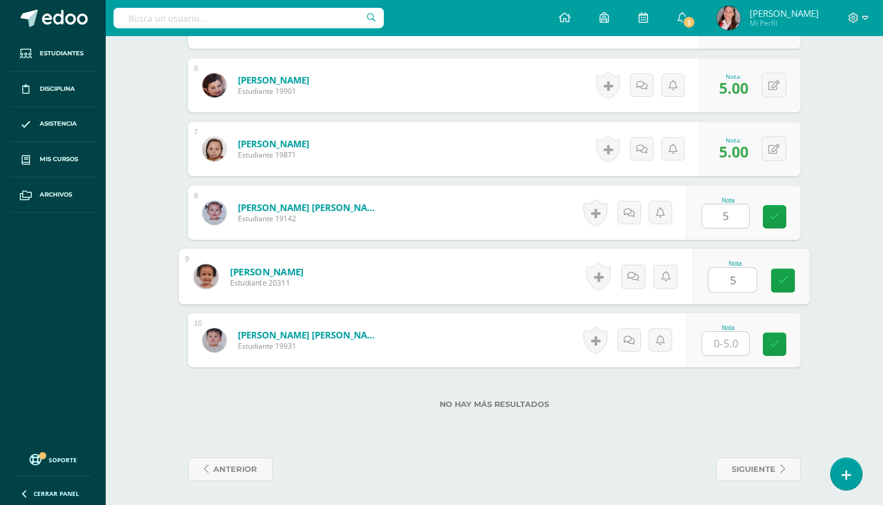
type input "5"
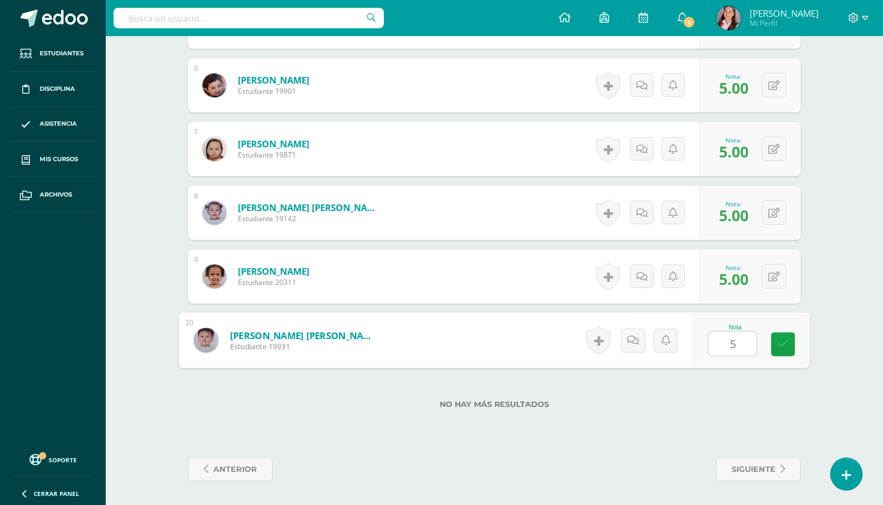
type input "5"
click at [764, 469] on span "siguiente" at bounding box center [754, 469] width 44 height 22
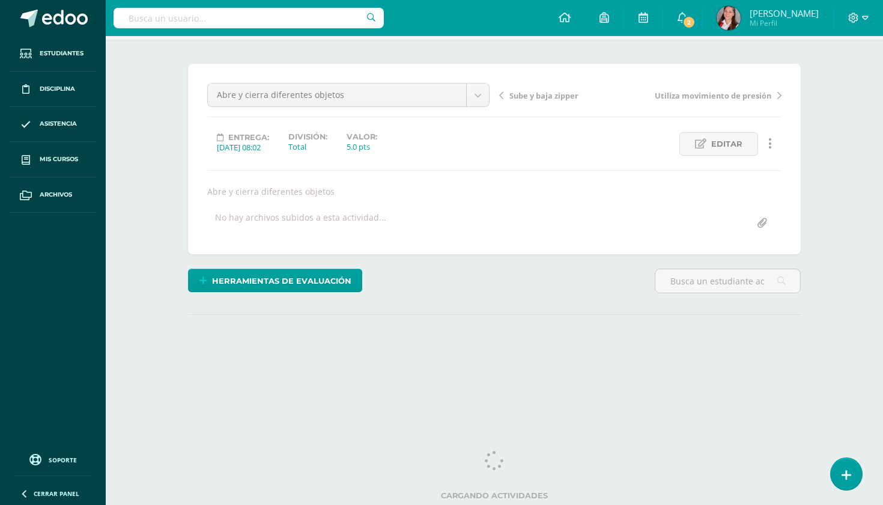
scroll to position [79, 0]
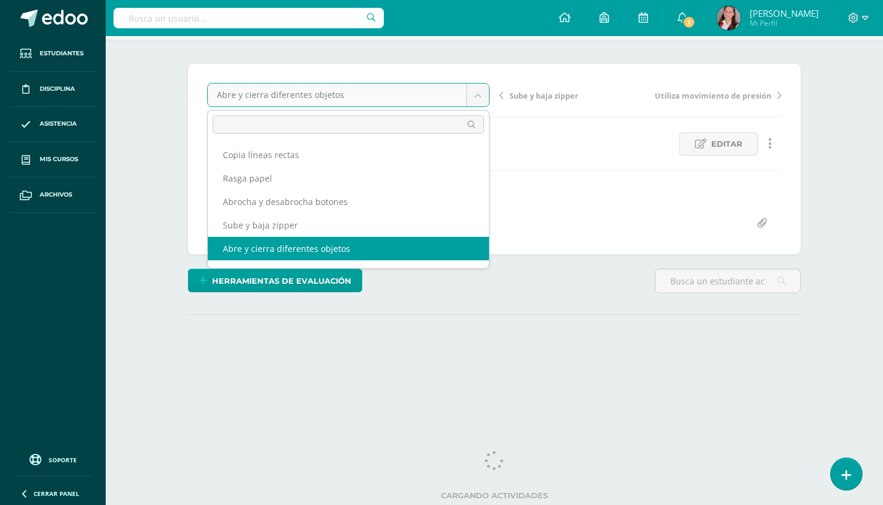
click at [478, 99] on body "Estudiantes Disciplina Asistencia Mis cursos Archivos Soporte Ayuda Reportar un…" at bounding box center [441, 164] width 883 height 487
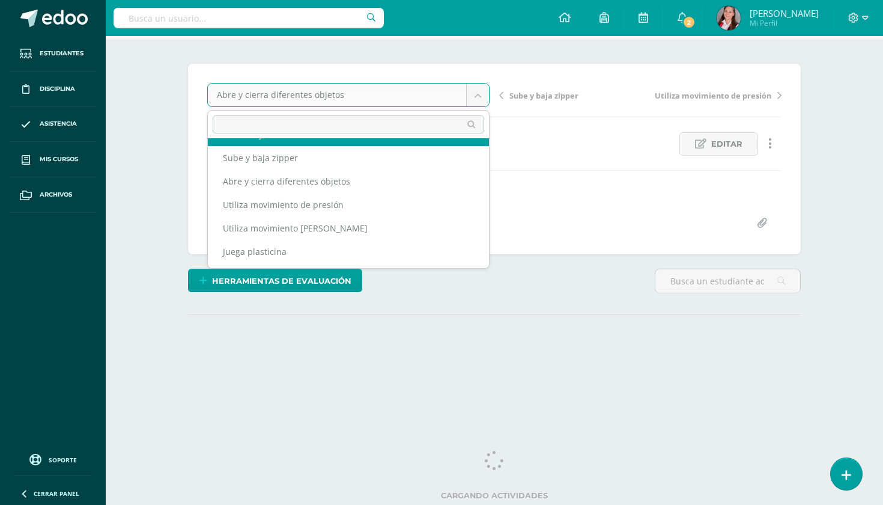
scroll to position [67, 0]
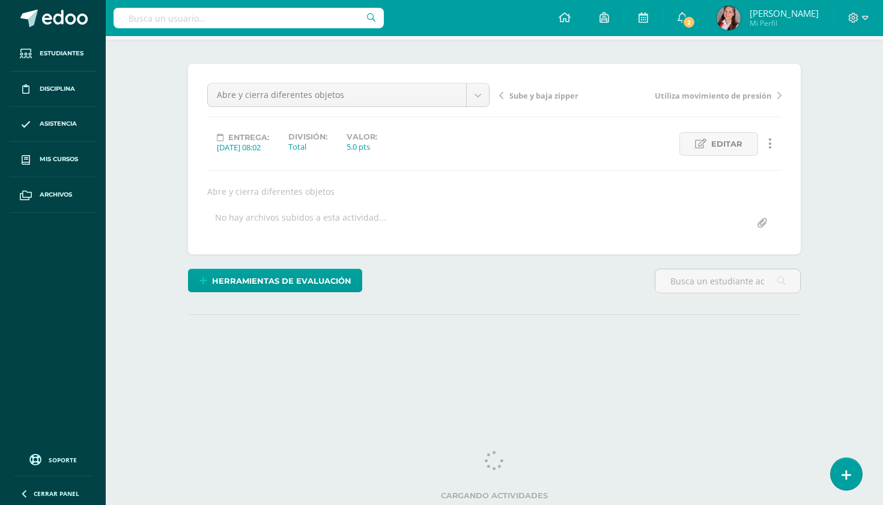
click at [566, 198] on body "Estudiantes Disciplina Asistencia Mis cursos Archivos Soporte Ayuda Reportar un…" at bounding box center [441, 164] width 883 height 487
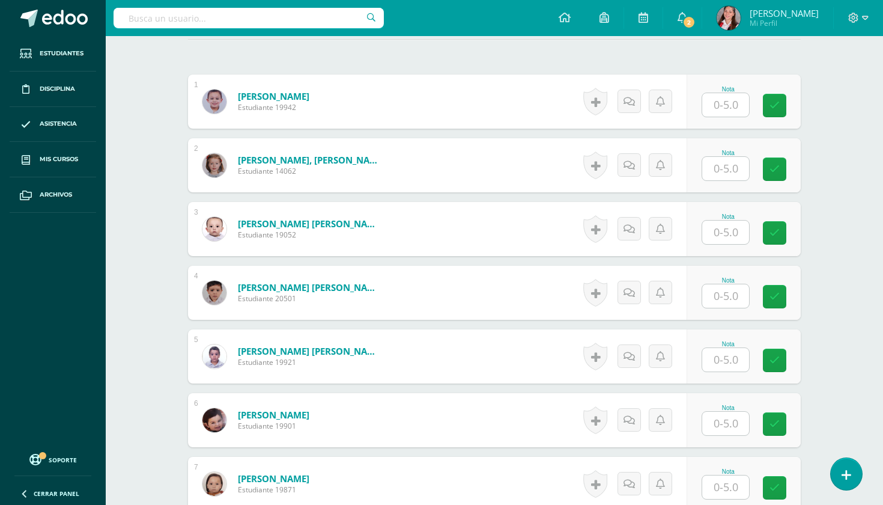
scroll to position [193, 0]
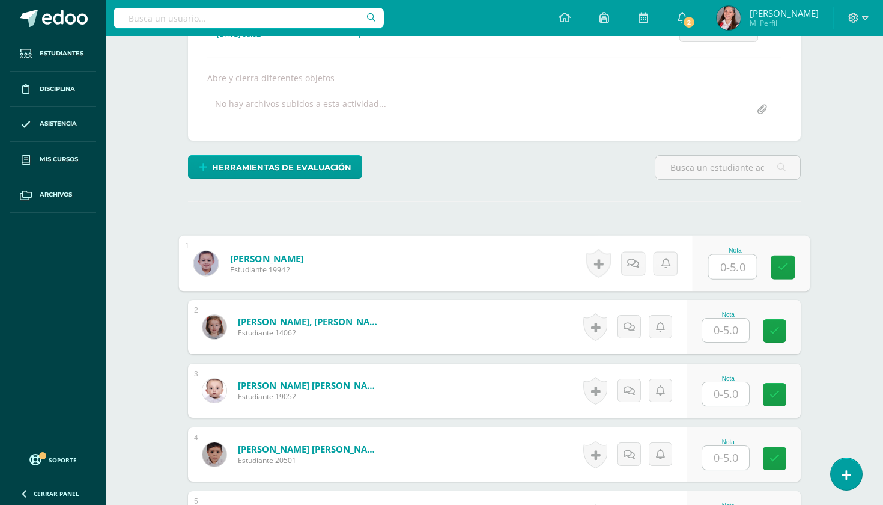
click at [721, 261] on input "text" at bounding box center [733, 267] width 48 height 24
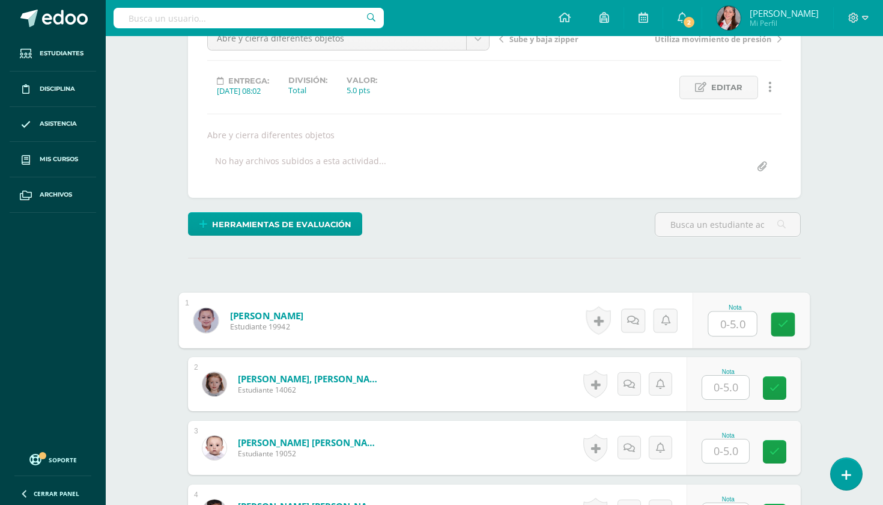
scroll to position [135, 0]
type input "5"
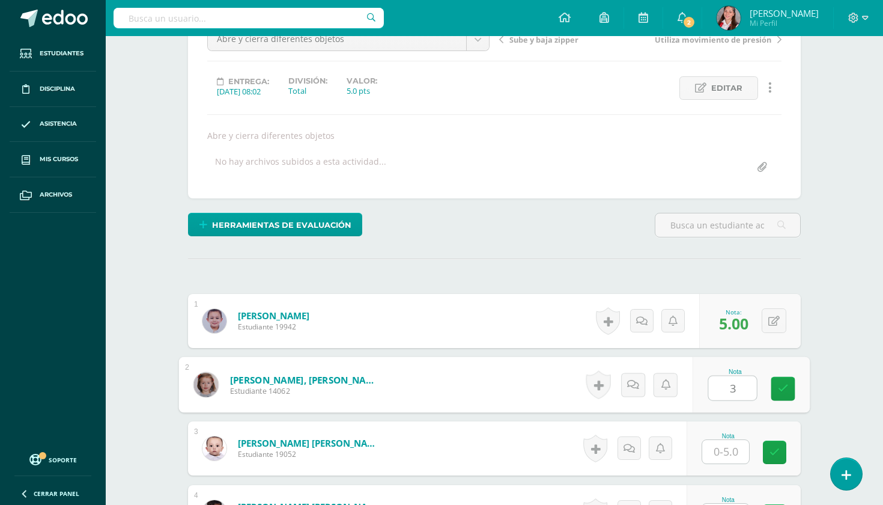
type input "3"
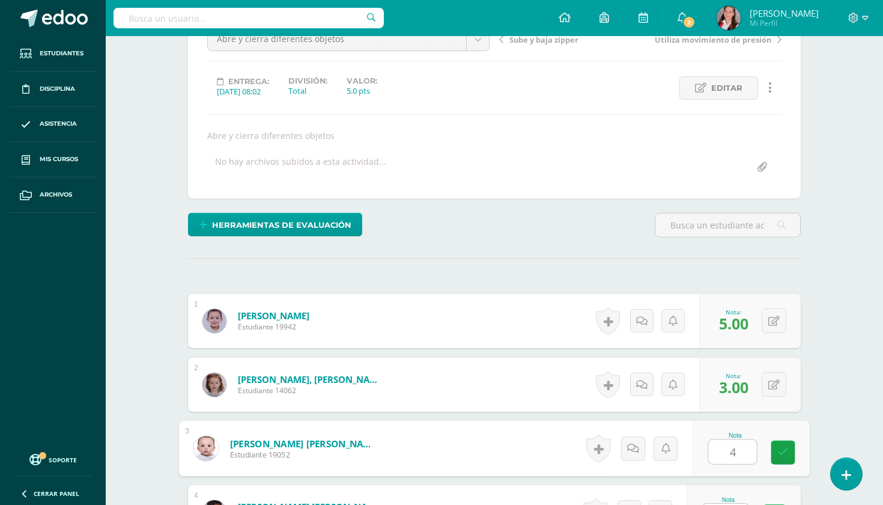
type input "4"
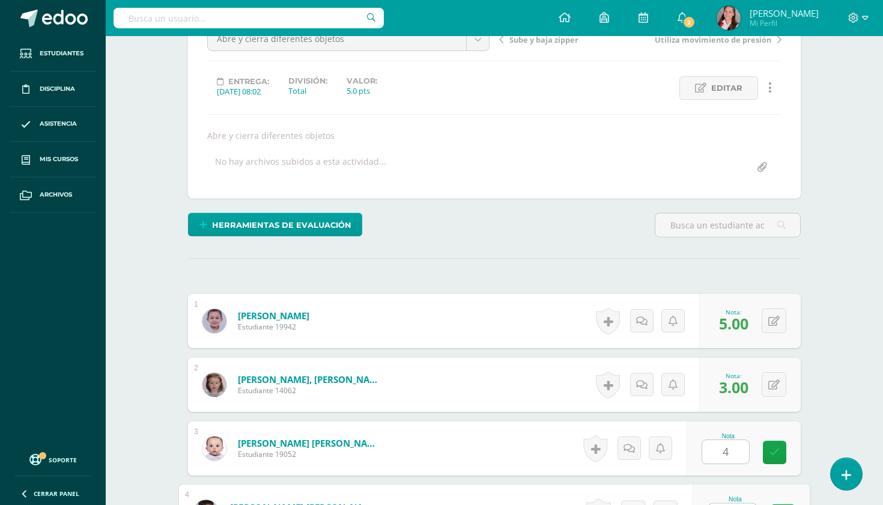
scroll to position [398, 0]
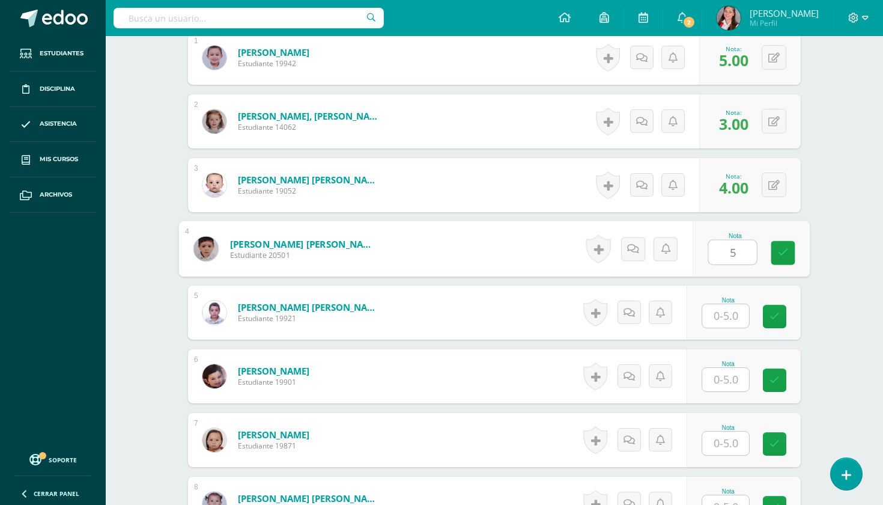
type input "5"
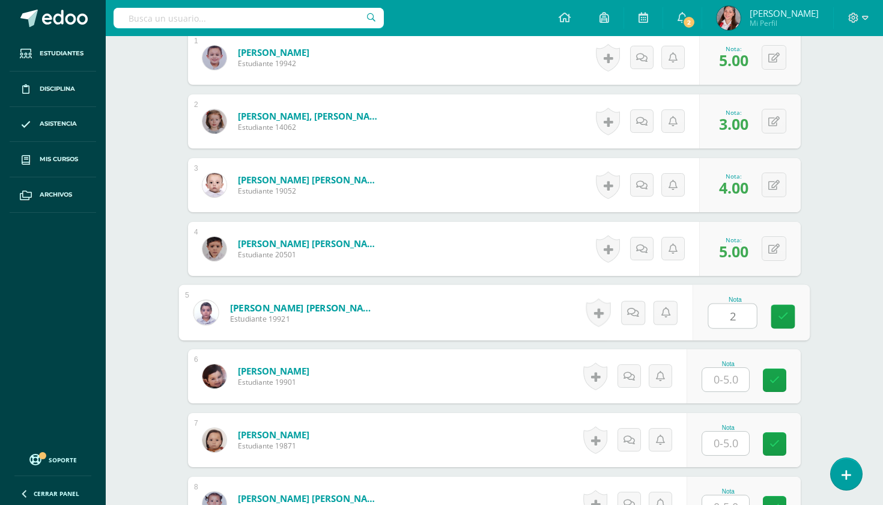
type input "2"
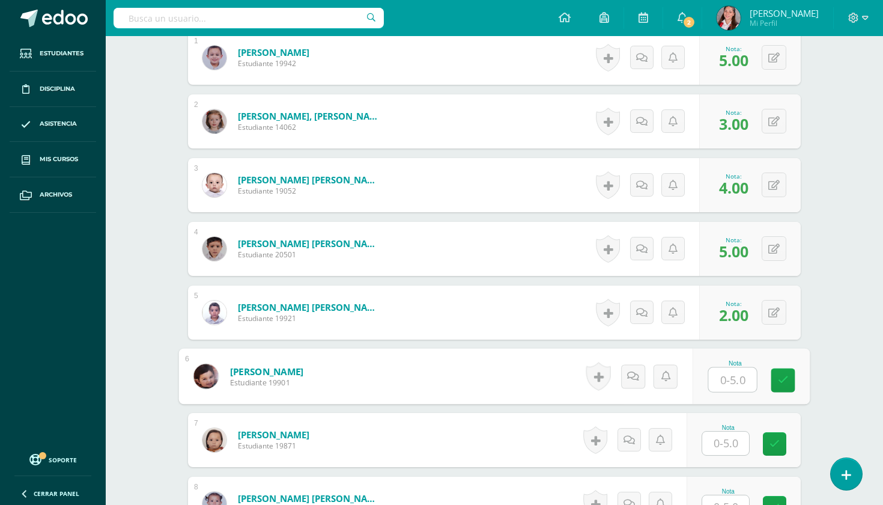
type input "5"
type input "4"
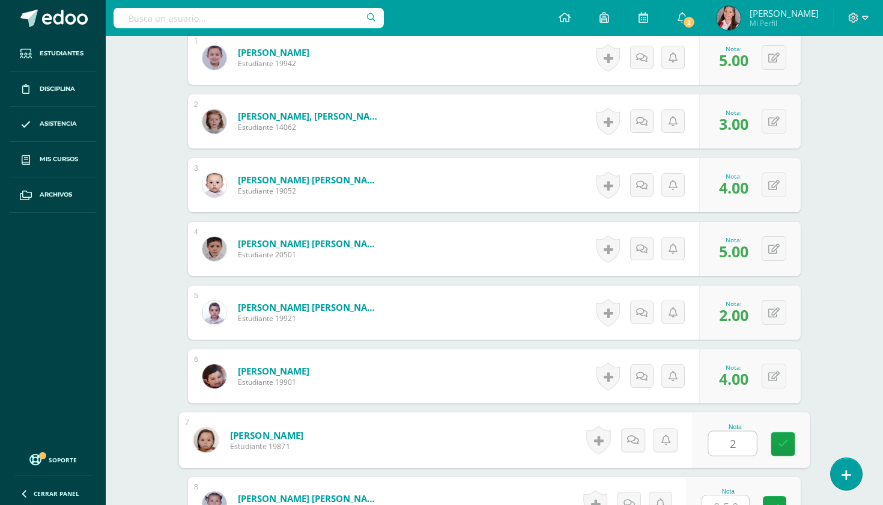
type input "2"
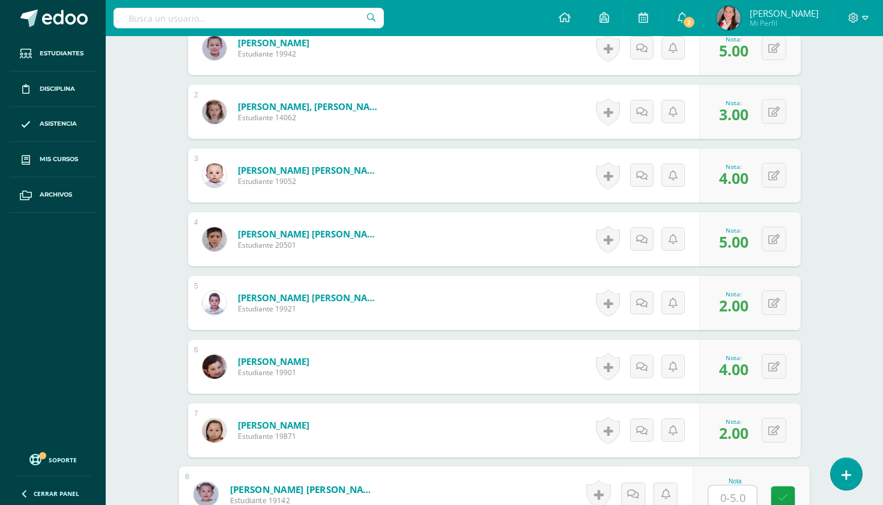
type input "3"
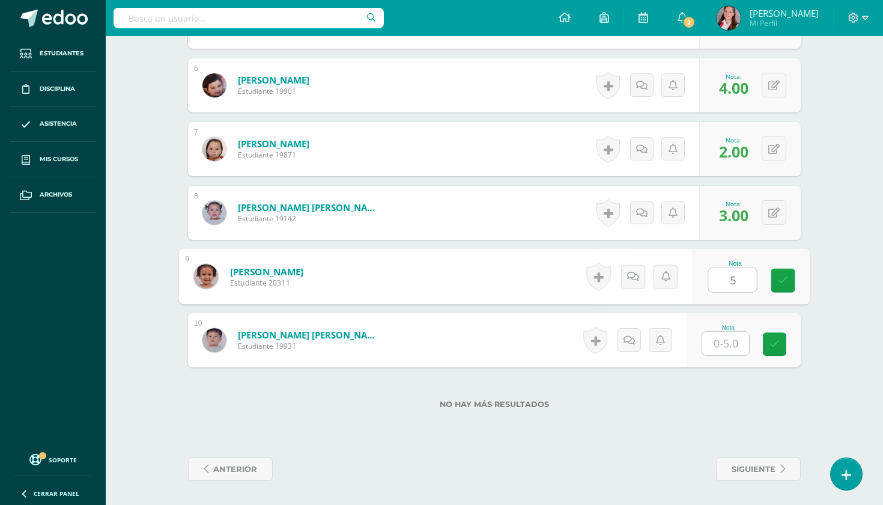
type input "5"
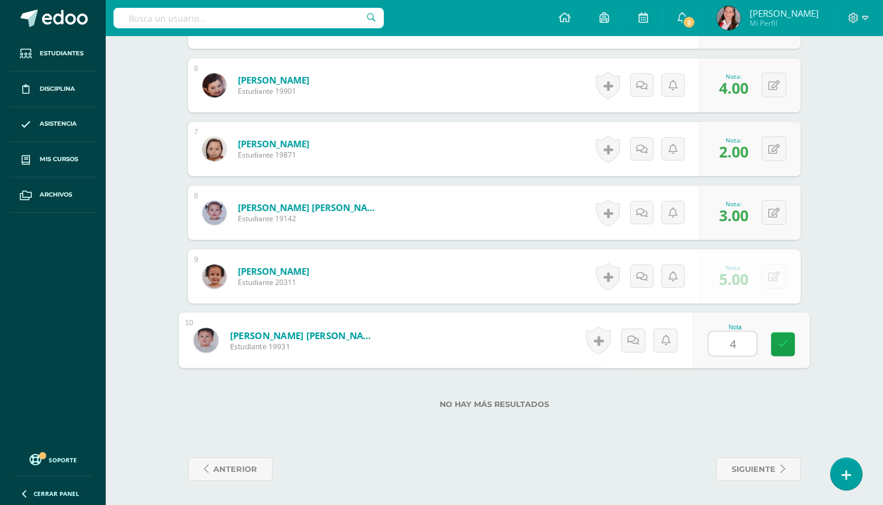
type input "4"
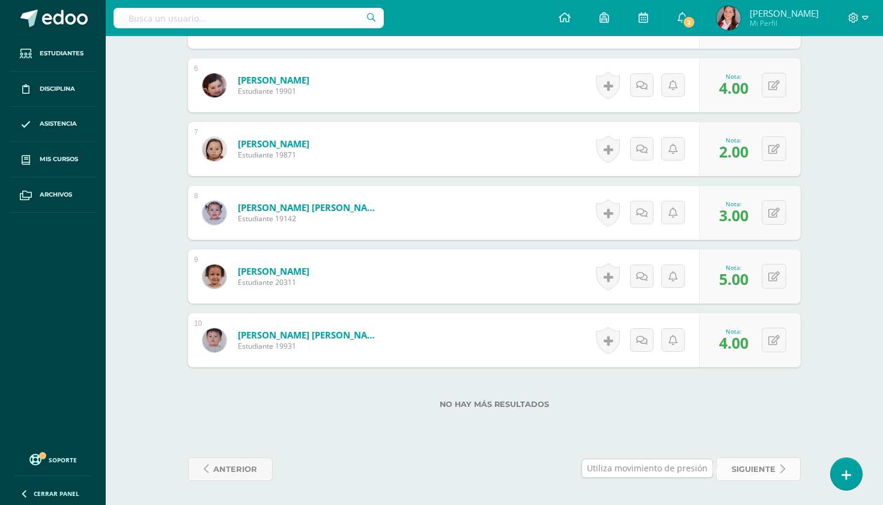
click at [754, 466] on span "siguiente" at bounding box center [754, 469] width 44 height 22
click at [759, 469] on span at bounding box center [759, 470] width 58 height 16
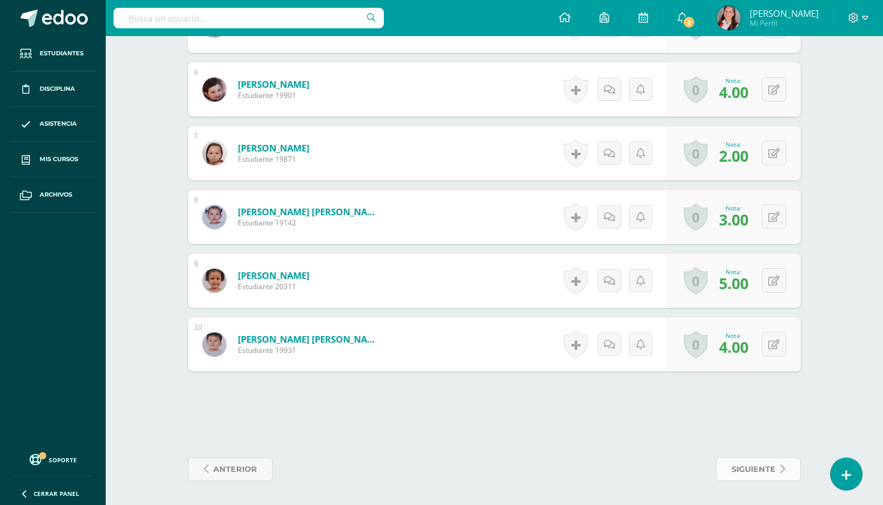
scroll to position [685, 0]
click at [755, 471] on span "siguiente" at bounding box center [754, 469] width 44 height 22
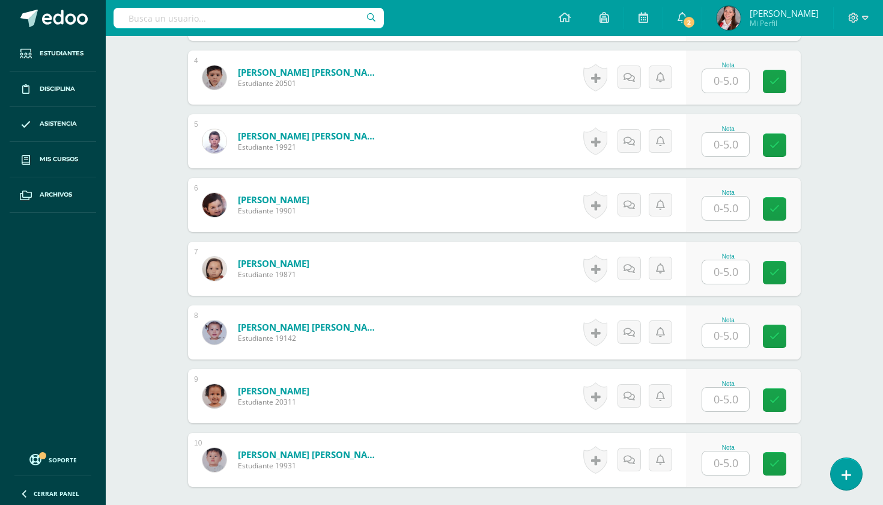
scroll to position [314, 0]
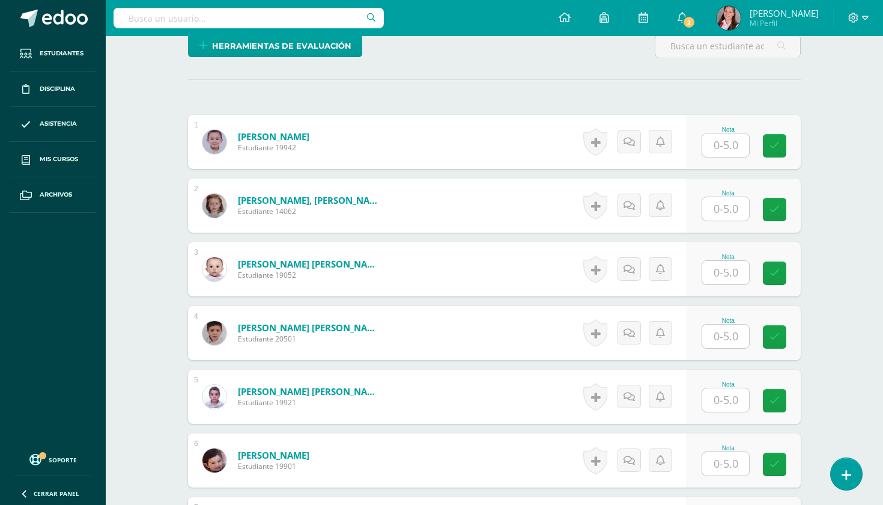
click at [729, 138] on input "text" at bounding box center [726, 144] width 47 height 23
type input "5"
type input "3"
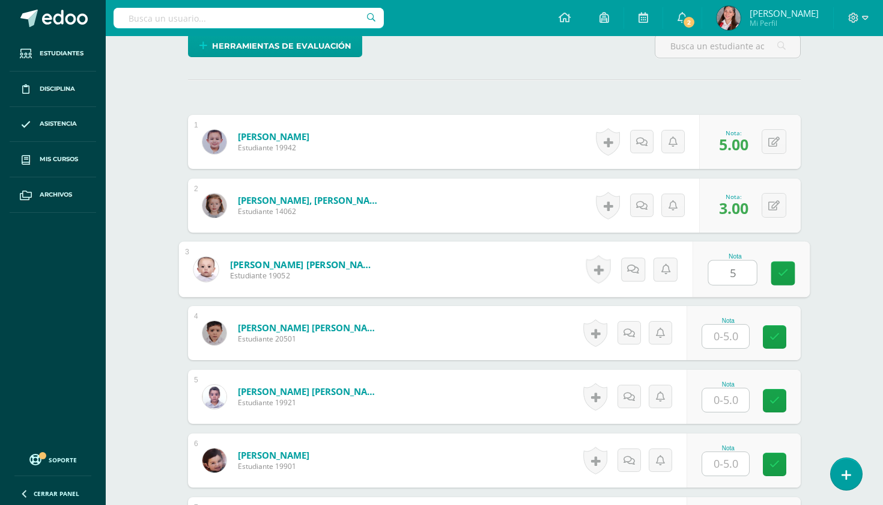
type input "5"
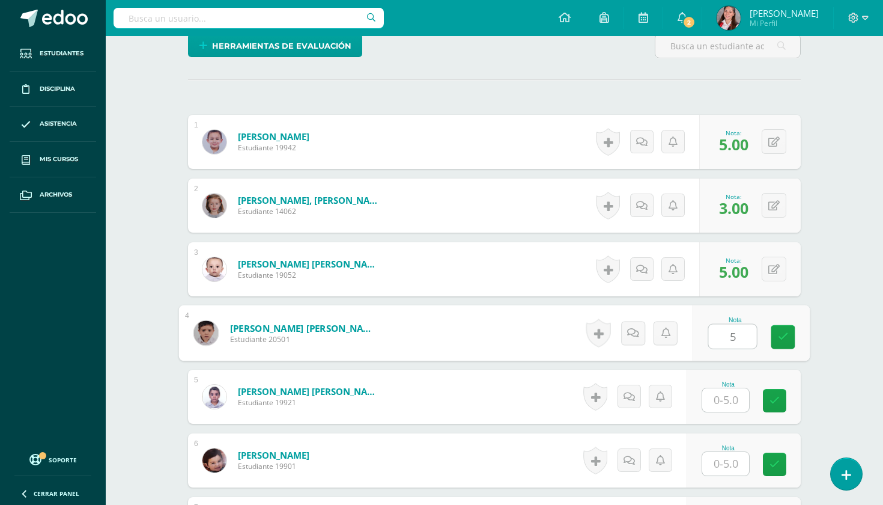
type input "5"
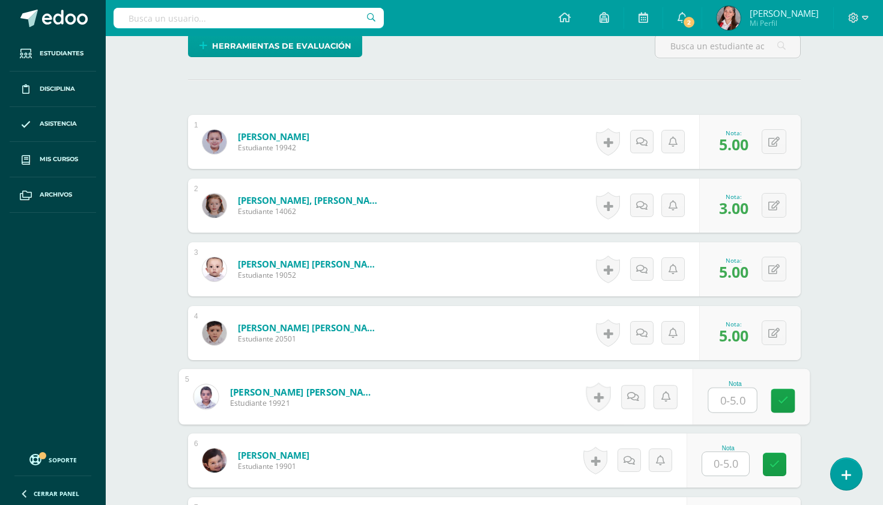
type input "4"
type input "3"
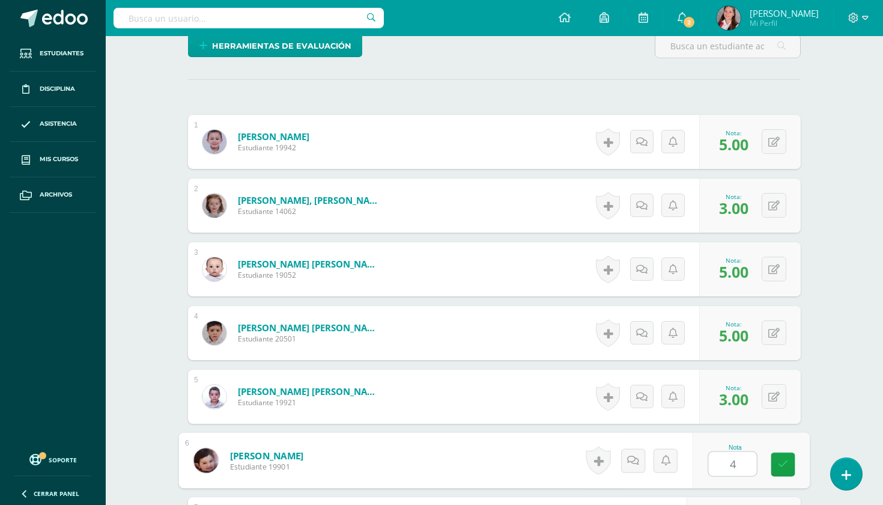
type input "4"
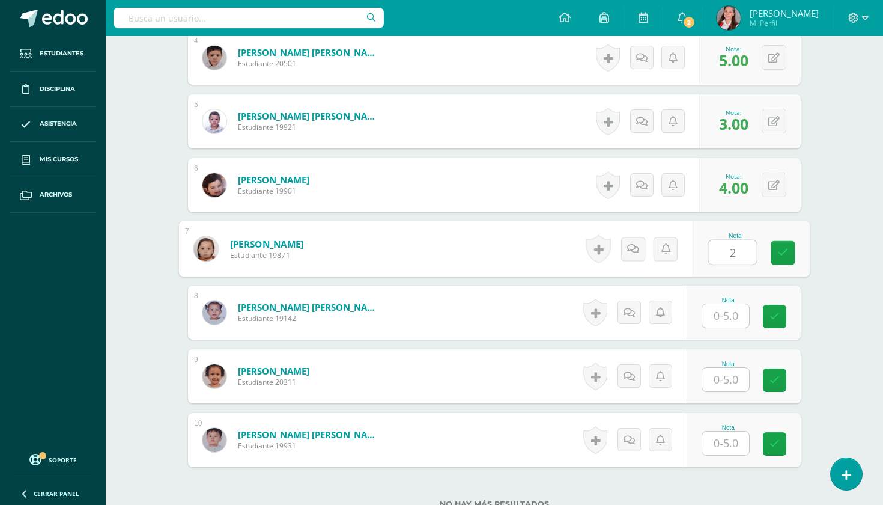
type input "2"
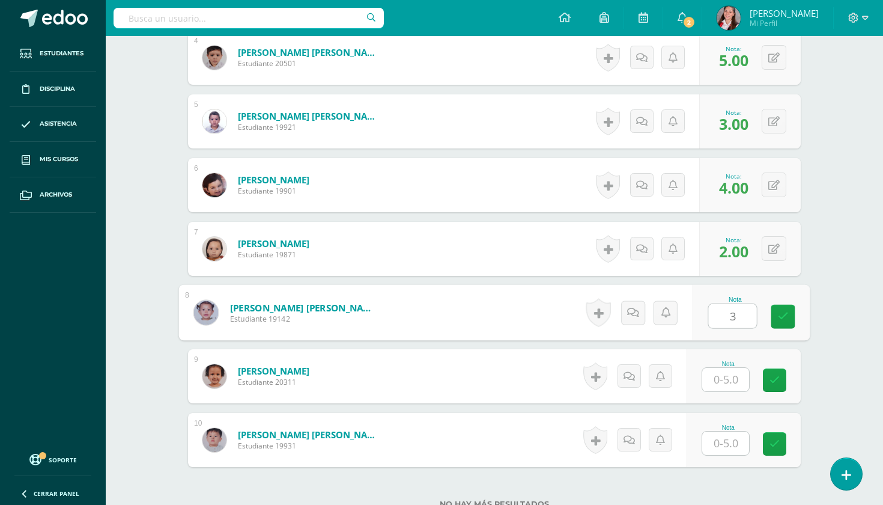
type input "3"
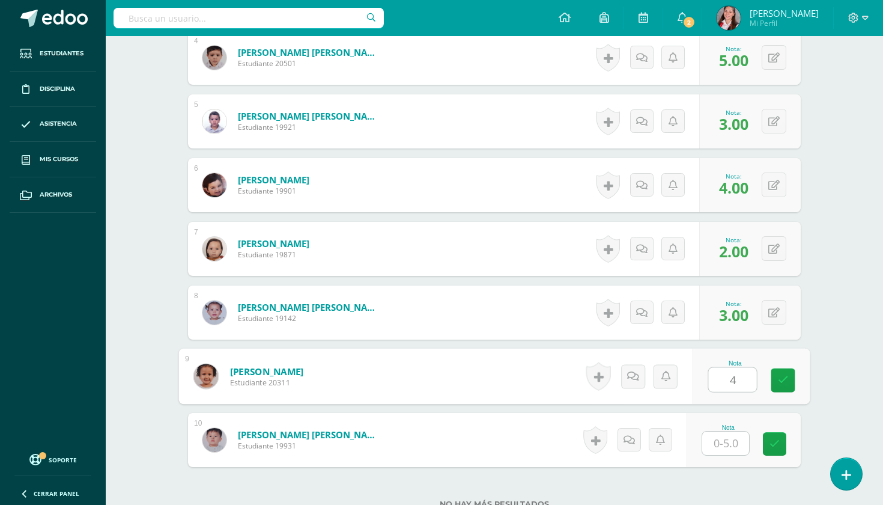
type input "4"
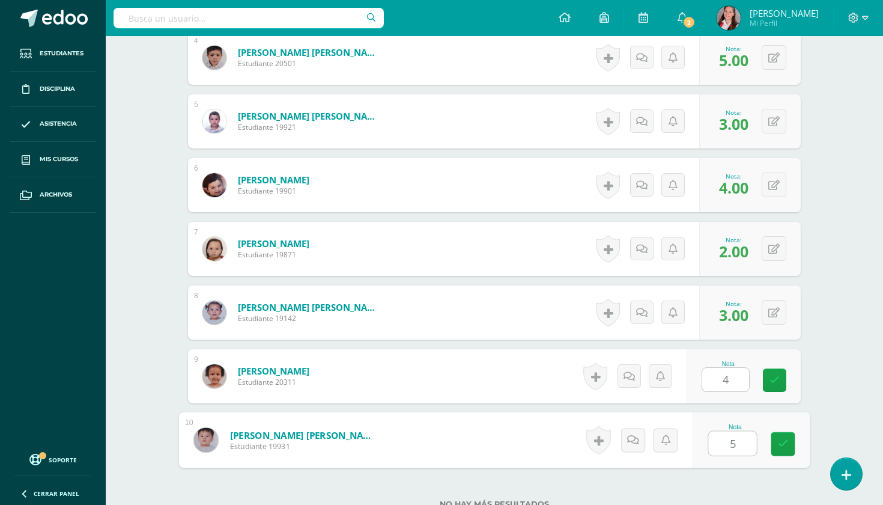
type input "5"
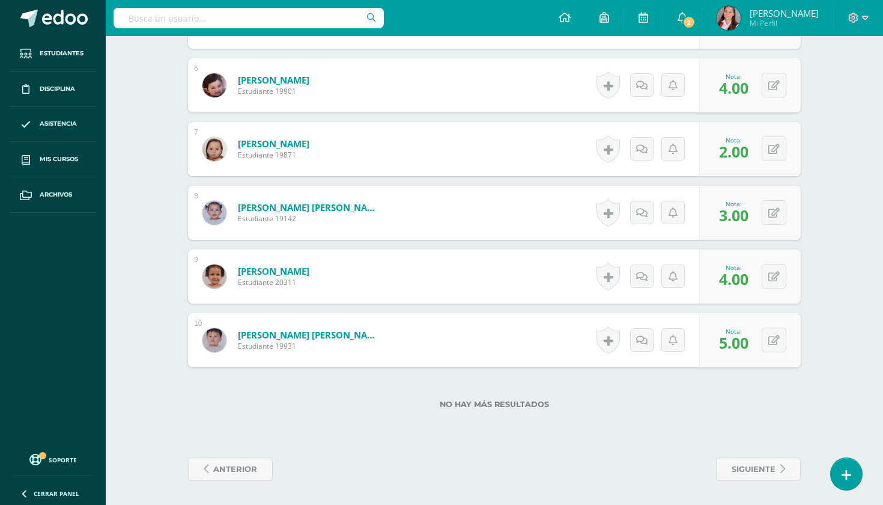
scroll to position [689, 0]
click at [758, 470] on span "siguiente" at bounding box center [754, 469] width 44 height 22
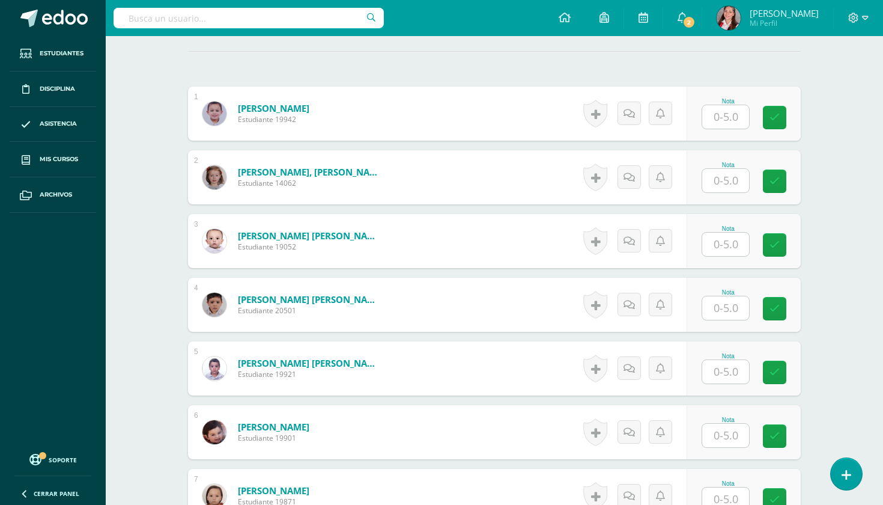
click at [718, 114] on input "text" at bounding box center [726, 116] width 47 height 23
type input "5"
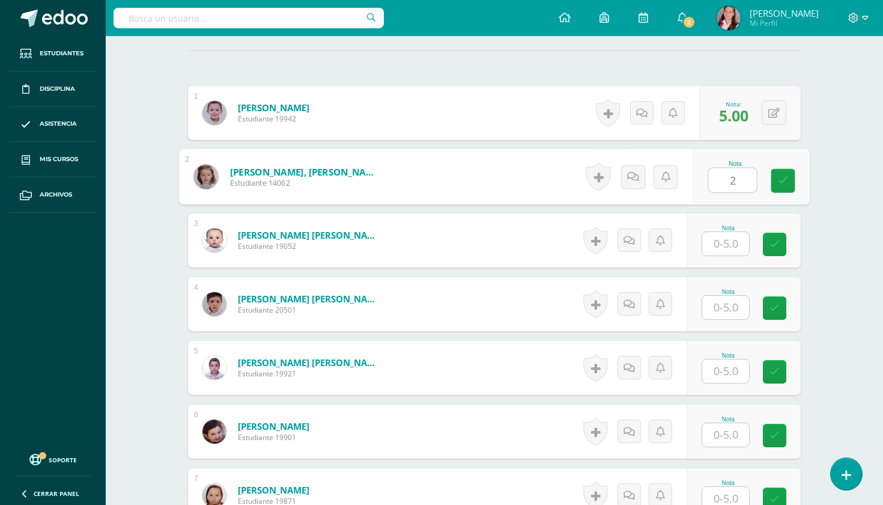
type input "2"
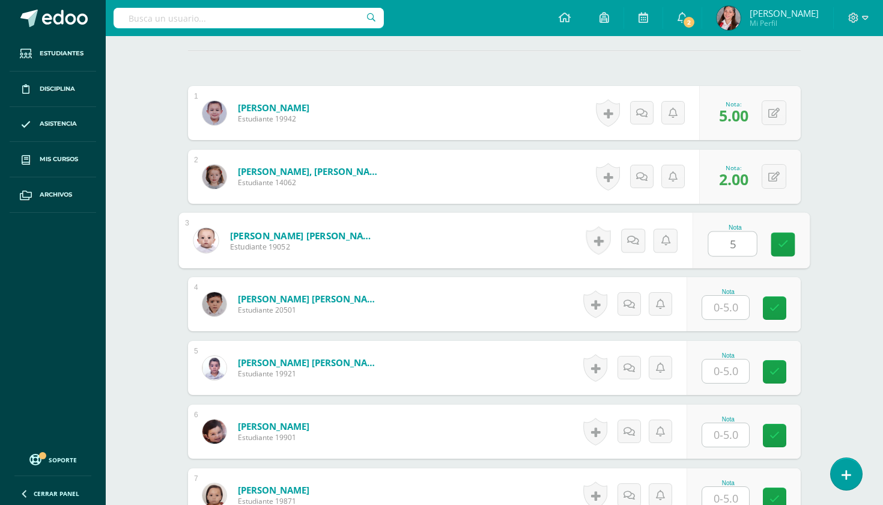
type input "5"
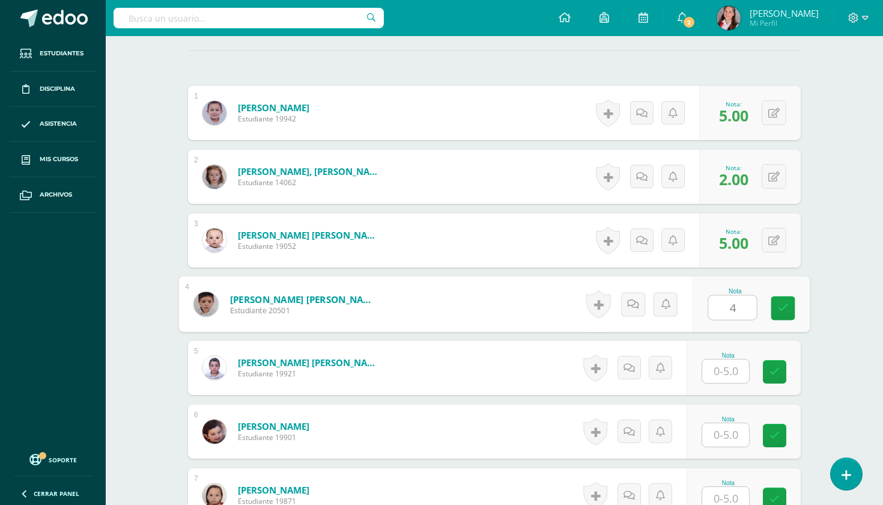
type input "4"
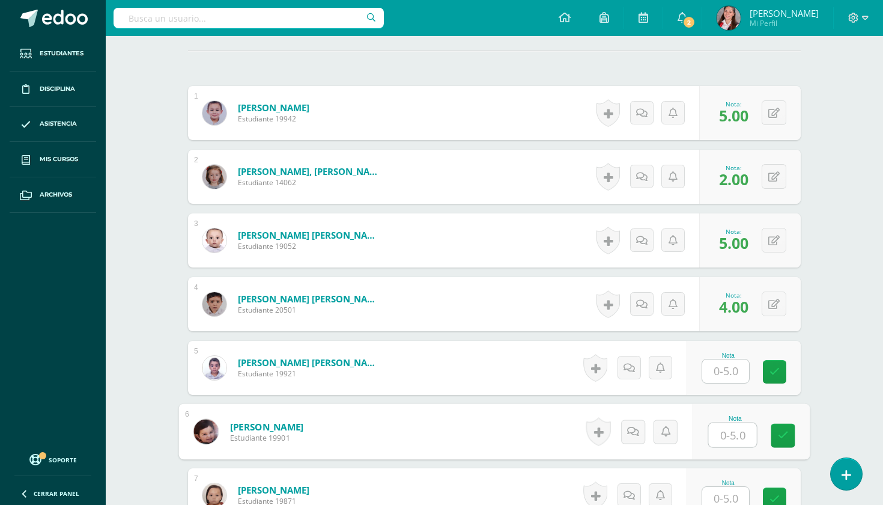
click at [730, 362] on input "text" at bounding box center [726, 370] width 47 height 23
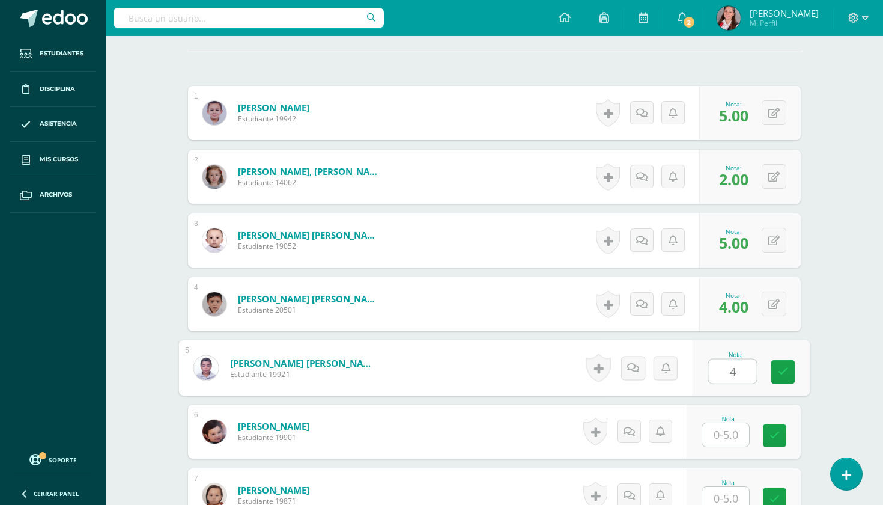
type input "4"
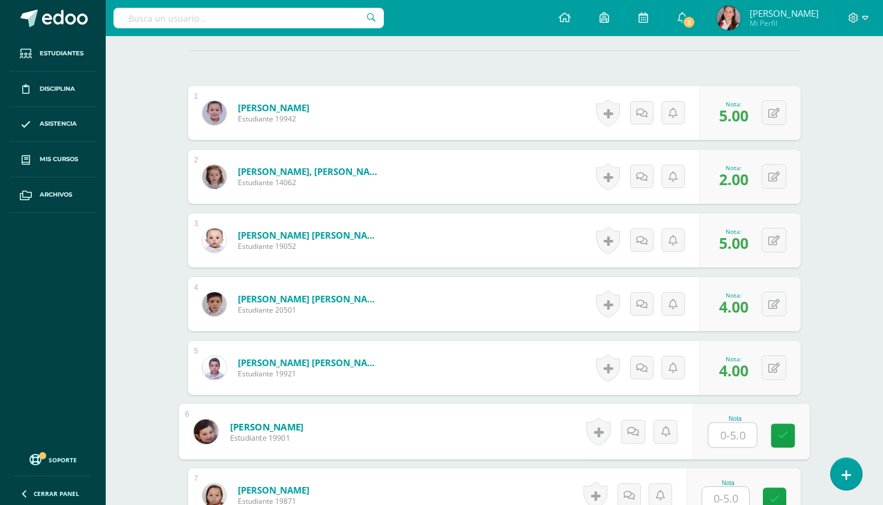
type input "4"
type input "5"
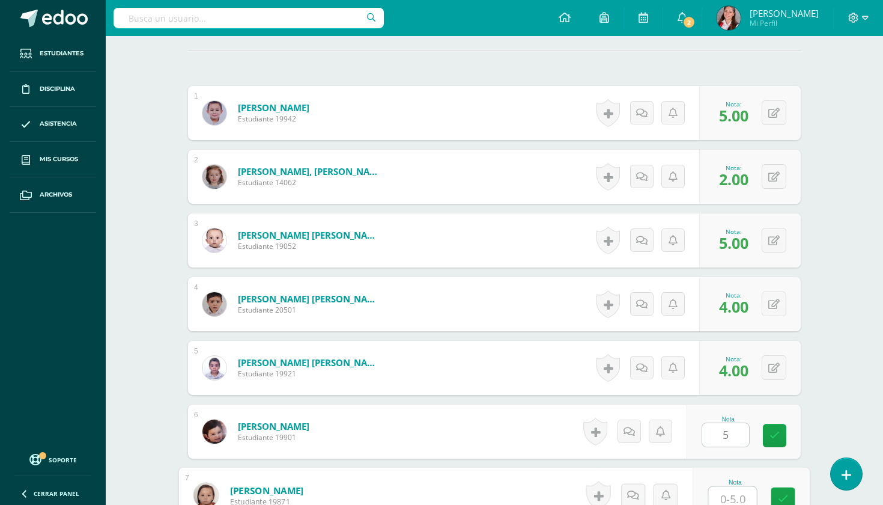
scroll to position [344, 0]
type input "2"
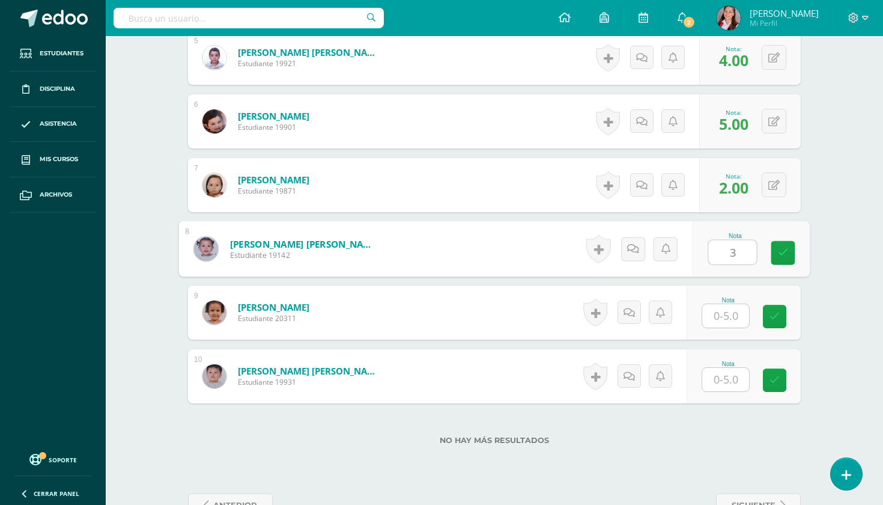
type input "3"
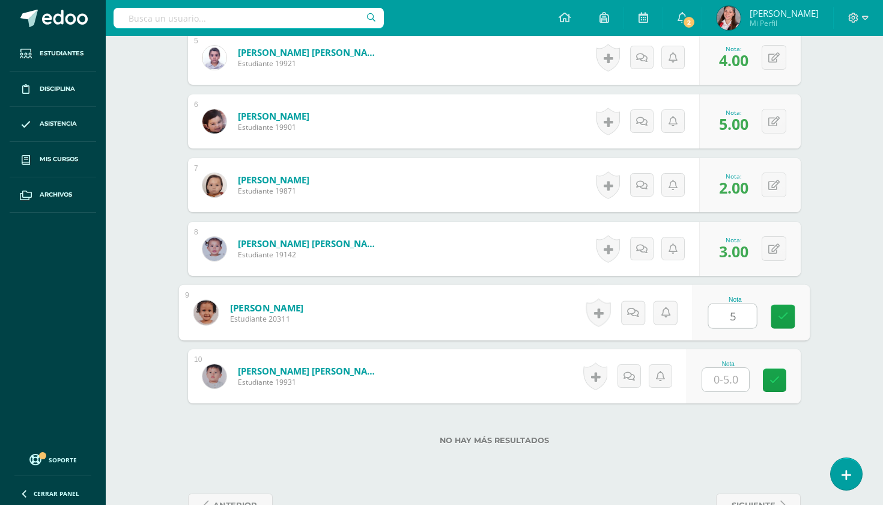
type input "5"
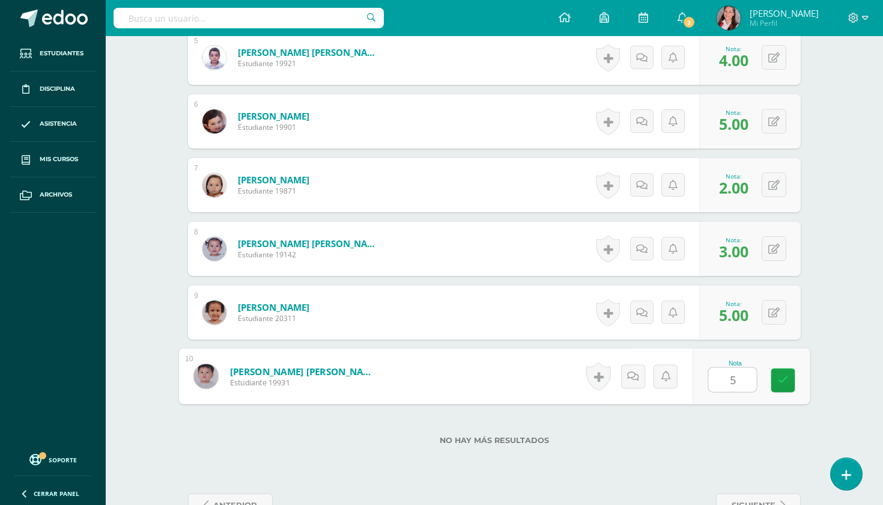
type input "5"
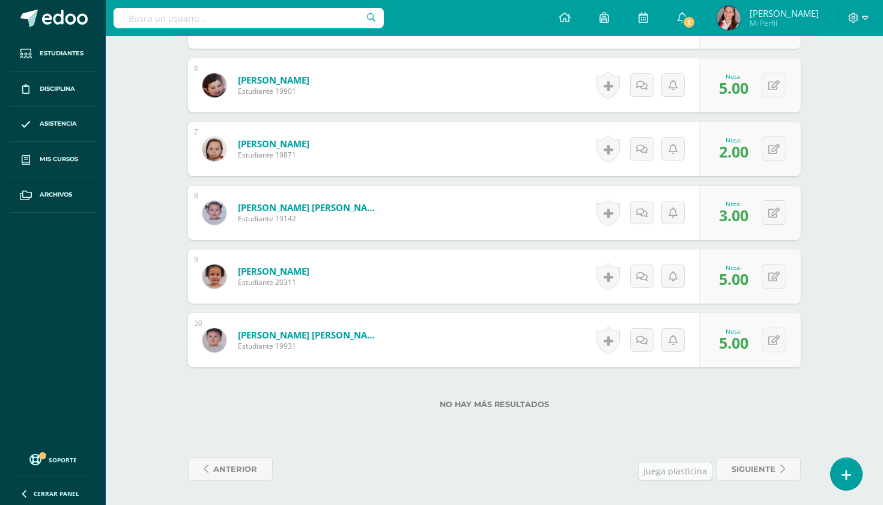
scroll to position [689, 0]
click at [763, 469] on span "siguiente" at bounding box center [754, 469] width 44 height 22
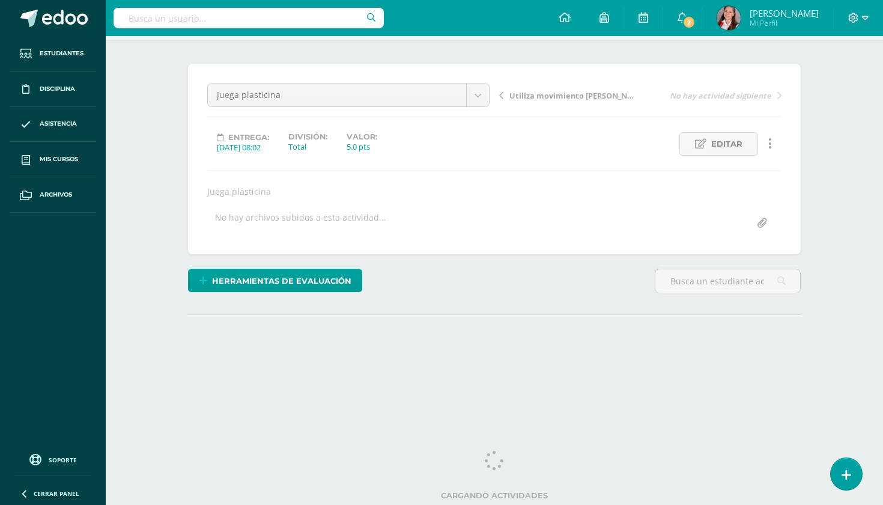
scroll to position [79, 0]
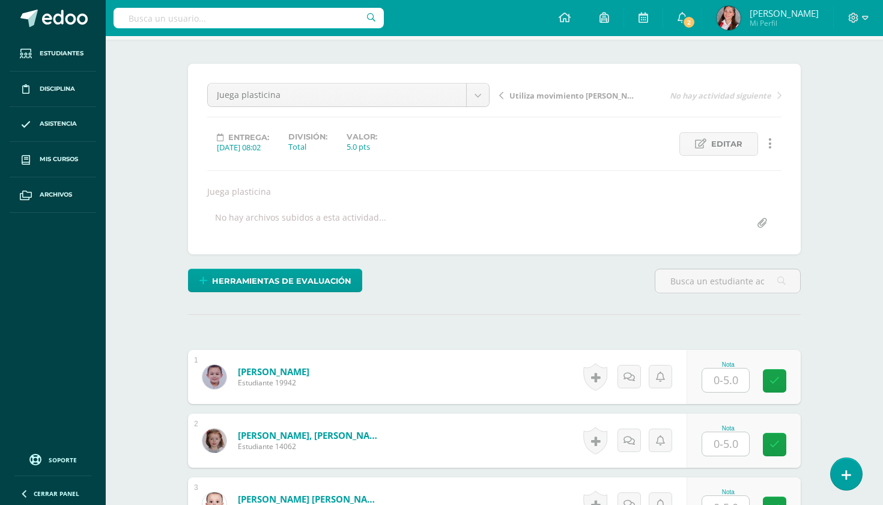
click at [735, 377] on input "text" at bounding box center [726, 379] width 47 height 23
type input "5"
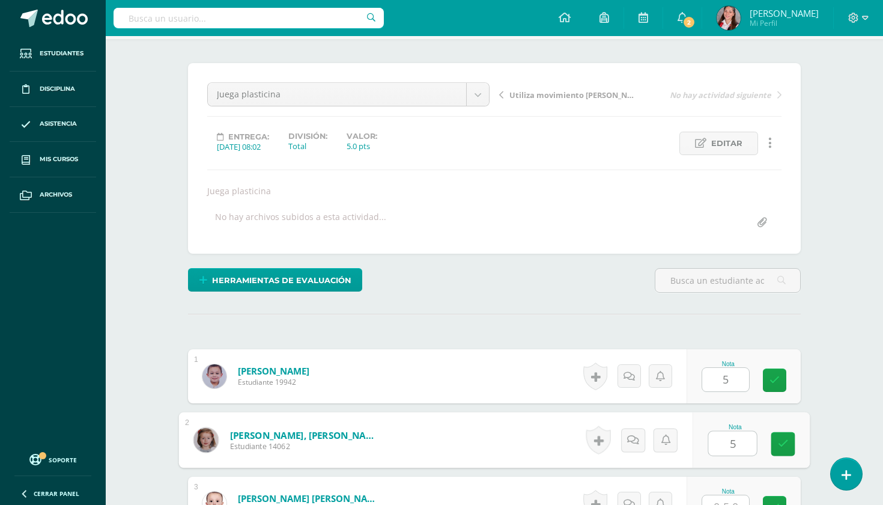
type input "5"
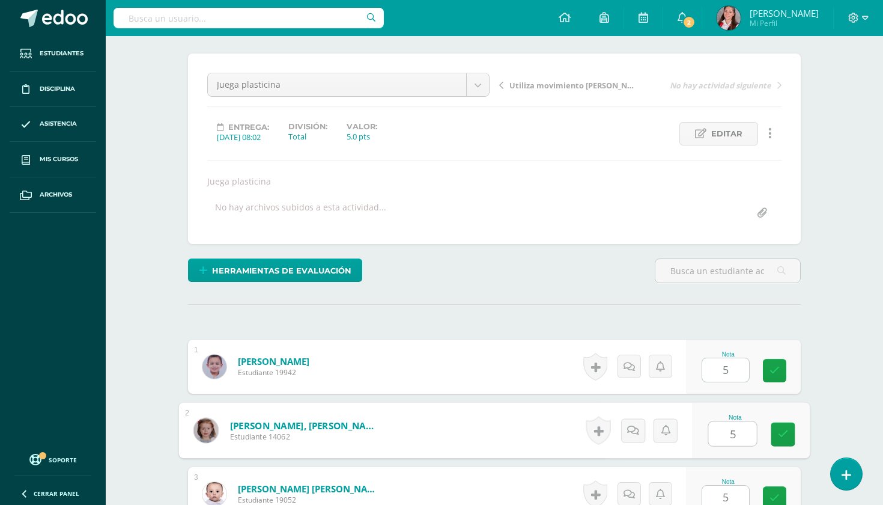
type input "5"
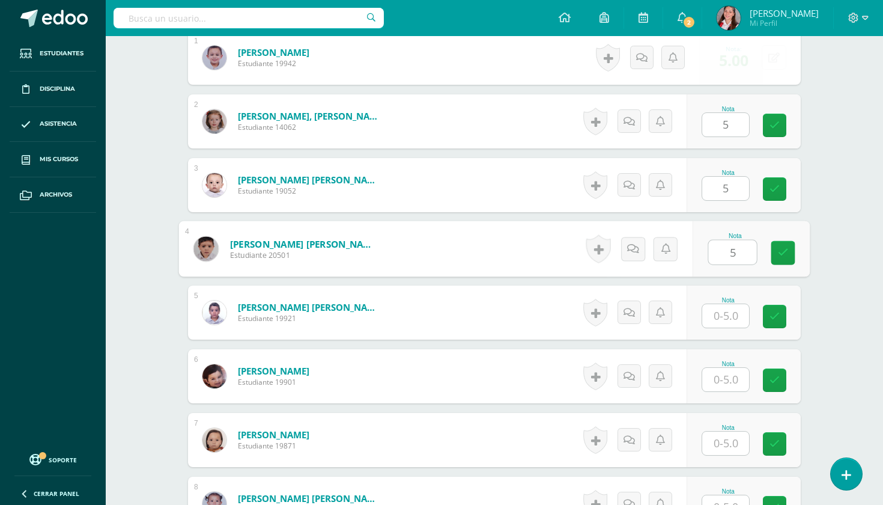
type input "5"
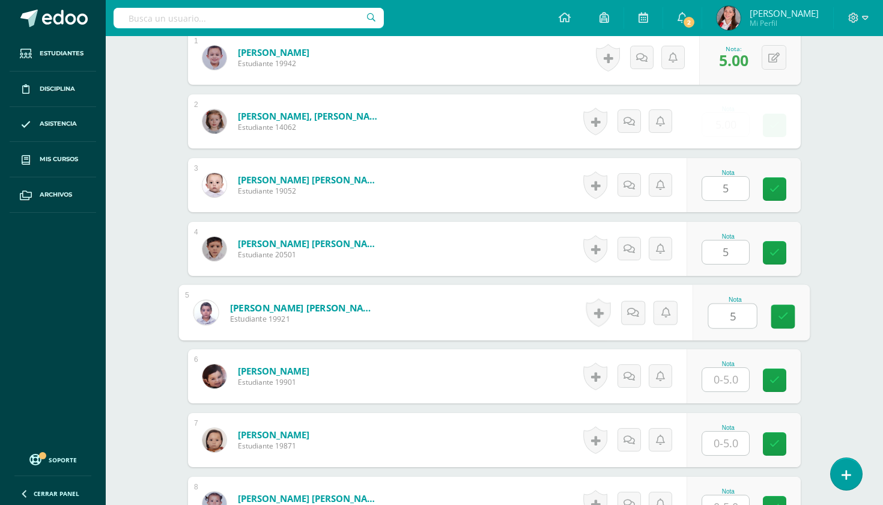
type input "5"
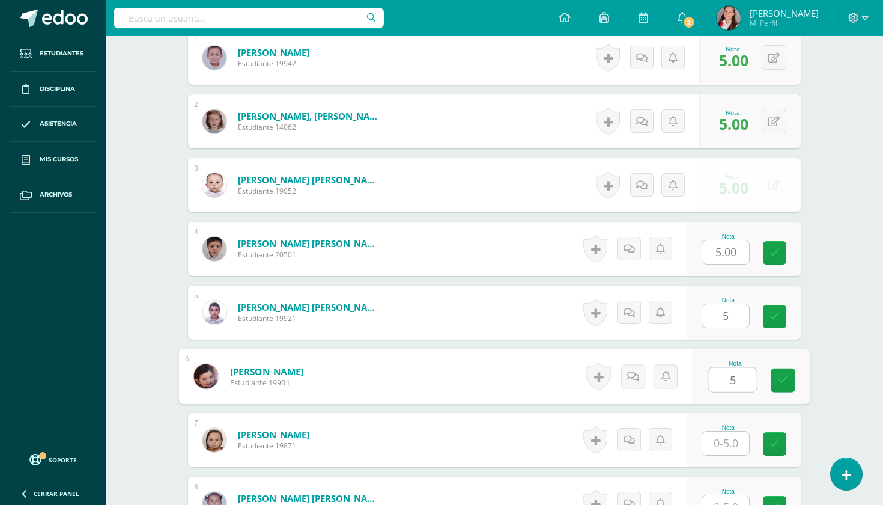
type input "5"
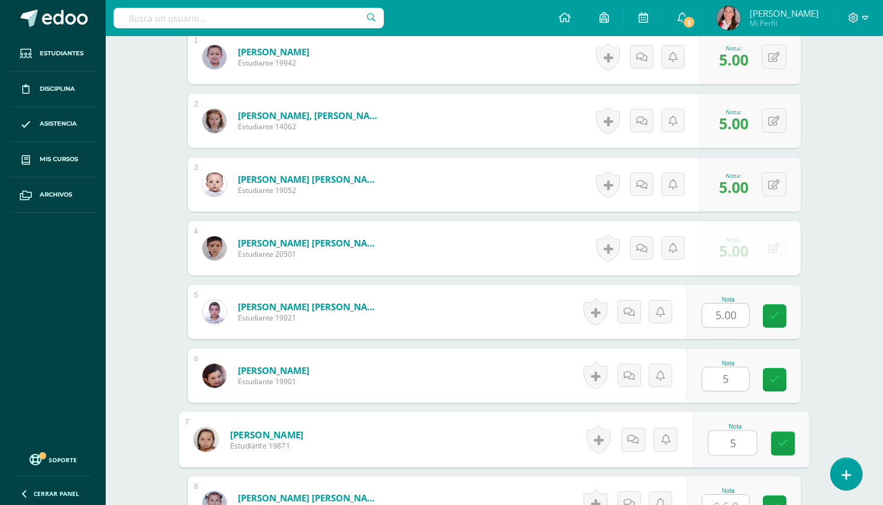
type input "5"
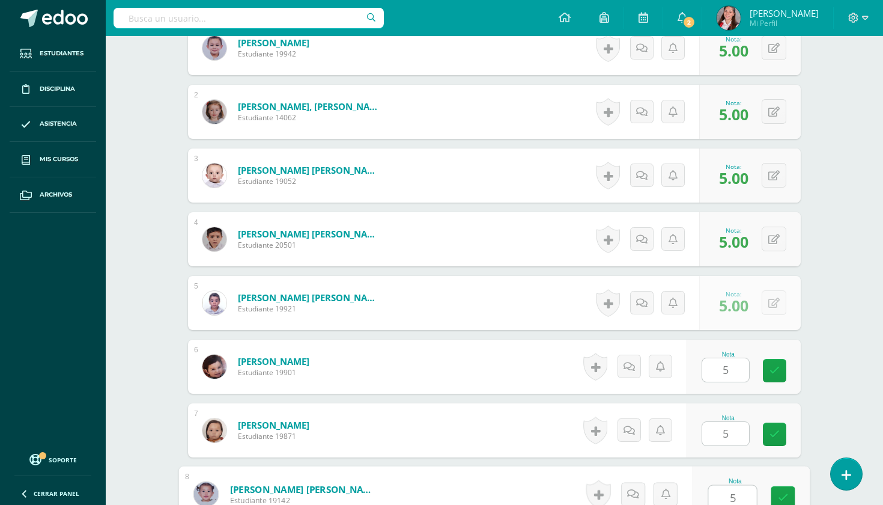
type input "5"
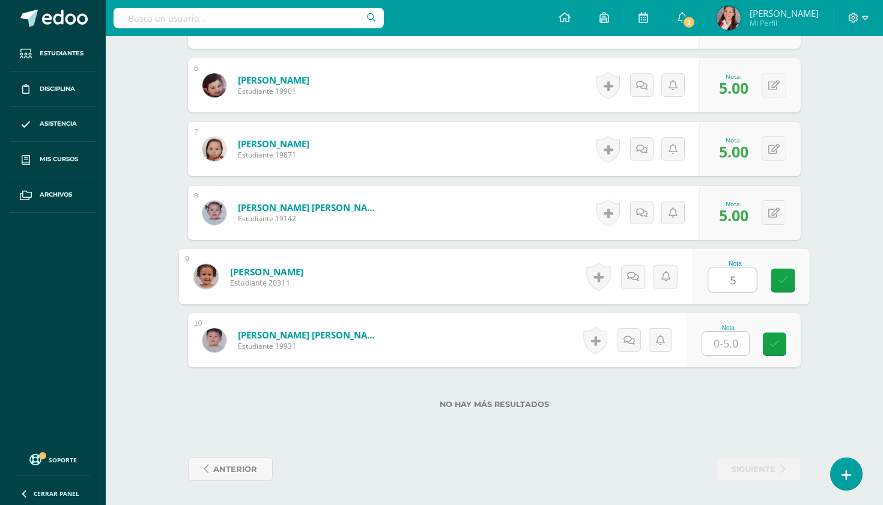
type input "5"
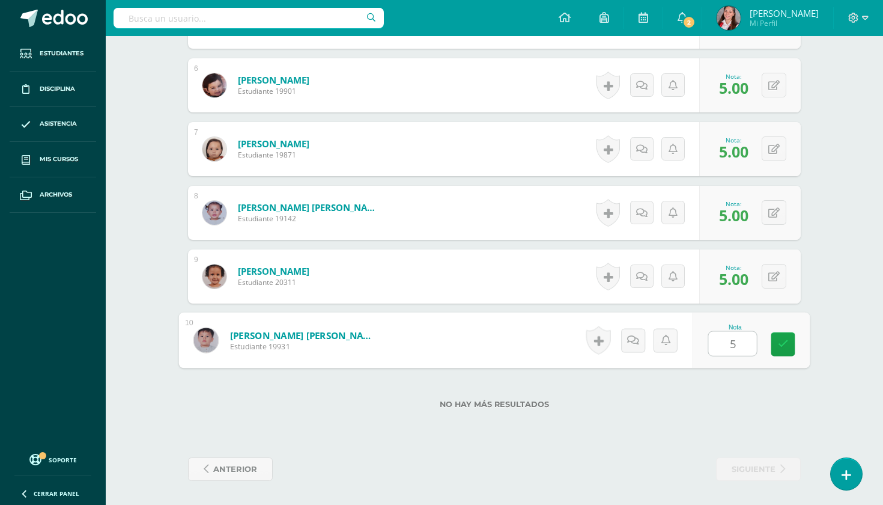
type input "5"
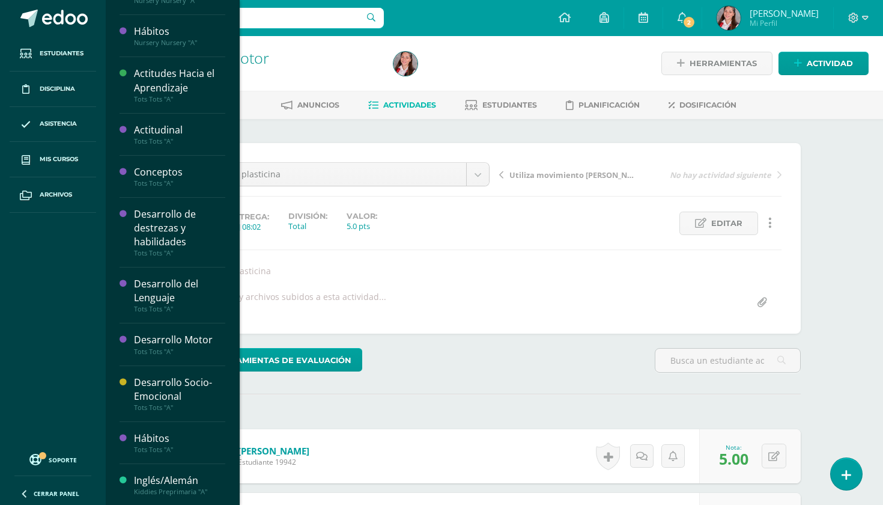
scroll to position [349, 0]
click at [158, 426] on span "Actividades" at bounding box center [170, 428] width 46 height 11
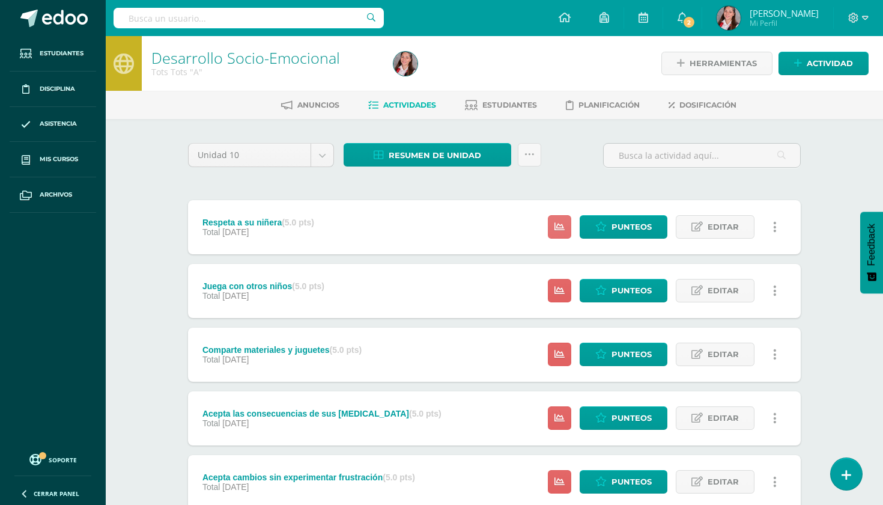
click at [565, 227] on icon at bounding box center [560, 227] width 10 height 10
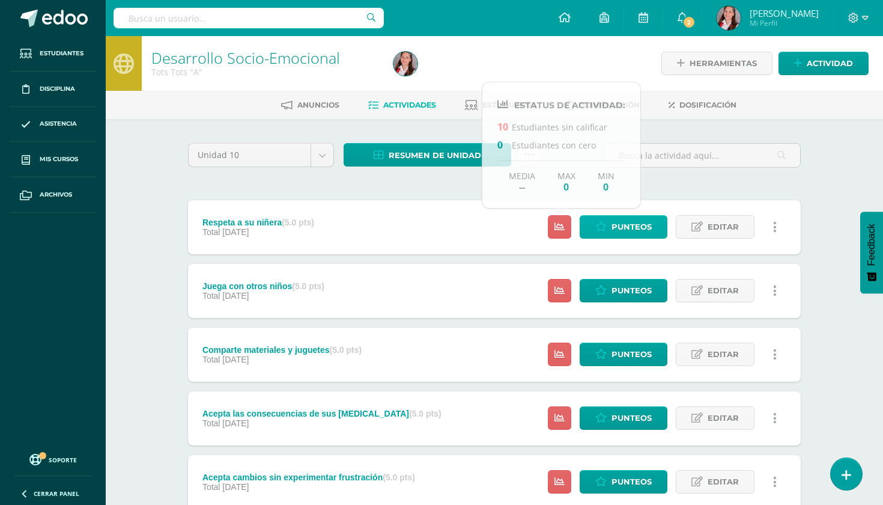
click at [635, 222] on span "Punteos" at bounding box center [632, 227] width 40 height 22
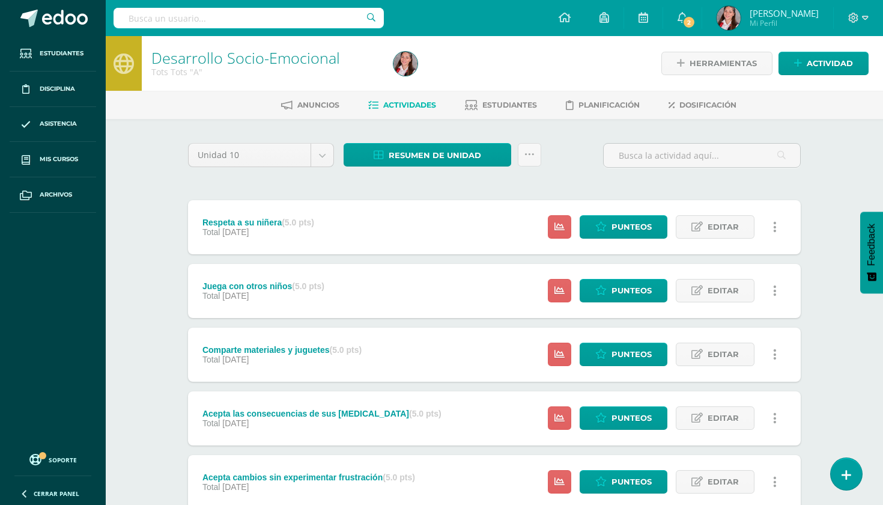
click at [630, 213] on div "Punteos Editar Ocultar Historial de actividad Eliminar Historial de actividad ¿…" at bounding box center [665, 227] width 271 height 54
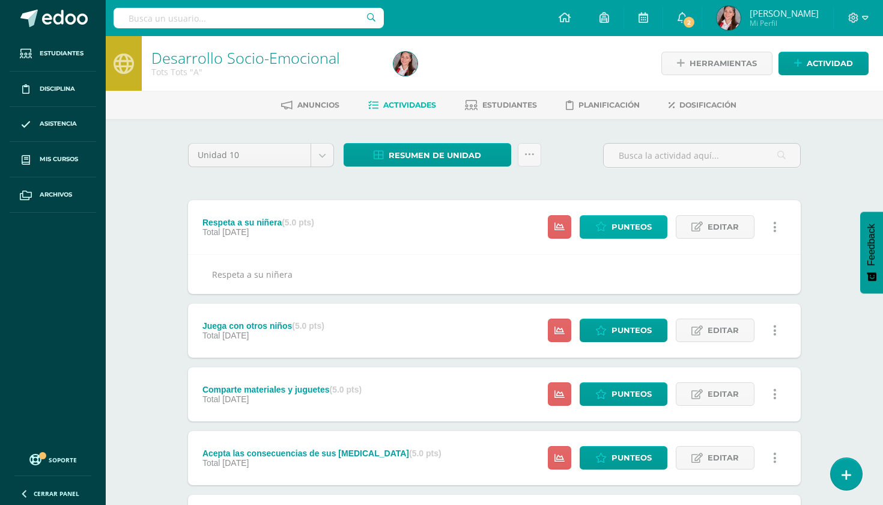
click at [624, 236] on span "Punteos" at bounding box center [632, 227] width 40 height 22
click at [621, 230] on span "Punteos" at bounding box center [632, 227] width 40 height 22
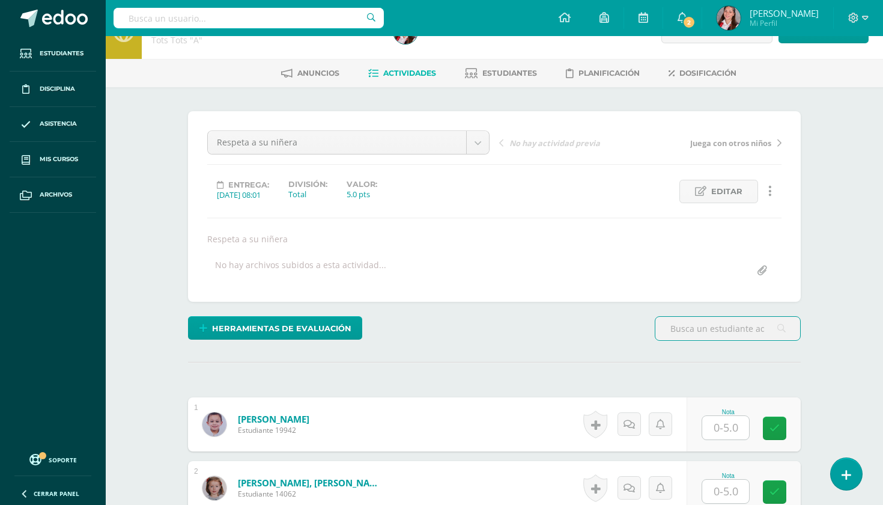
scroll to position [32, 0]
click at [731, 420] on input "text" at bounding box center [726, 426] width 47 height 23
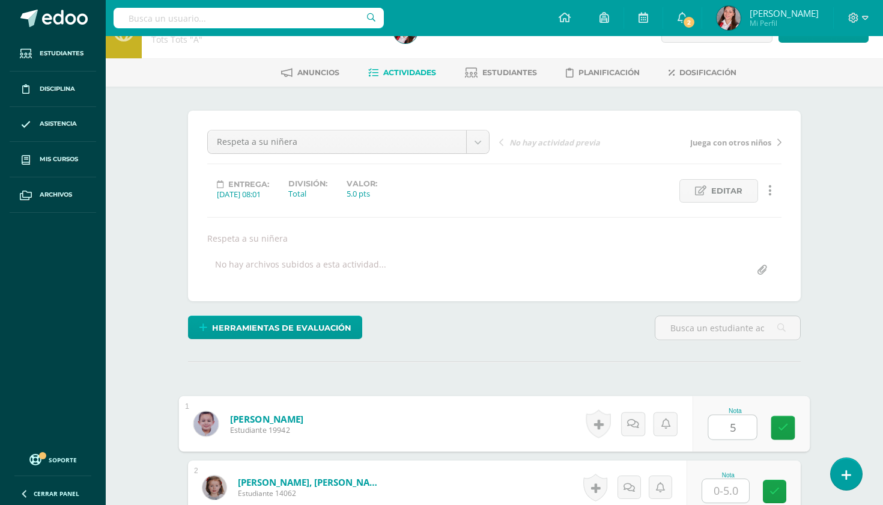
type input "5"
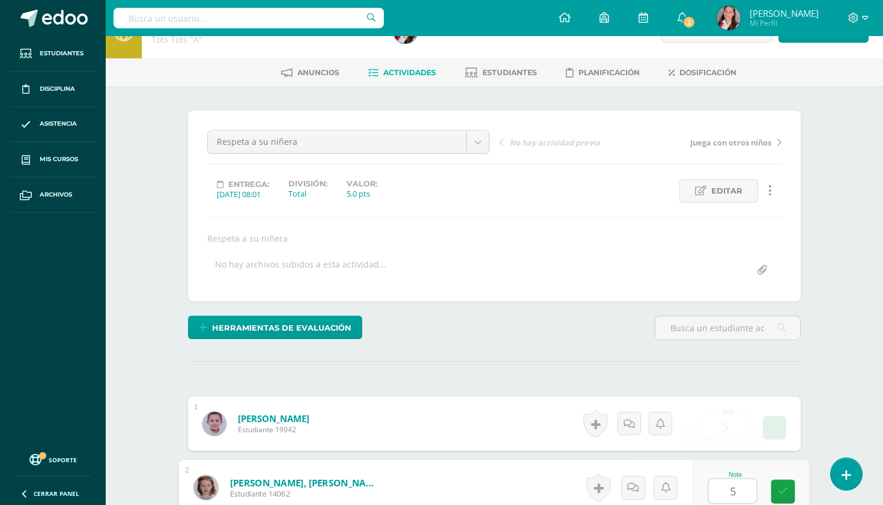
type input "5"
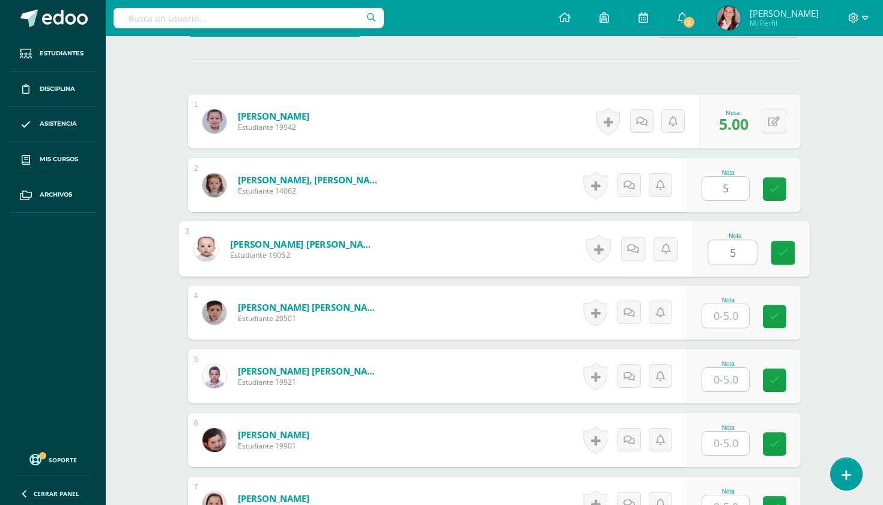
type input "5"
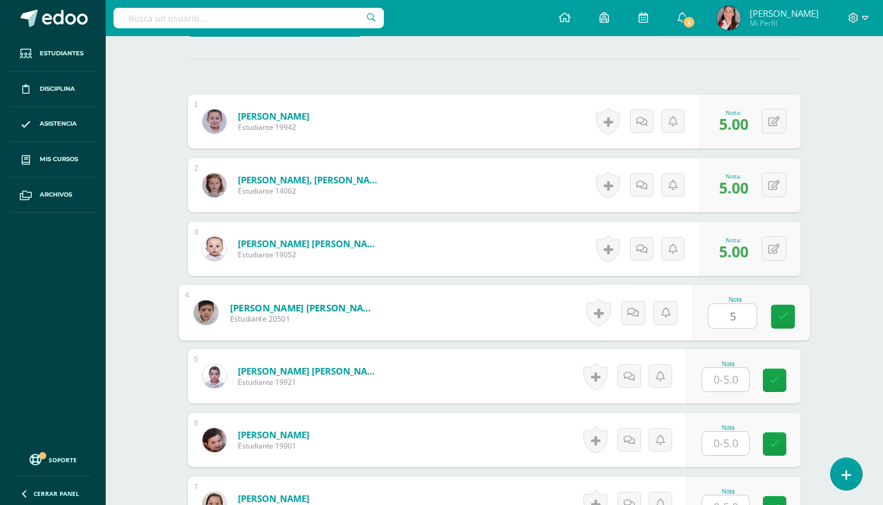
type input "5"
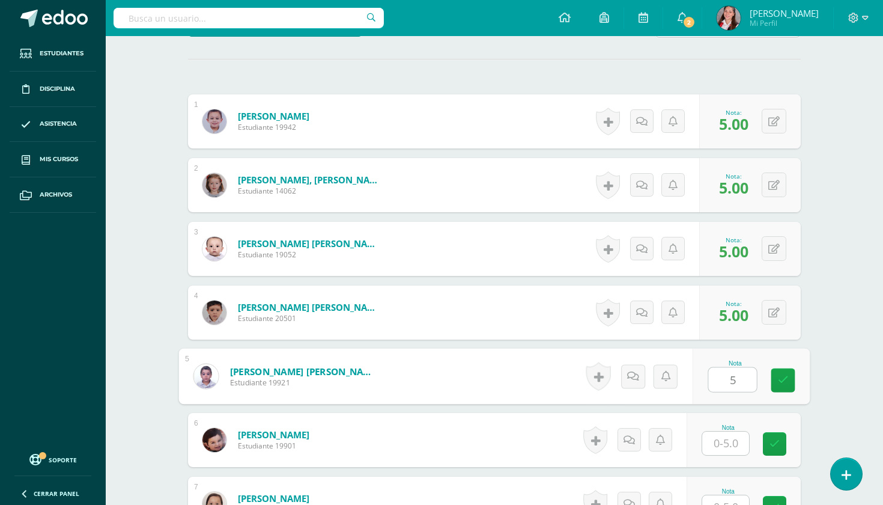
type input "5"
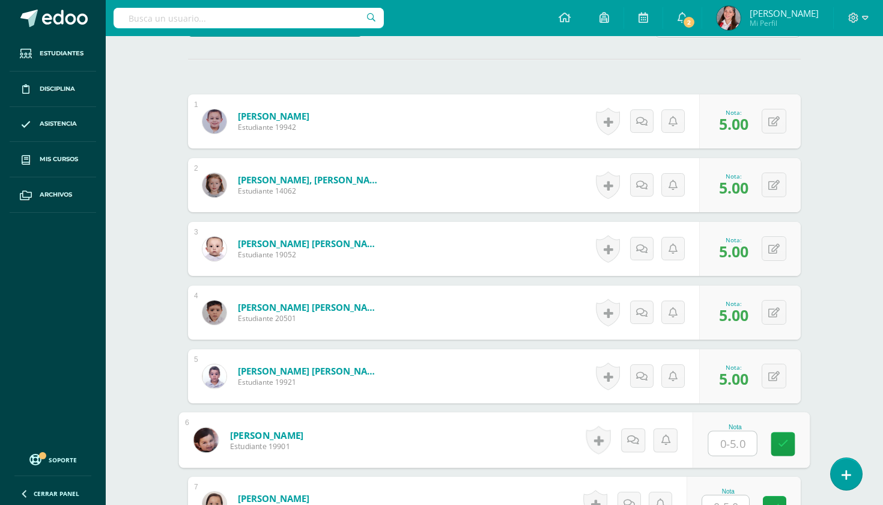
type input "3"
type input "4"
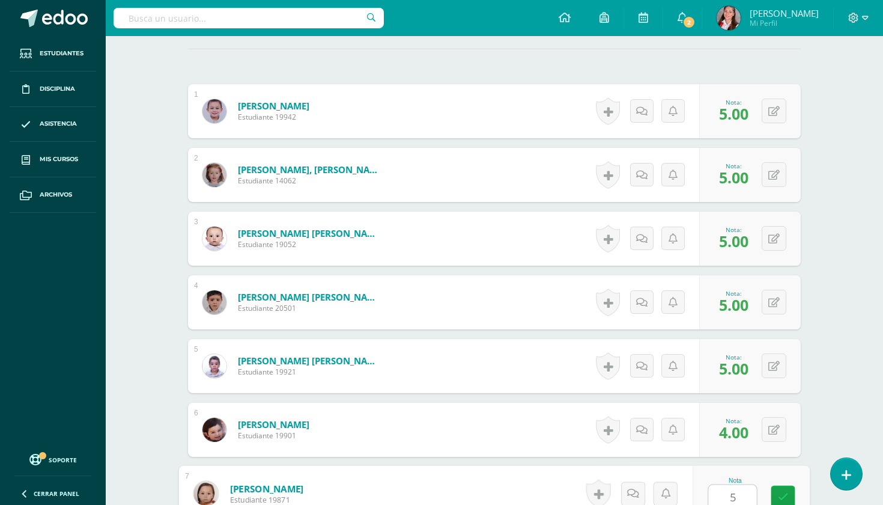
type input "5"
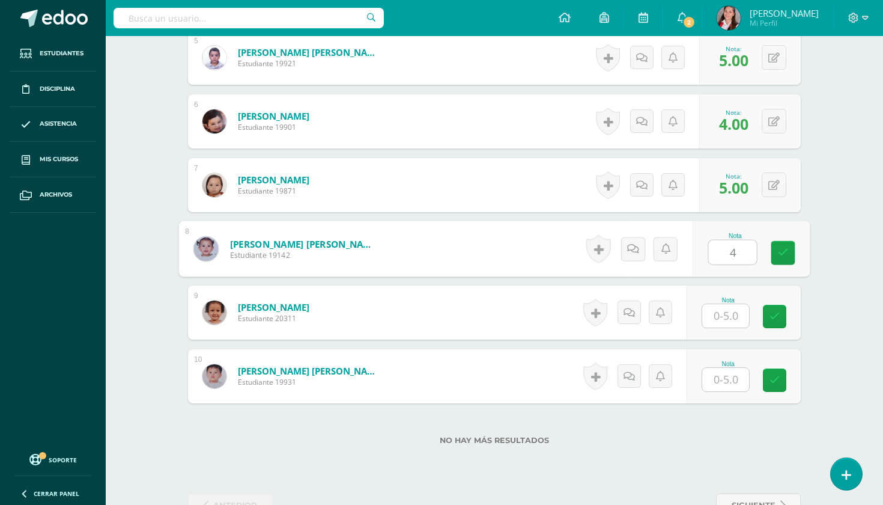
type input "4"
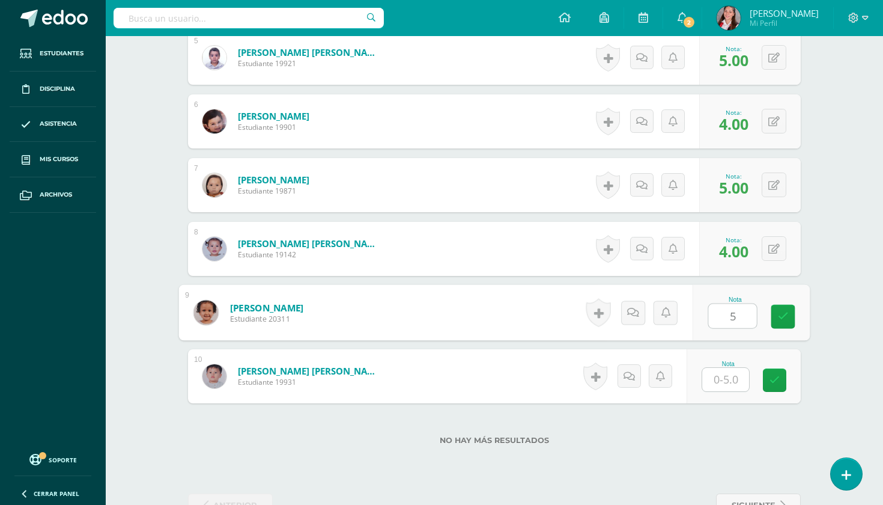
type input "5"
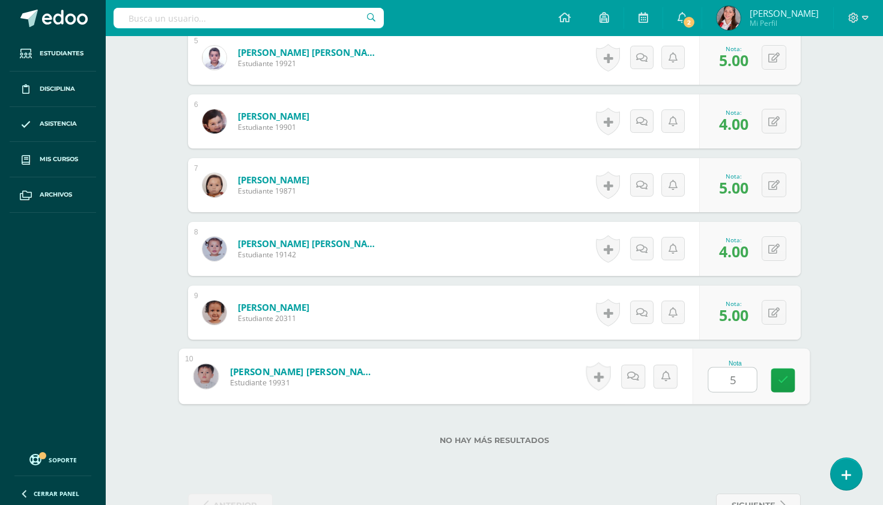
type input "5"
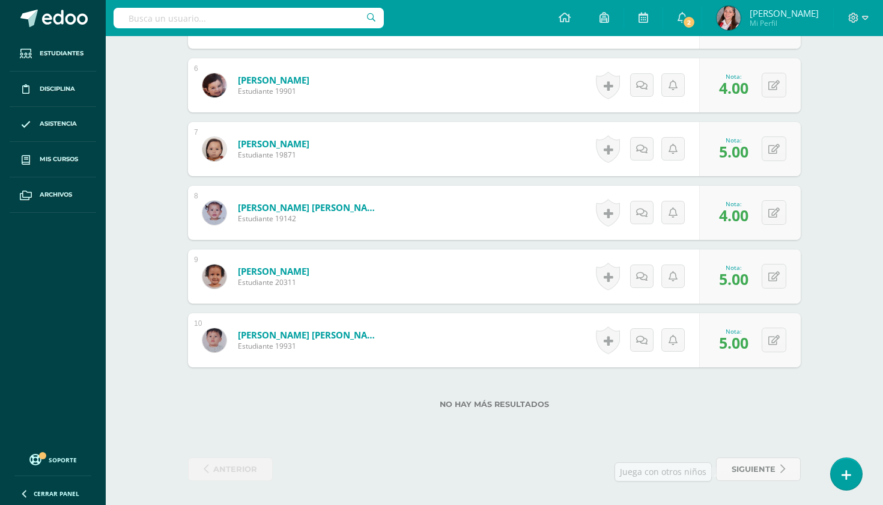
scroll to position [689, 0]
click at [762, 474] on span "siguiente" at bounding box center [754, 469] width 44 height 22
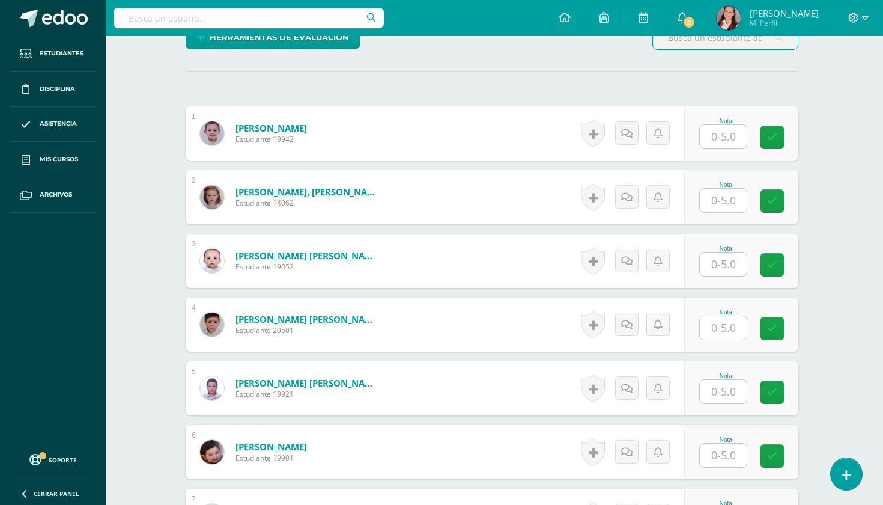
scroll to position [403, 2]
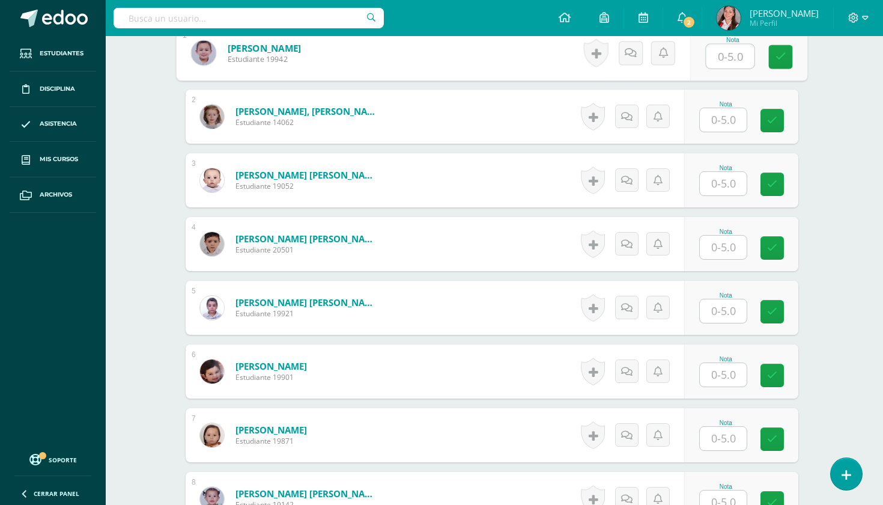
click at [735, 46] on input "text" at bounding box center [731, 56] width 48 height 24
type input "5"
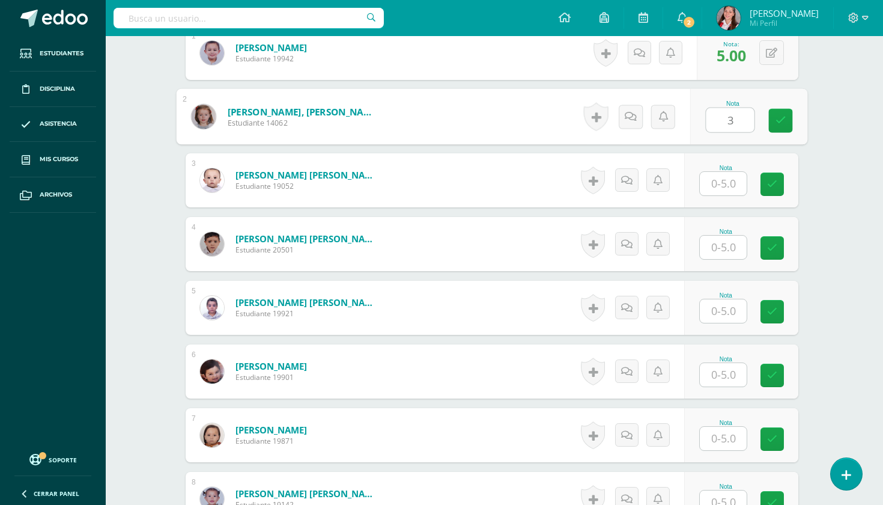
type input "3"
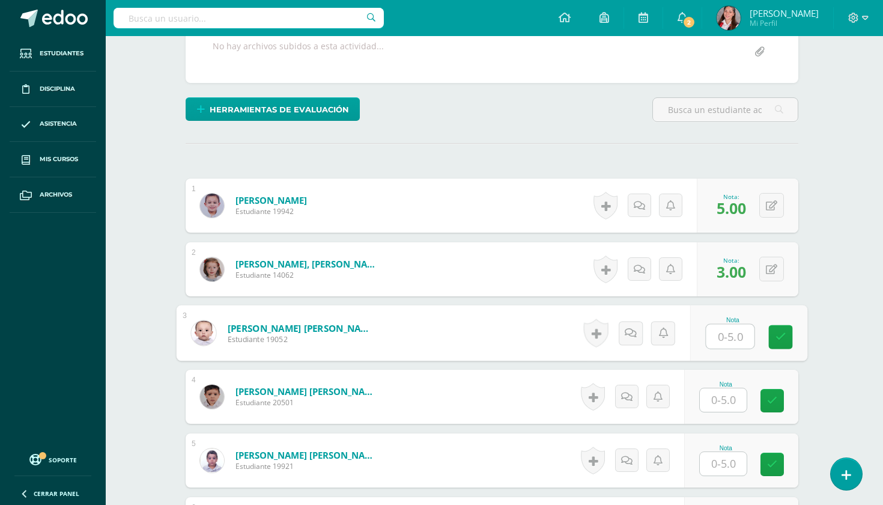
scroll to position [251, 2]
type input "5"
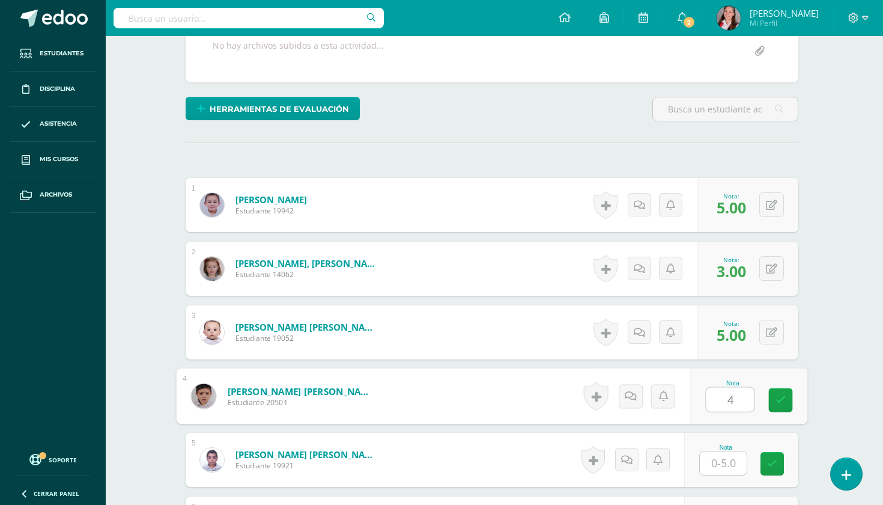
type input "4"
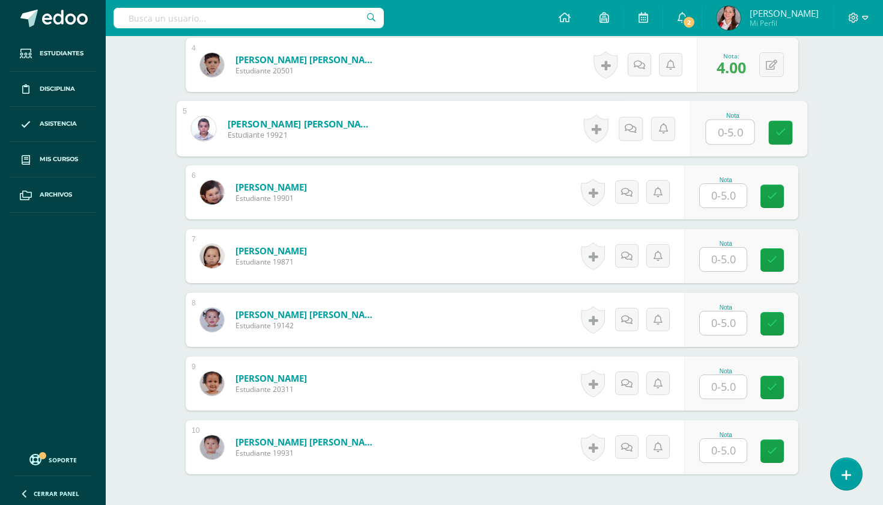
scroll to position [585, 2]
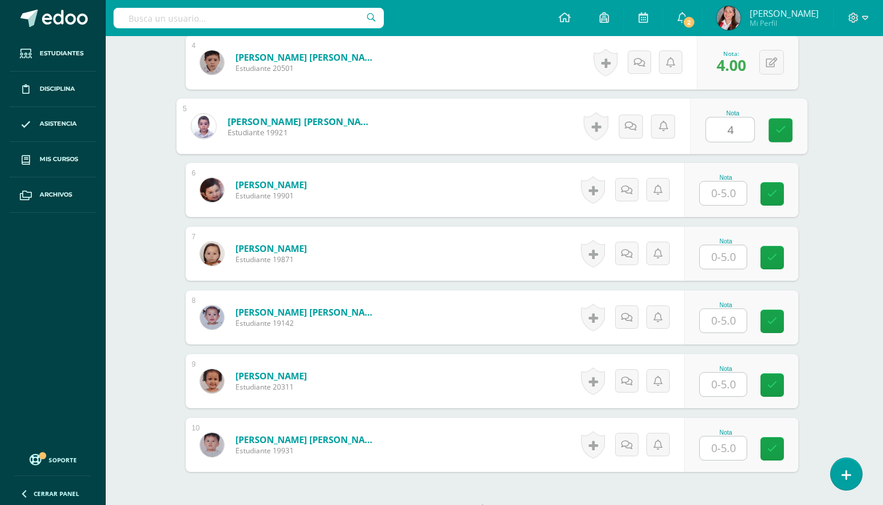
type input "4"
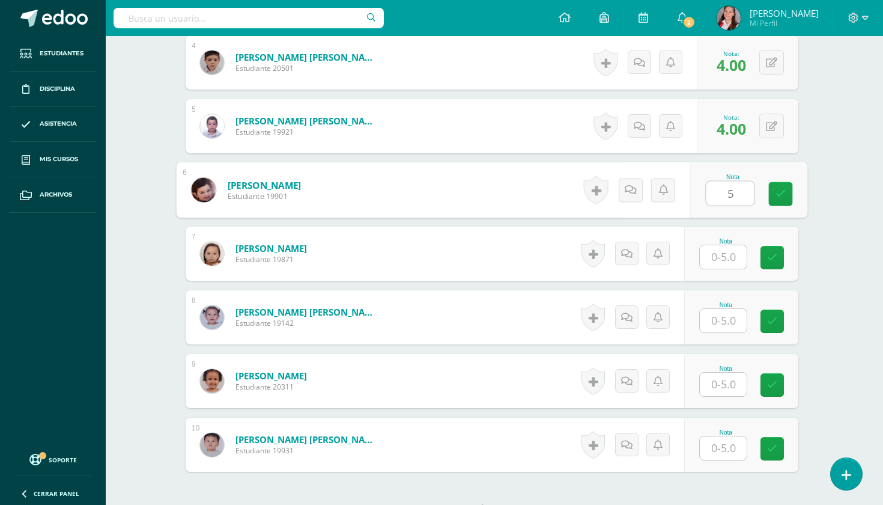
type input "5"
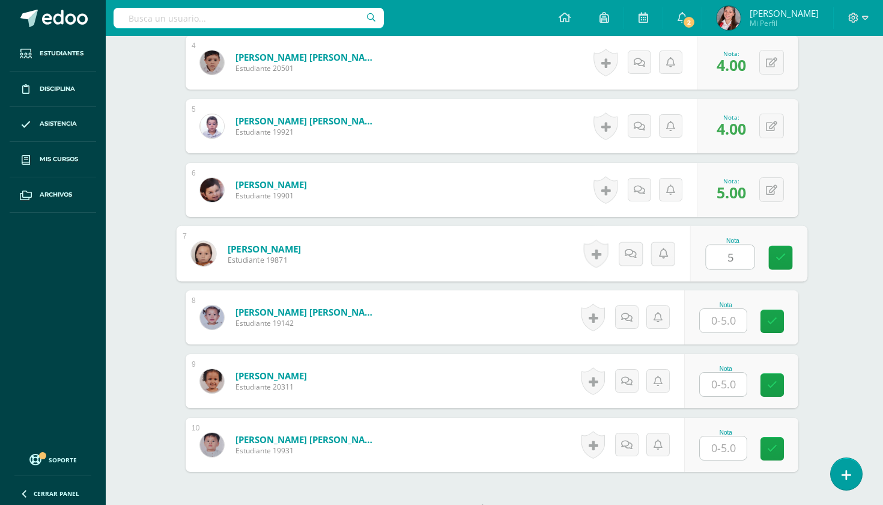
type input "5"
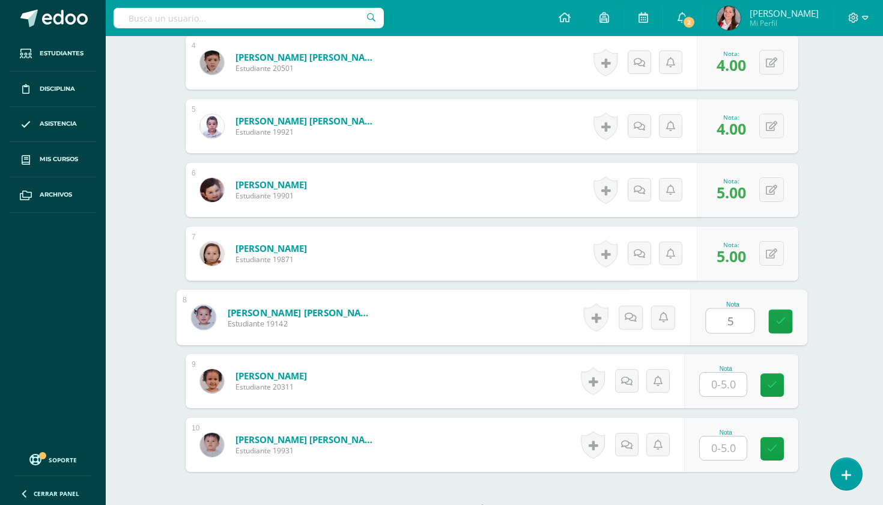
type input "5"
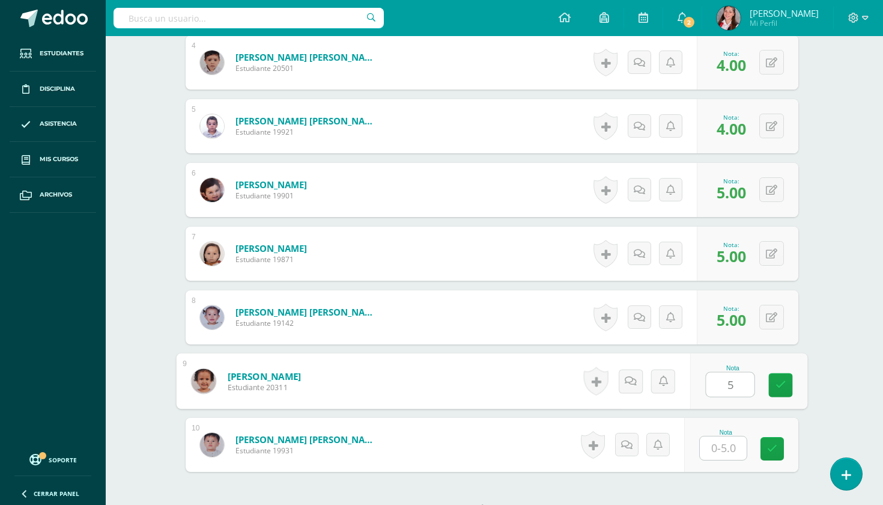
type input "5"
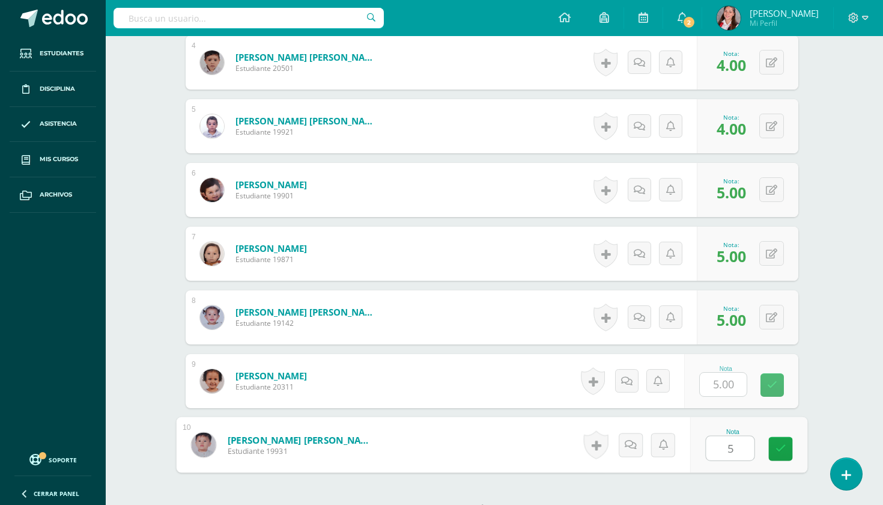
type input "5"
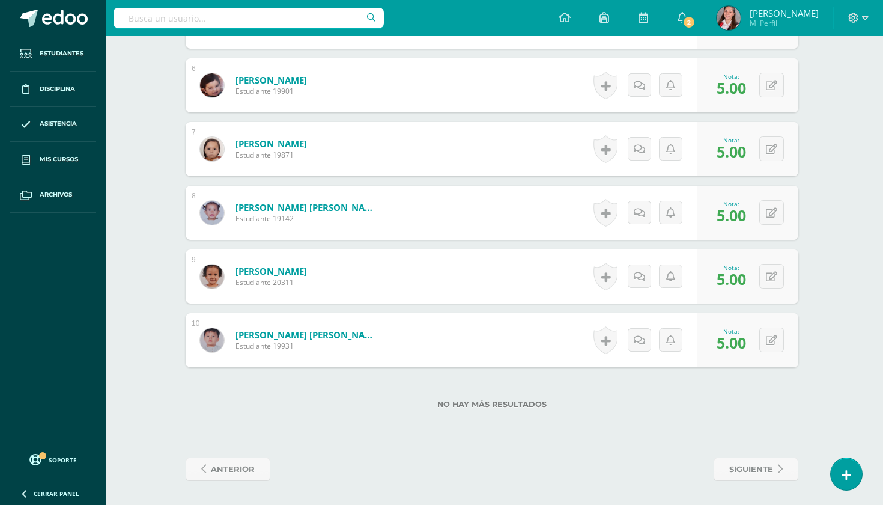
scroll to position [689, 2]
click at [709, 474] on div "siguiente" at bounding box center [647, 468] width 311 height 23
click at [747, 464] on span "siguiente" at bounding box center [752, 469] width 44 height 22
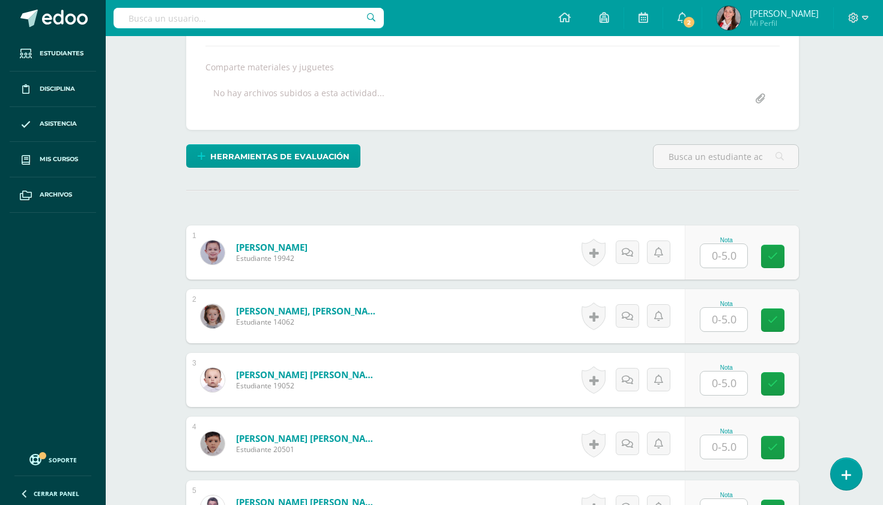
scroll to position [255, 2]
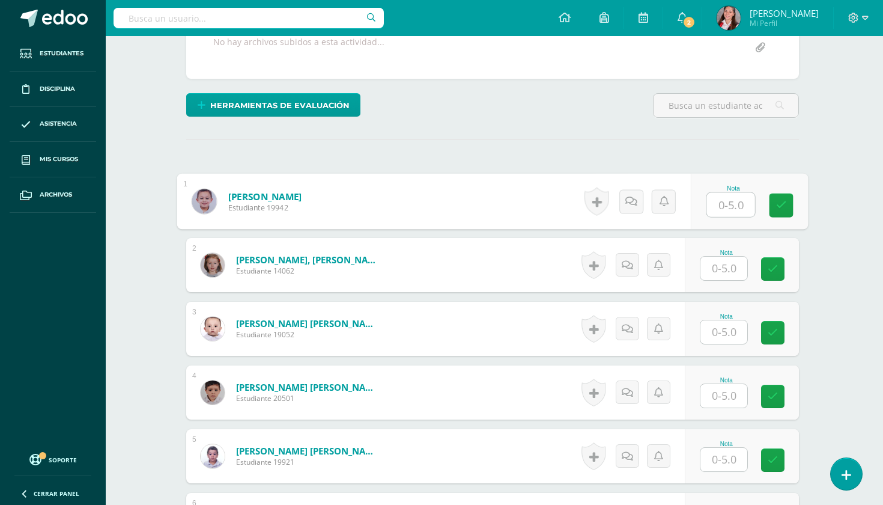
click at [718, 199] on input "text" at bounding box center [731, 205] width 48 height 24
type input "5"
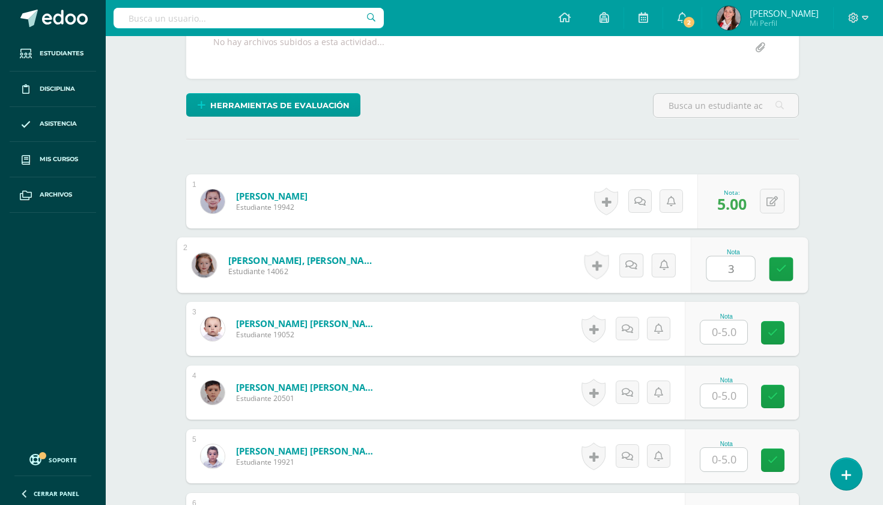
type input "3"
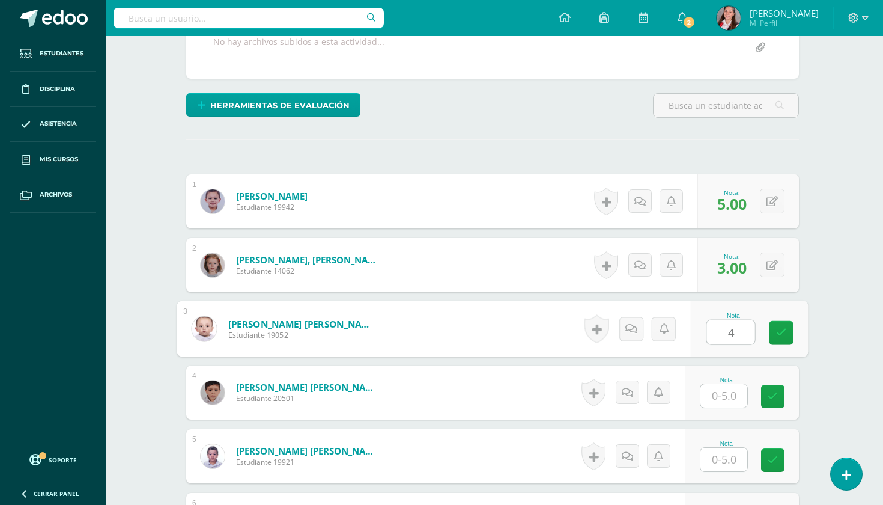
type input "4"
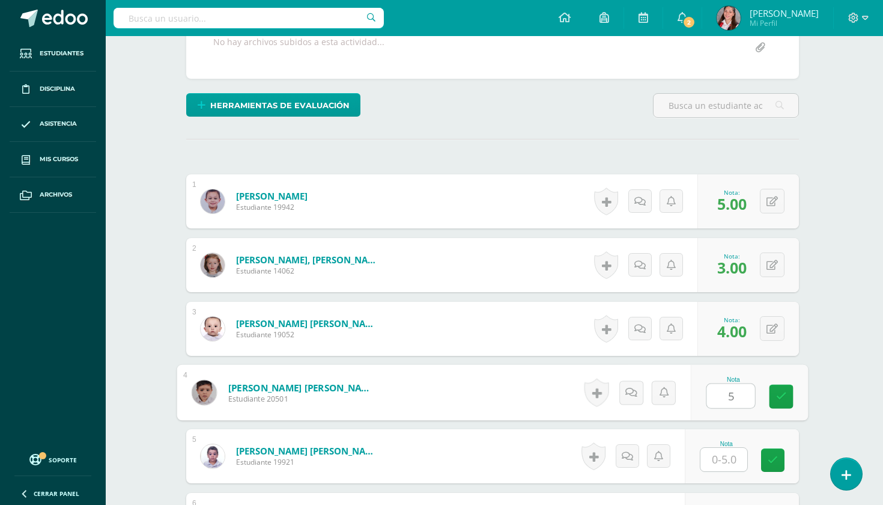
type input "5"
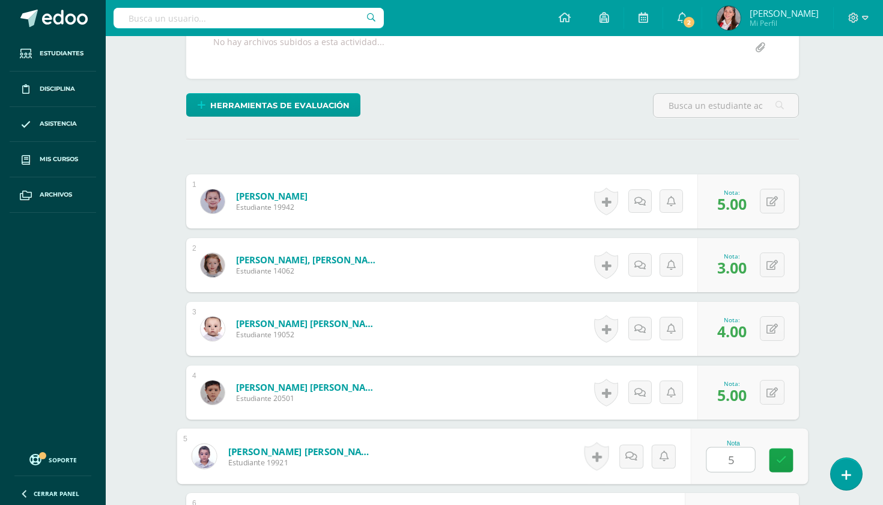
type input "5"
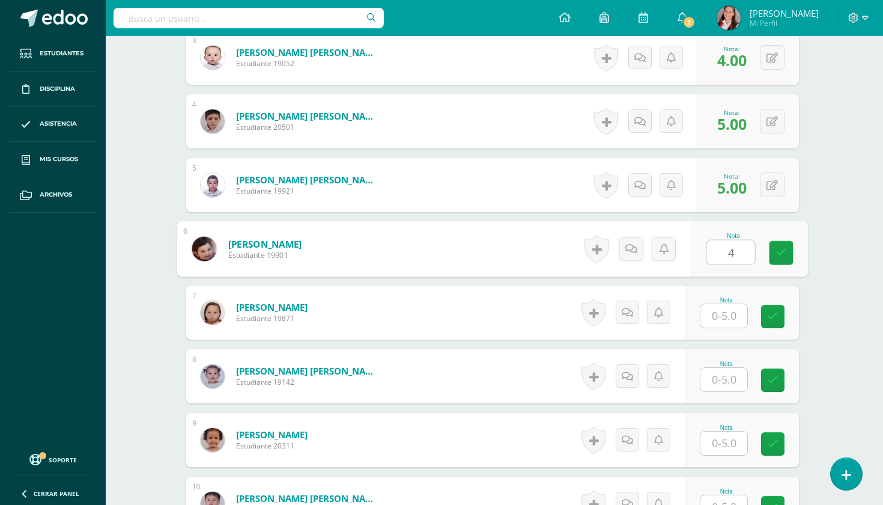
type input "4"
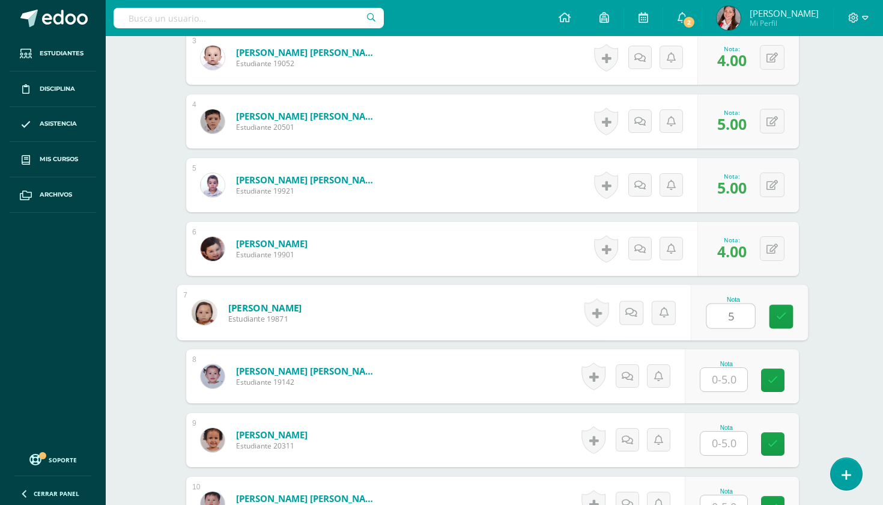
type input "5"
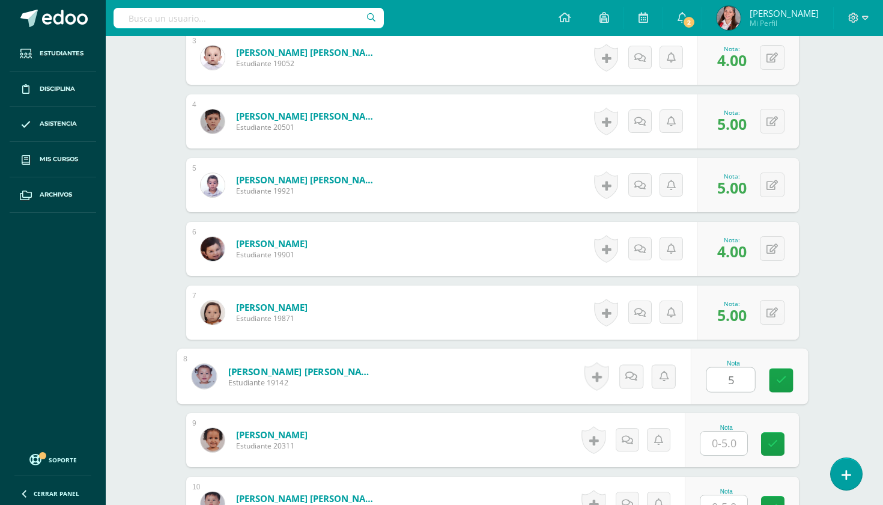
type input "5"
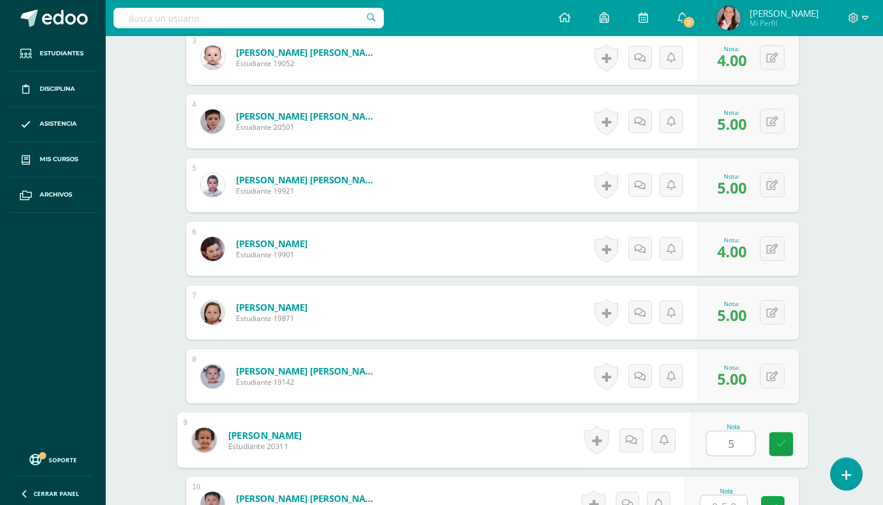
type input "5"
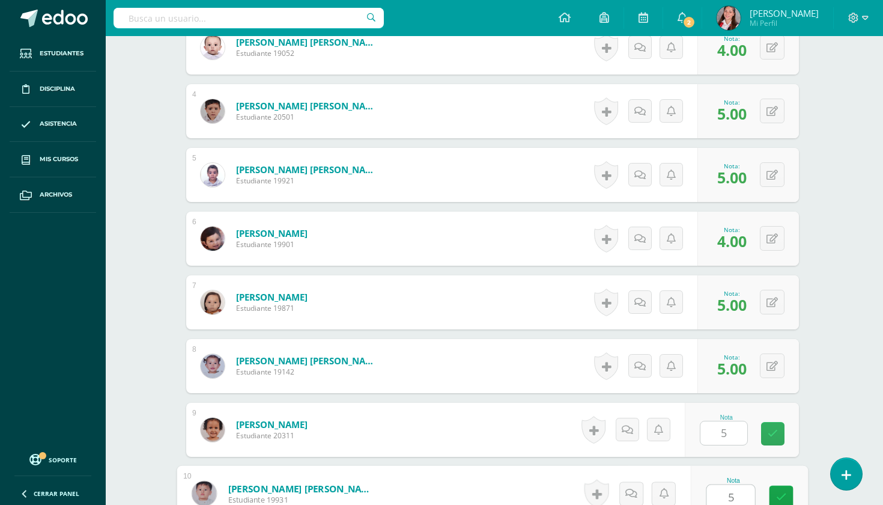
type input "5"
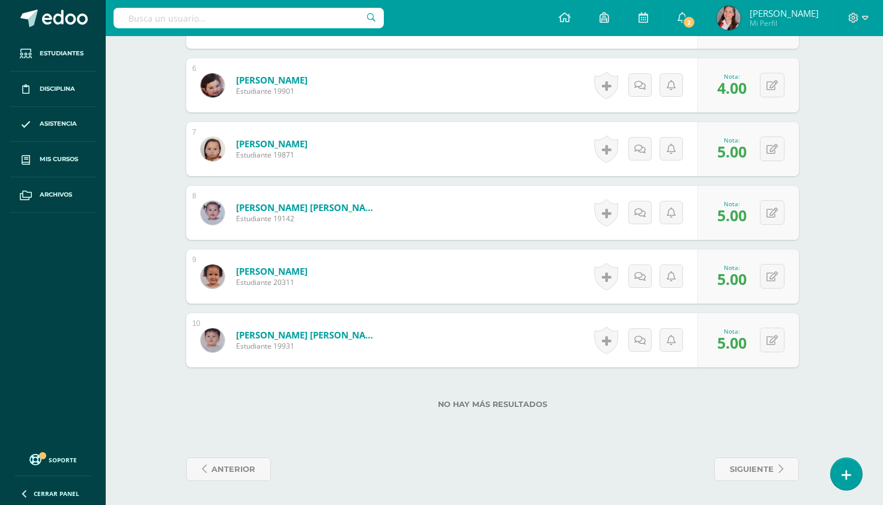
scroll to position [689, 2]
click at [748, 473] on span "siguiente" at bounding box center [752, 469] width 44 height 22
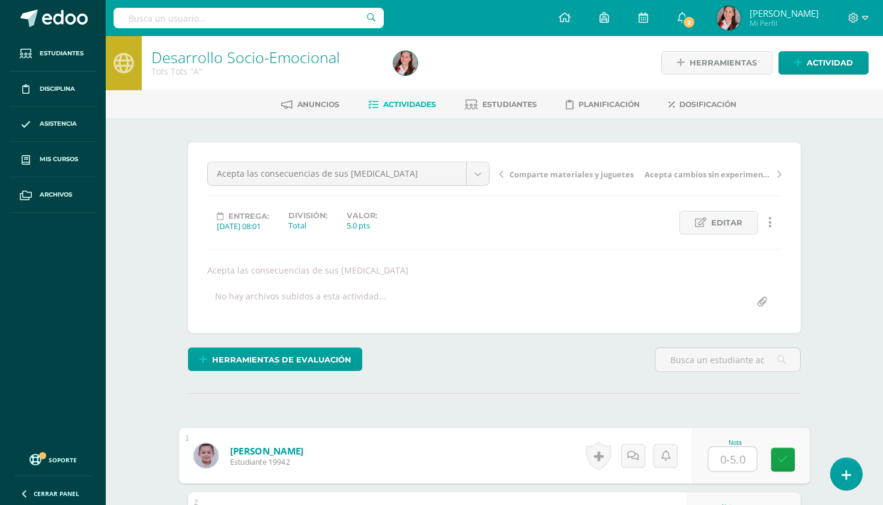
click at [725, 459] on input "text" at bounding box center [733, 459] width 48 height 24
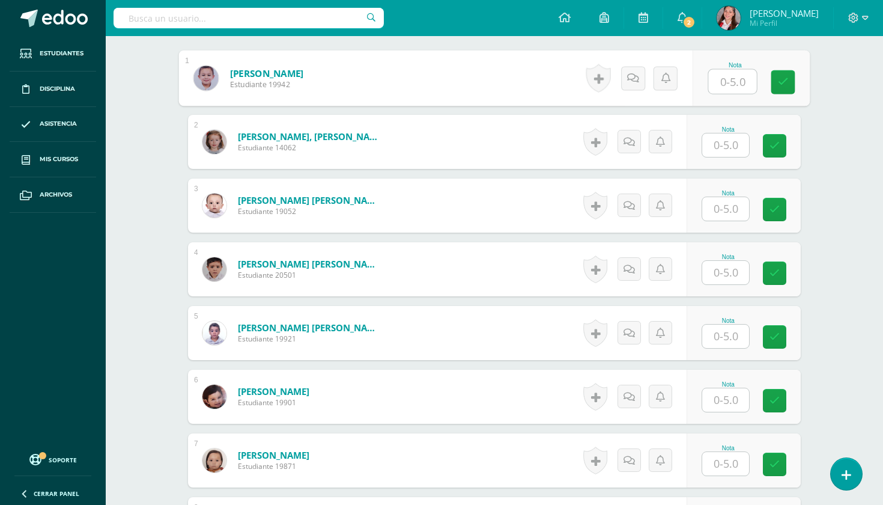
scroll to position [371, 0]
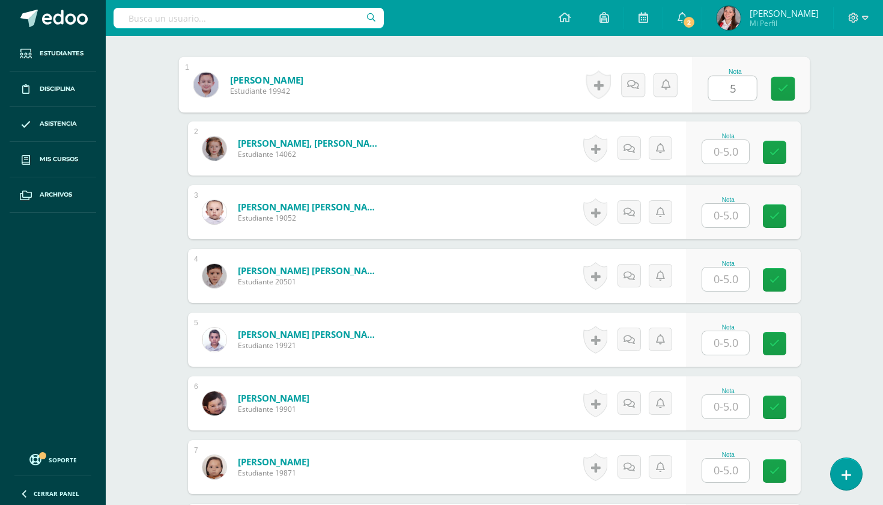
type input "5"
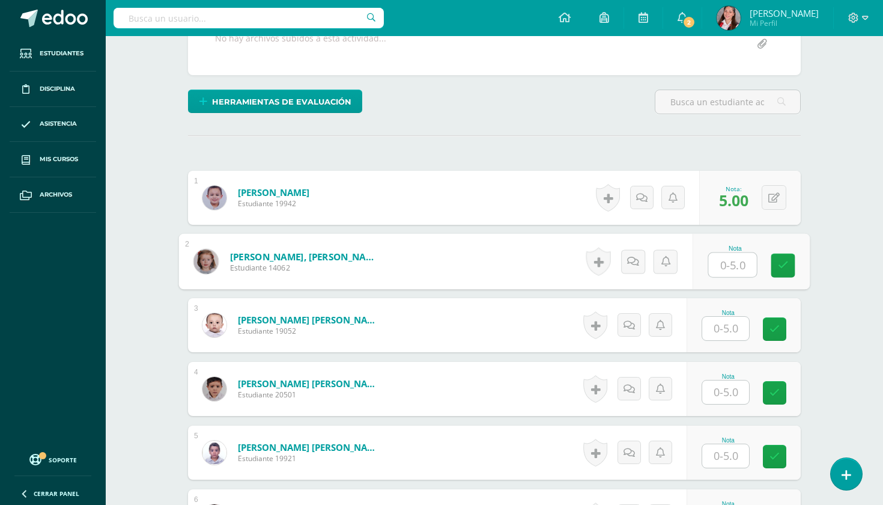
scroll to position [294, 0]
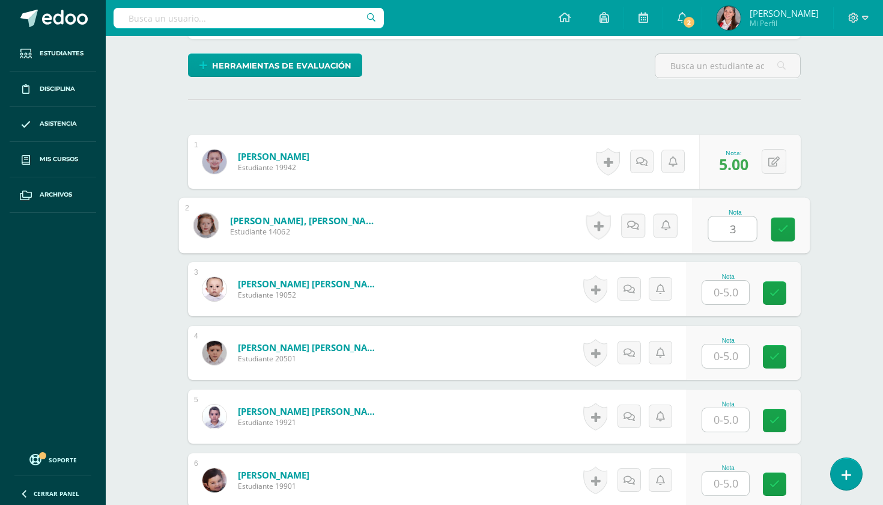
type input "3"
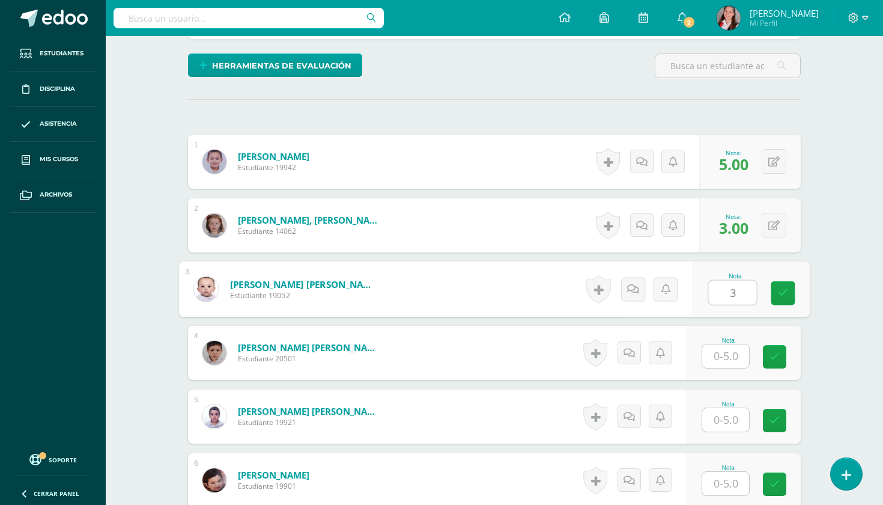
type input "3"
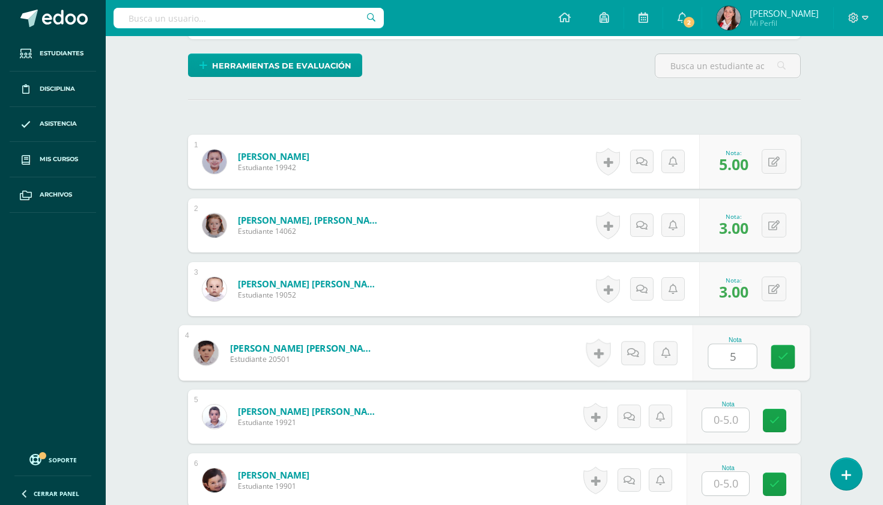
type input "5"
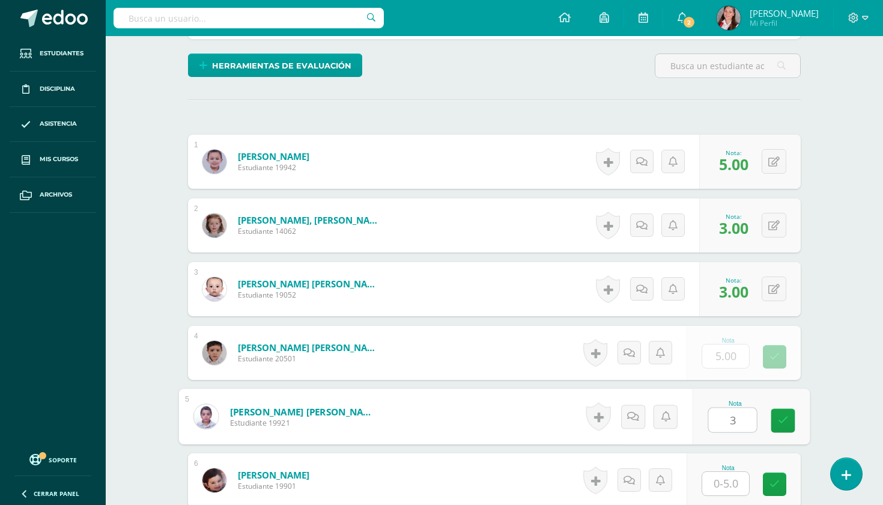
type input "3"
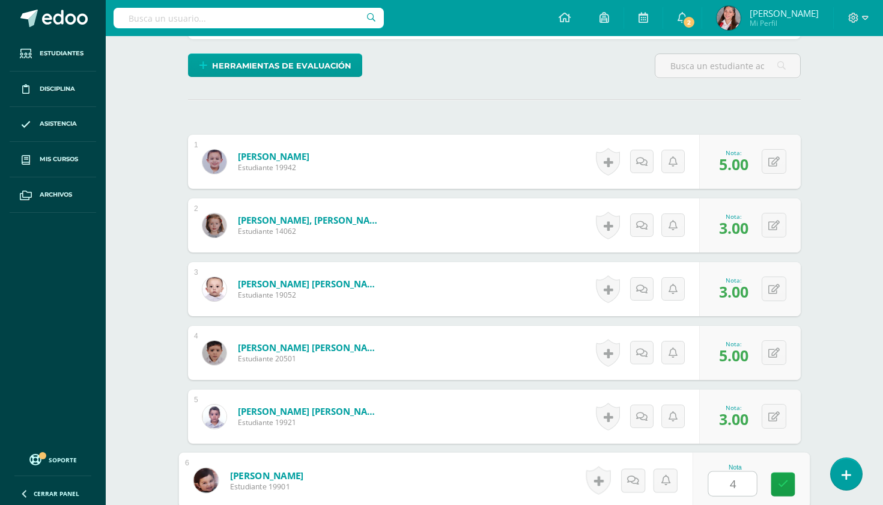
type input "4"
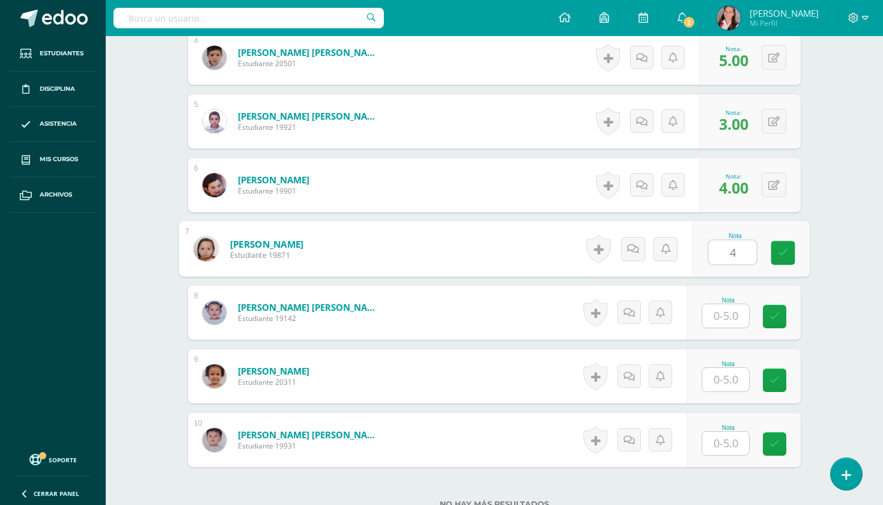
type input "4"
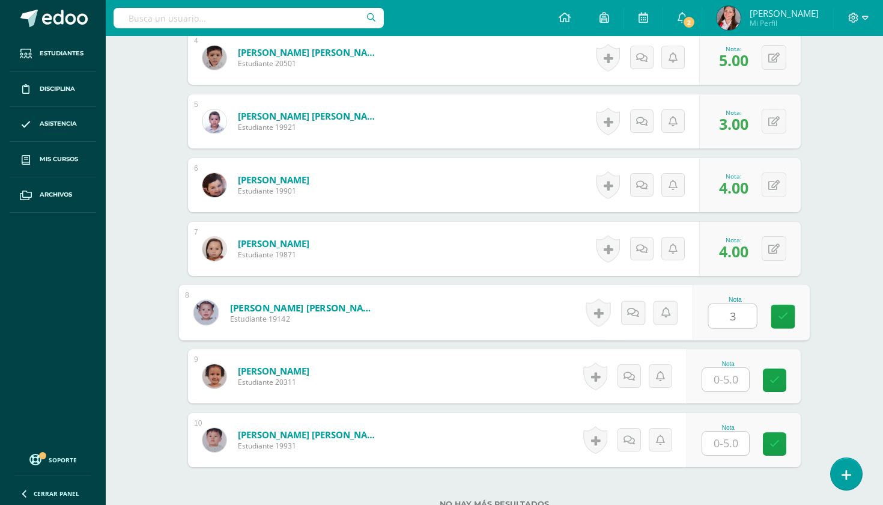
type input "3"
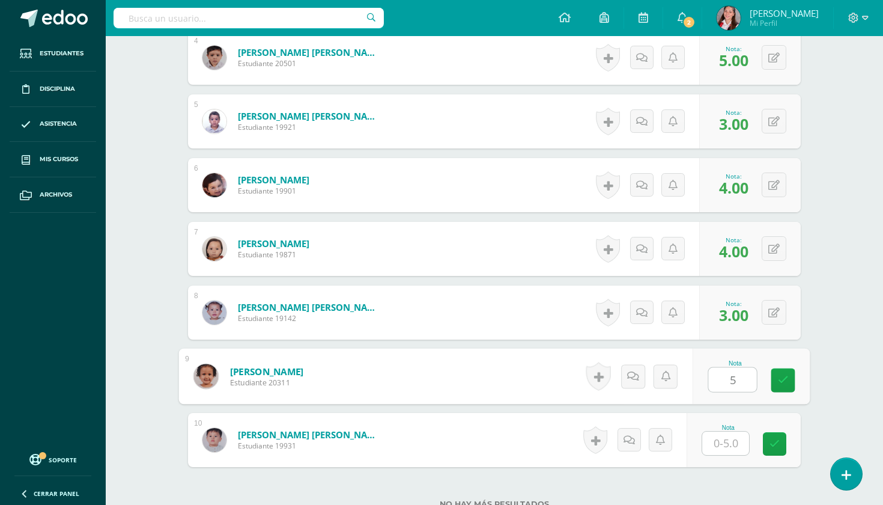
type input "5"
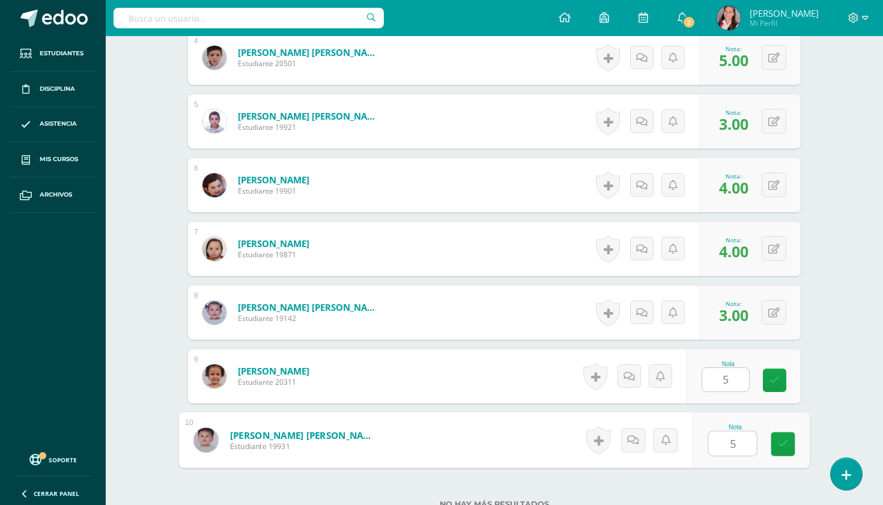
type input "5"
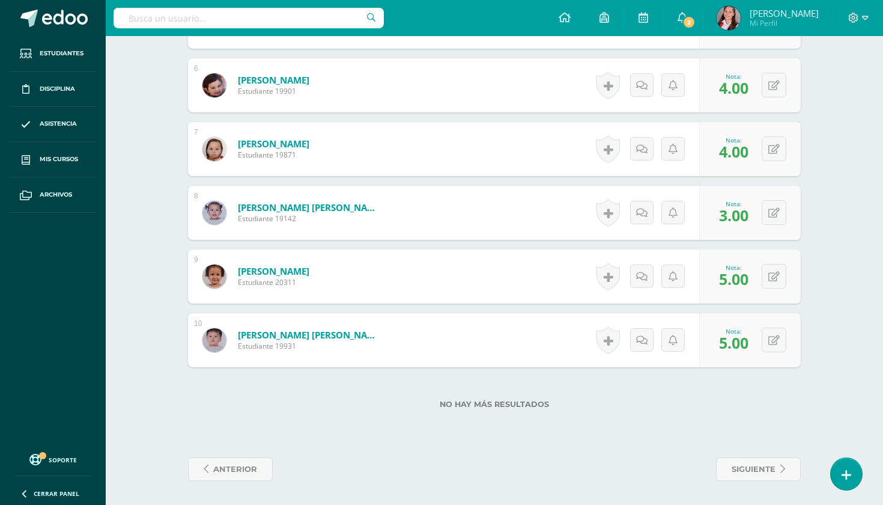
scroll to position [689, 0]
click at [740, 467] on span "siguiente" at bounding box center [754, 469] width 44 height 22
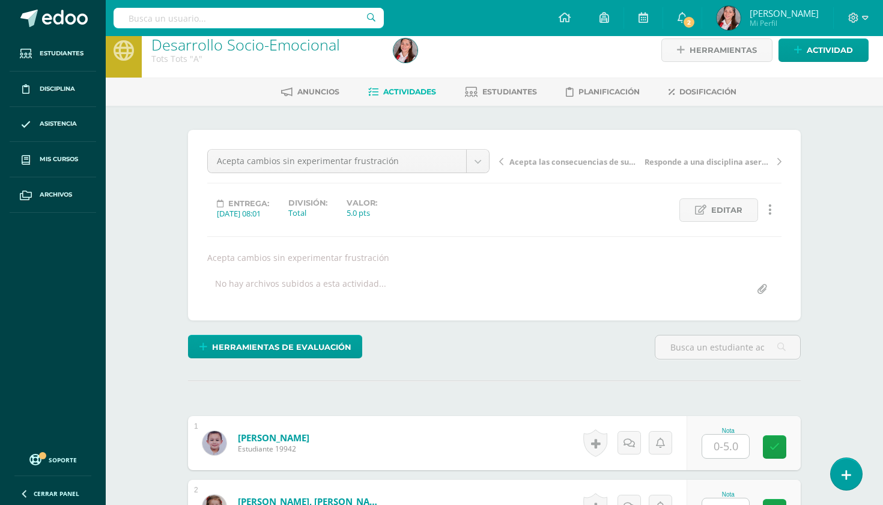
scroll to position [349, 0]
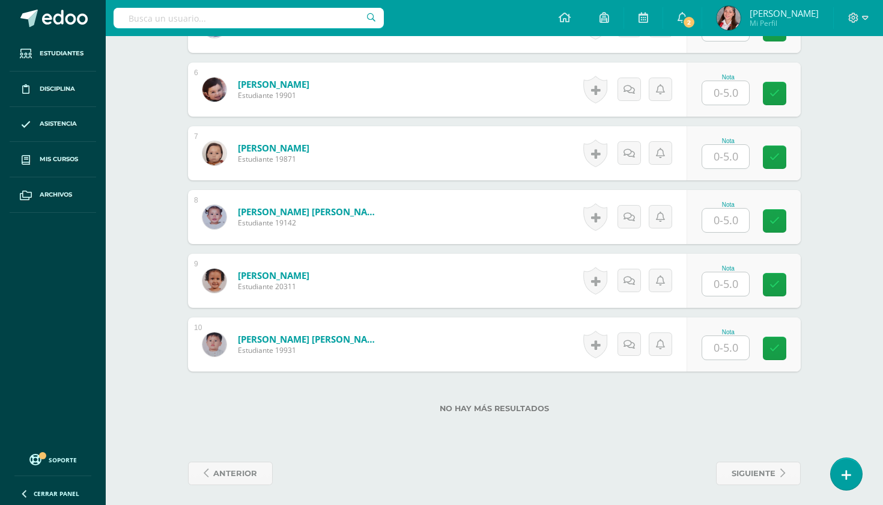
click at [340, 421] on div "No hay más resultados" at bounding box center [494, 399] width 613 height 56
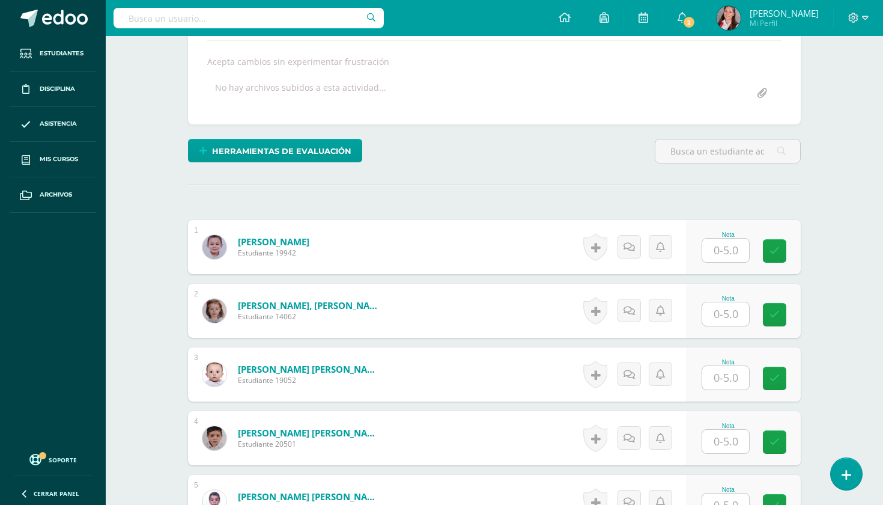
scroll to position [322, 0]
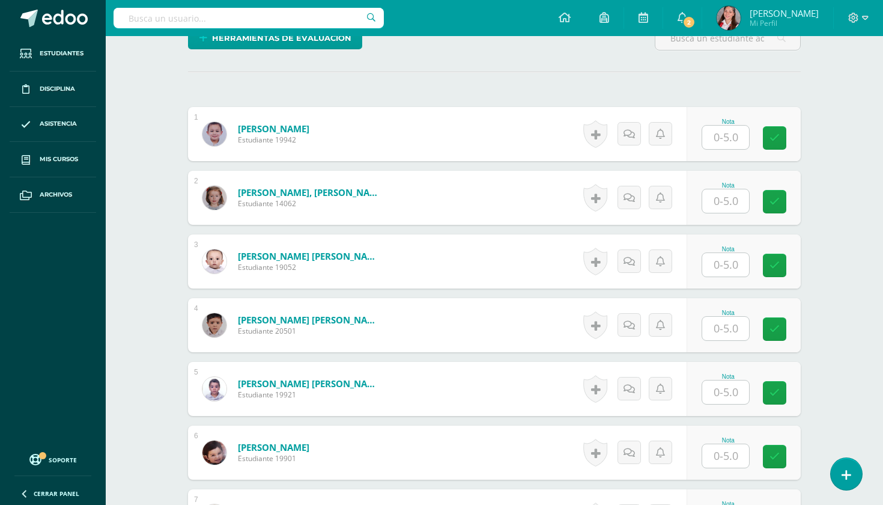
click at [714, 127] on input "text" at bounding box center [726, 137] width 47 height 23
type input "5"
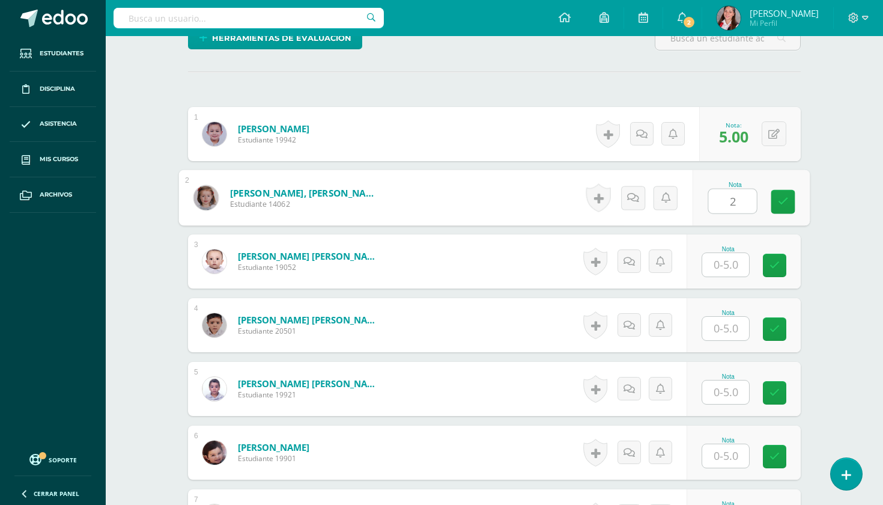
type input "2"
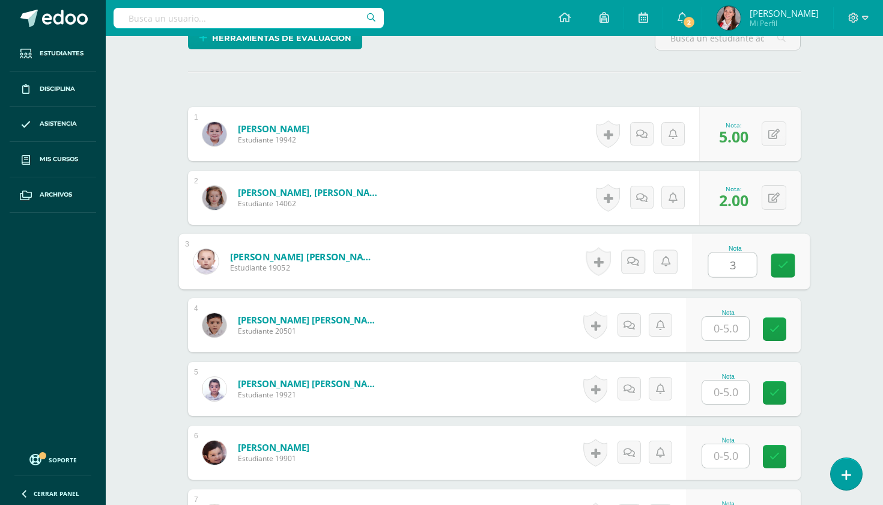
type input "3"
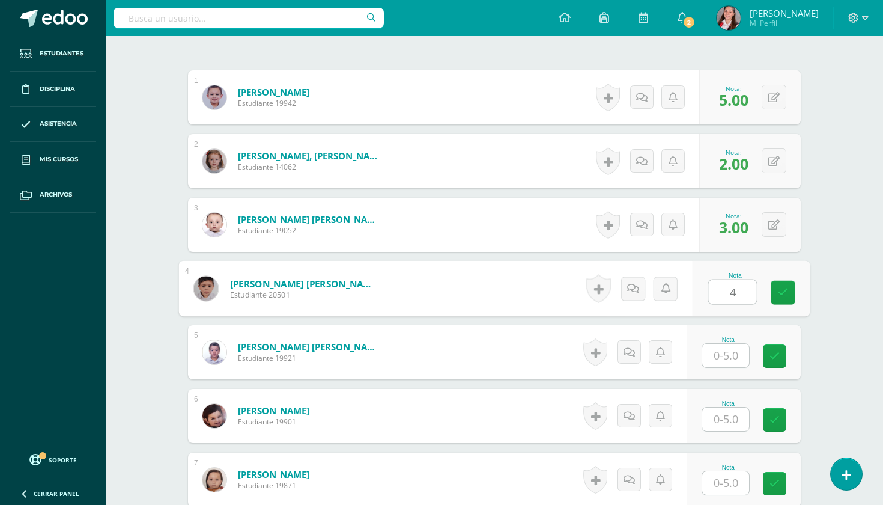
scroll to position [360, 0]
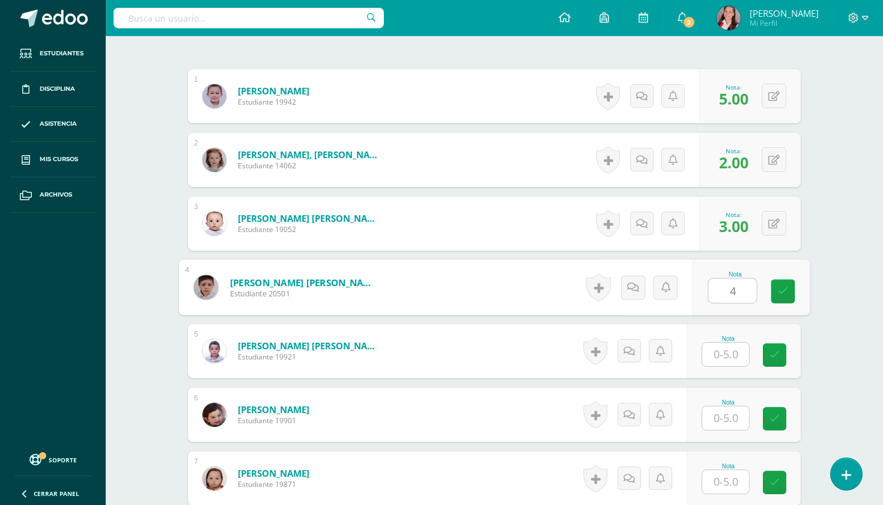
type input "4"
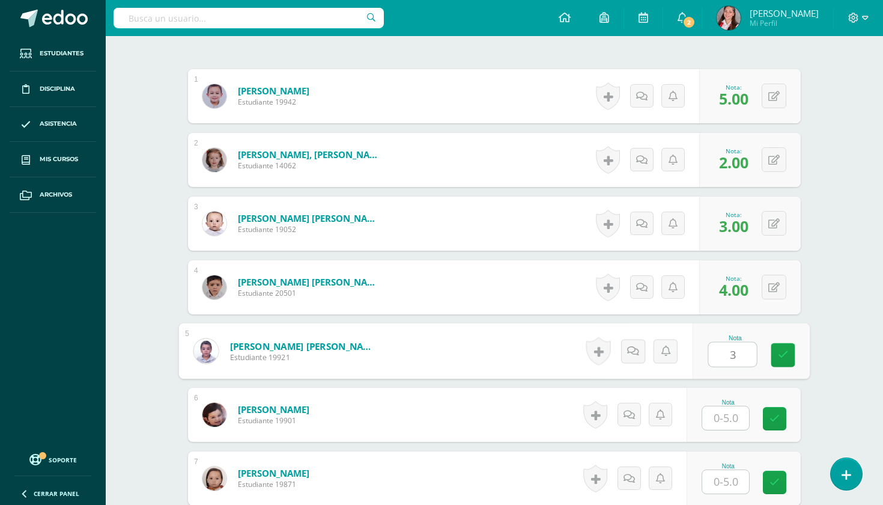
type input "3"
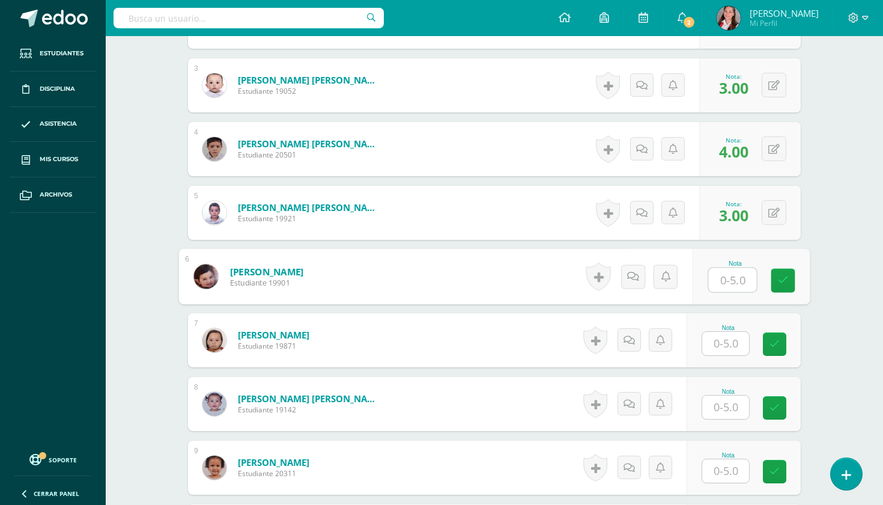
scroll to position [501, 0]
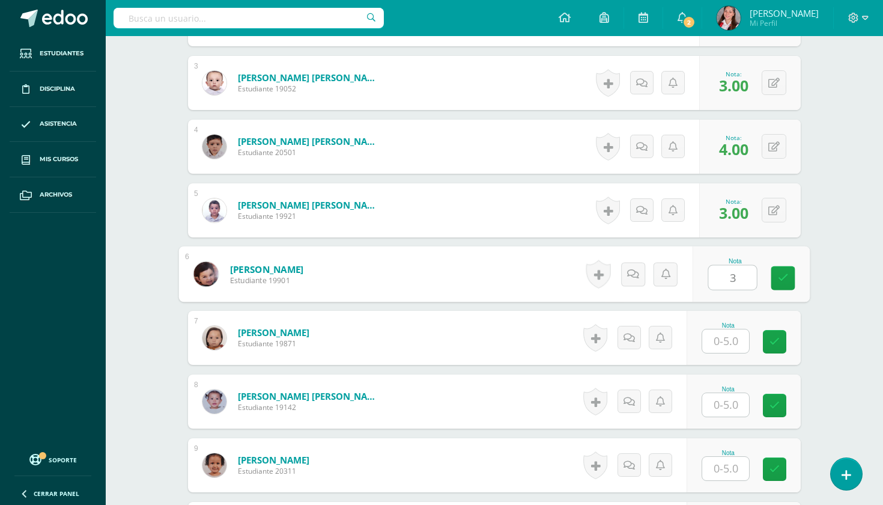
type input "3"
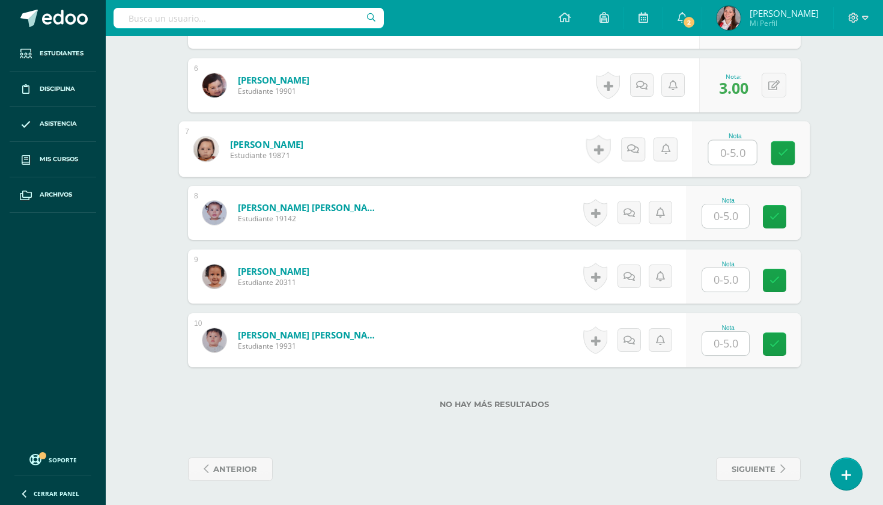
scroll to position [689, 0]
type input "4"
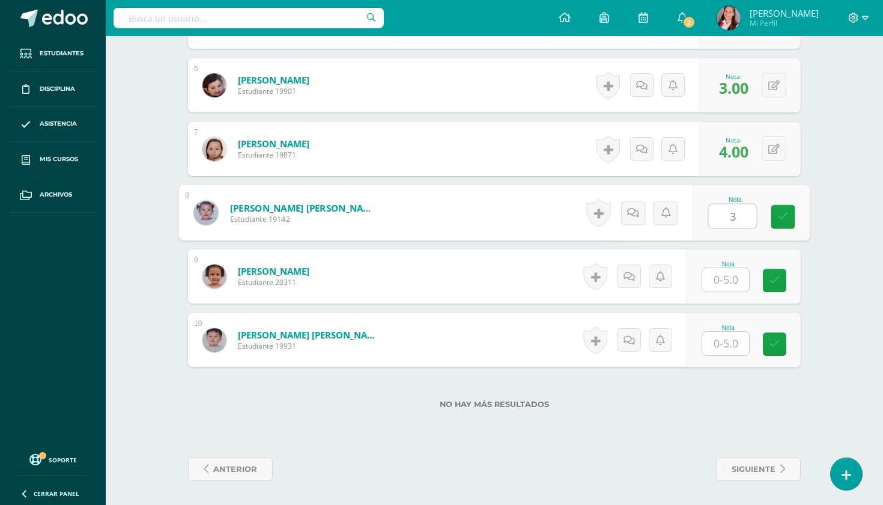
type input "3"
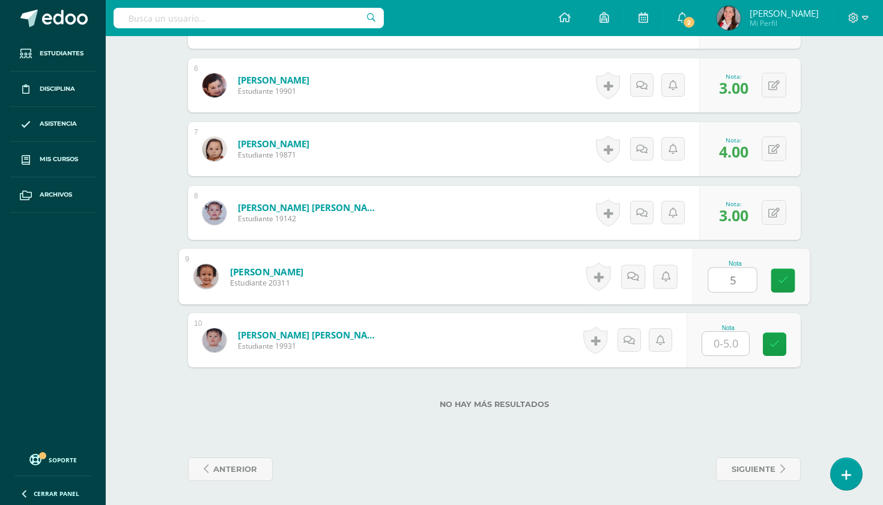
type input "5"
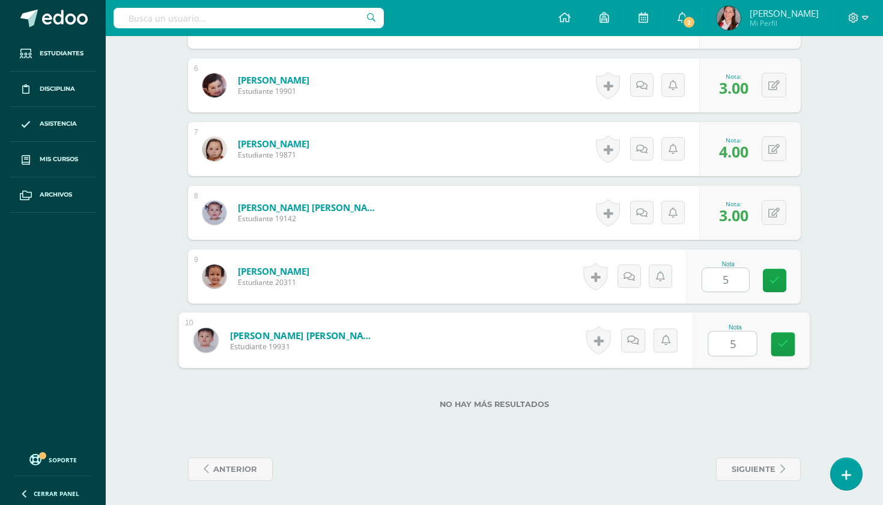
type input "5"
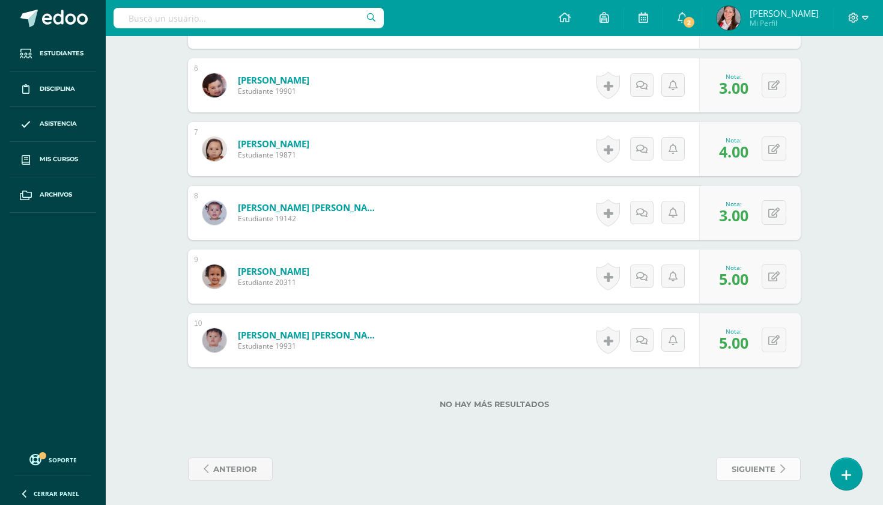
click at [778, 471] on link "siguiente" at bounding box center [758, 468] width 85 height 23
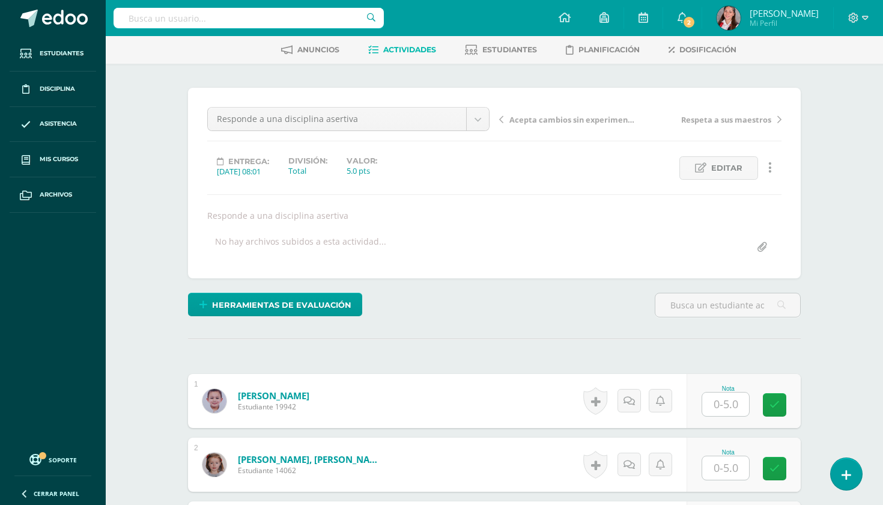
scroll to position [58, 0]
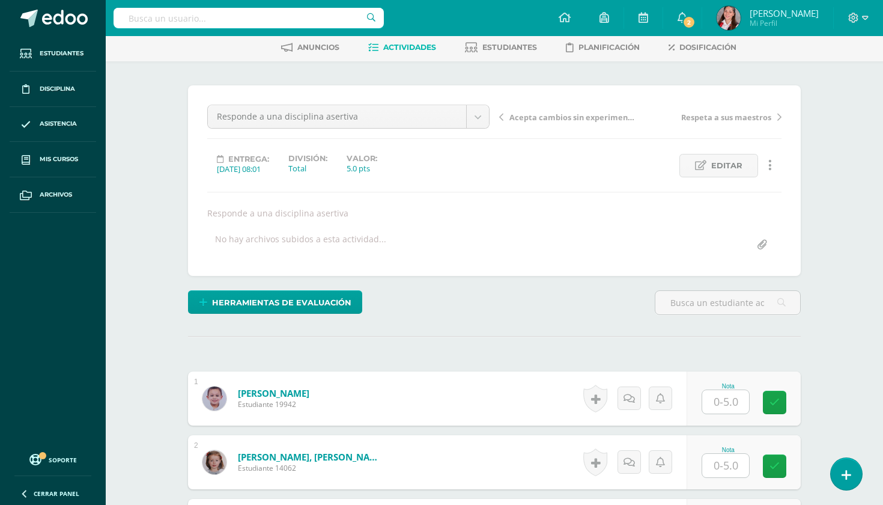
click at [746, 412] on input "text" at bounding box center [726, 401] width 47 height 23
type input "5"
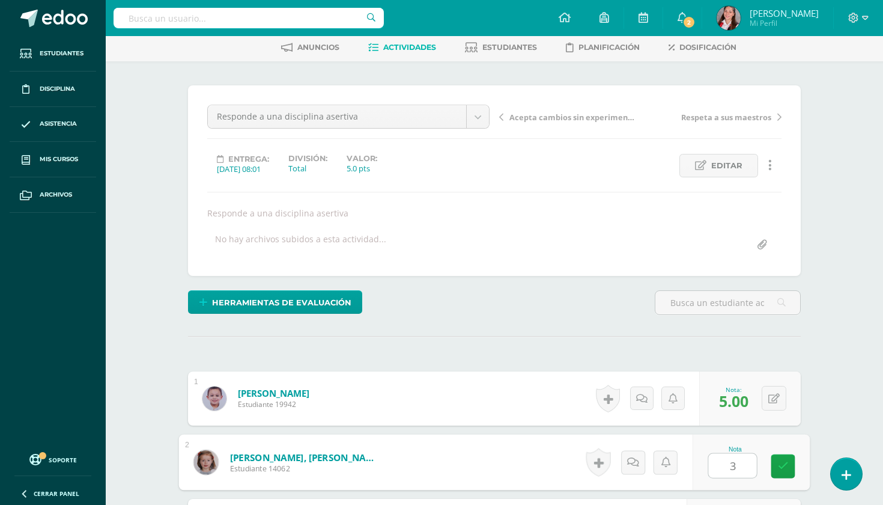
type input "3"
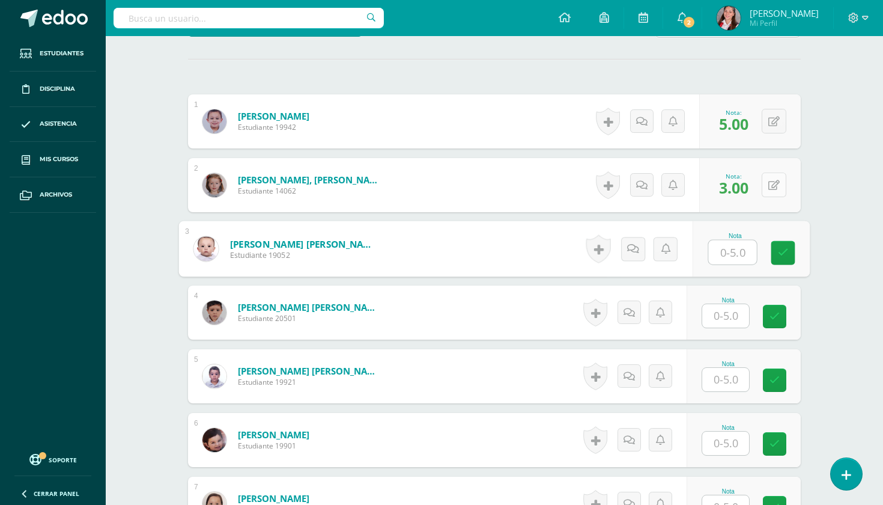
click at [778, 194] on button at bounding box center [774, 184] width 25 height 25
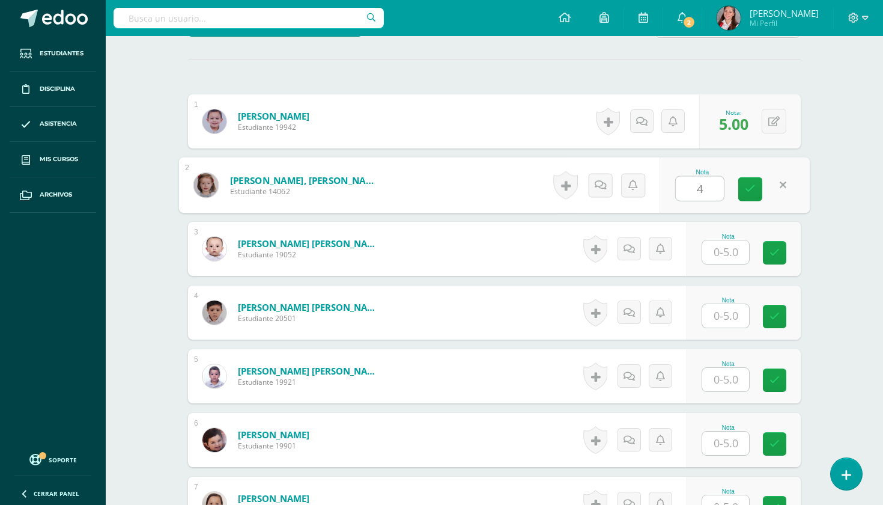
type input "4"
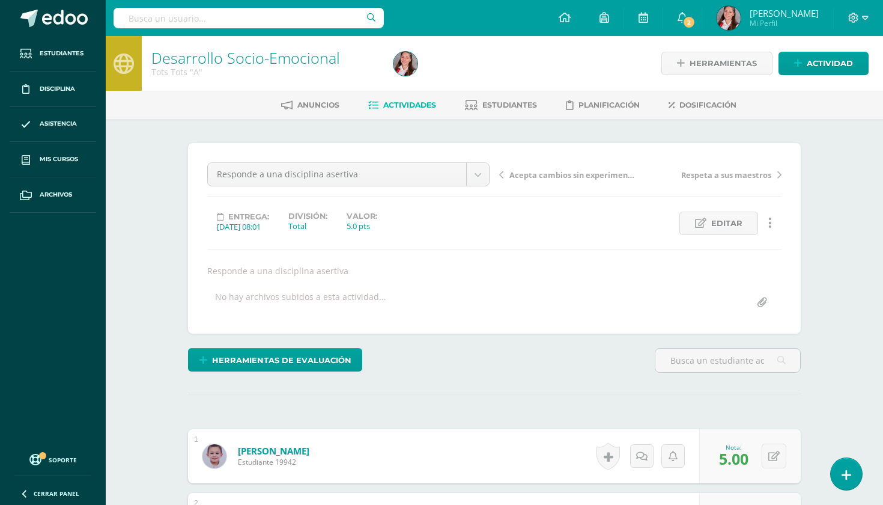
scroll to position [0, 0]
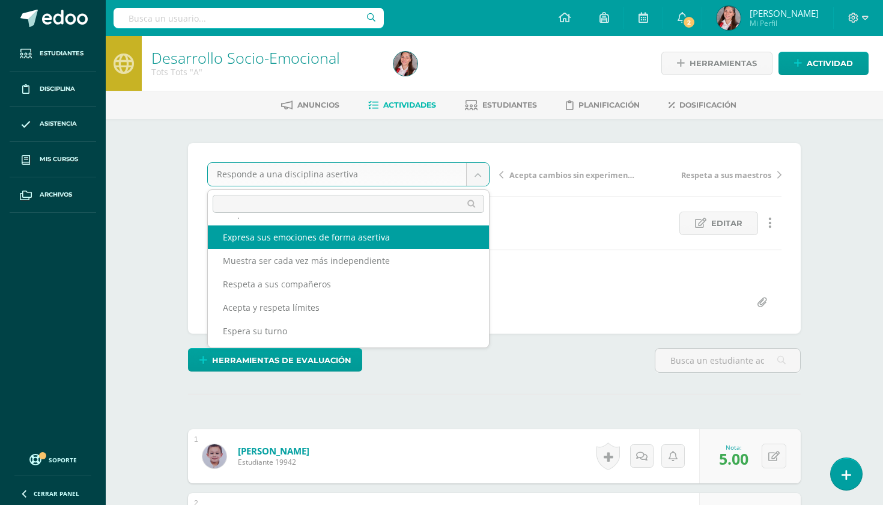
scroll to position [161, 0]
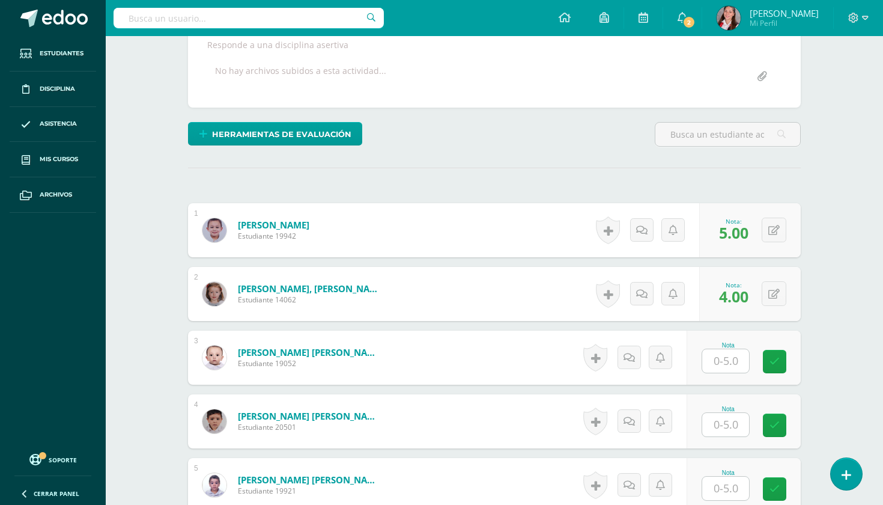
scroll to position [188, 0]
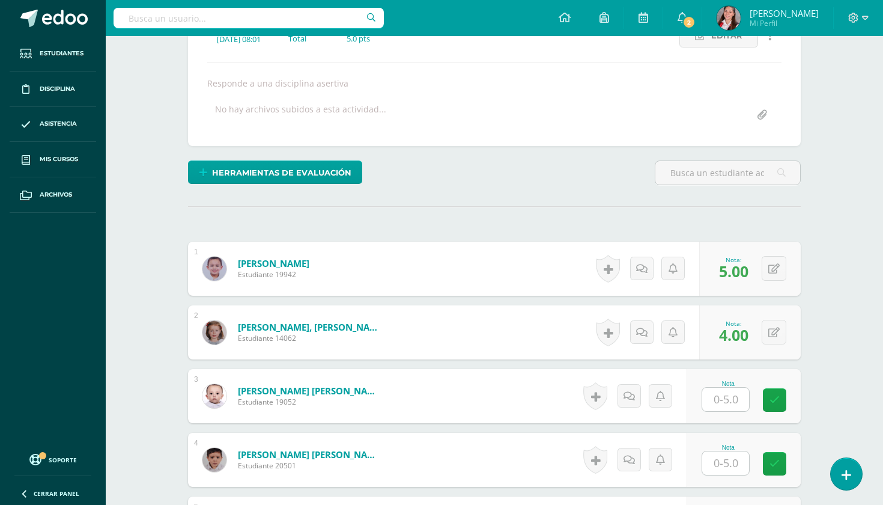
click at [726, 416] on div "Nota" at bounding box center [744, 396] width 114 height 54
click at [725, 404] on input "text" at bounding box center [726, 399] width 47 height 23
type input "4"
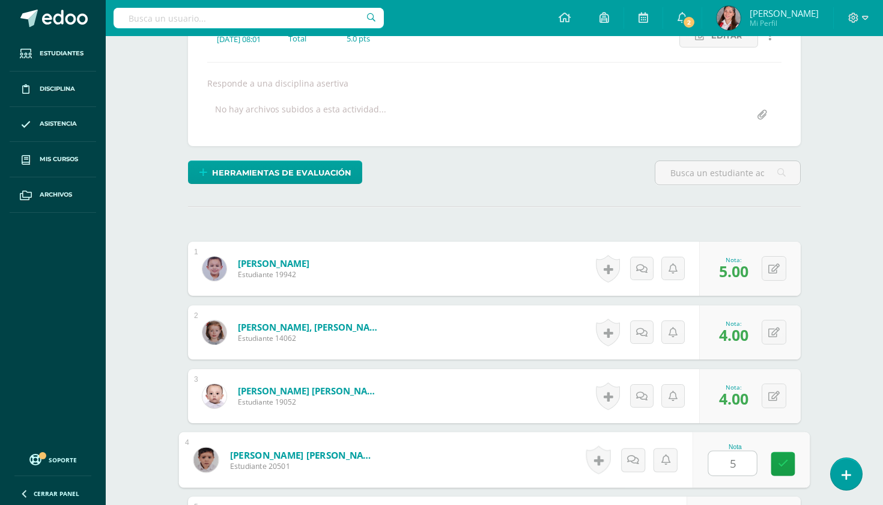
type input "5"
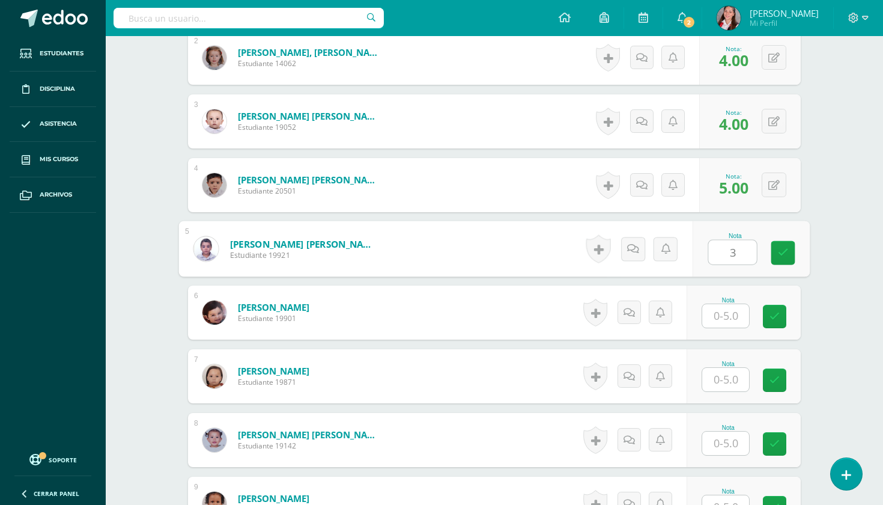
type input "3"
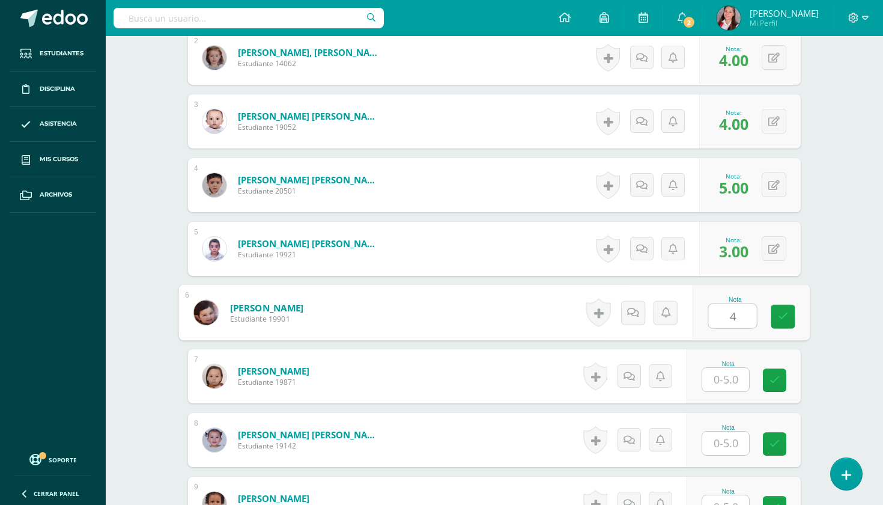
type input "4"
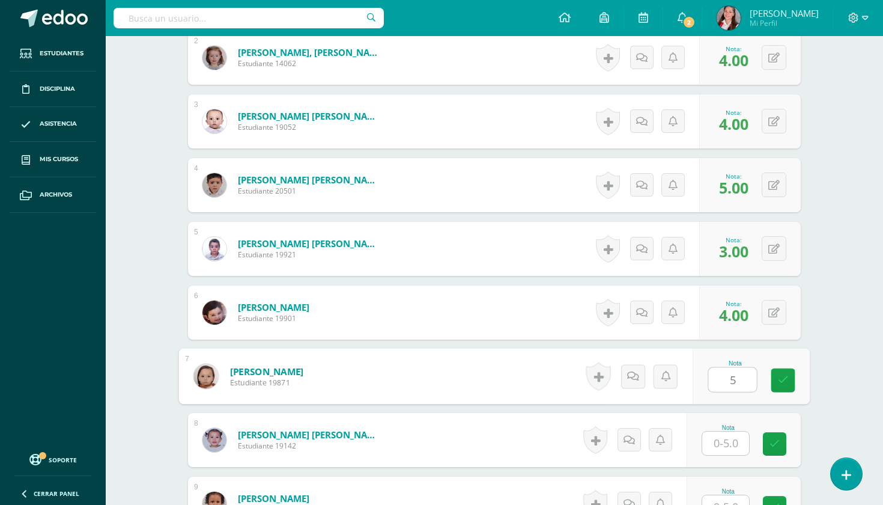
type input "5"
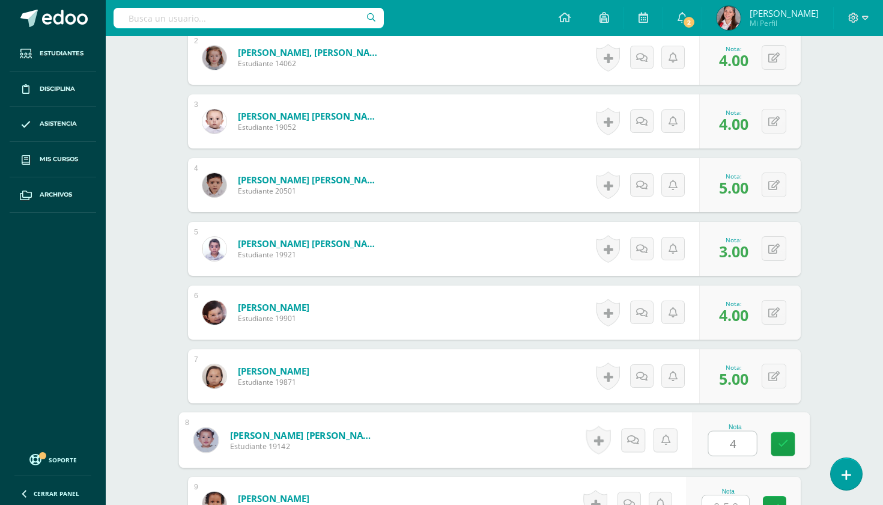
type input "4"
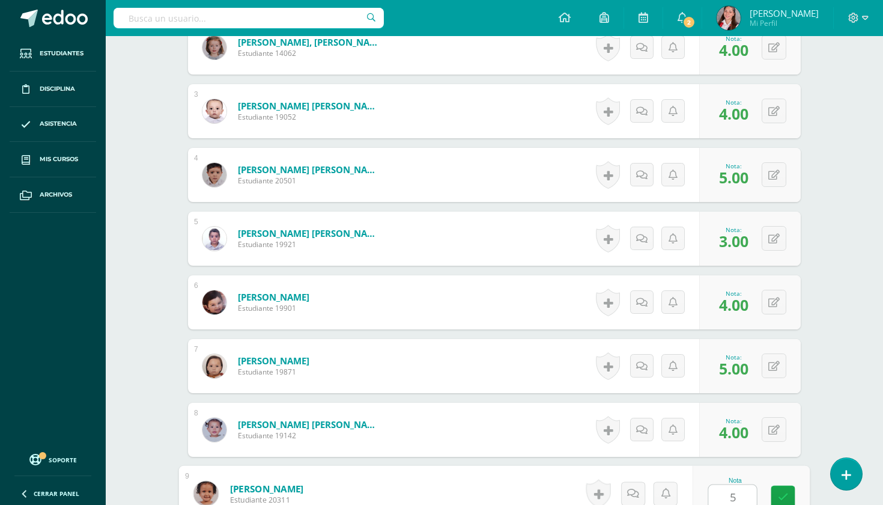
type input "5"
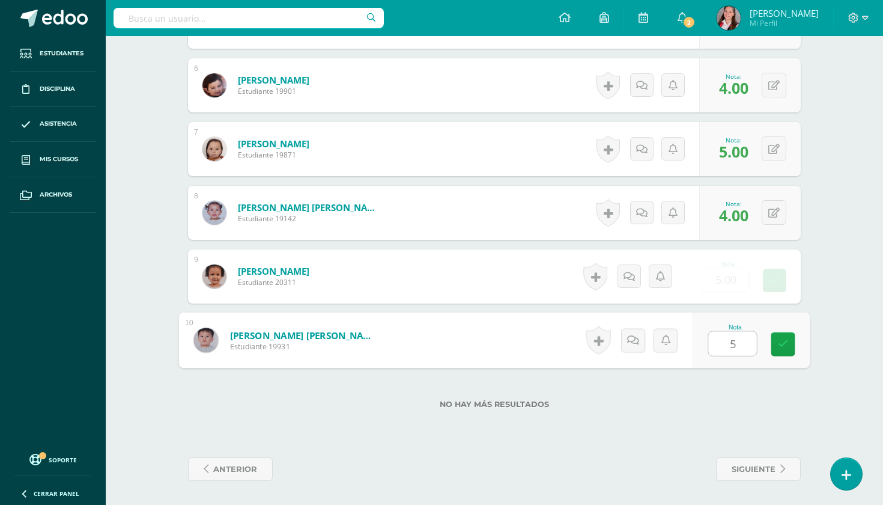
type input "5"
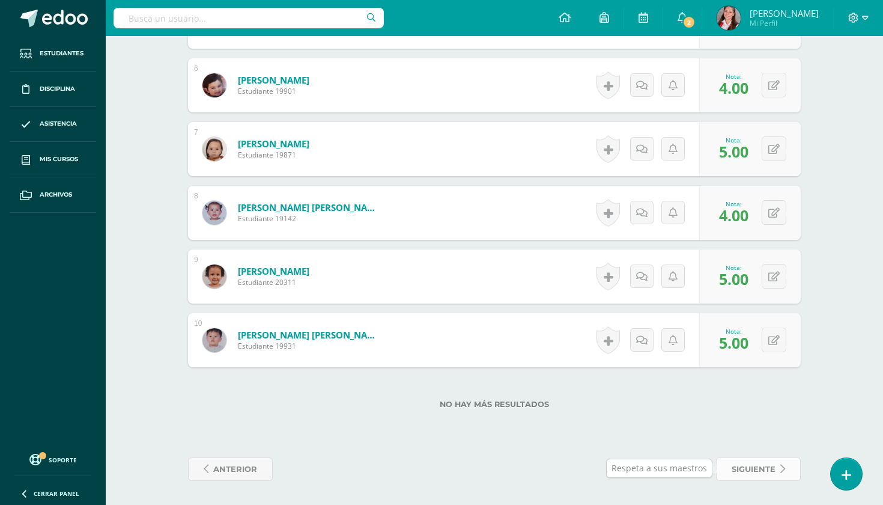
click at [730, 478] on link "siguiente" at bounding box center [758, 468] width 85 height 23
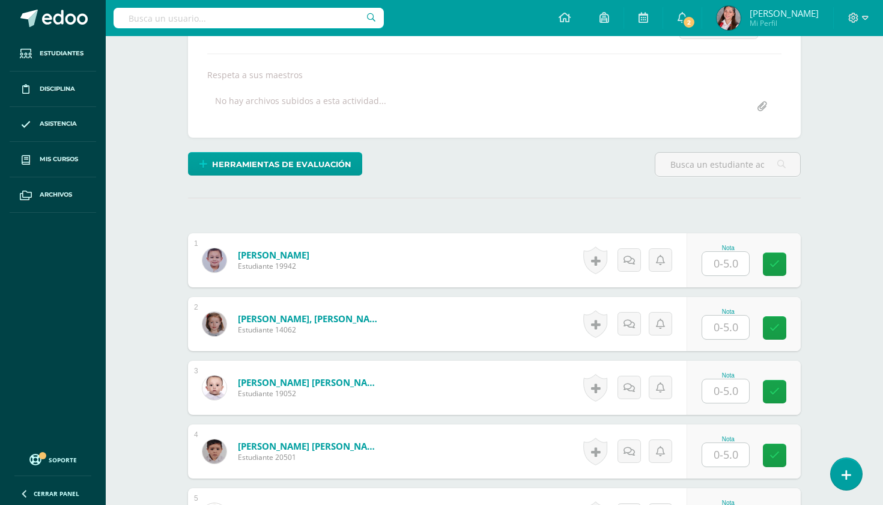
scroll to position [242, 0]
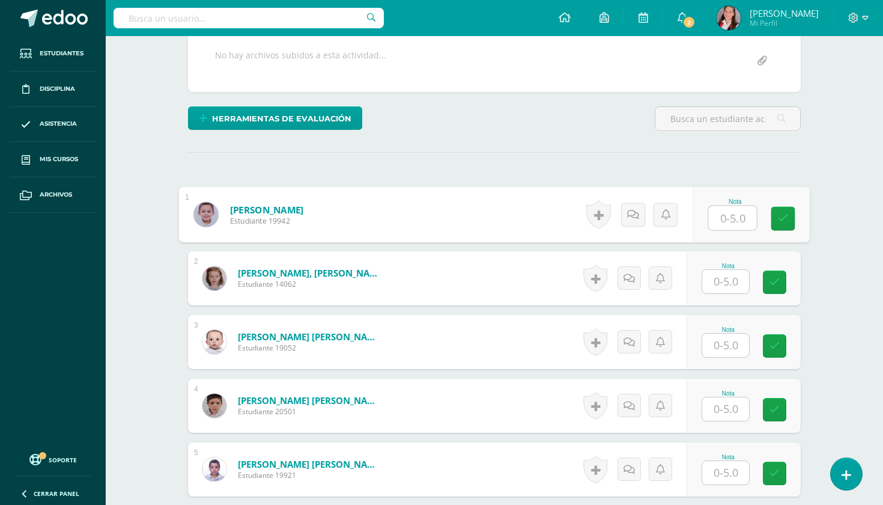
click at [732, 212] on input "text" at bounding box center [733, 218] width 48 height 24
type input "5"
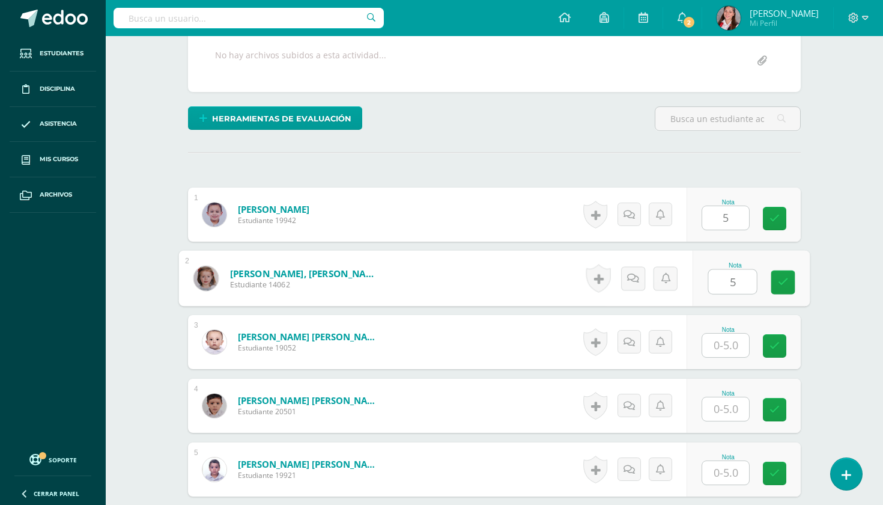
type input "5"
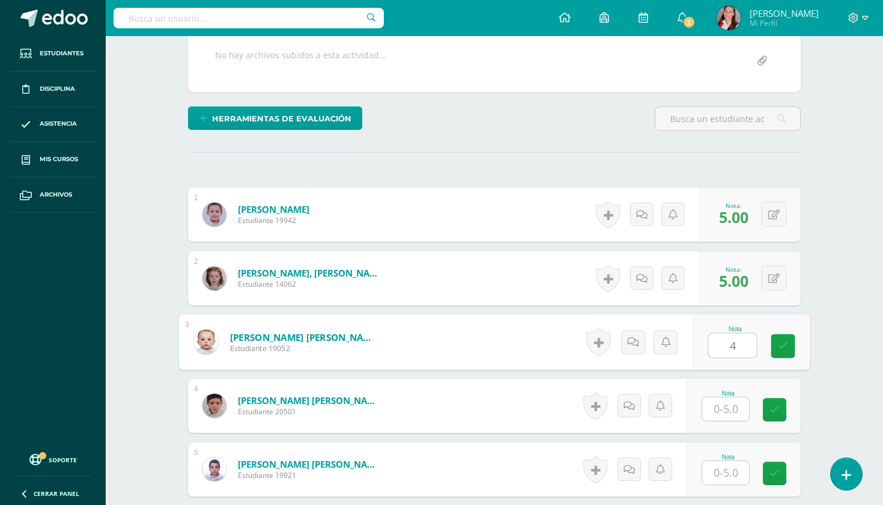
type input "4"
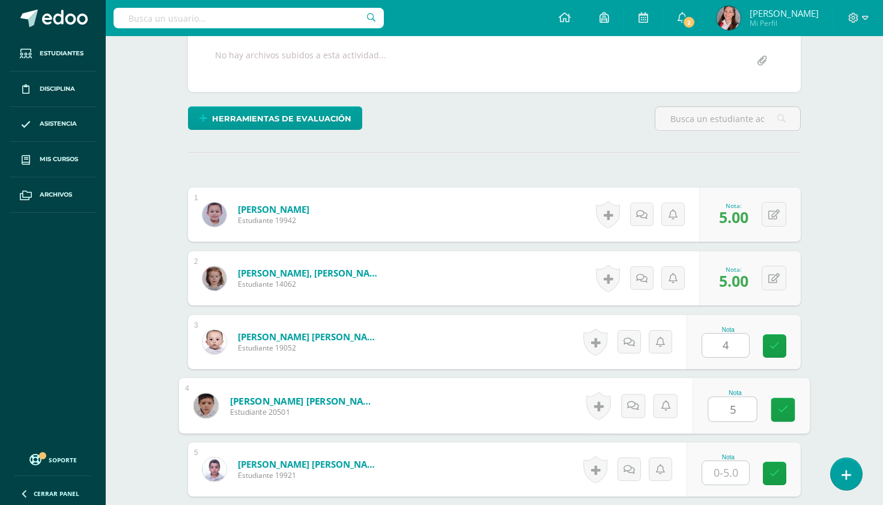
type input "5"
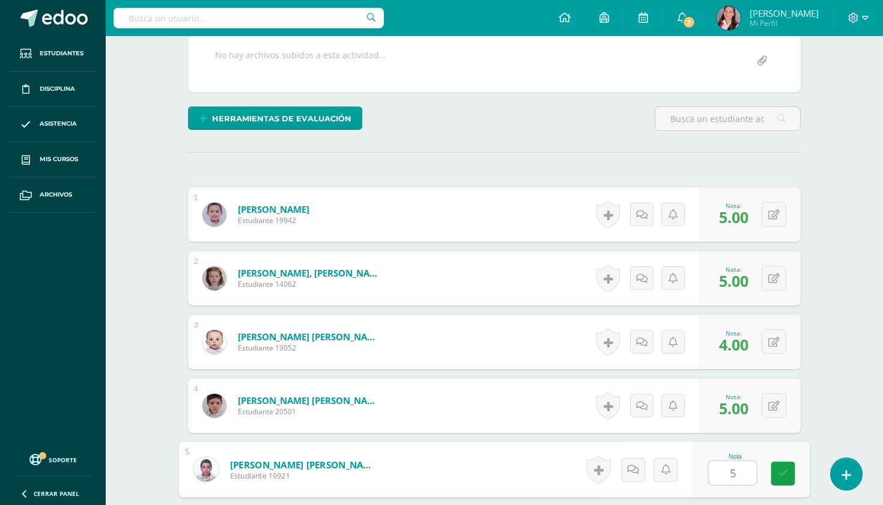
type input "5"
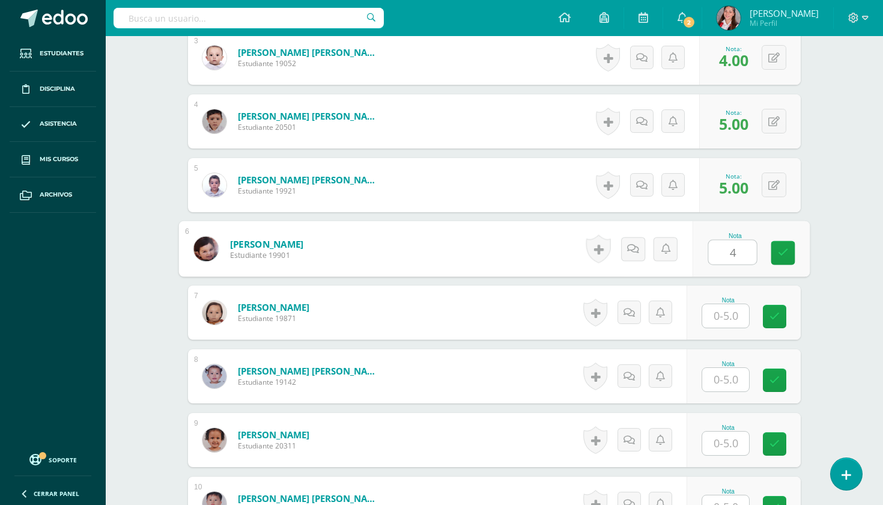
type input "4"
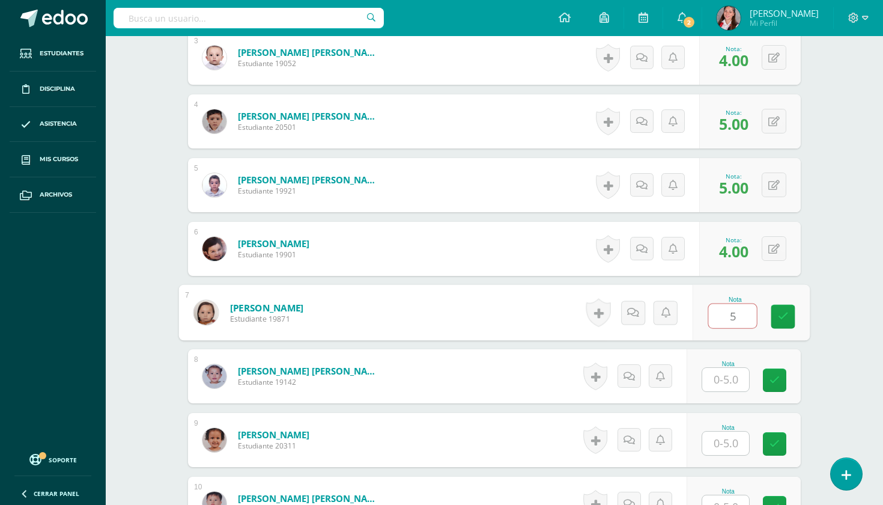
type input "5"
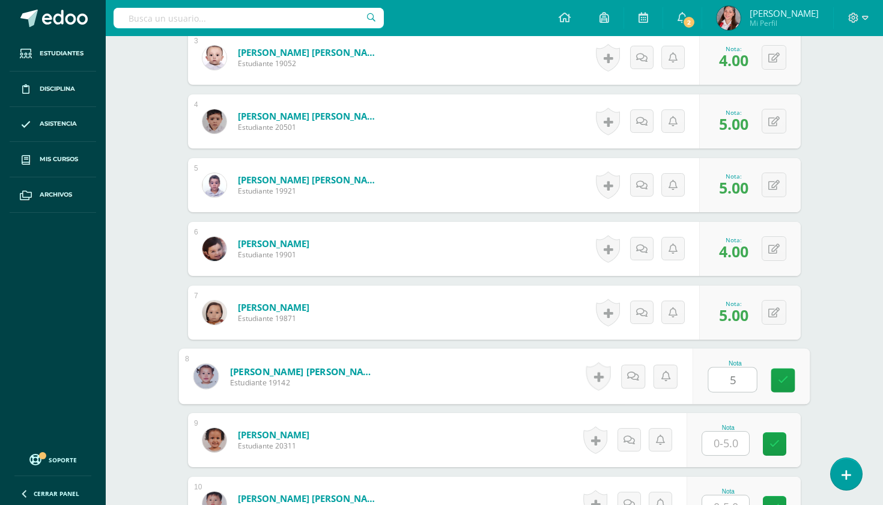
type input "5"
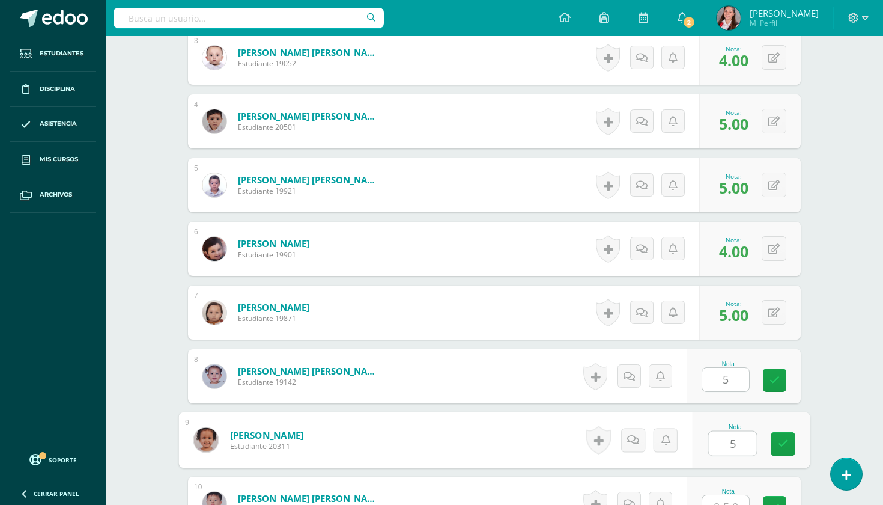
type input "5"
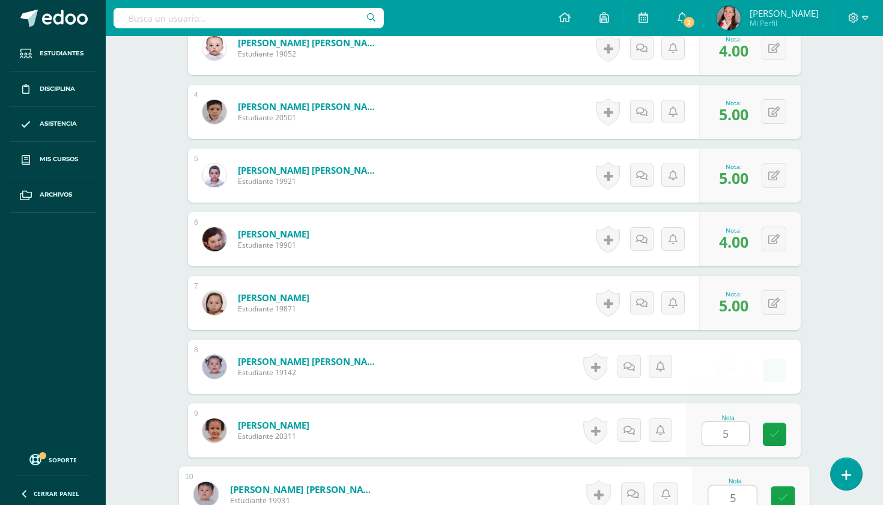
scroll to position [536, 0]
type input "5"
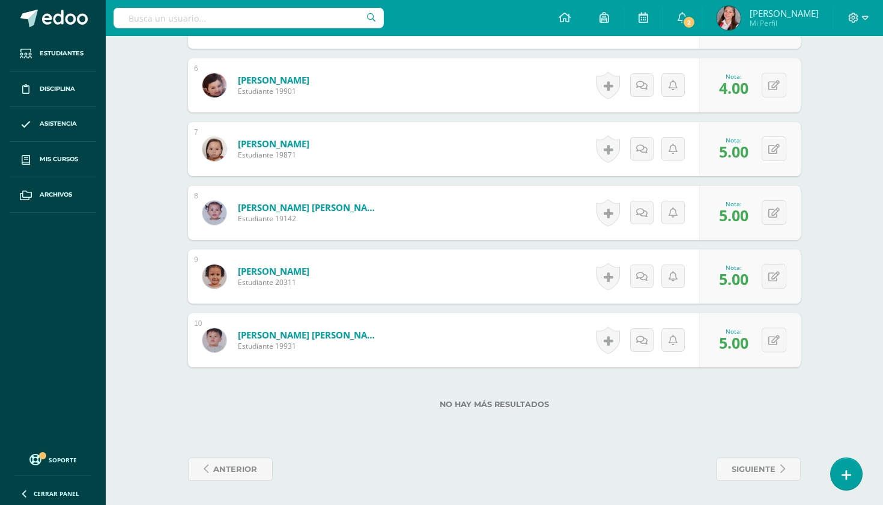
scroll to position [689, 0]
click at [727, 468] on link "siguiente" at bounding box center [758, 468] width 85 height 23
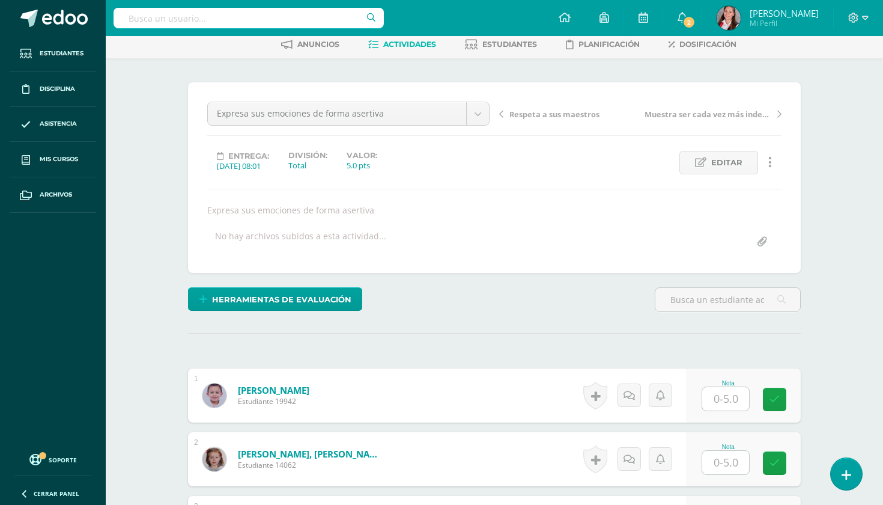
scroll to position [62, 0]
click at [737, 394] on input "text" at bounding box center [726, 397] width 47 height 23
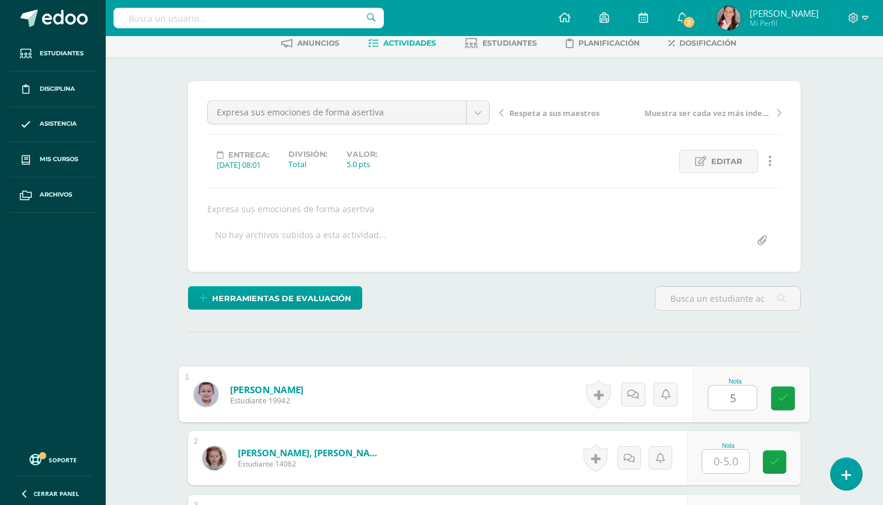
type input "5"
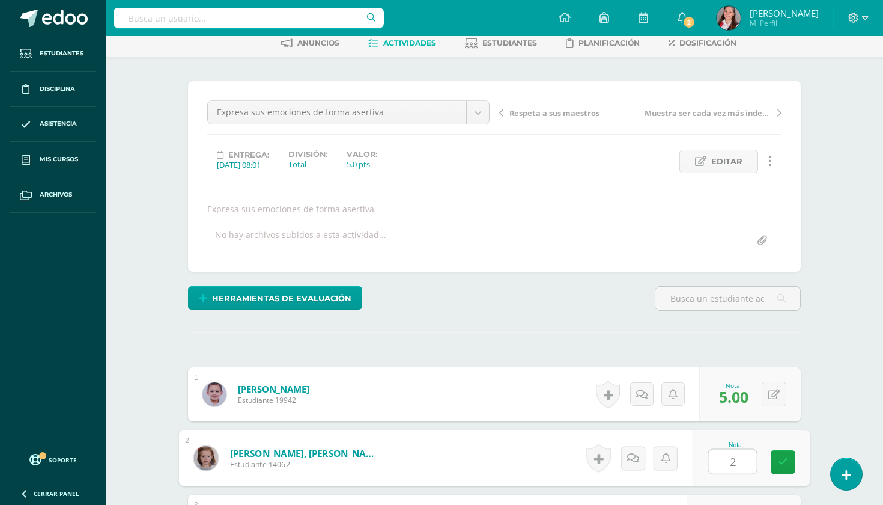
type input "2"
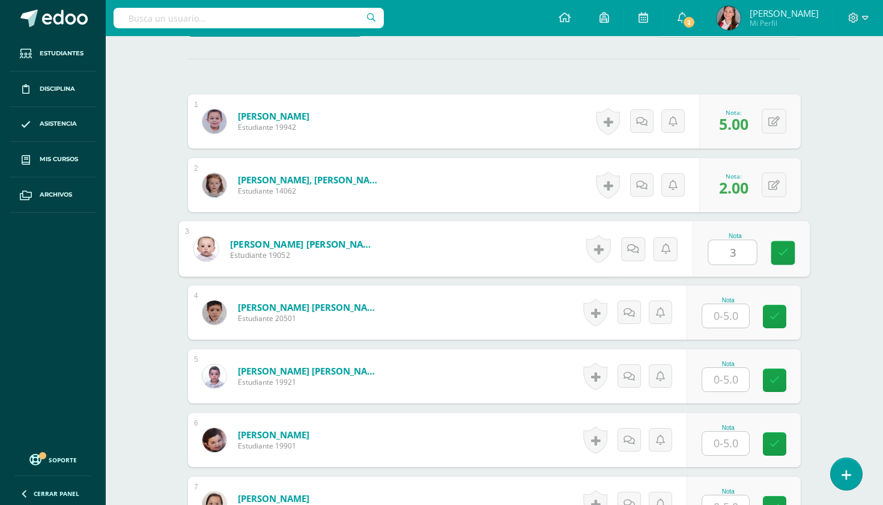
type input "3"
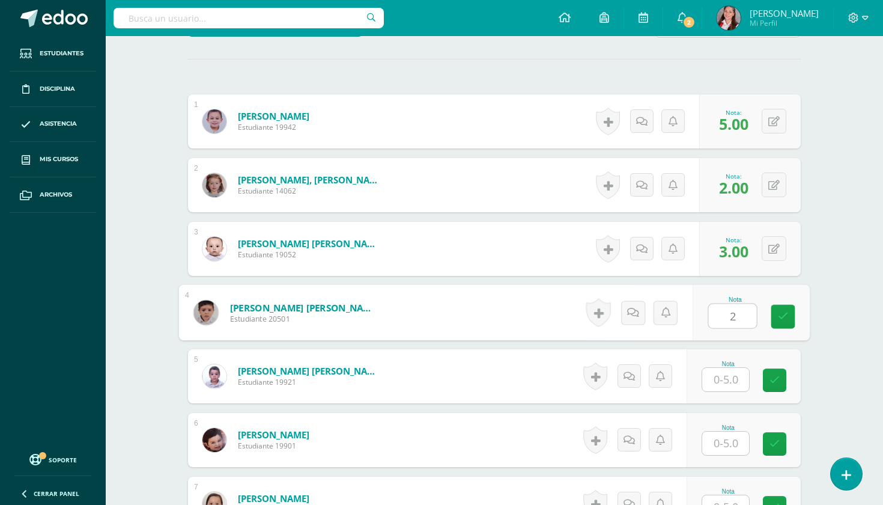
type input "2"
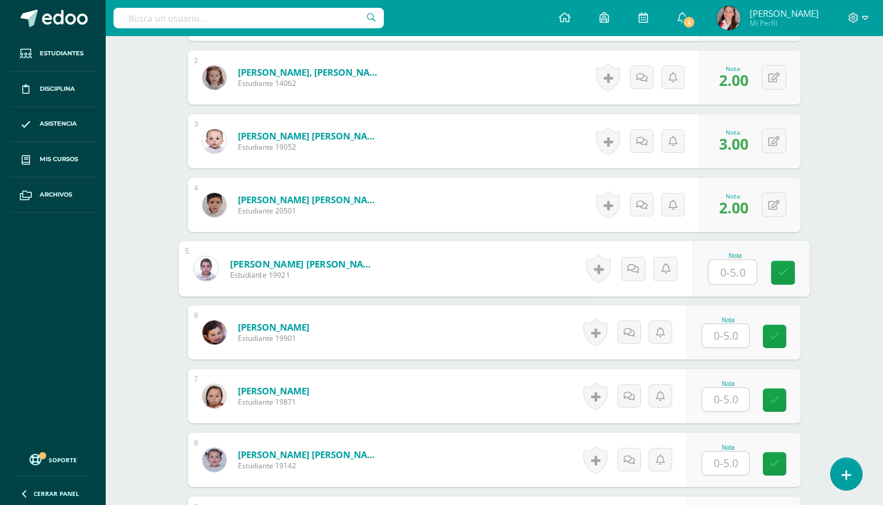
scroll to position [444, 0]
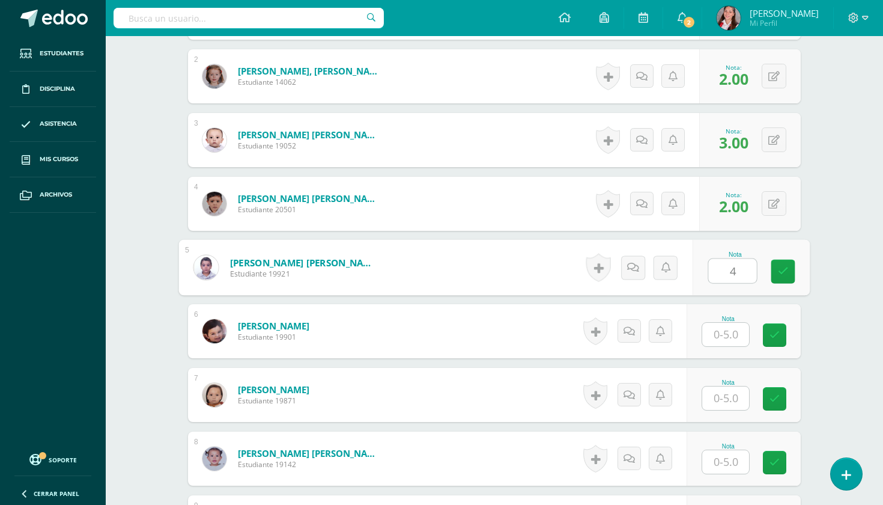
type input "4"
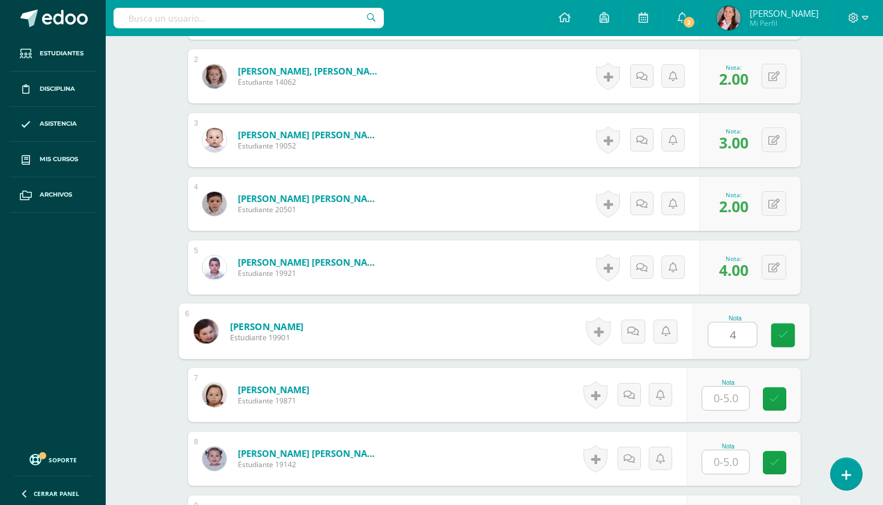
type input "4"
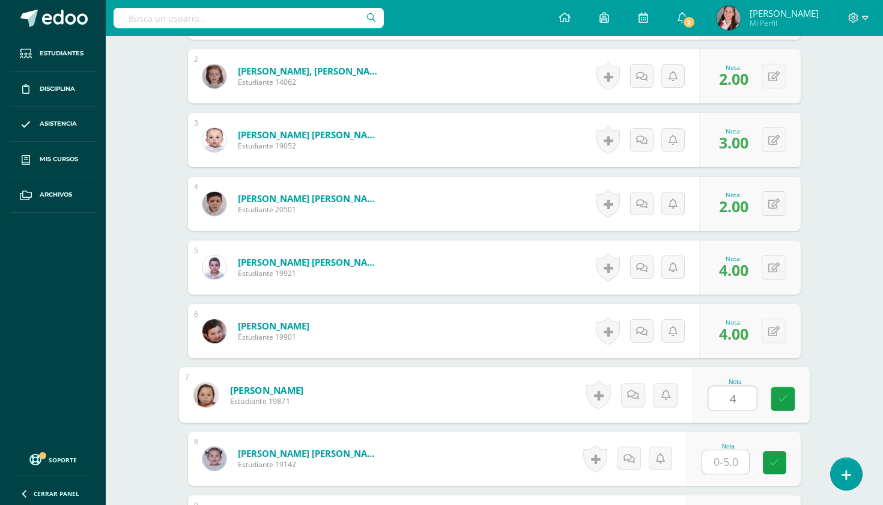
type input "4"
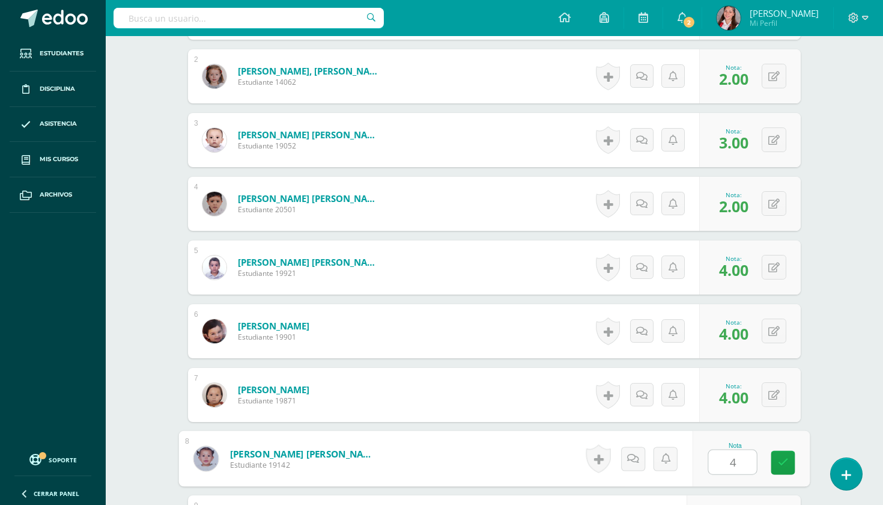
type input "4"
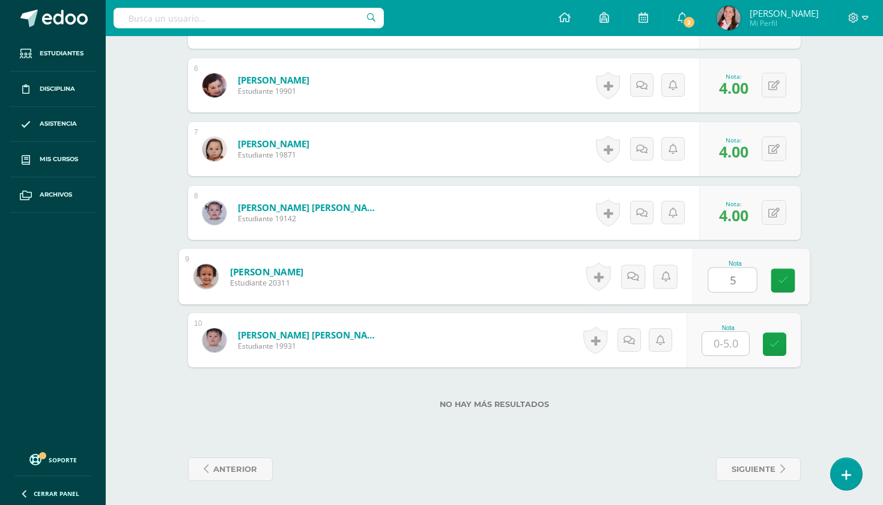
type input "5"
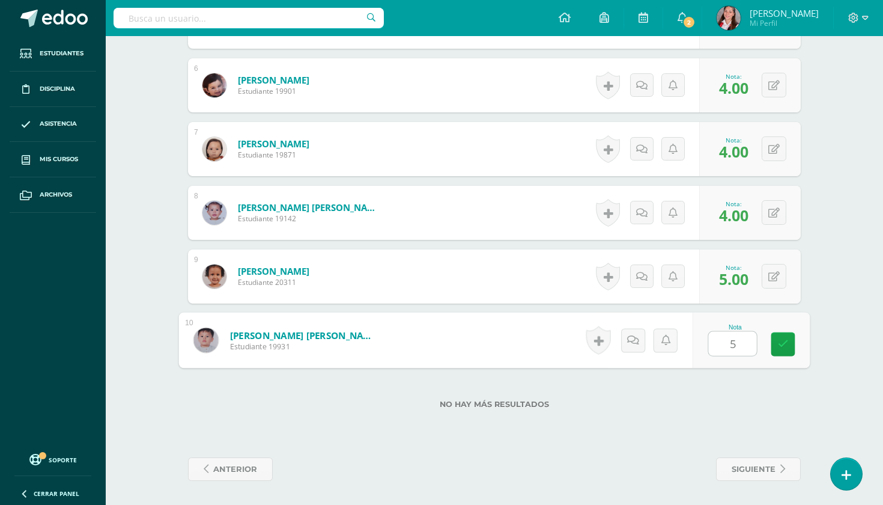
type input "5"
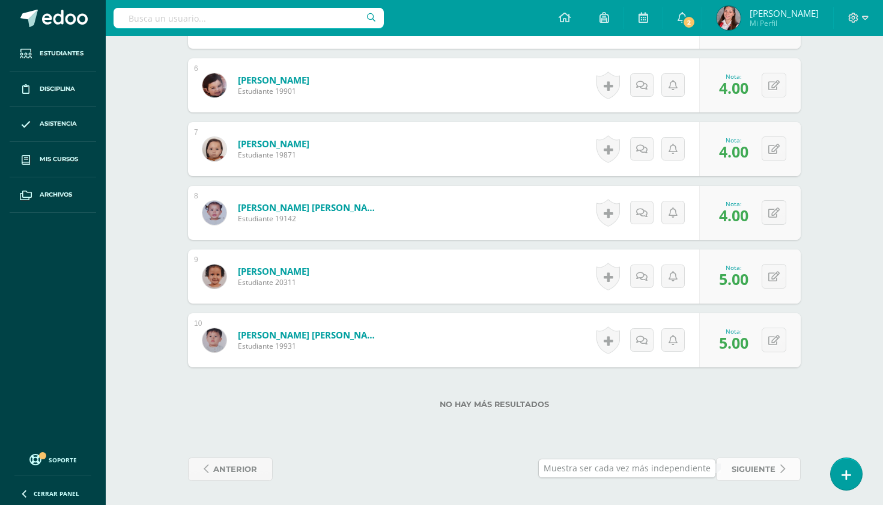
click at [754, 473] on span "siguiente" at bounding box center [754, 469] width 44 height 22
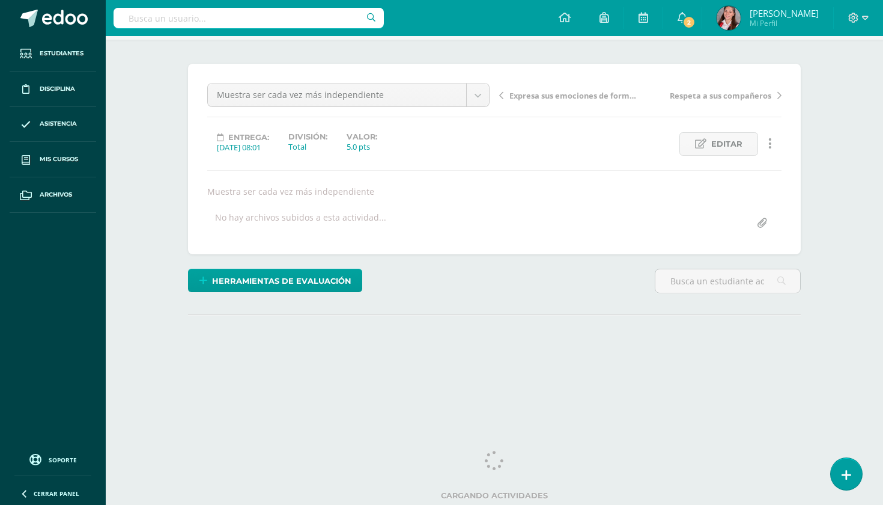
scroll to position [79, 0]
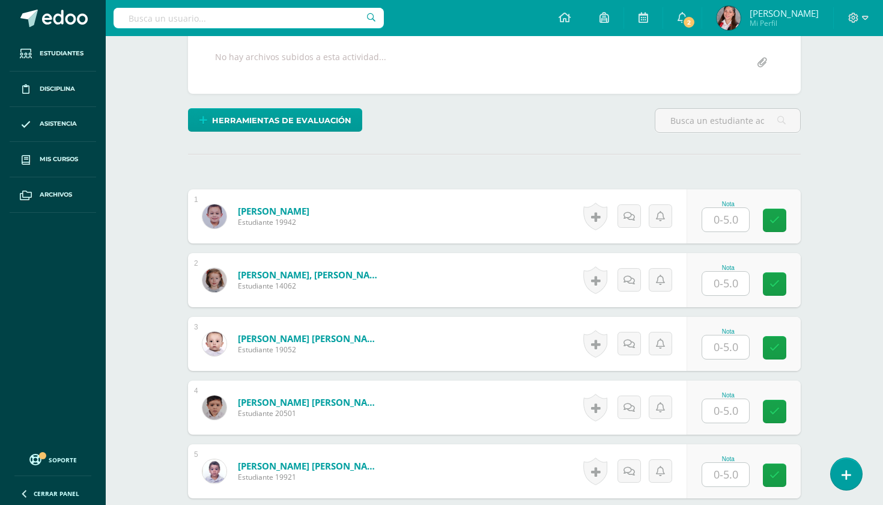
click at [732, 212] on input "text" at bounding box center [726, 219] width 47 height 23
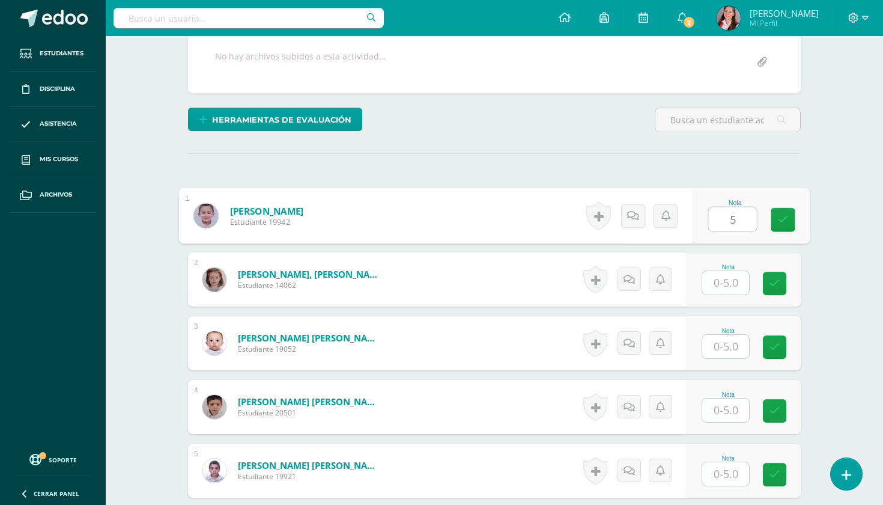
type input "5"
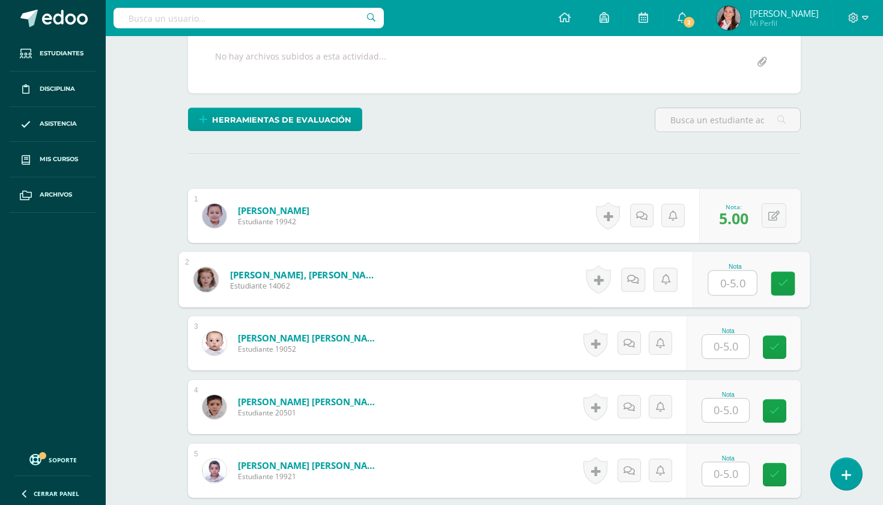
type input "4"
type input "3"
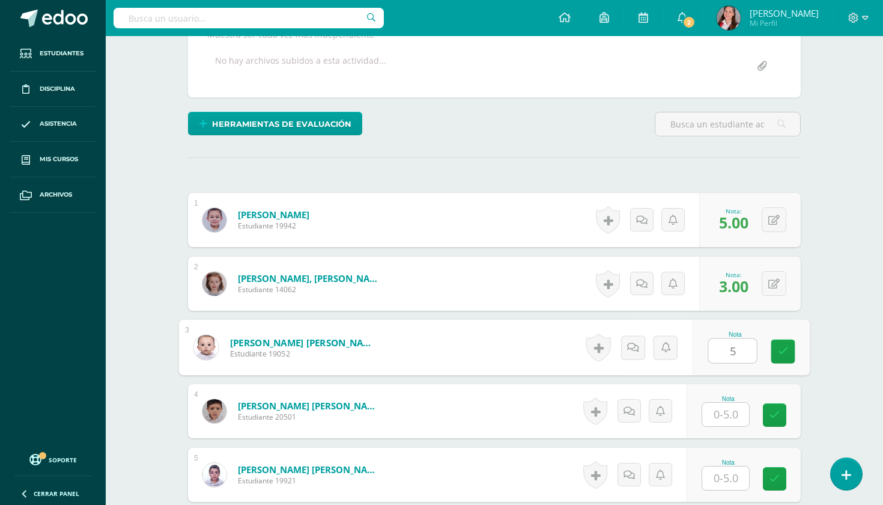
scroll to position [240, 0]
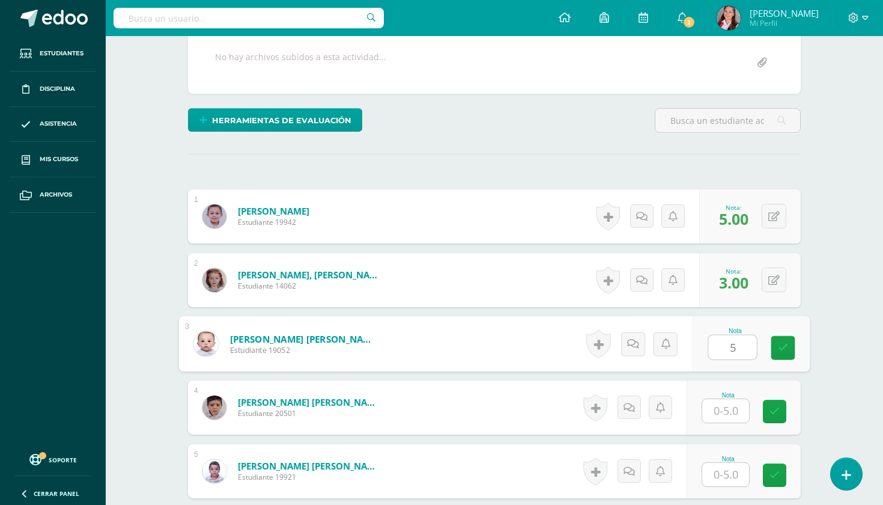
type input "5"
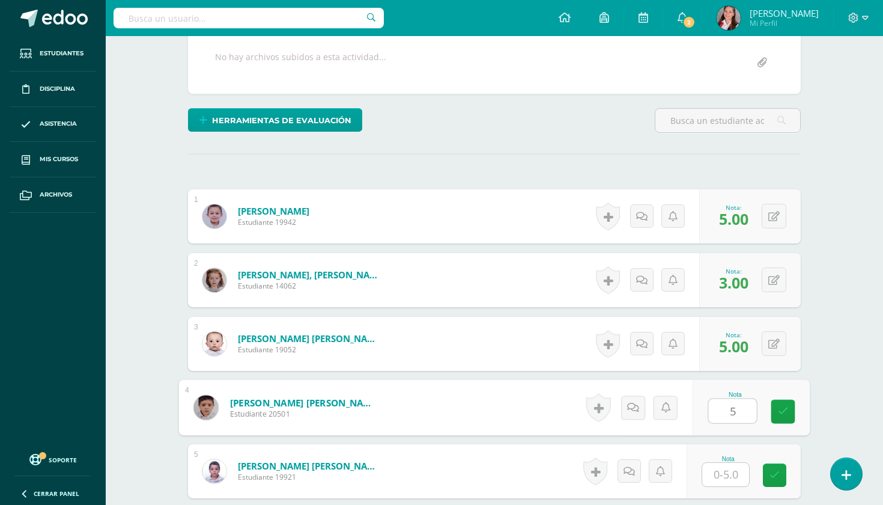
type input "5"
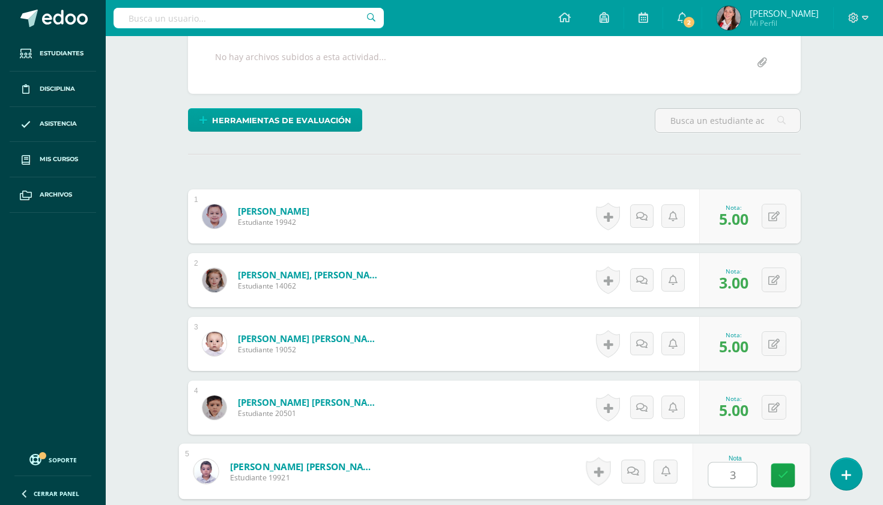
type input "3"
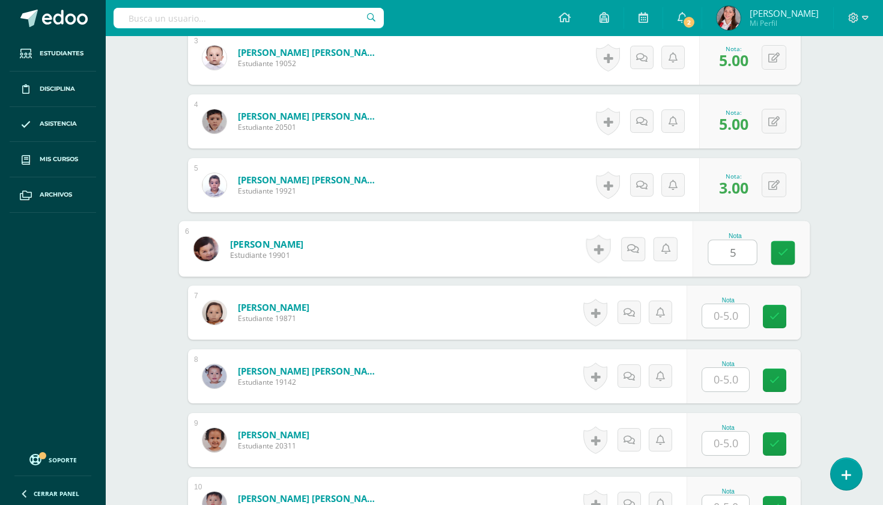
type input "5"
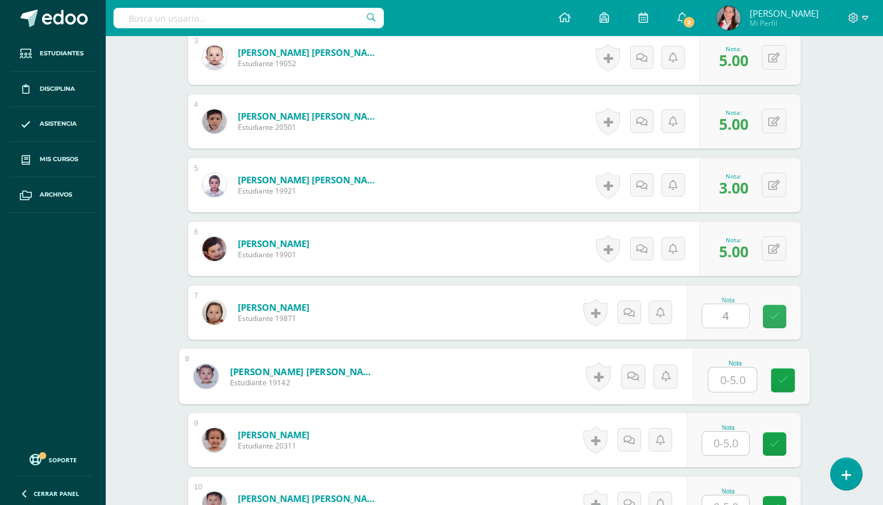
type input "4.00"
click at [764, 307] on button at bounding box center [774, 312] width 25 height 25
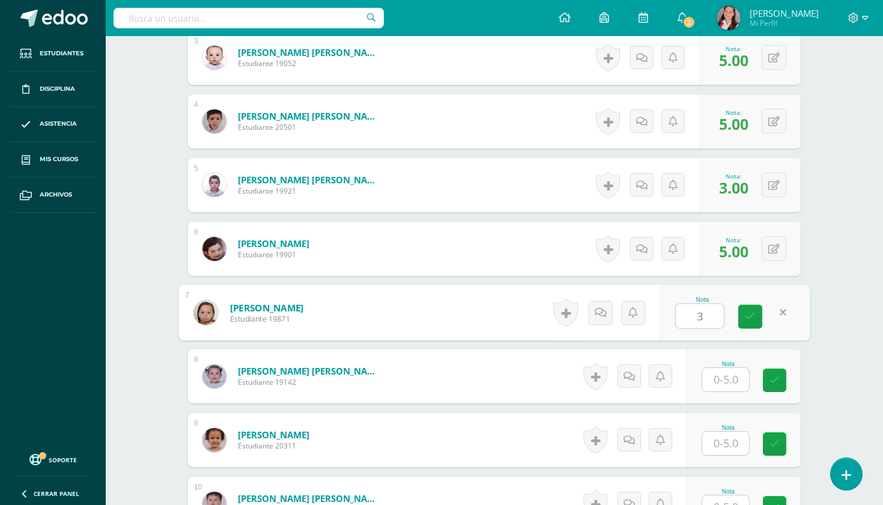
type input "3"
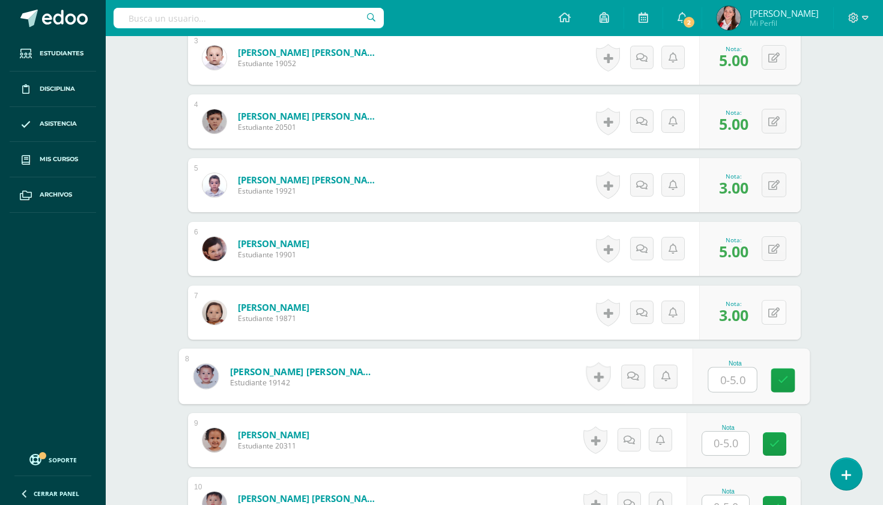
type input "4"
type input "3"
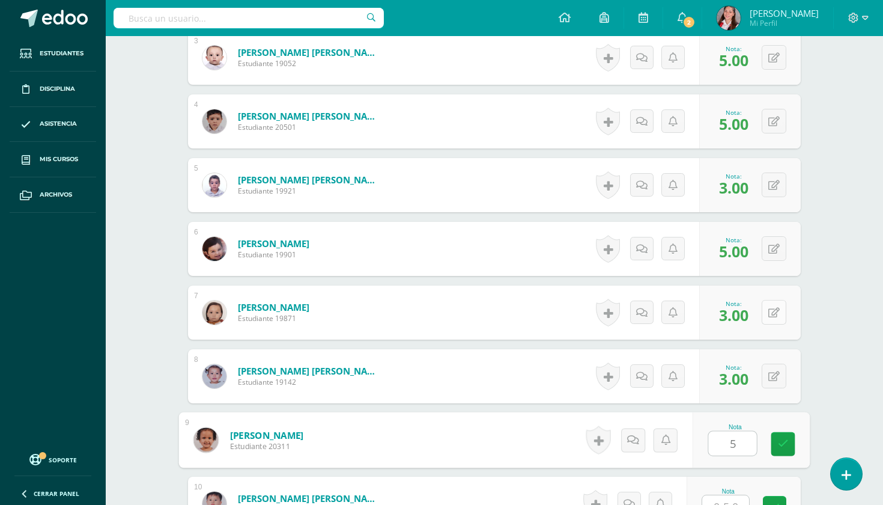
type input "5"
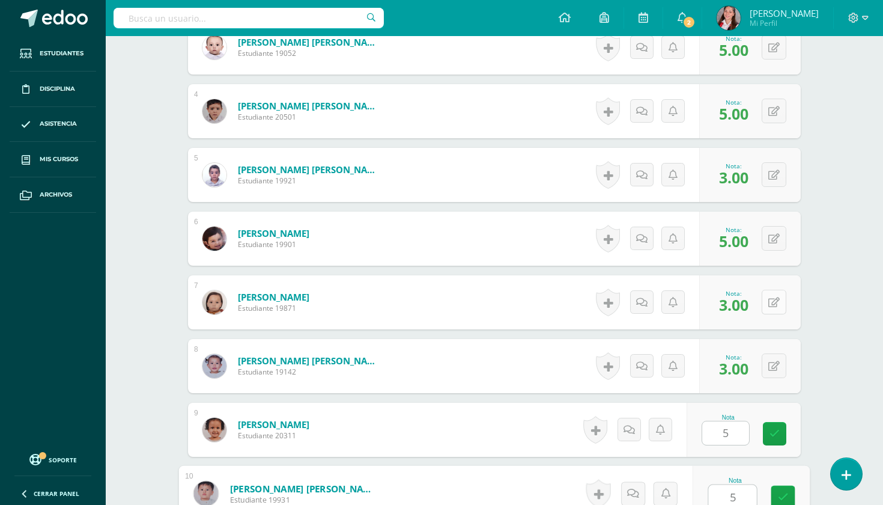
type input "5"
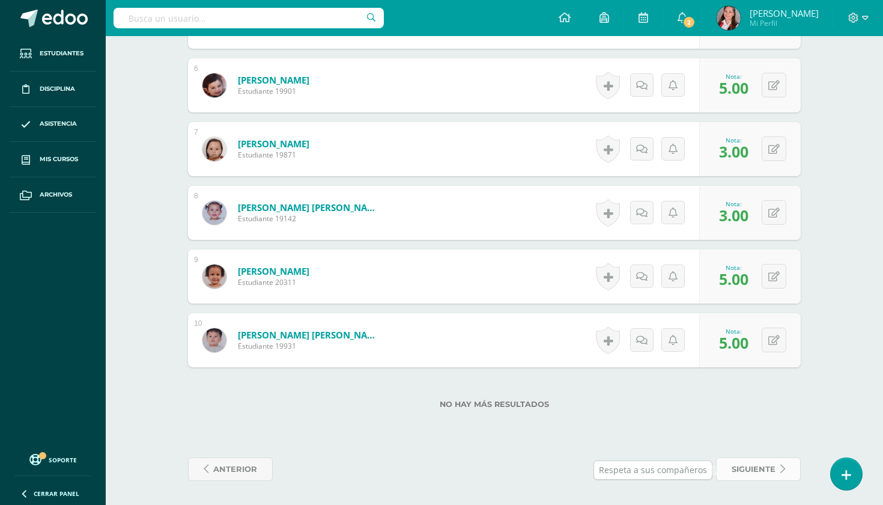
scroll to position [689, 0]
click at [764, 468] on span "siguiente" at bounding box center [754, 469] width 44 height 22
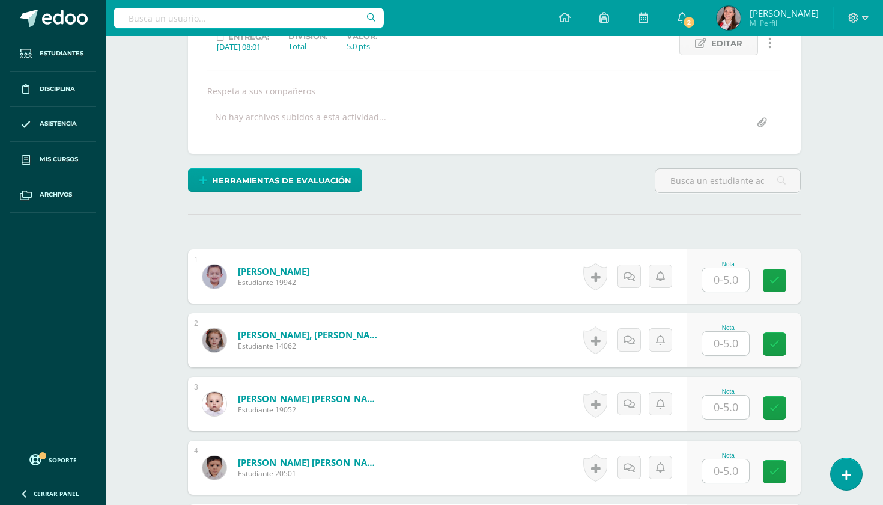
scroll to position [198, 0]
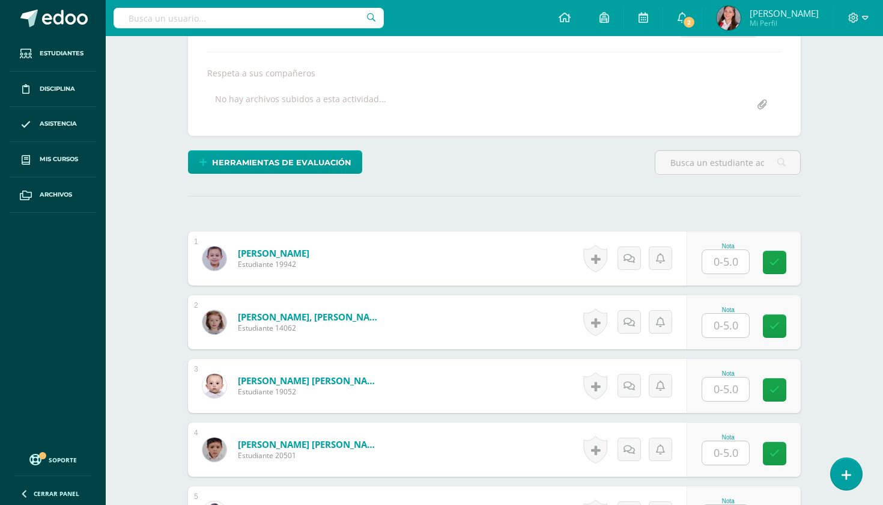
click at [741, 269] on input "text" at bounding box center [726, 261] width 47 height 23
type input "5"
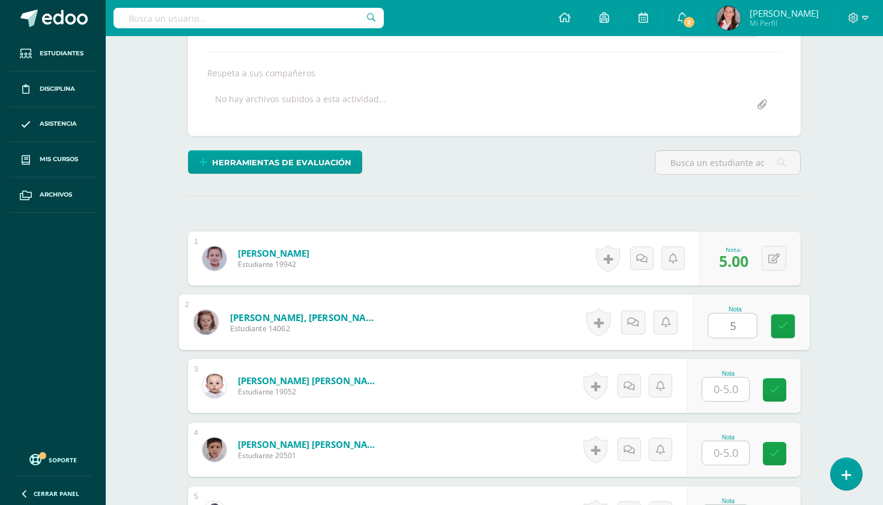
type input "5"
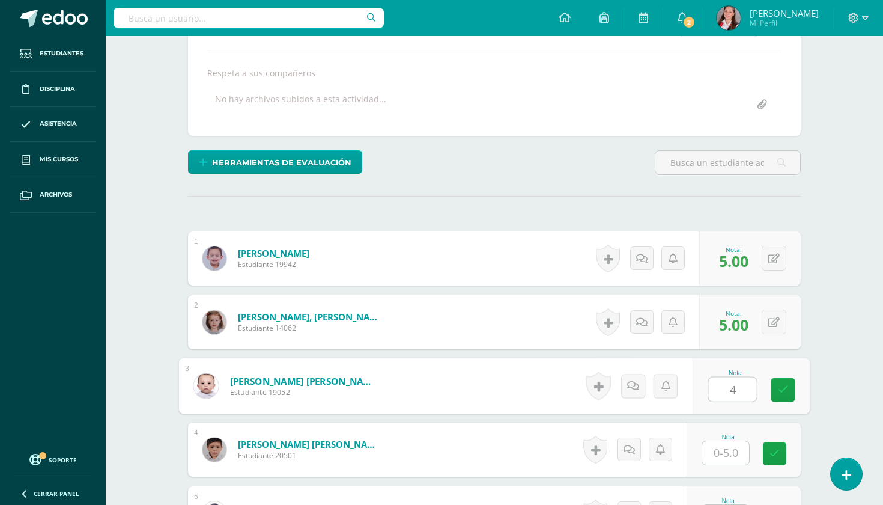
type input "4"
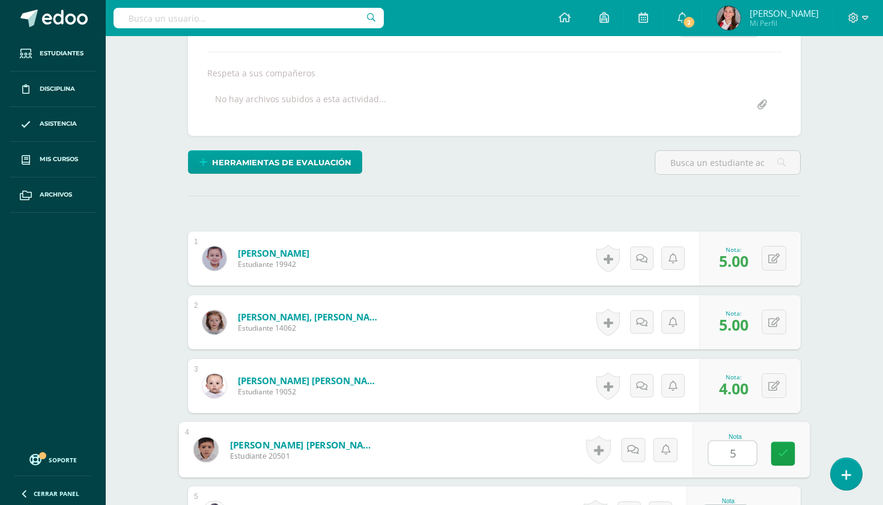
type input "5"
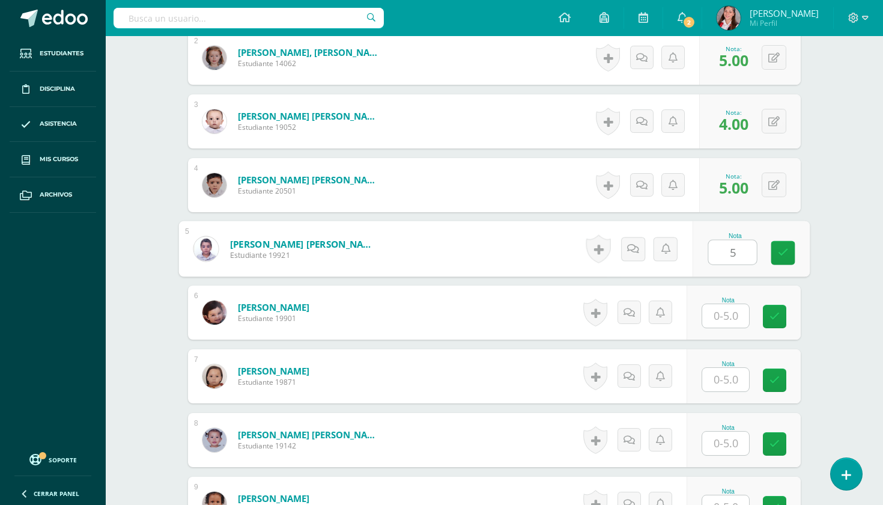
type input "5"
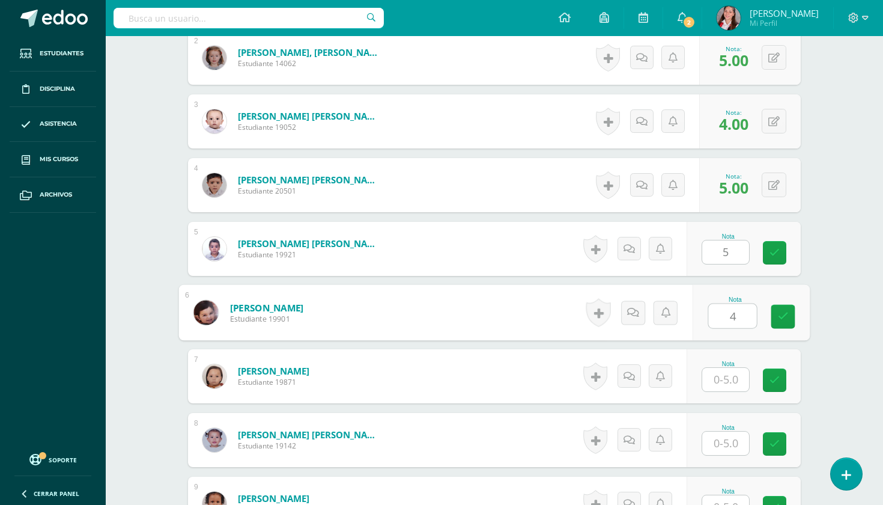
type input "4"
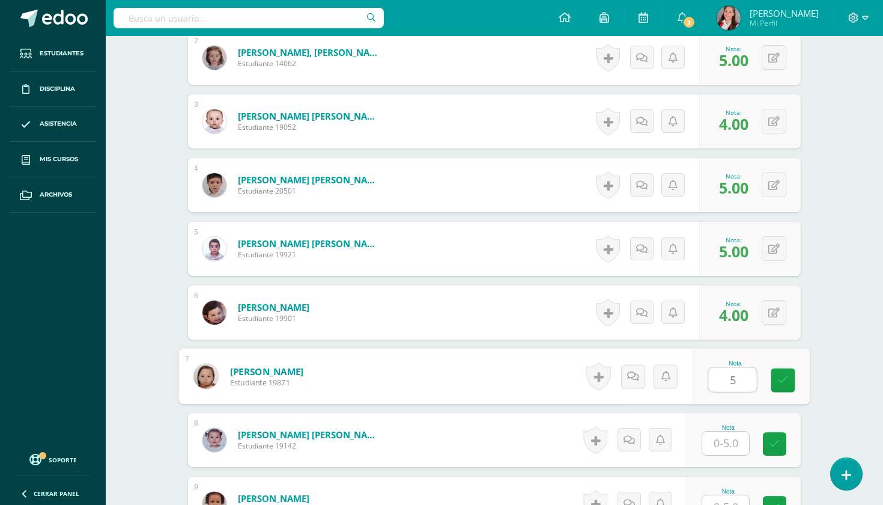
type input "5"
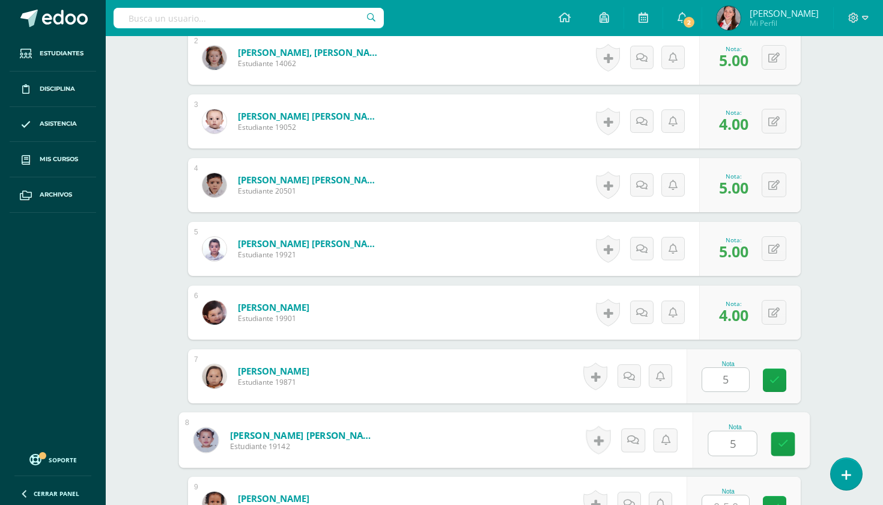
type input "5"
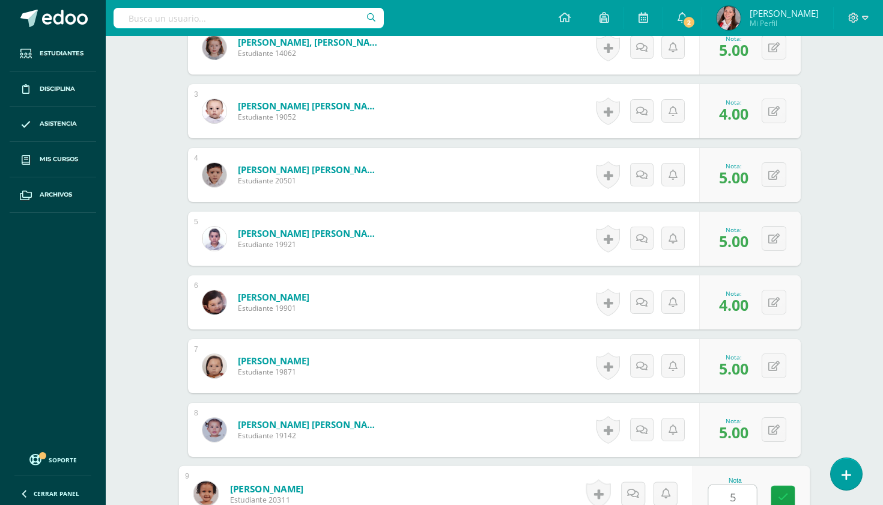
type input "5"
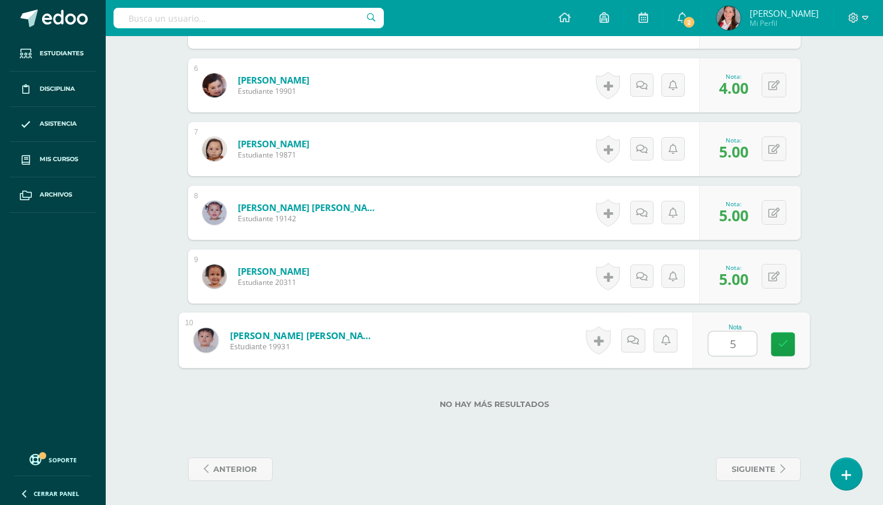
type input "5"
click at [736, 465] on span "siguiente" at bounding box center [754, 469] width 44 height 22
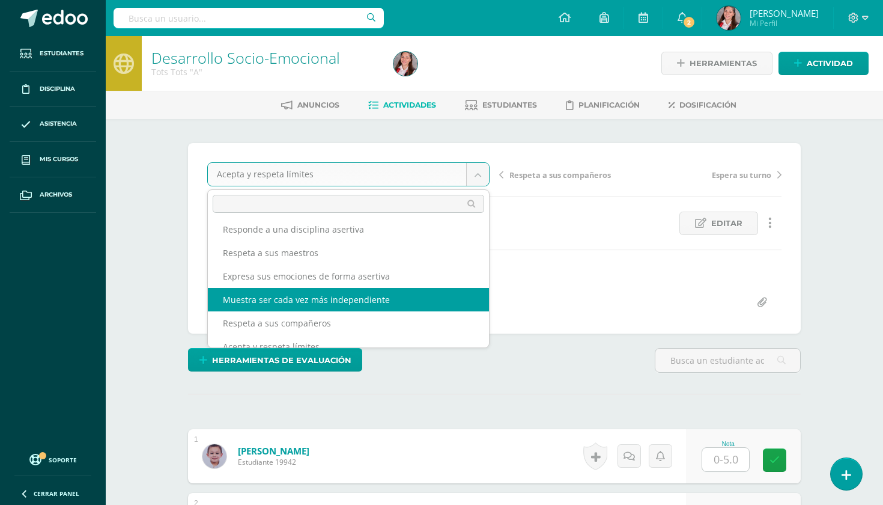
scroll to position [161, 0]
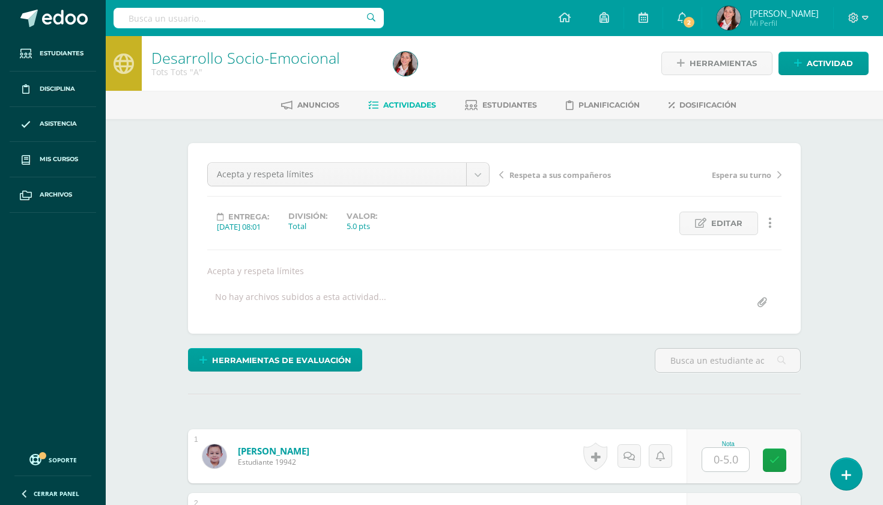
click at [725, 464] on input "text" at bounding box center [726, 459] width 47 height 23
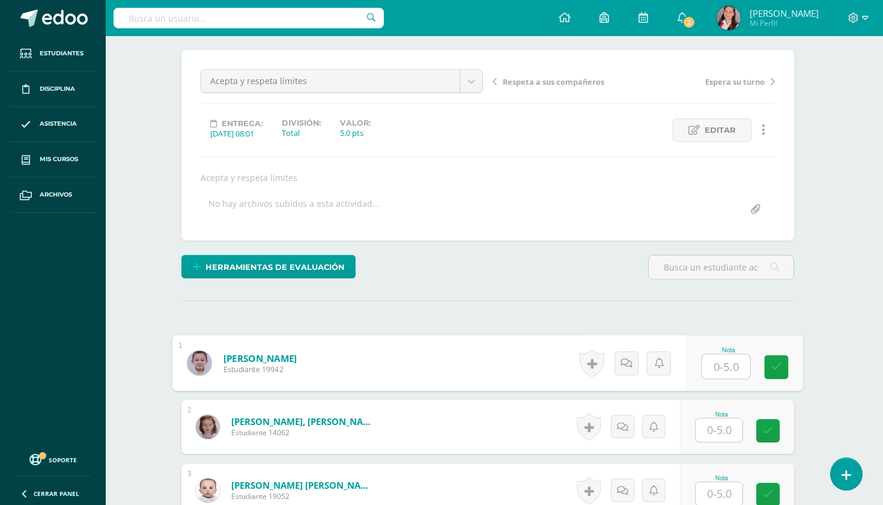
scroll to position [95, 7]
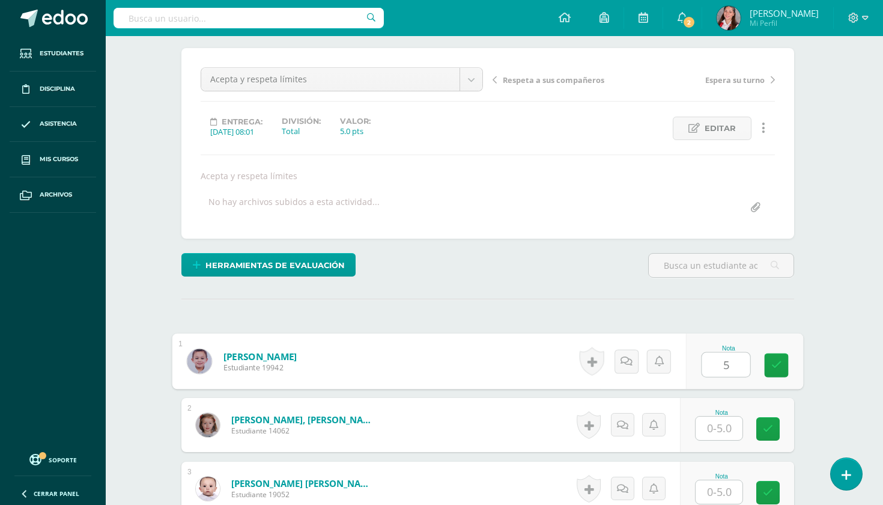
type input "5"
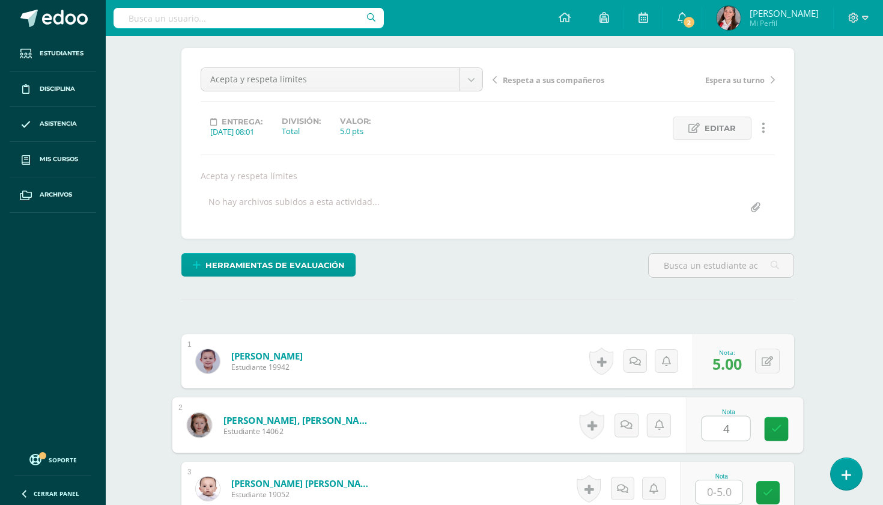
type input "4"
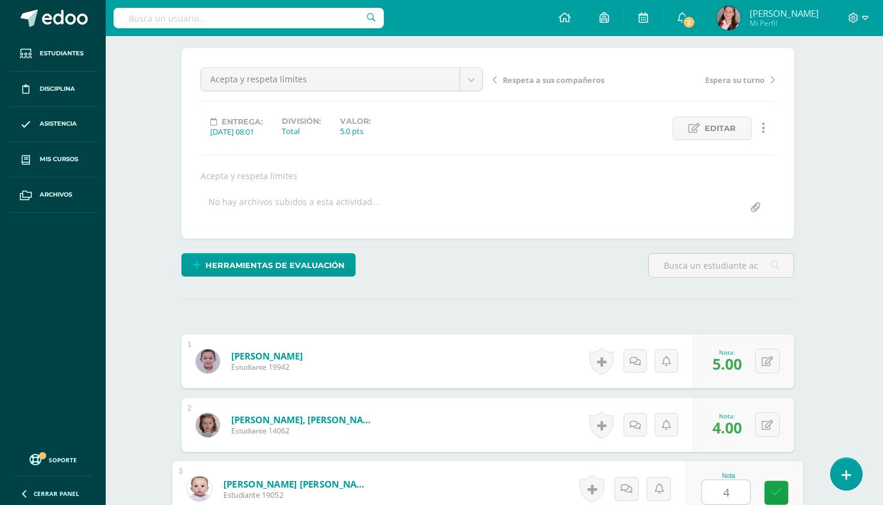
type input "4"
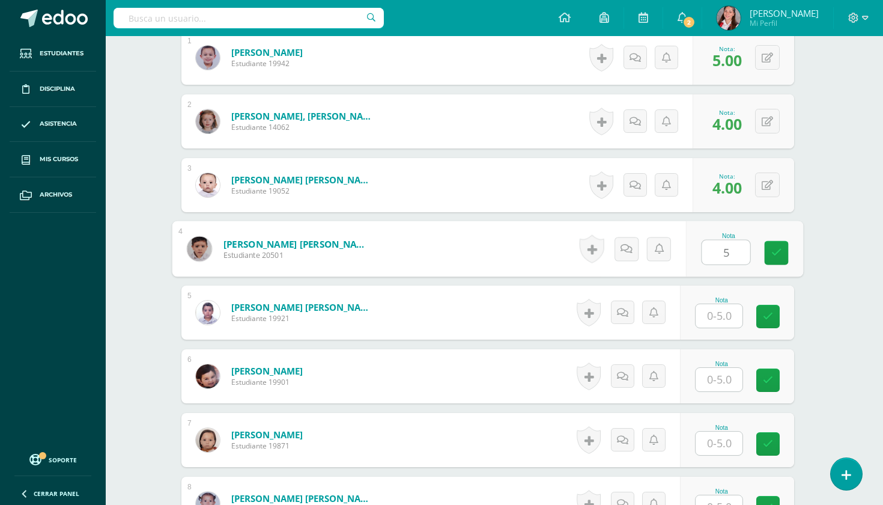
type input "5"
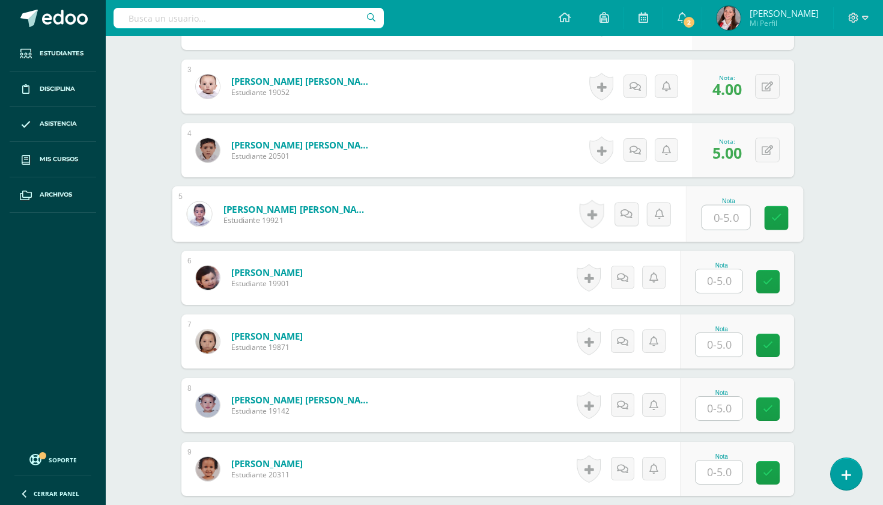
scroll to position [506, 7]
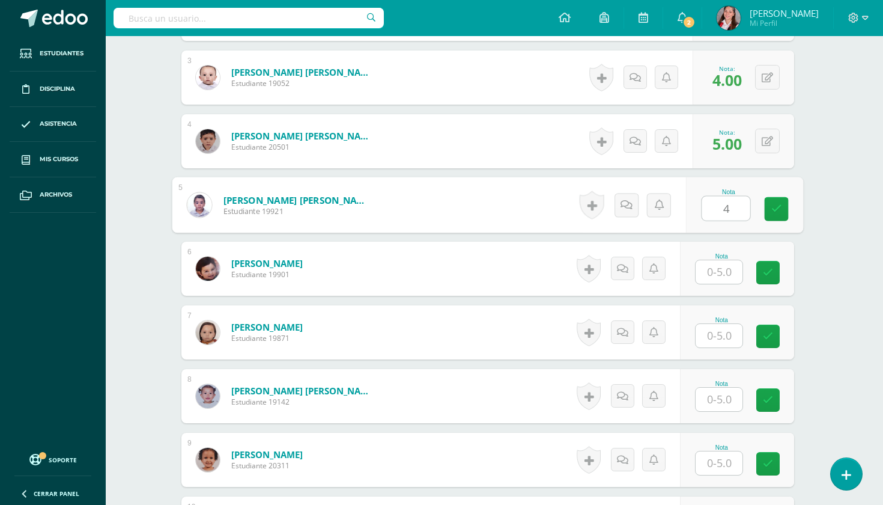
type input "4"
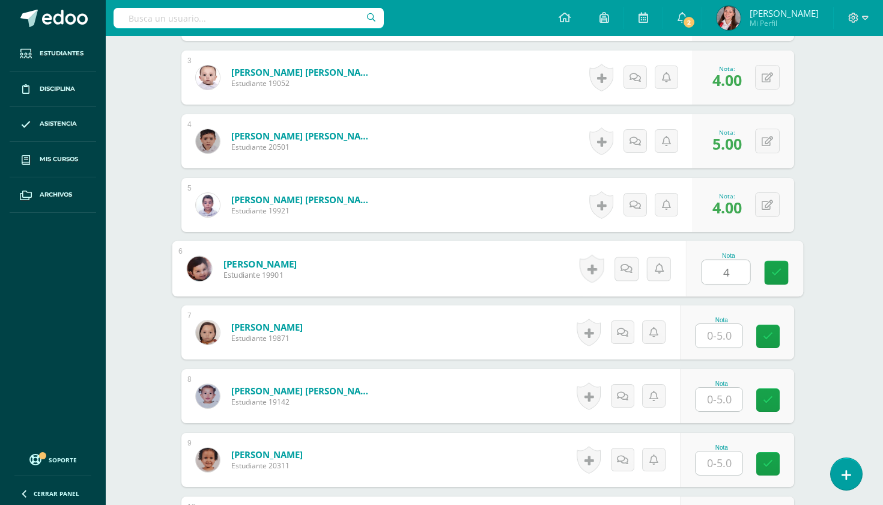
type input "4"
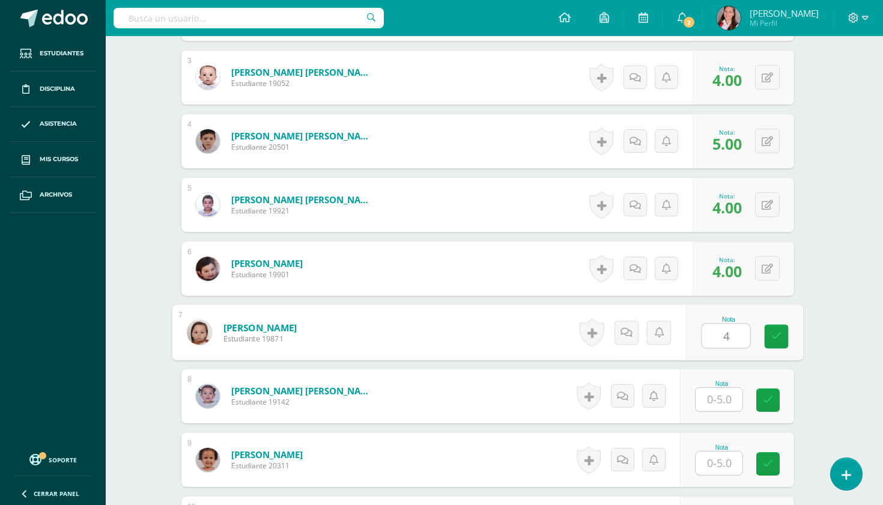
type input "4"
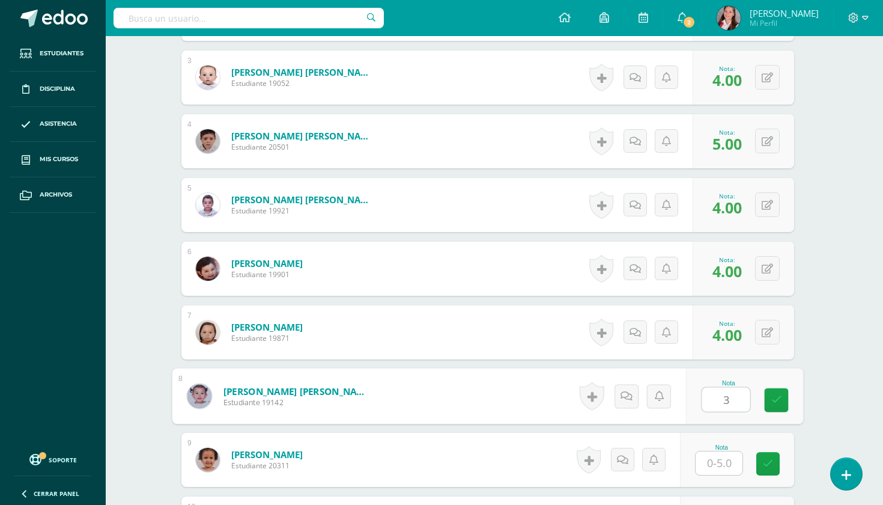
type input "3"
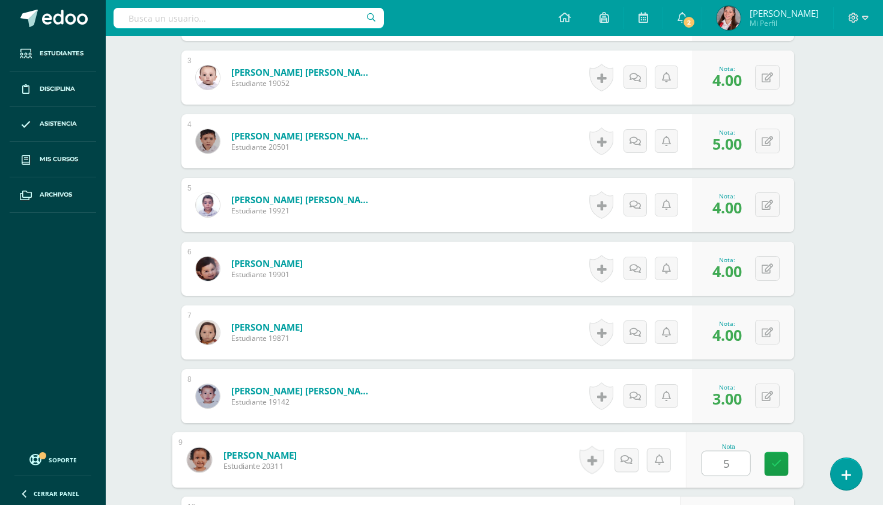
type input "5"
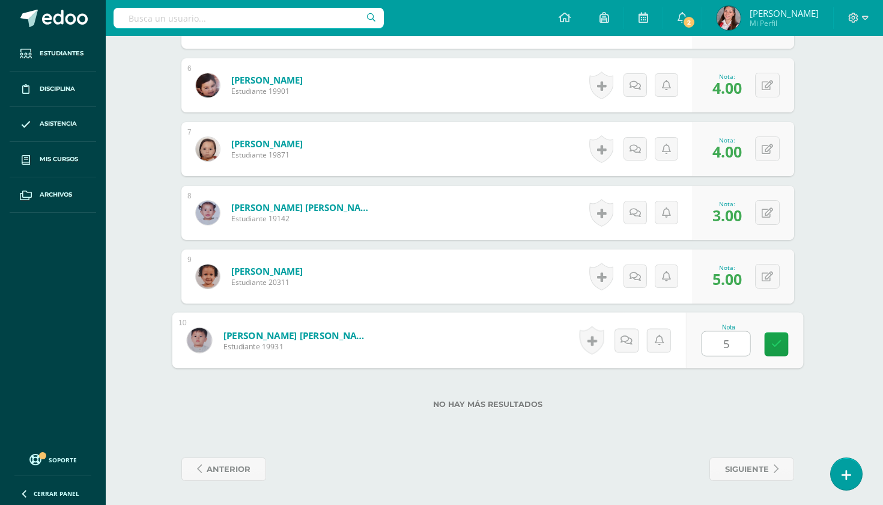
type input "5"
click at [758, 474] on span "siguiente" at bounding box center [747, 469] width 44 height 22
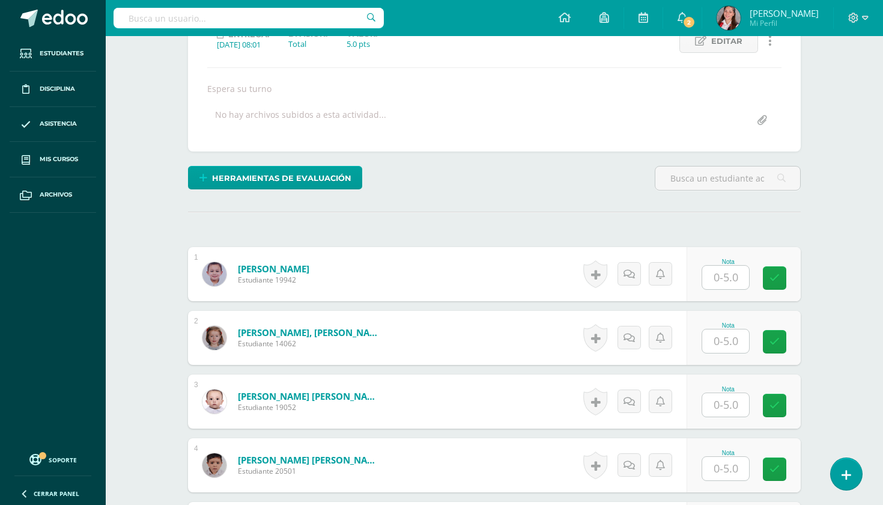
scroll to position [184, 0]
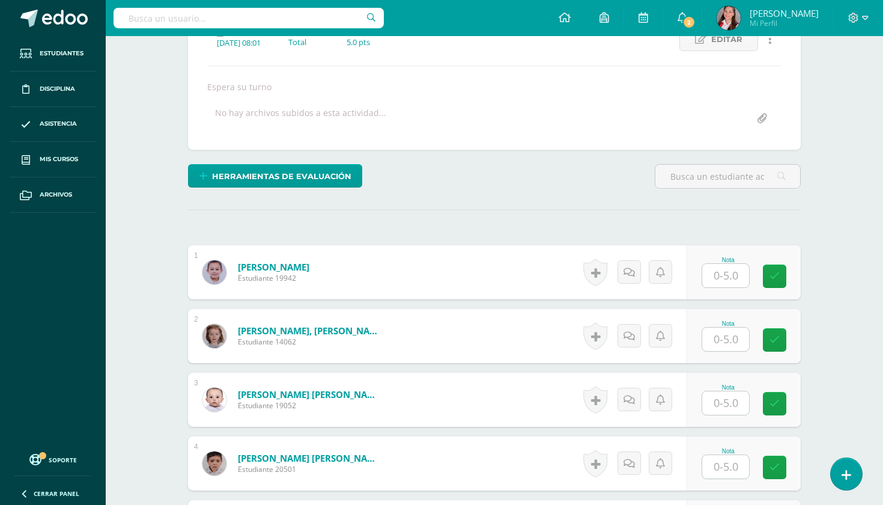
click at [714, 284] on input "text" at bounding box center [726, 275] width 47 height 23
type input "4"
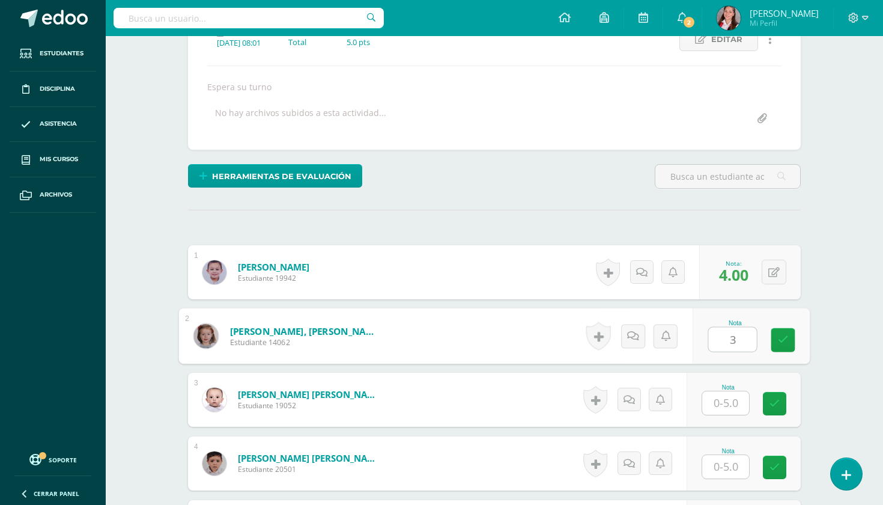
type input "3"
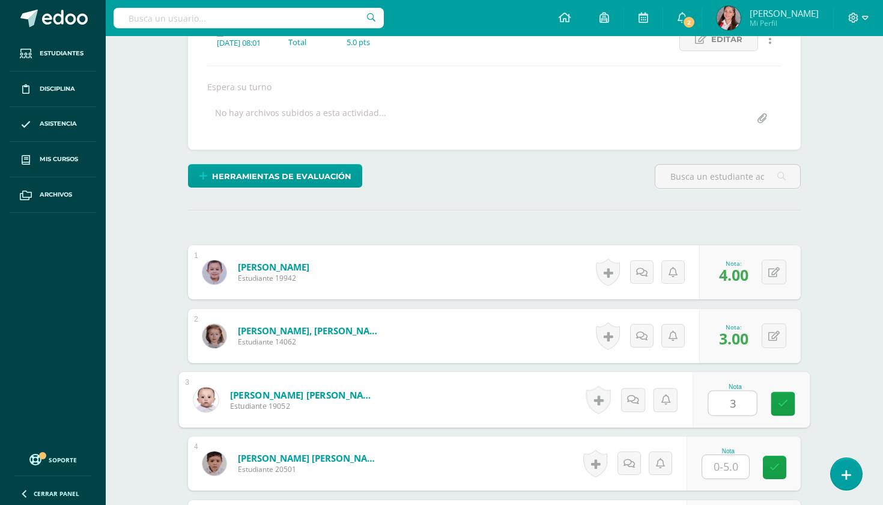
type input "3"
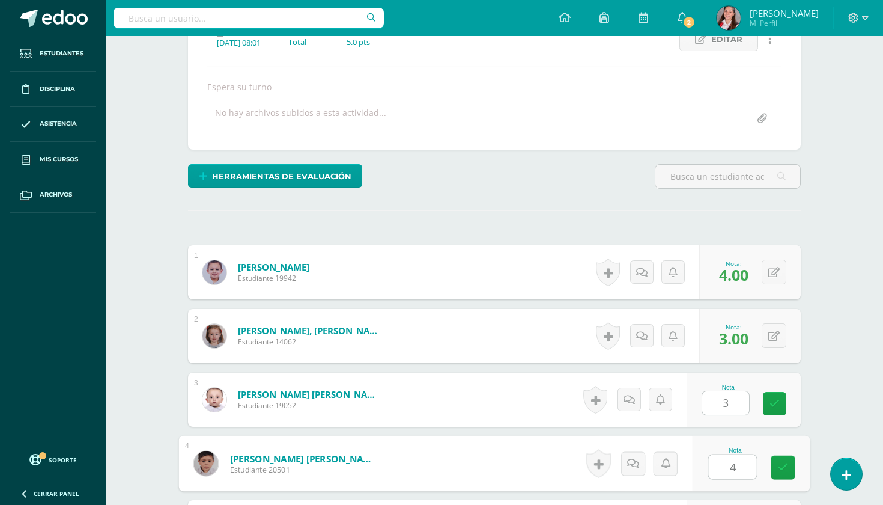
type input "4"
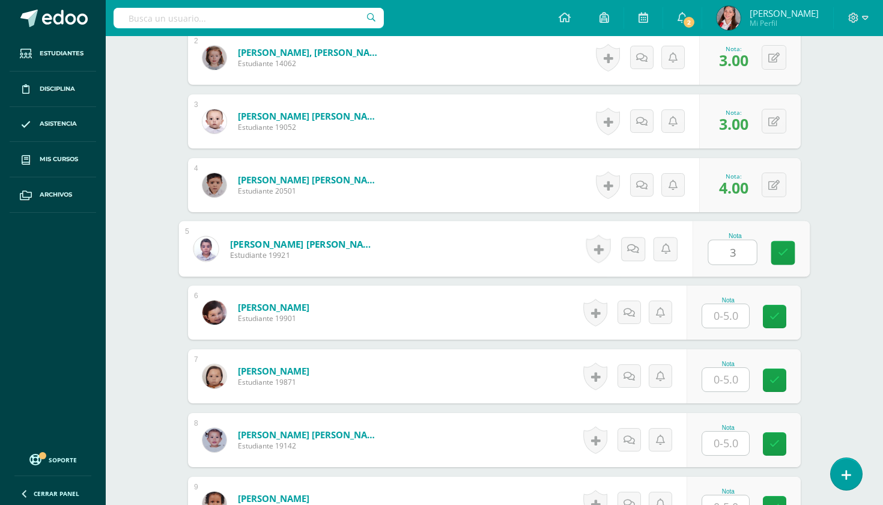
type input "3"
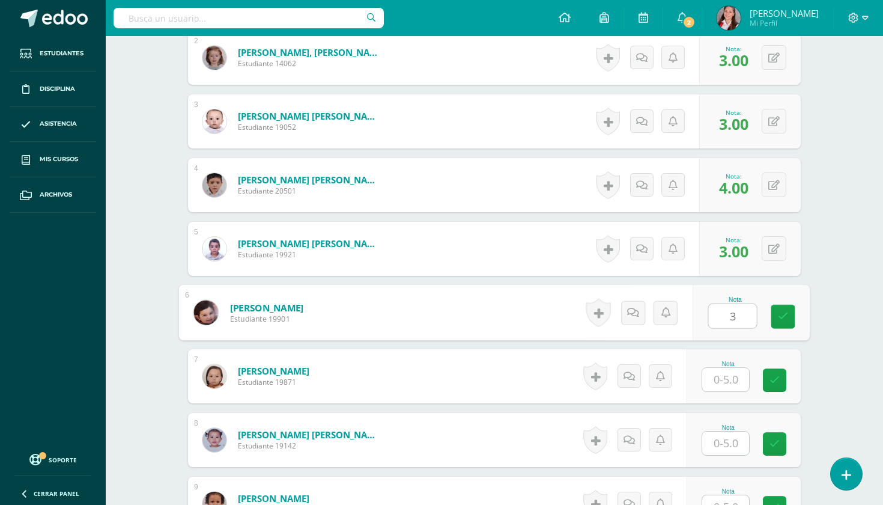
type input "3"
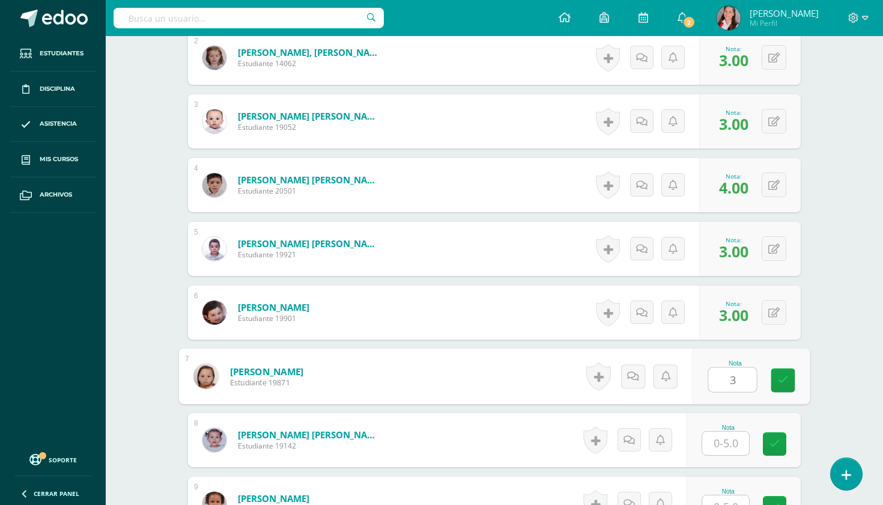
type input "3"
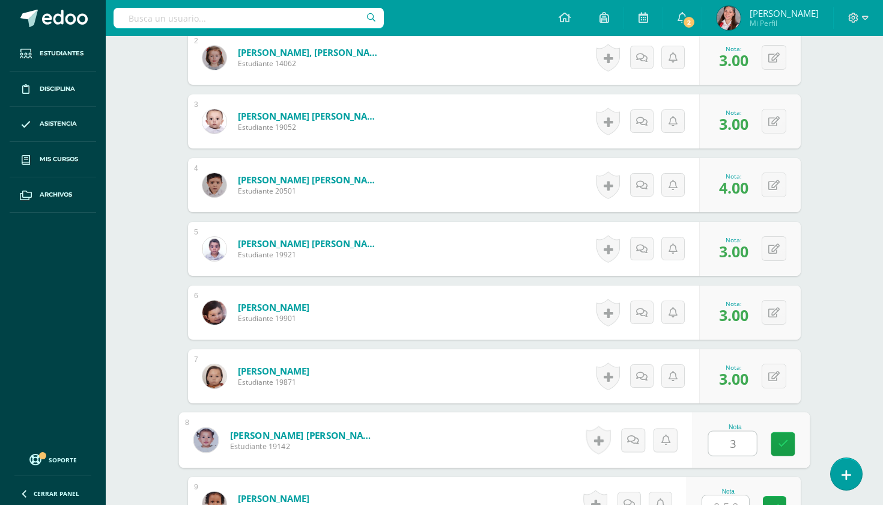
type input "3"
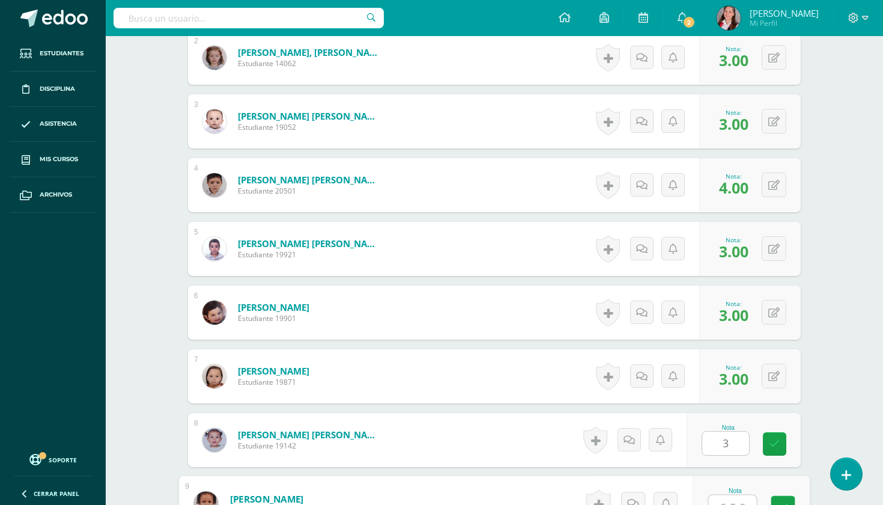
scroll to position [472, 0]
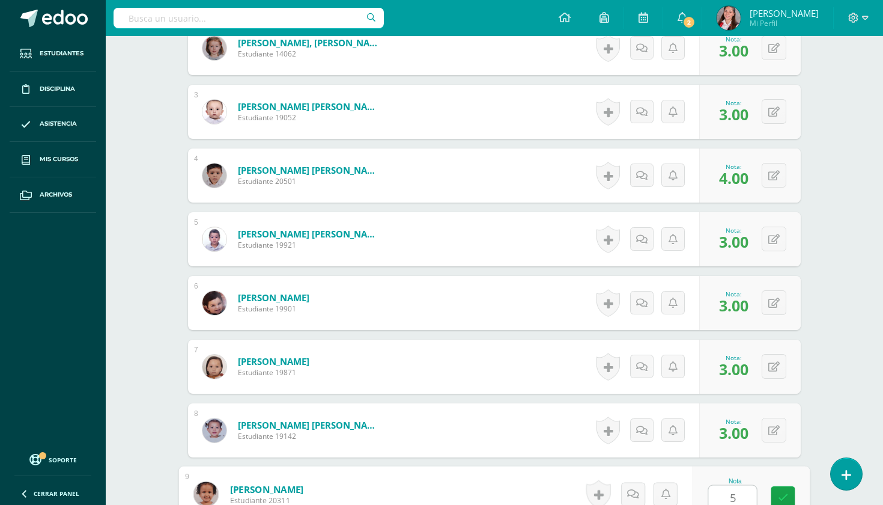
type input "5"
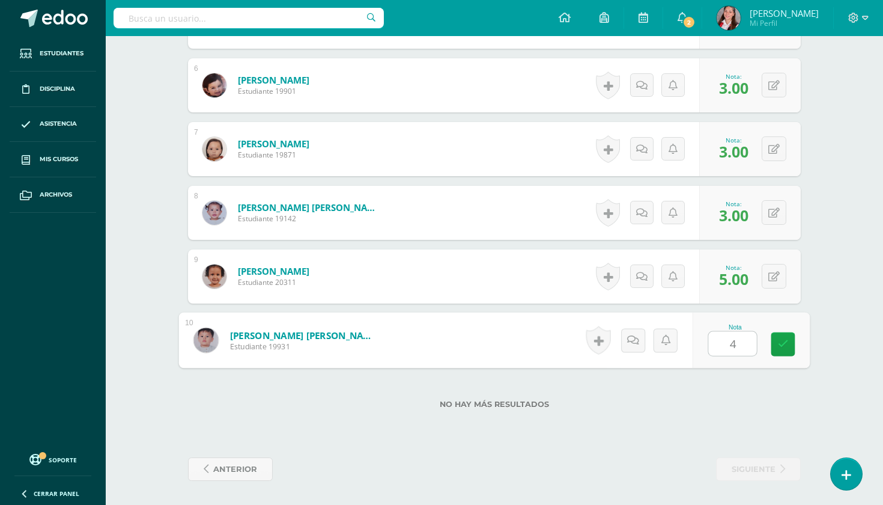
type input "4"
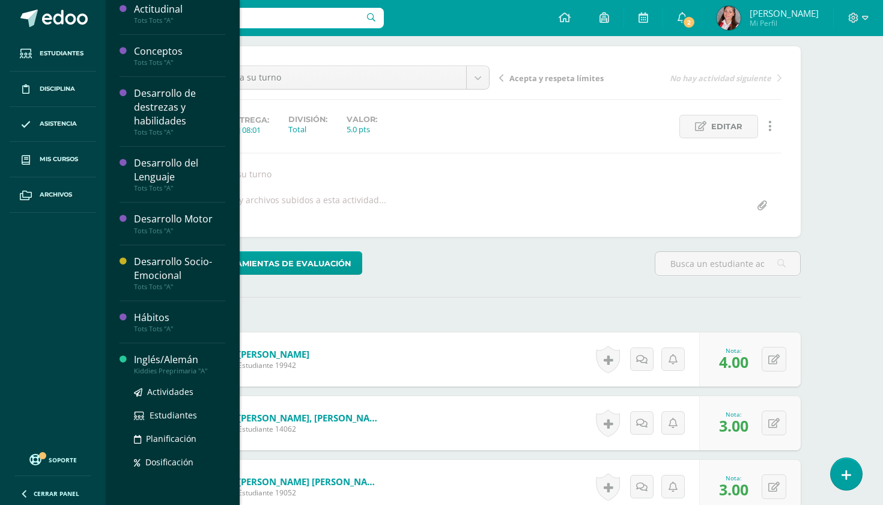
scroll to position [393, 0]
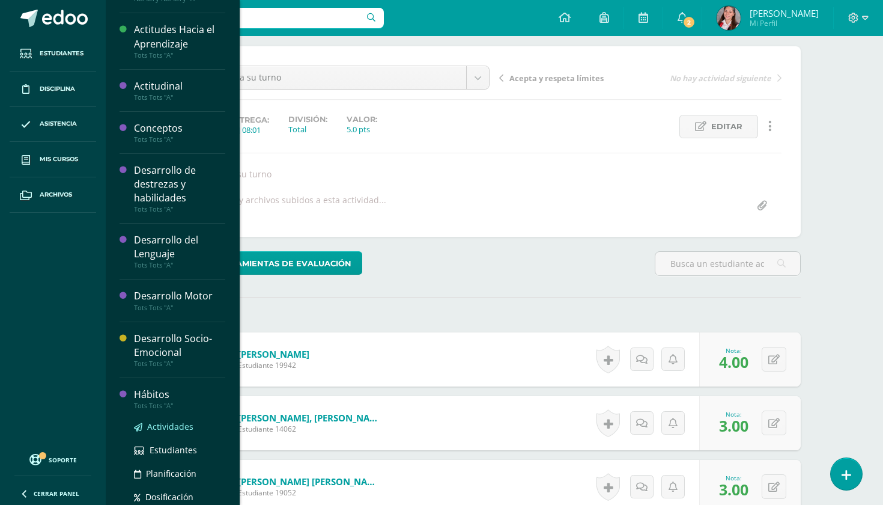
click at [146, 425] on link "Actividades" at bounding box center [179, 427] width 91 height 14
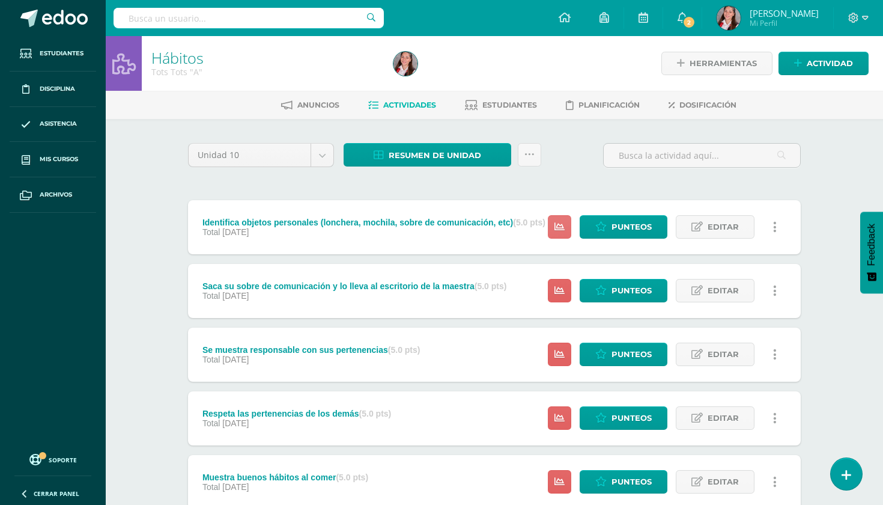
click at [565, 235] on link at bounding box center [559, 226] width 23 height 23
click at [635, 232] on span "Punteos" at bounding box center [632, 227] width 40 height 22
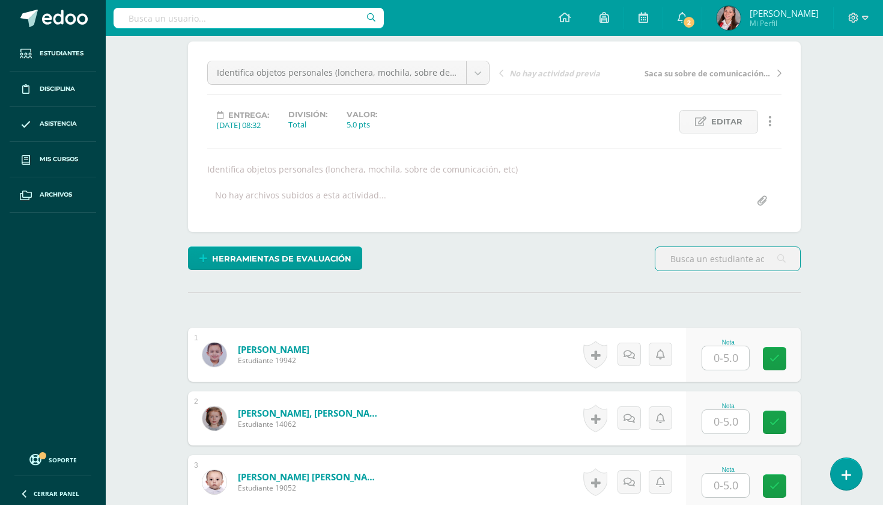
scroll to position [187, 0]
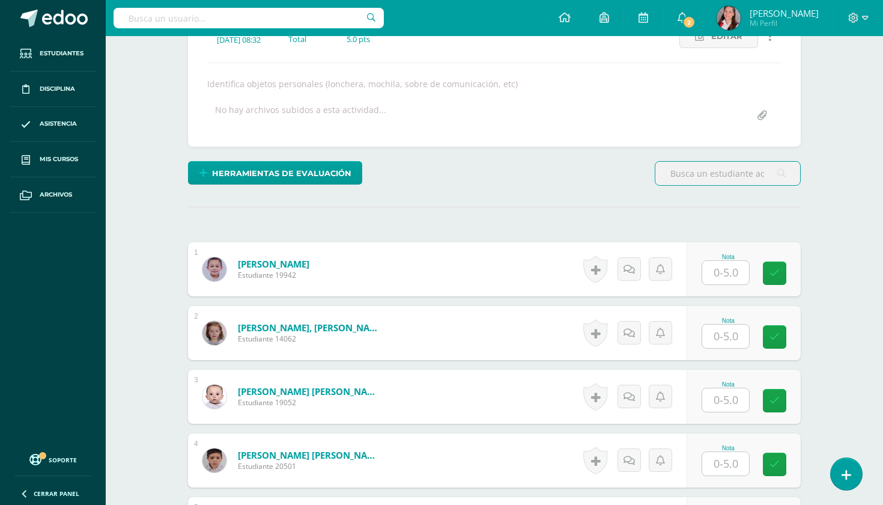
click at [735, 274] on input "text" at bounding box center [726, 272] width 47 height 23
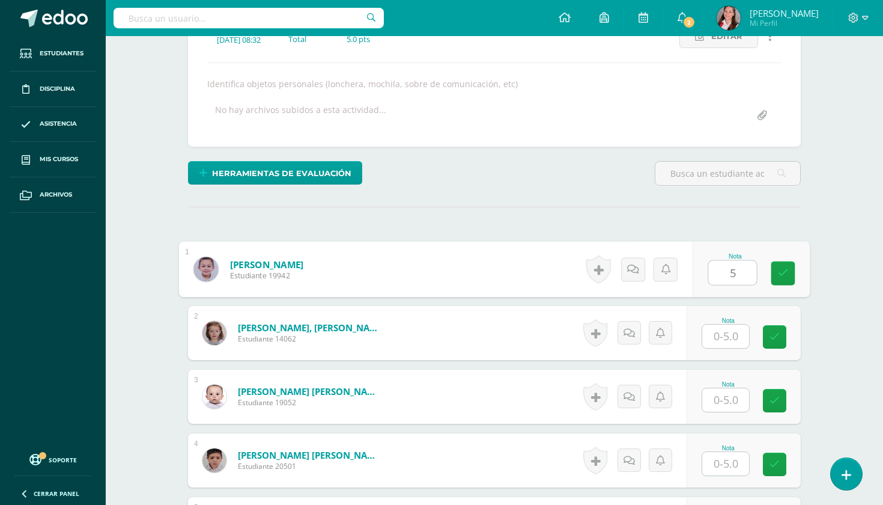
type input "5"
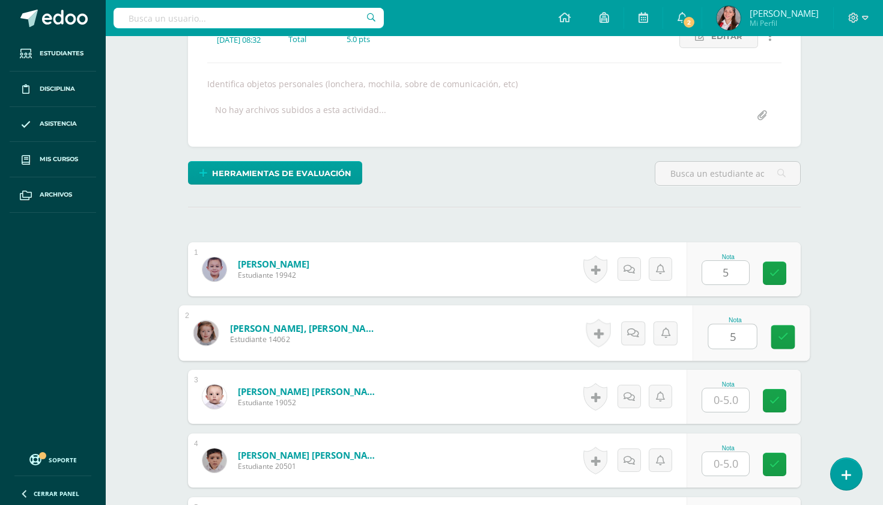
type input "5"
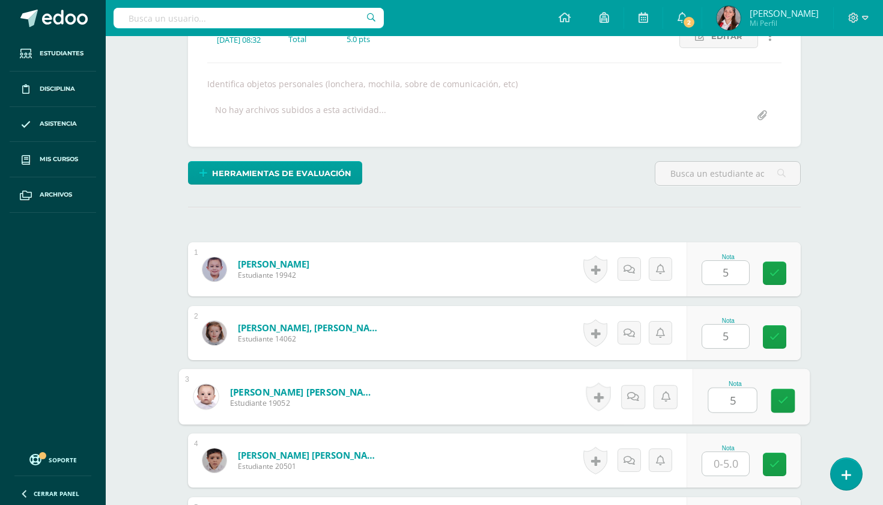
type input "5"
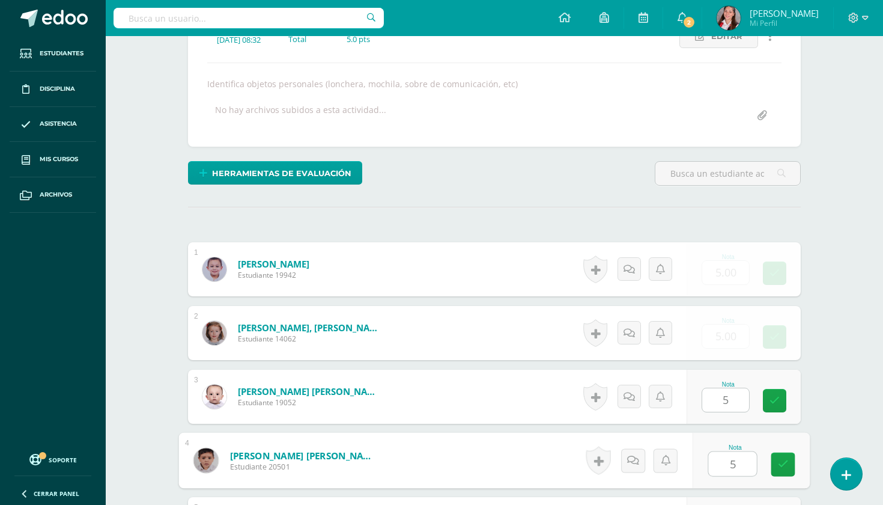
type input "5"
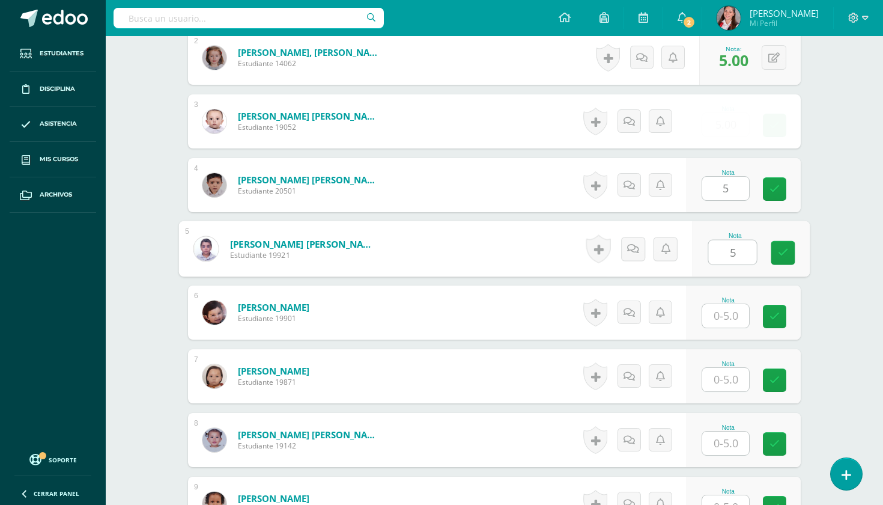
type input "5"
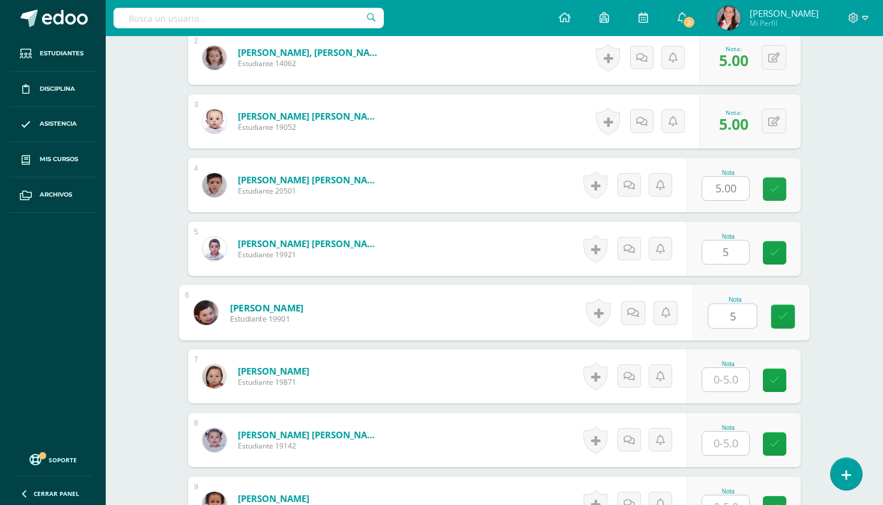
type input "5"
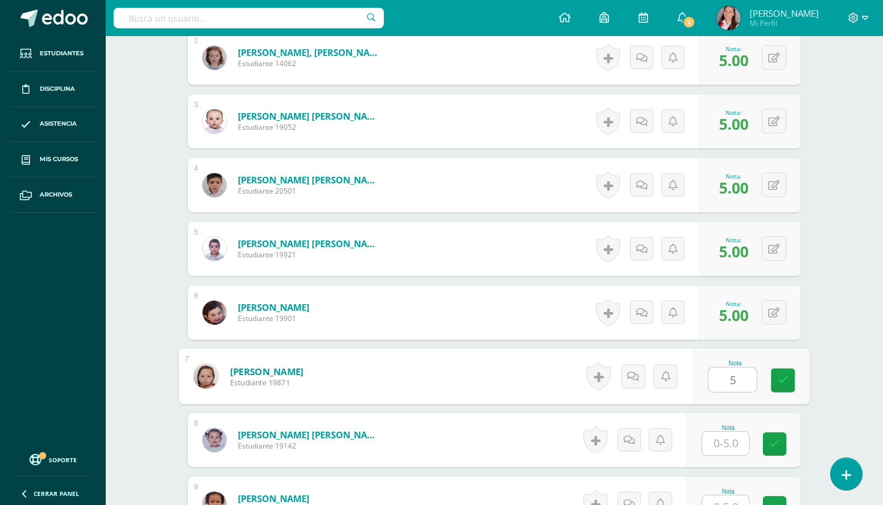
type input "5"
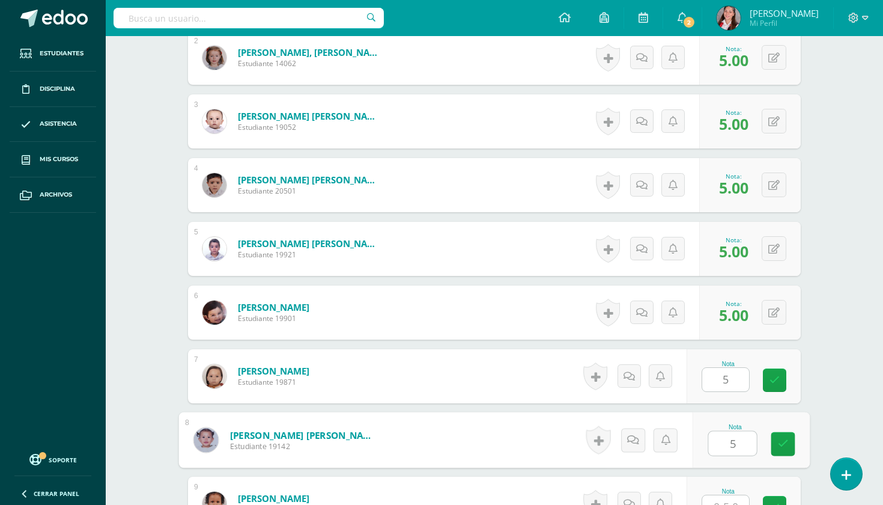
type input "5"
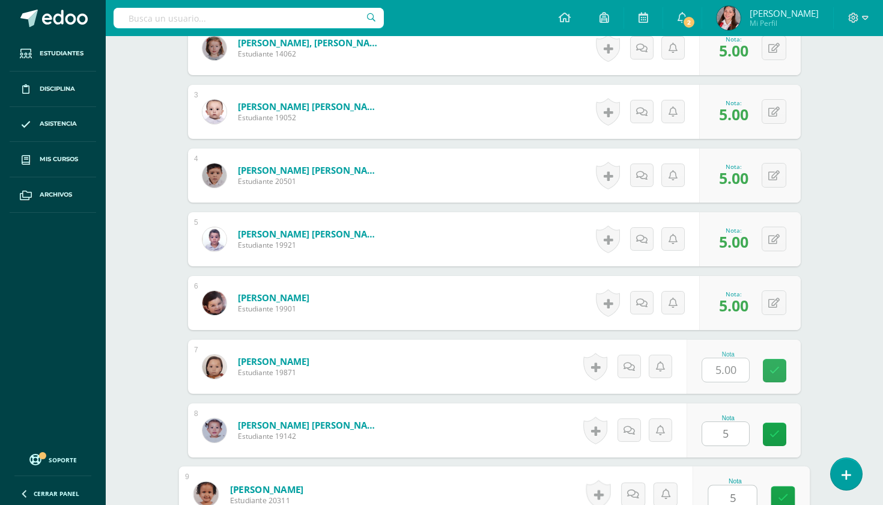
type input "5"
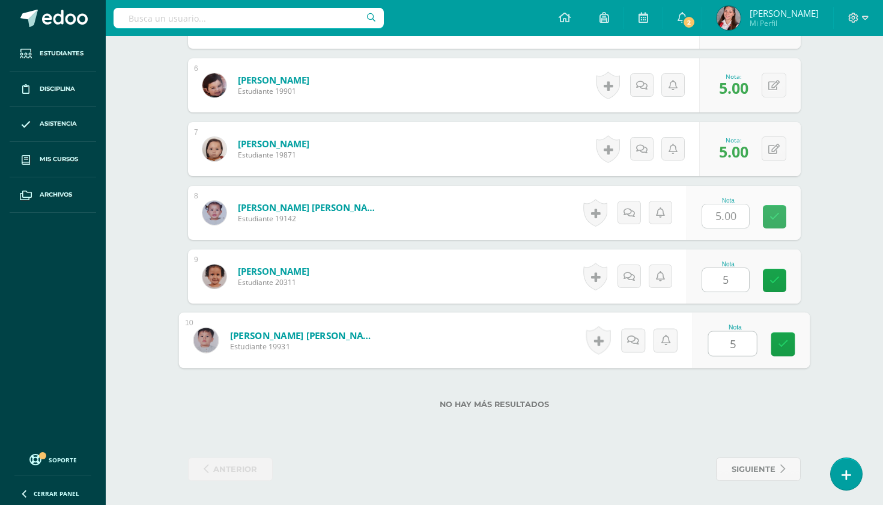
type input "5"
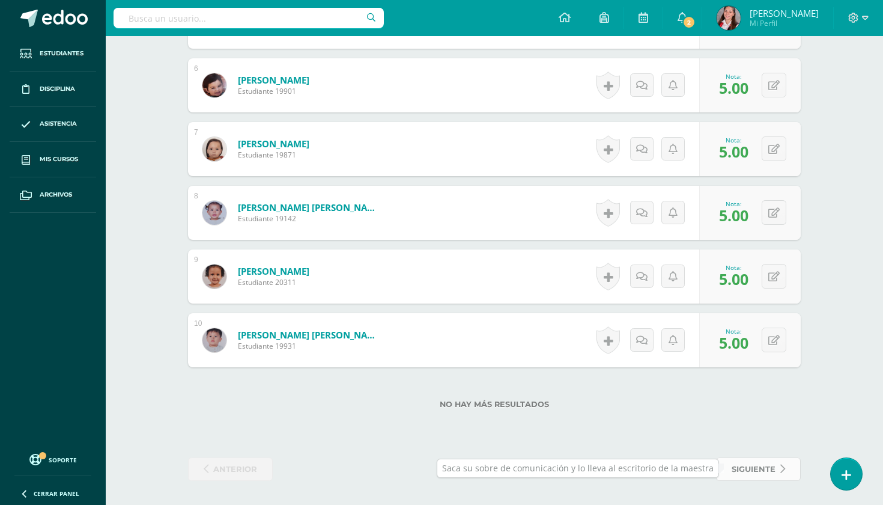
click at [759, 474] on span "siguiente" at bounding box center [754, 469] width 44 height 22
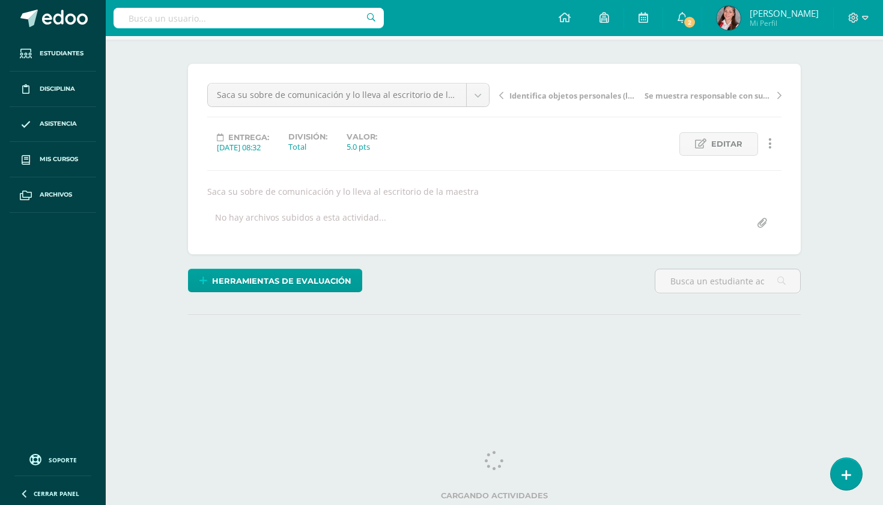
scroll to position [85, 0]
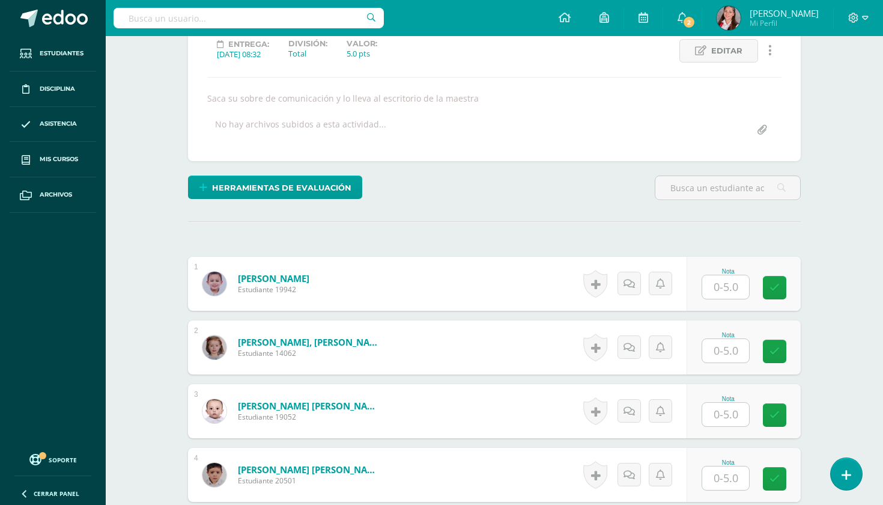
click at [719, 293] on input "text" at bounding box center [726, 286] width 47 height 23
type input "5"
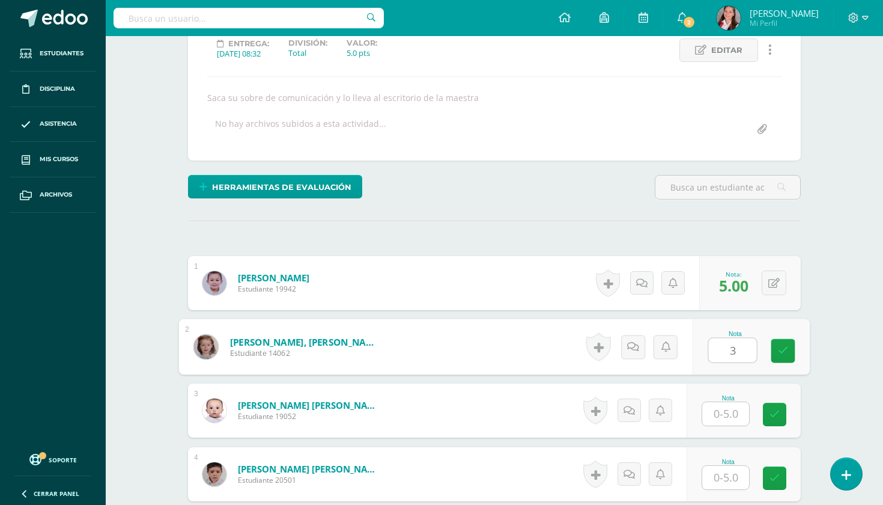
type input "3"
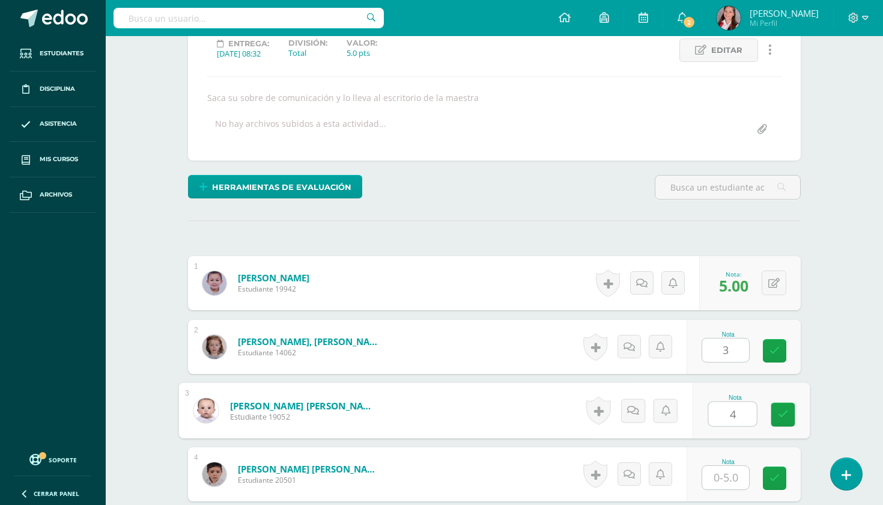
type input "4"
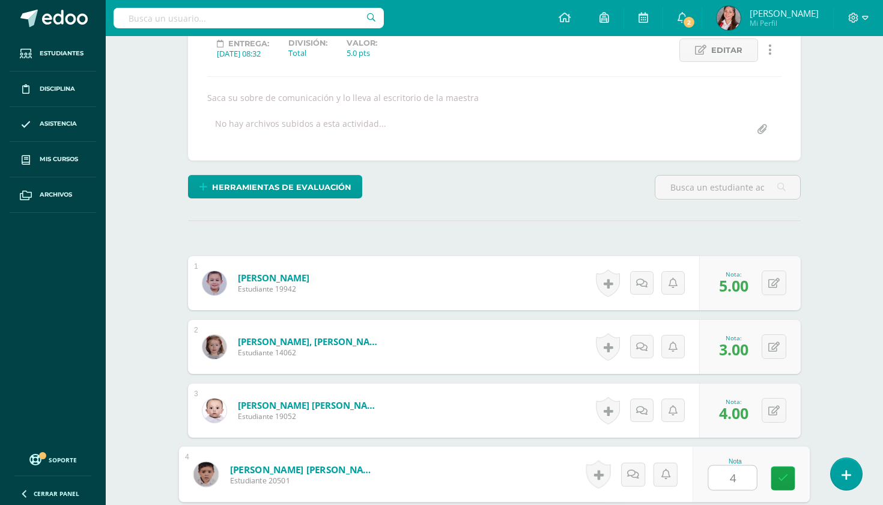
type input "4"
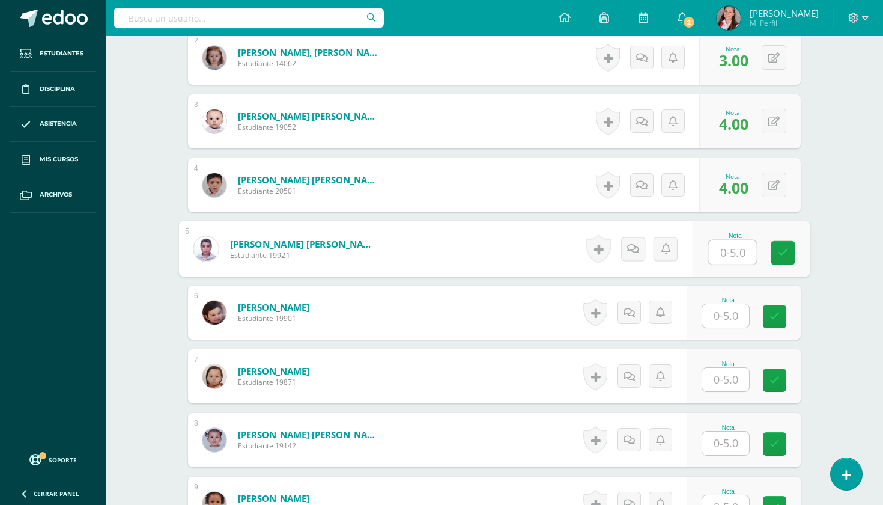
type input "1"
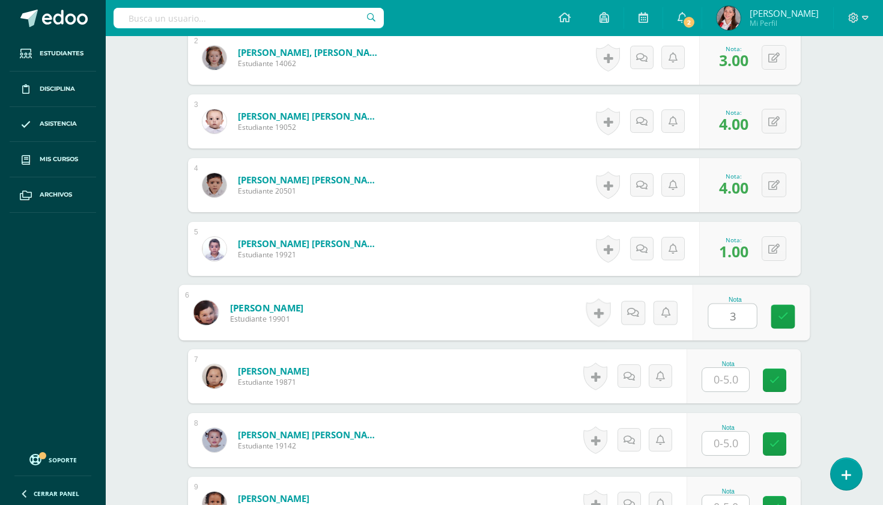
type input "3"
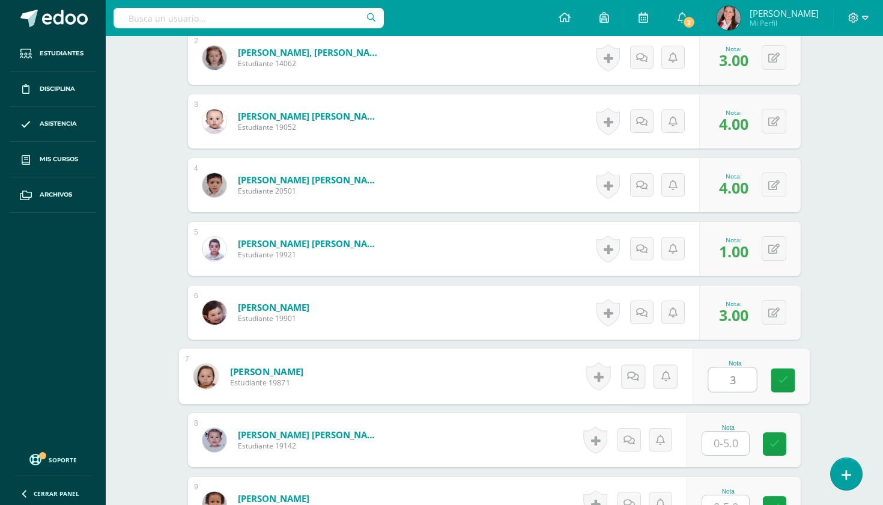
type input "3"
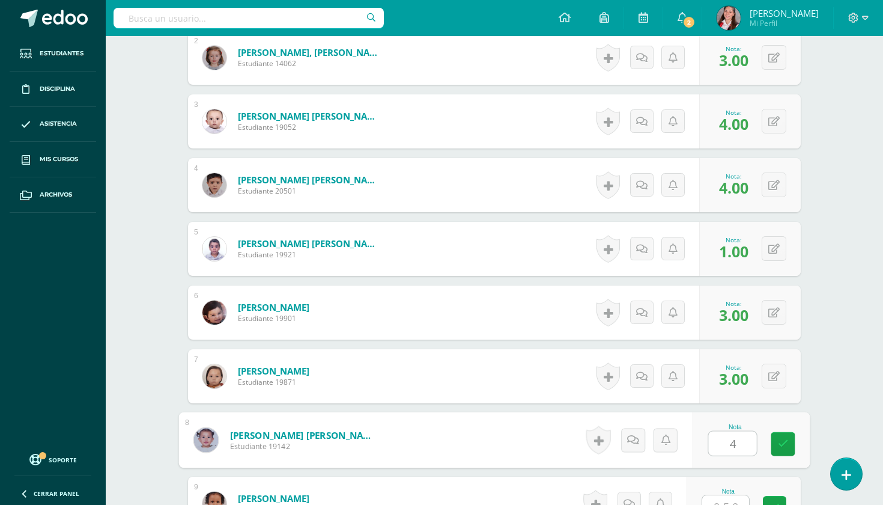
type input "4"
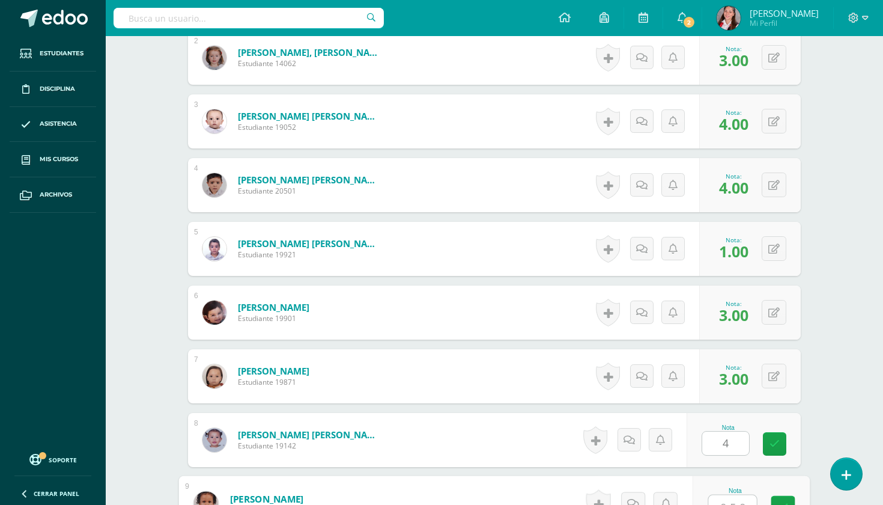
scroll to position [472, 0]
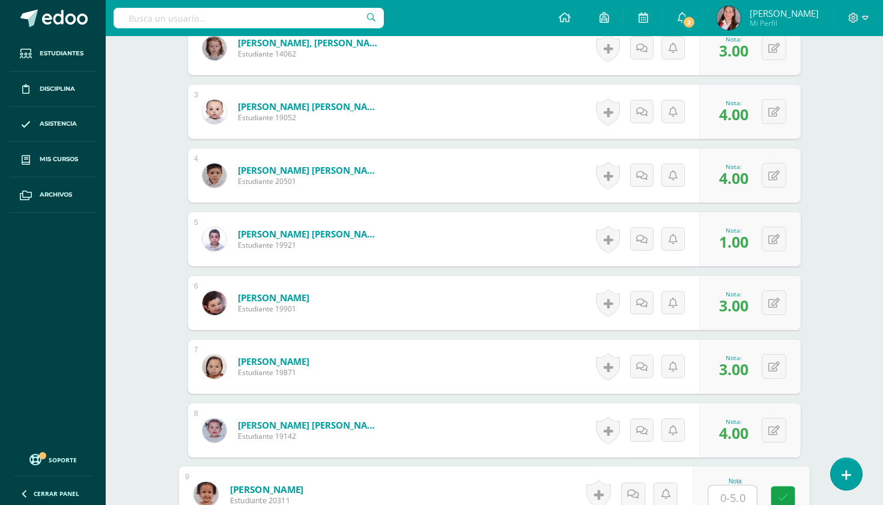
type input "5"
type input "4"
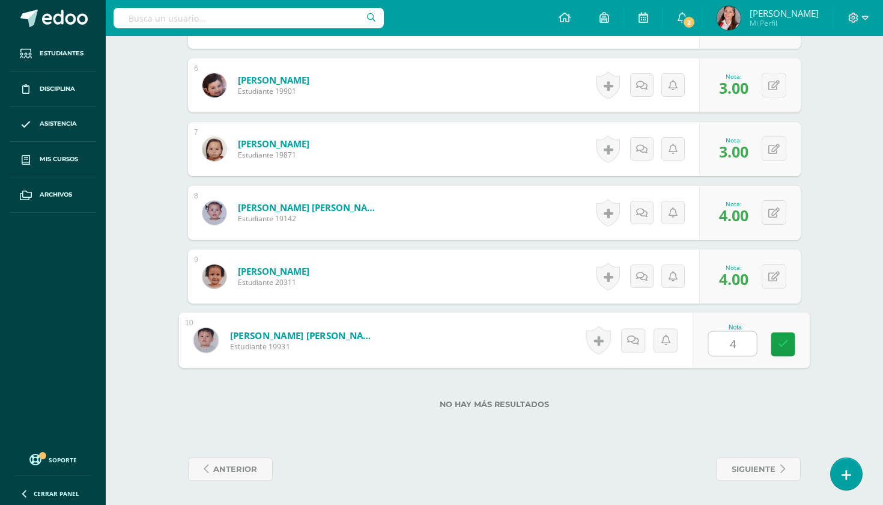
type input "4"
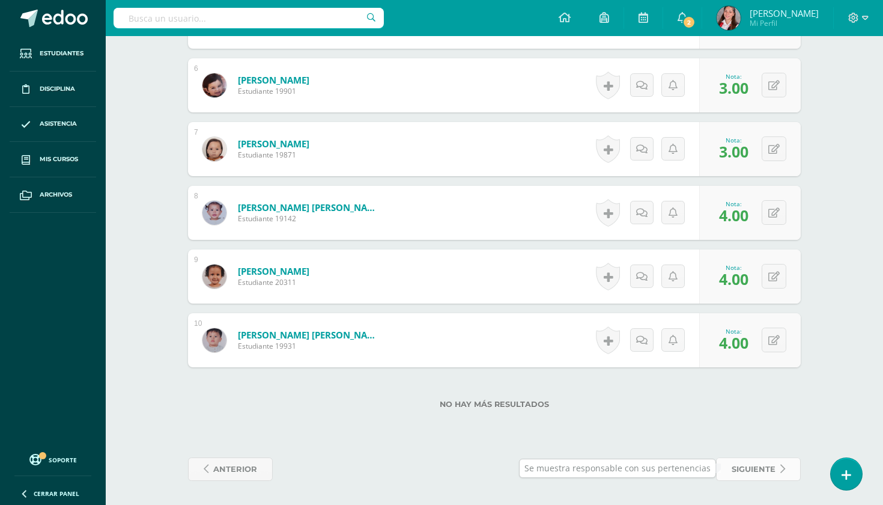
click at [755, 465] on span "siguiente" at bounding box center [754, 469] width 44 height 22
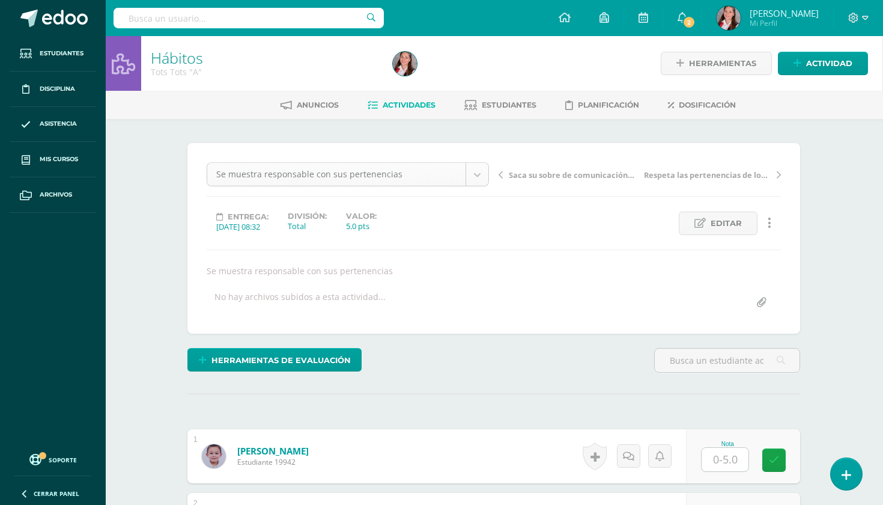
scroll to position [0, 1]
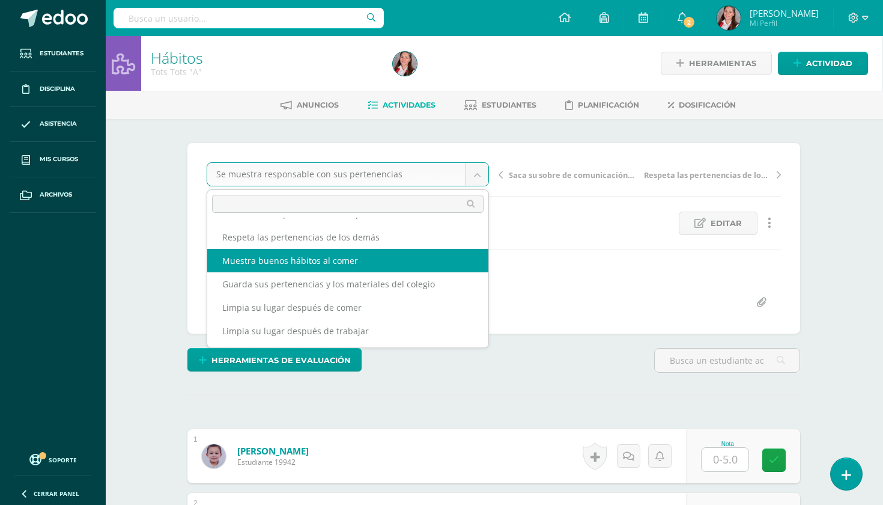
scroll to position [85, 0]
